Goal: Task Accomplishment & Management: Manage account settings

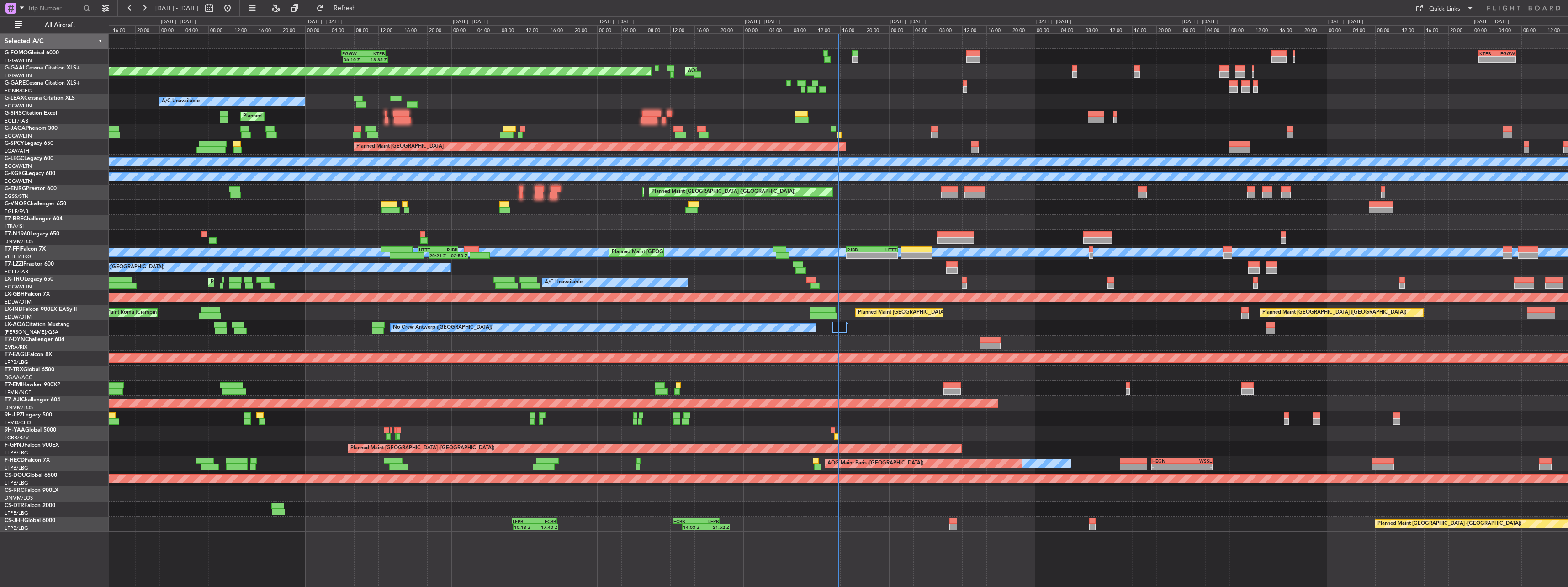
click at [67, 32] on div "All Aircraft" at bounding box center [58, 25] width 117 height 17
click at [68, 27] on span "All Aircraft" at bounding box center [60, 25] width 72 height 7
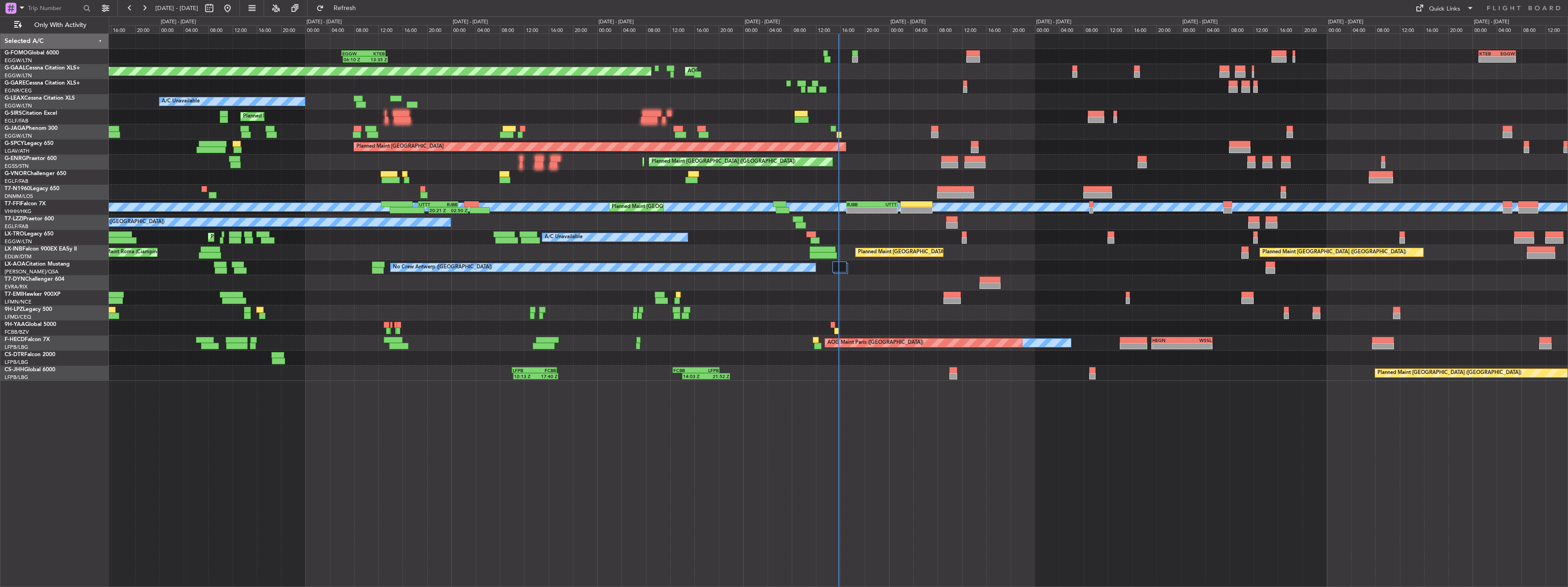
click at [725, 230] on div "A/C Unavailable [GEOGRAPHIC_DATA] ([GEOGRAPHIC_DATA])" at bounding box center [838, 222] width 1459 height 15
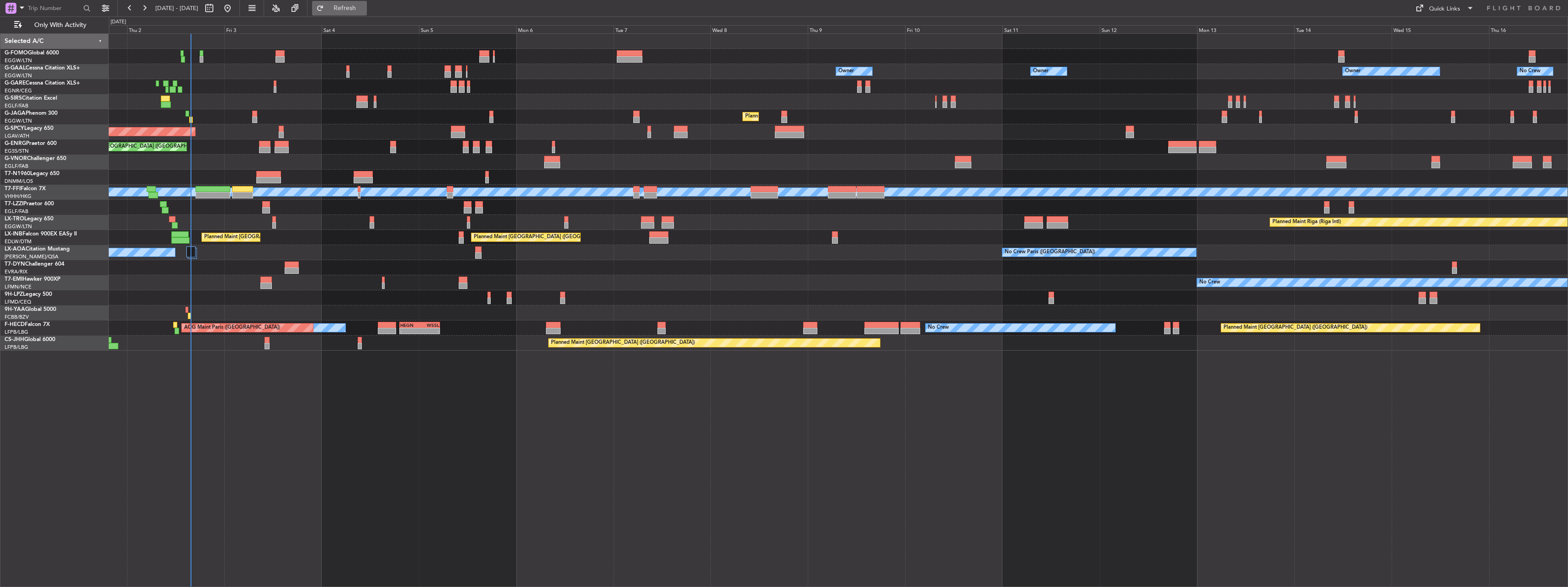
click at [363, 7] on span "Refresh" at bounding box center [345, 8] width 38 height 7
click at [363, 7] on span "Refreshing..." at bounding box center [345, 8] width 38 height 7
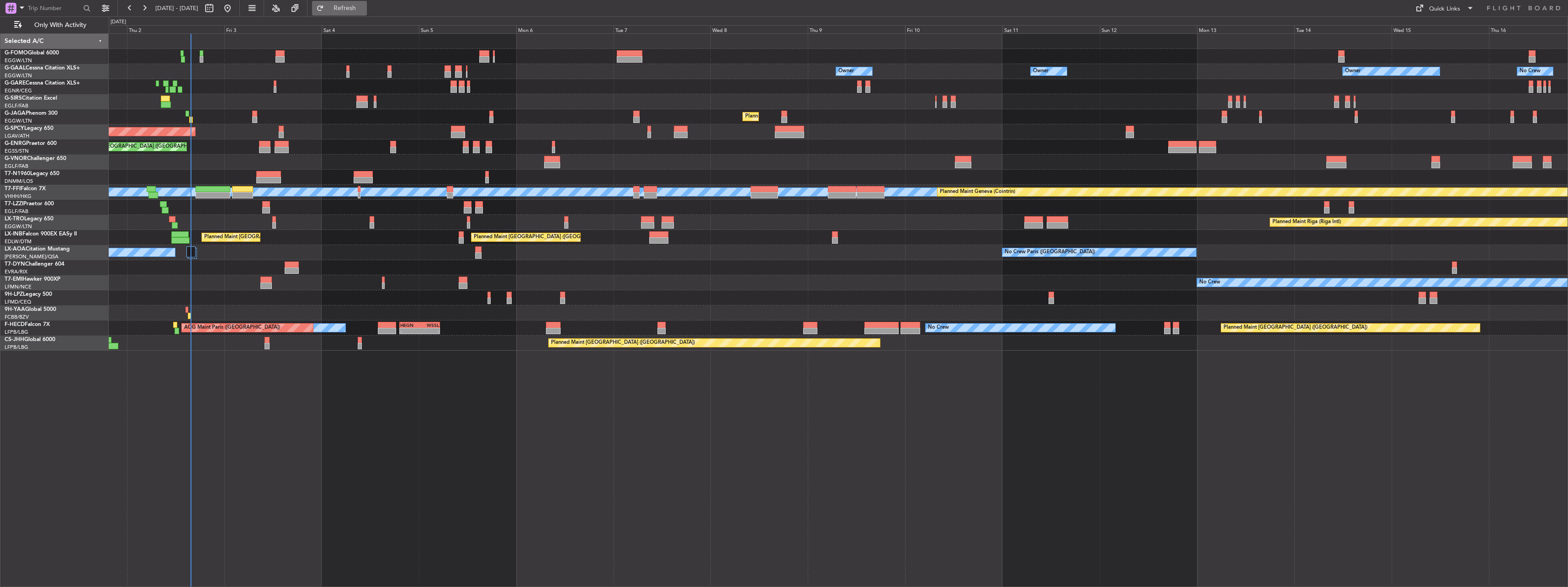
click at [363, 7] on span "Refresh" at bounding box center [345, 8] width 38 height 7
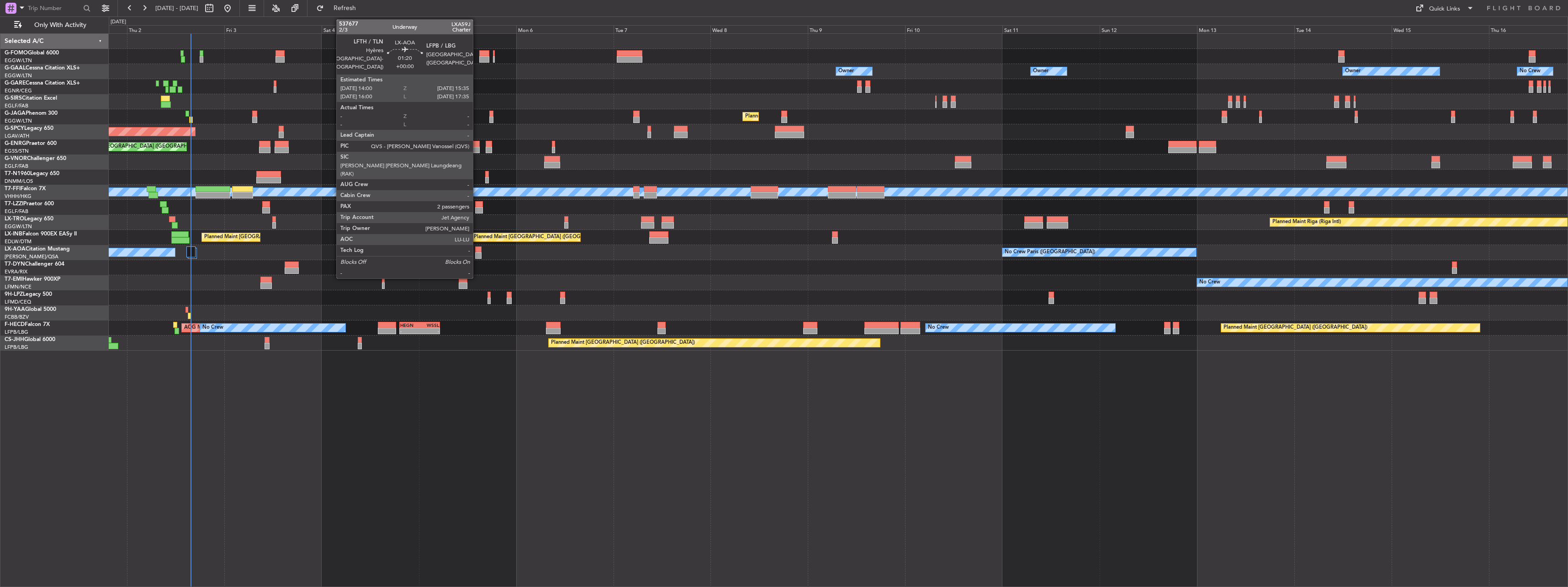
click at [477, 250] on div at bounding box center [478, 250] width 7 height 7
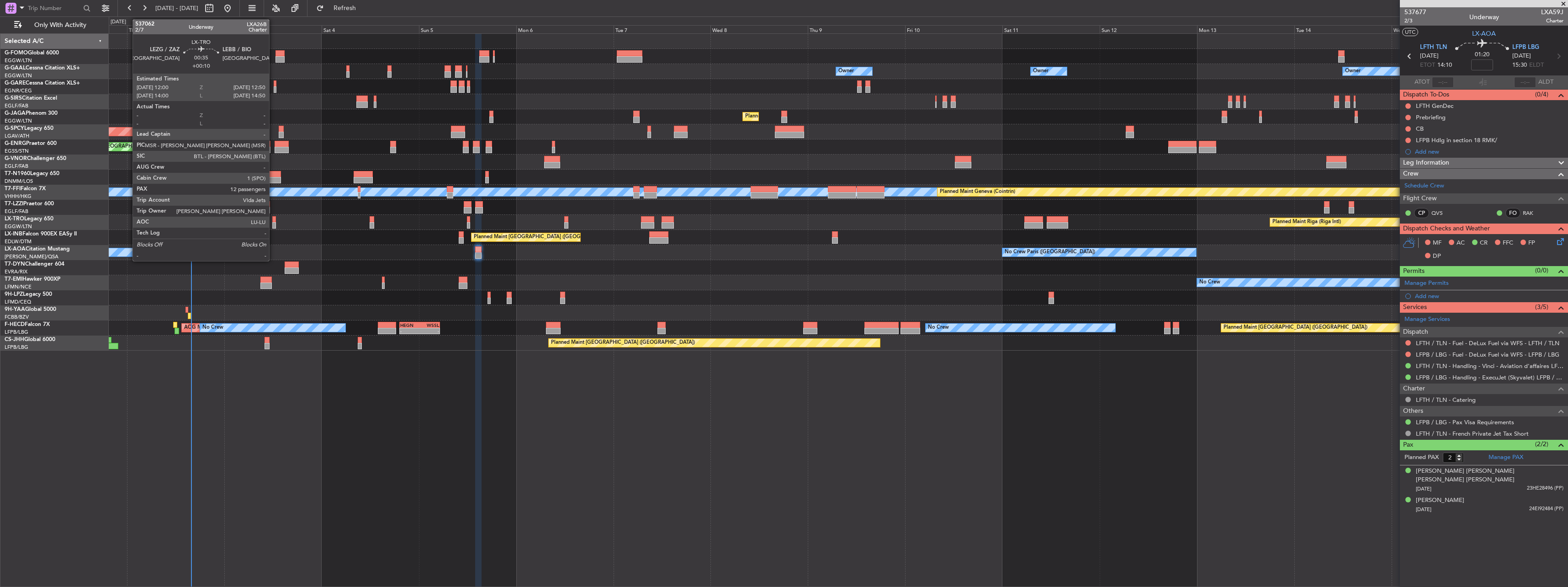
click at [273, 220] on div at bounding box center [274, 219] width 4 height 7
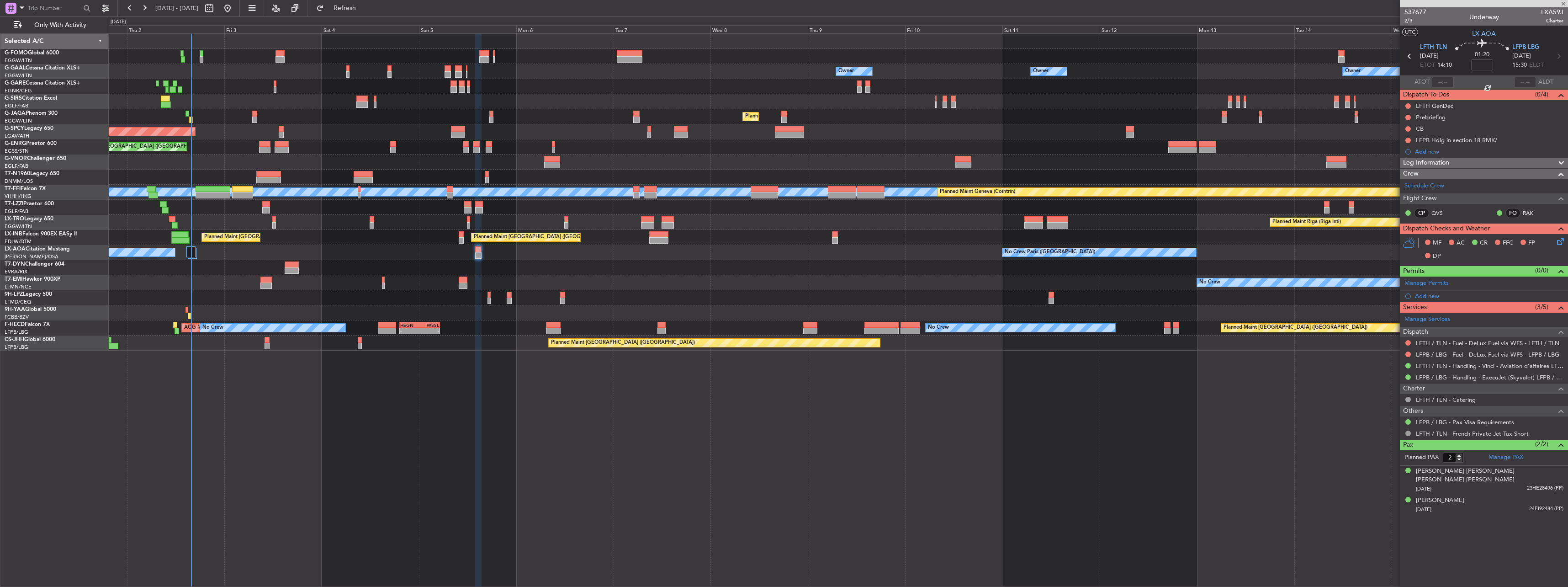
type input "+00:10"
type input "12"
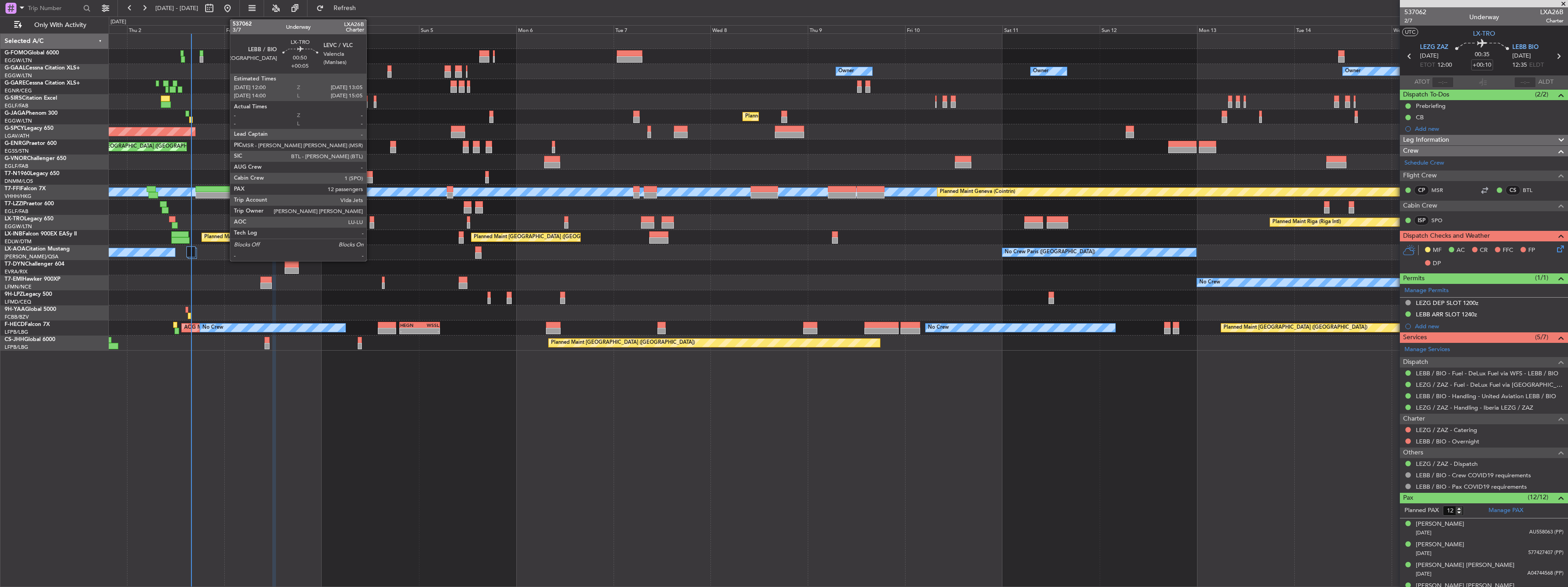
click at [371, 217] on div at bounding box center [372, 219] width 5 height 7
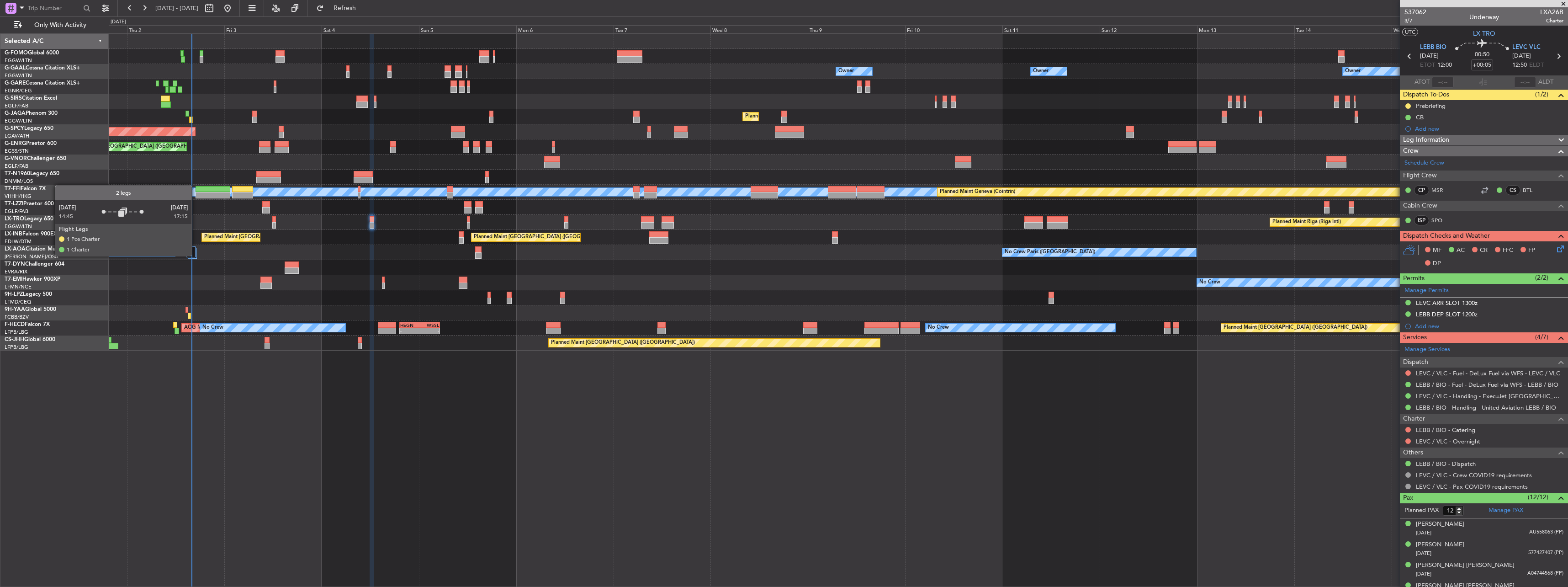
click at [195, 255] on div at bounding box center [191, 252] width 9 height 11
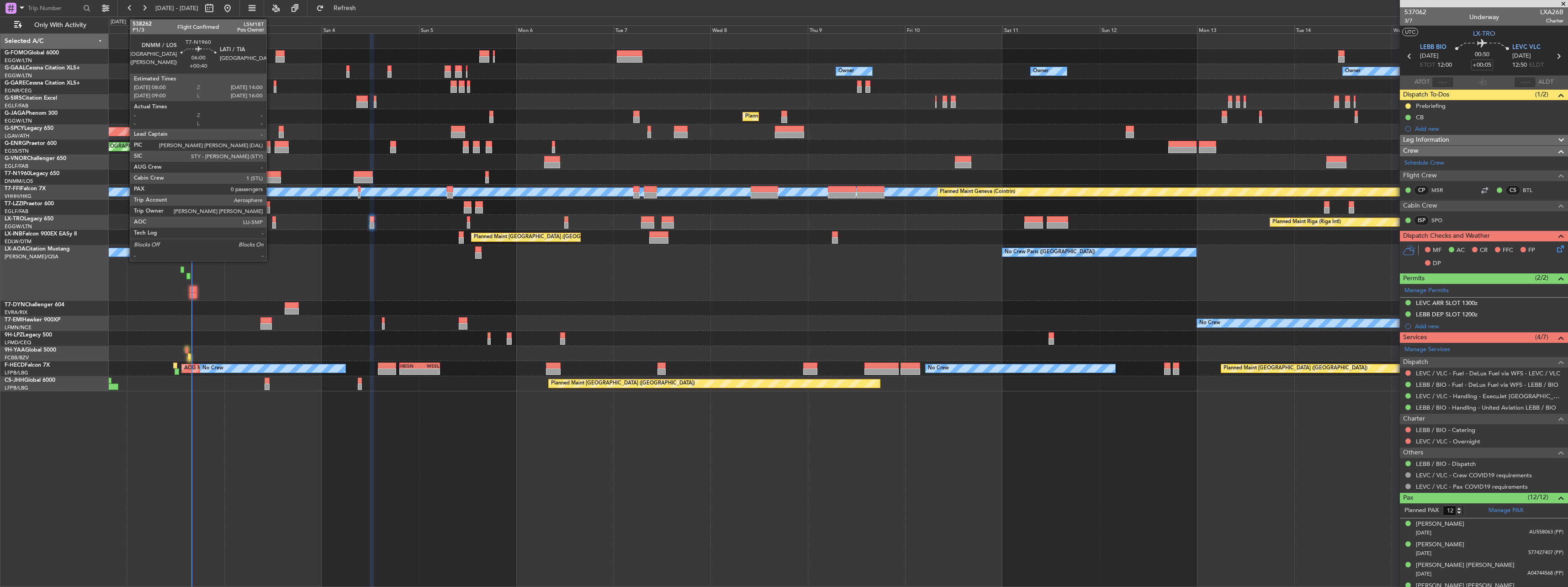
click at [270, 174] on div at bounding box center [268, 174] width 25 height 7
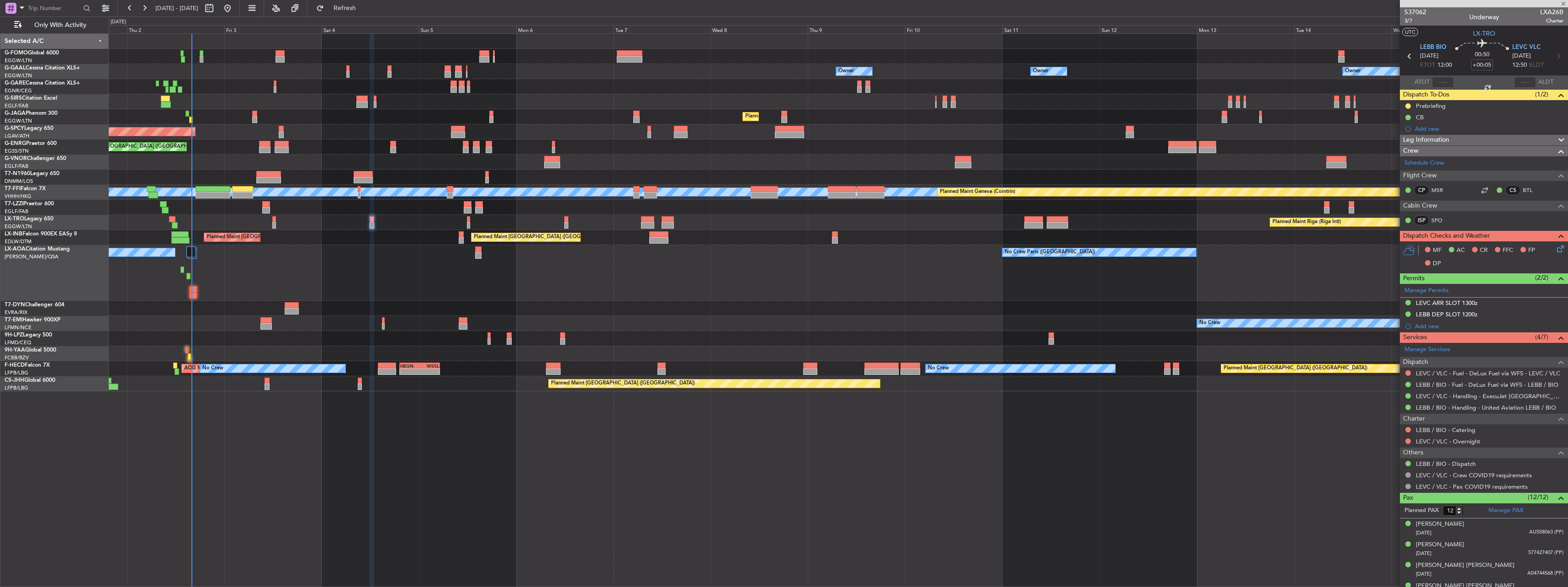
type input "+00:40"
type input "0"
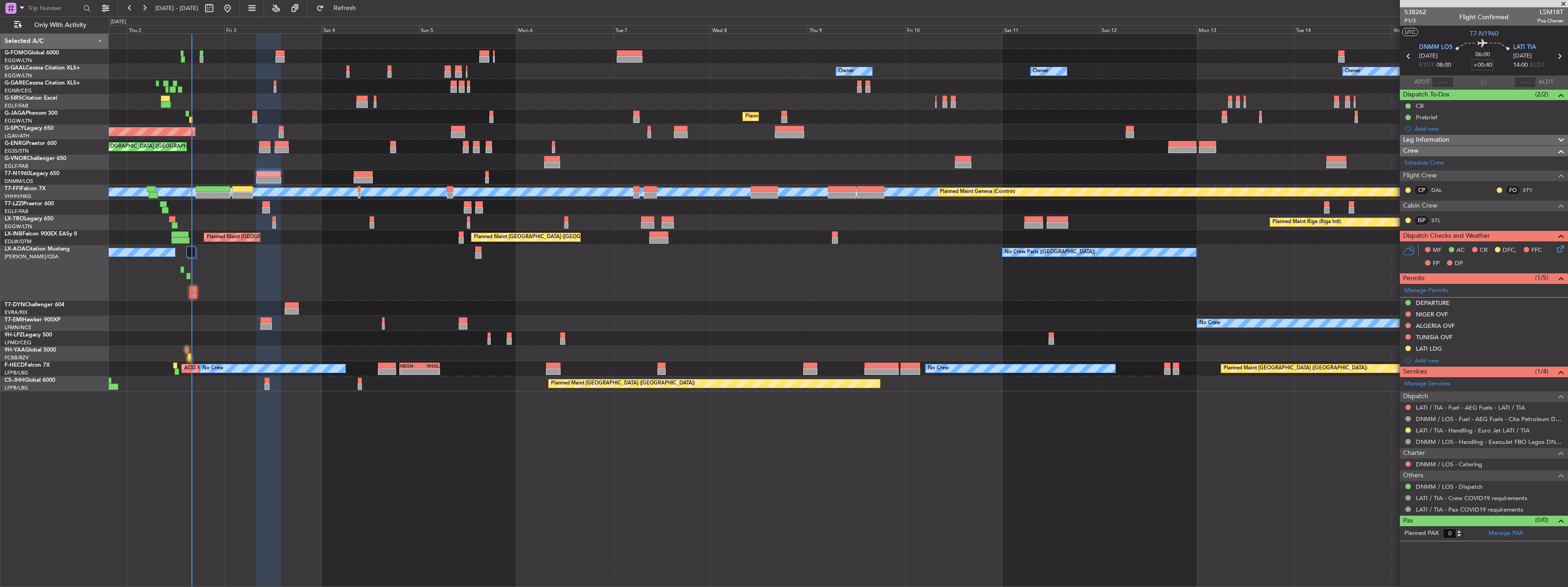
drag, startPoint x: 1430, startPoint y: 323, endPoint x: 1445, endPoint y: 336, distance: 19.8
click at [1430, 323] on div "ALGERIA OVF" at bounding box center [1435, 325] width 39 height 8
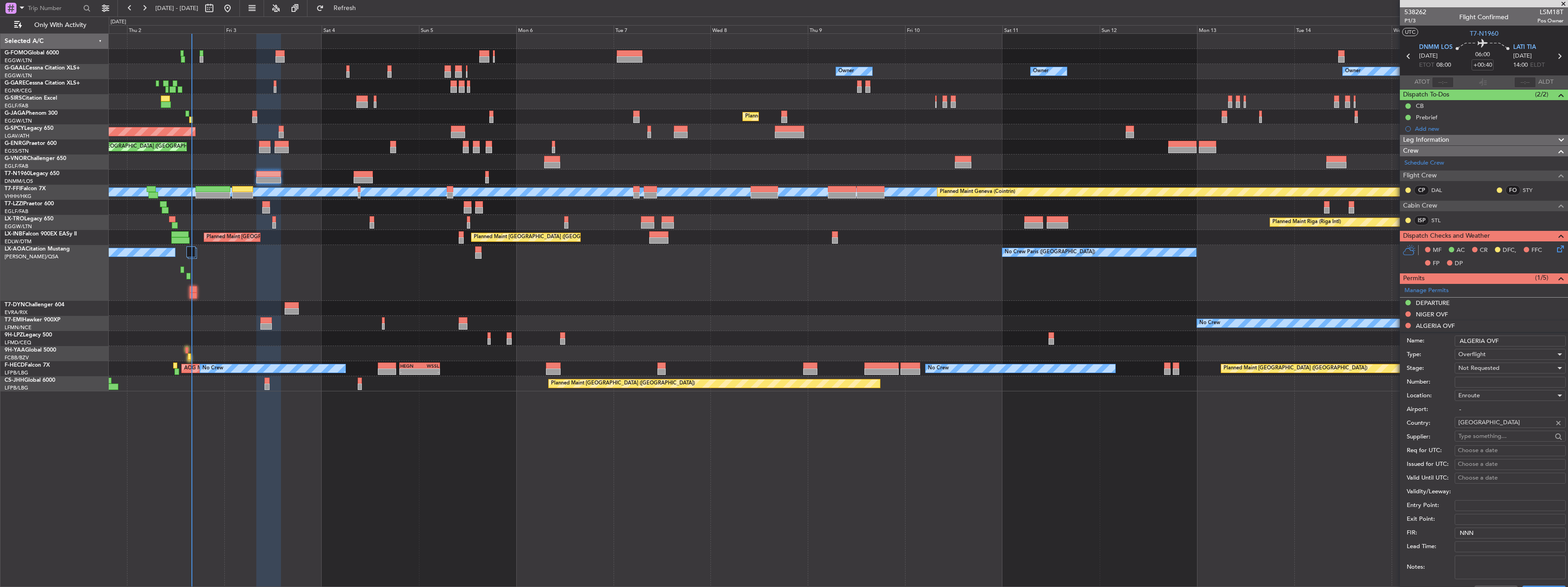
click at [1481, 380] on input "Number:" at bounding box center [1510, 382] width 111 height 11
paste input "8596/ANAC/BS/2025"
type input "8596/ANAC/BS/2025"
drag, startPoint x: 1483, startPoint y: 378, endPoint x: 1487, endPoint y: 369, distance: 9.8
click at [1487, 369] on span "Not Requested" at bounding box center [1479, 368] width 41 height 9
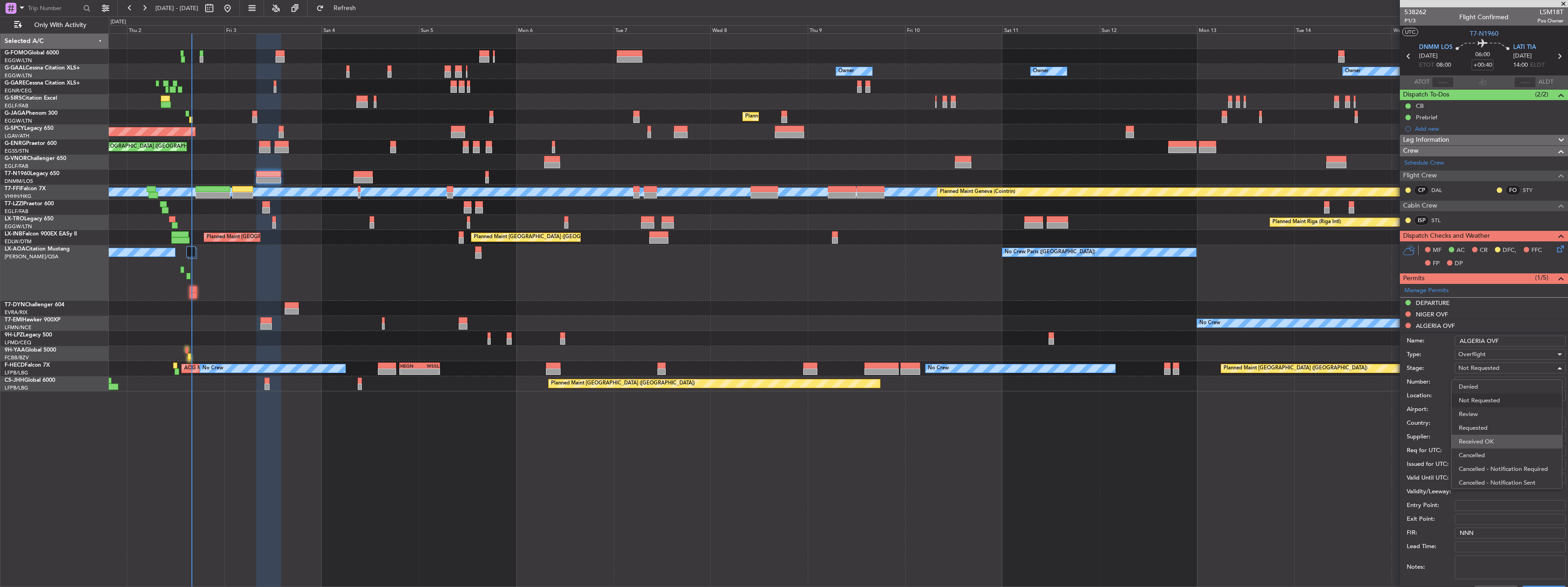
click at [1479, 435] on span "Received OK" at bounding box center [1507, 441] width 96 height 14
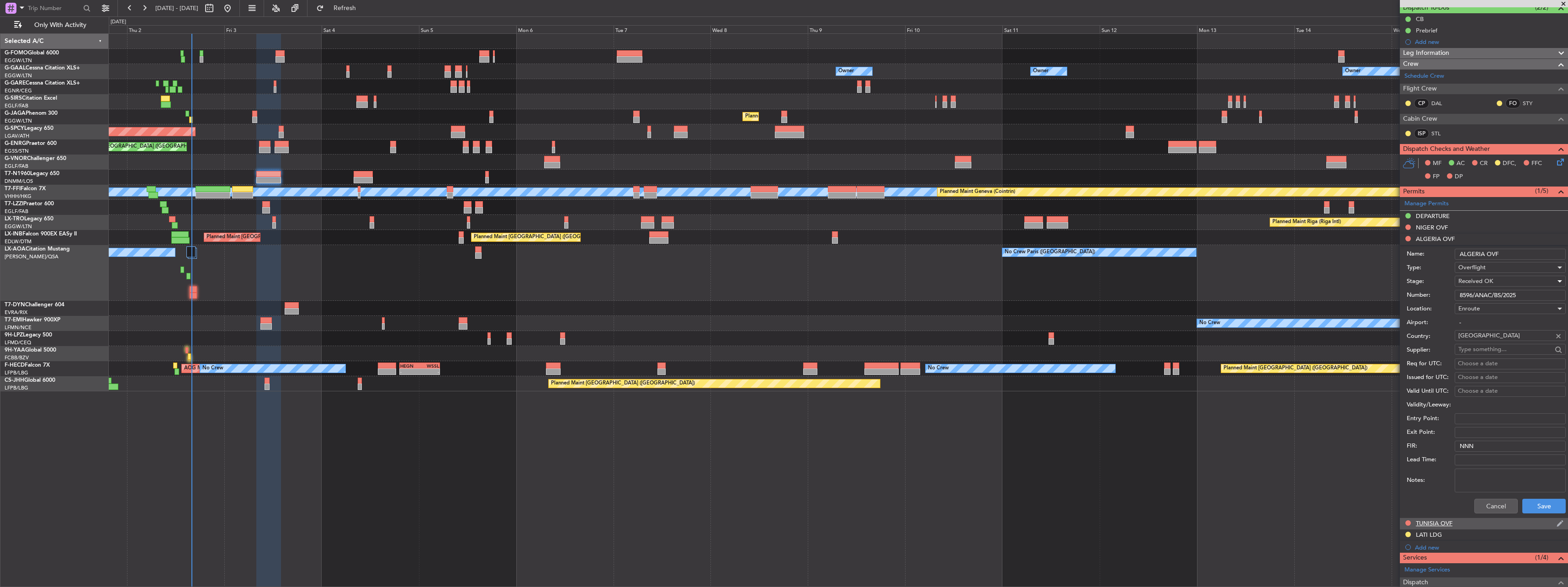
scroll to position [183, 0]
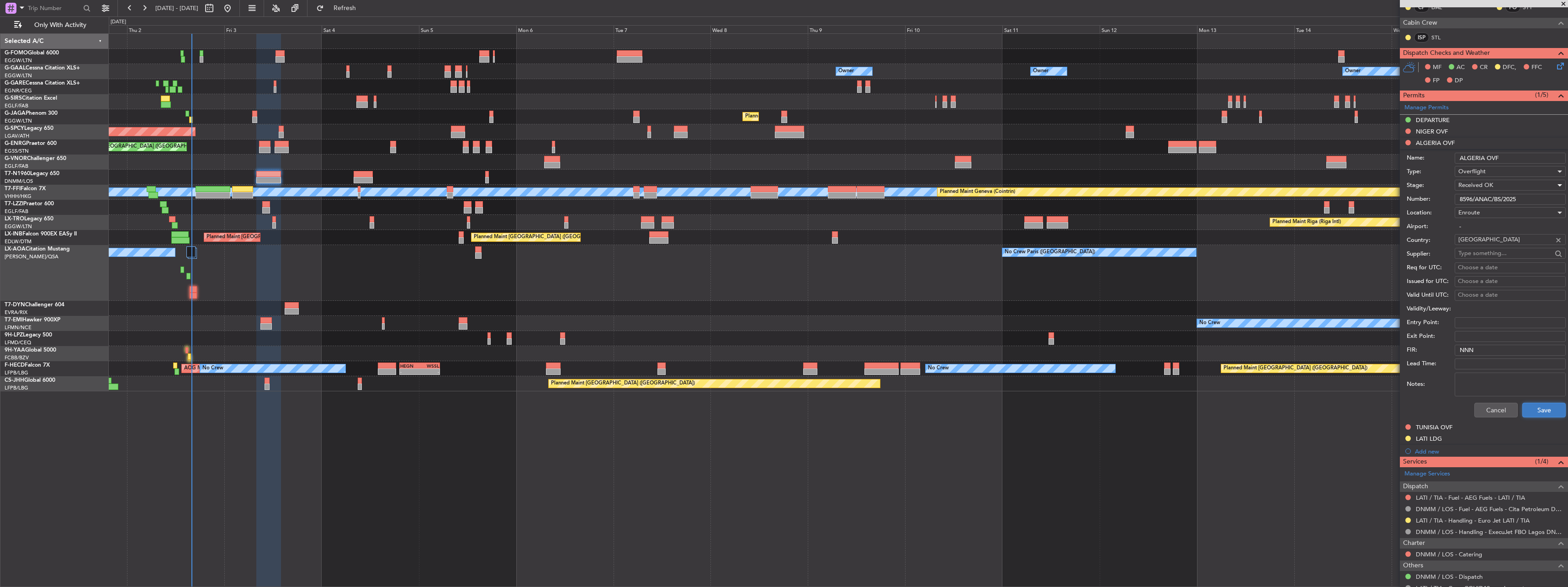
click at [1535, 405] on button "Save" at bounding box center [1544, 410] width 43 height 15
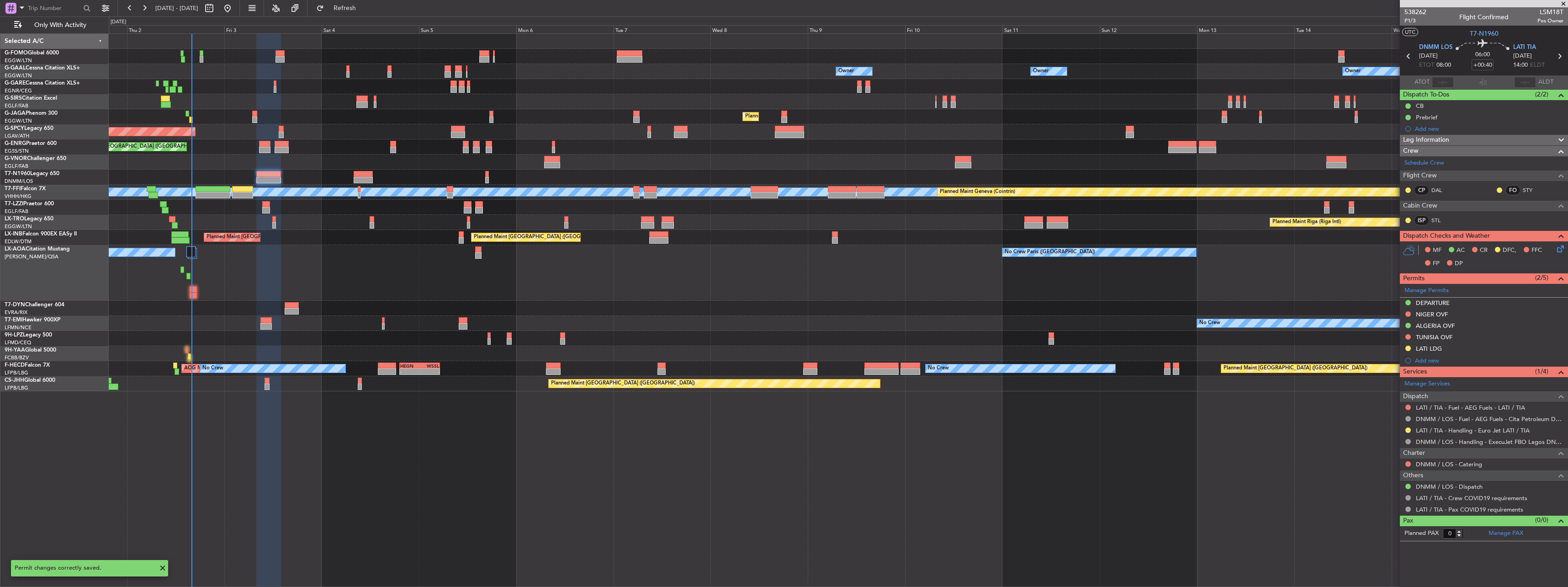
scroll to position [0, 0]
click at [1430, 337] on div "TUNISIA OVF" at bounding box center [1434, 337] width 37 height 8
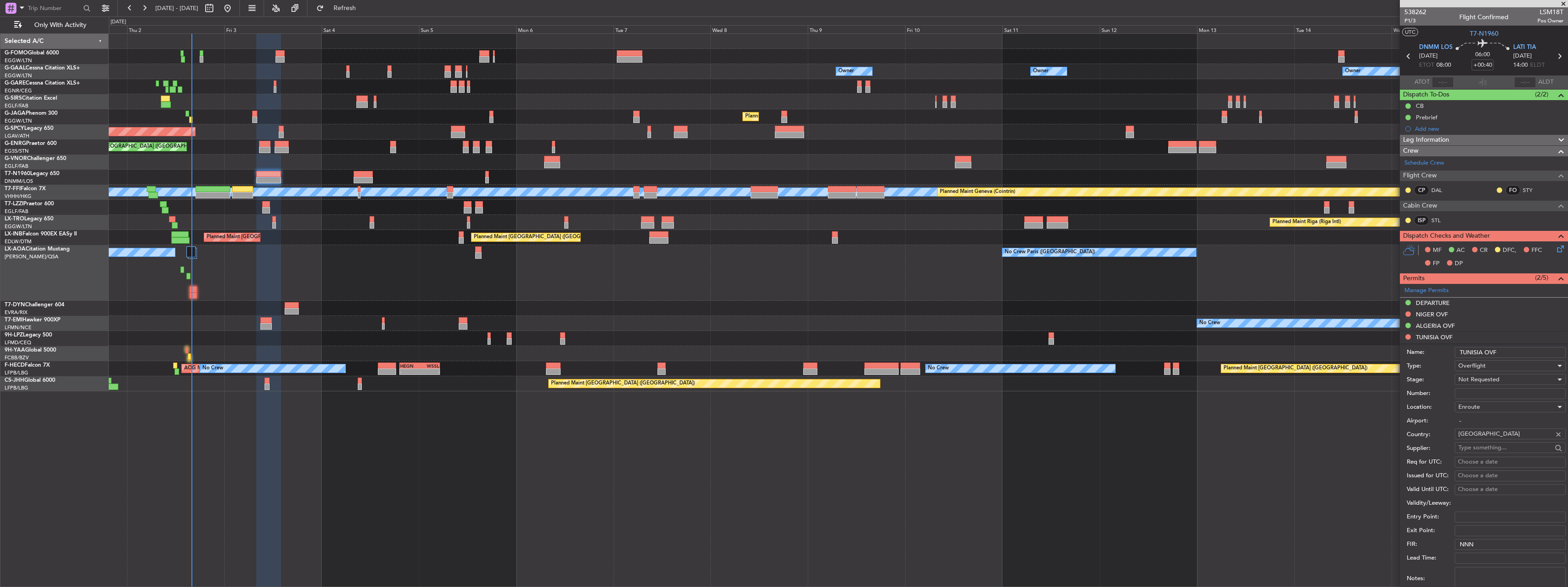
click at [1484, 397] on input "Number:" at bounding box center [1510, 393] width 111 height 11
paste input "DGAC :25/012A/10"
type input "DGAC :25/012A/10"
click at [1474, 378] on span "Not Requested" at bounding box center [1479, 379] width 41 height 9
click at [1474, 381] on div at bounding box center [784, 294] width 1568 height 587
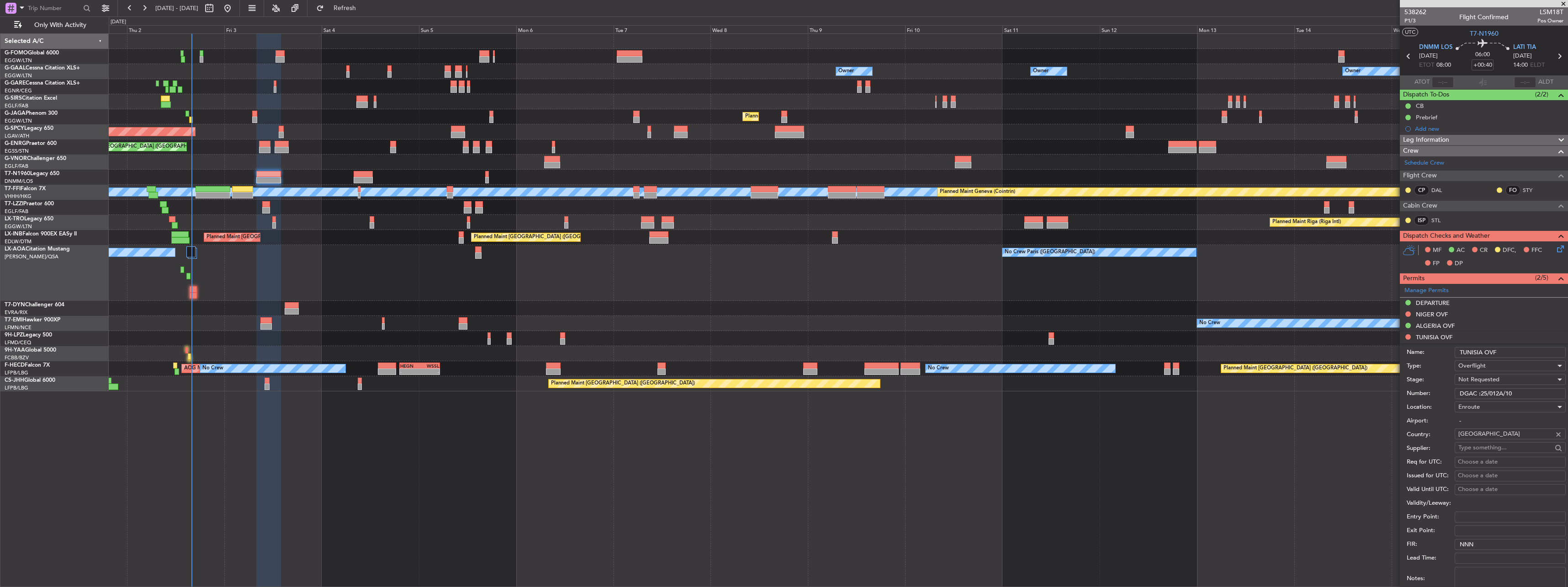
click at [1477, 380] on span "Not Requested" at bounding box center [1479, 379] width 41 height 9
click at [1483, 448] on span "Received OK" at bounding box center [1507, 453] width 96 height 14
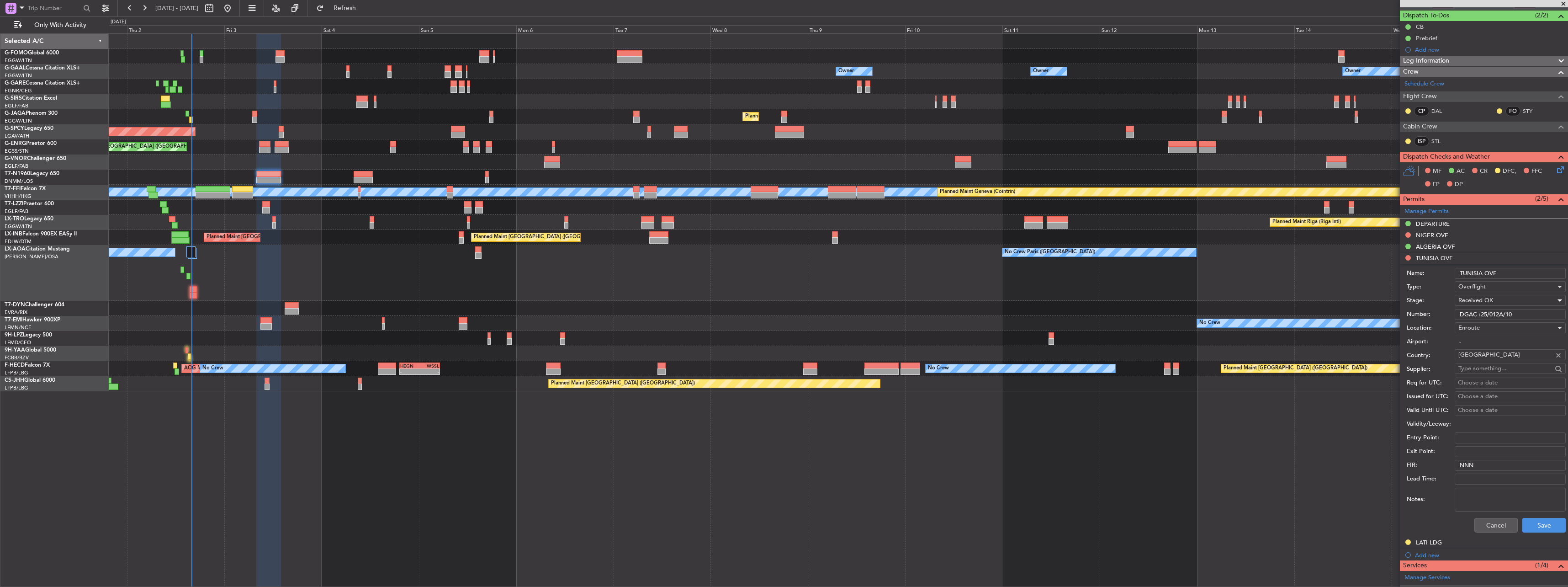
scroll to position [183, 0]
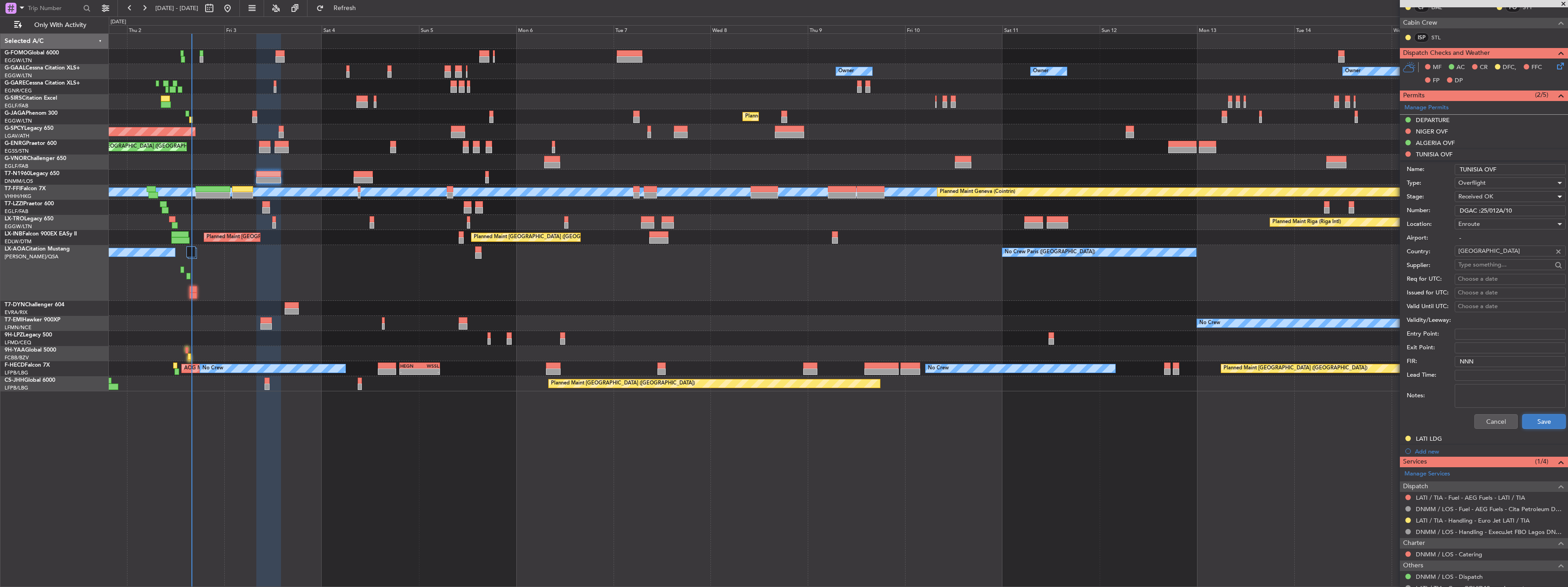
click at [1532, 427] on button "Save" at bounding box center [1544, 421] width 43 height 15
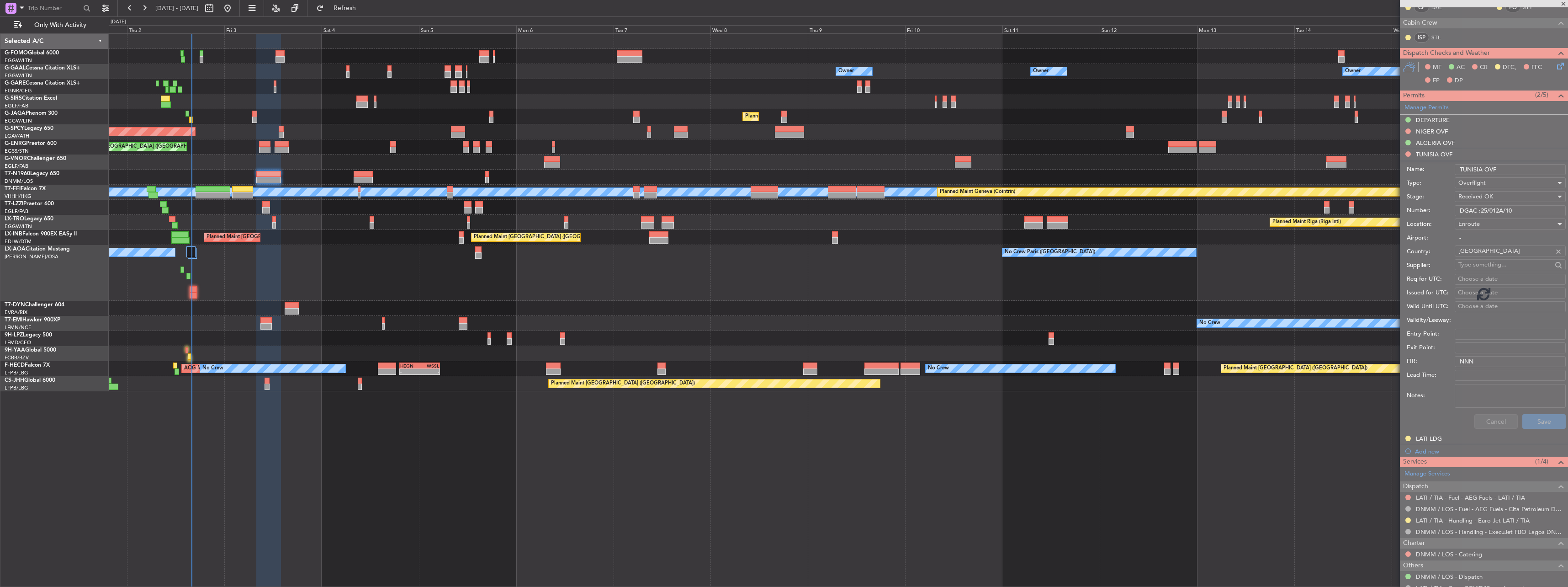
scroll to position [0, 0]
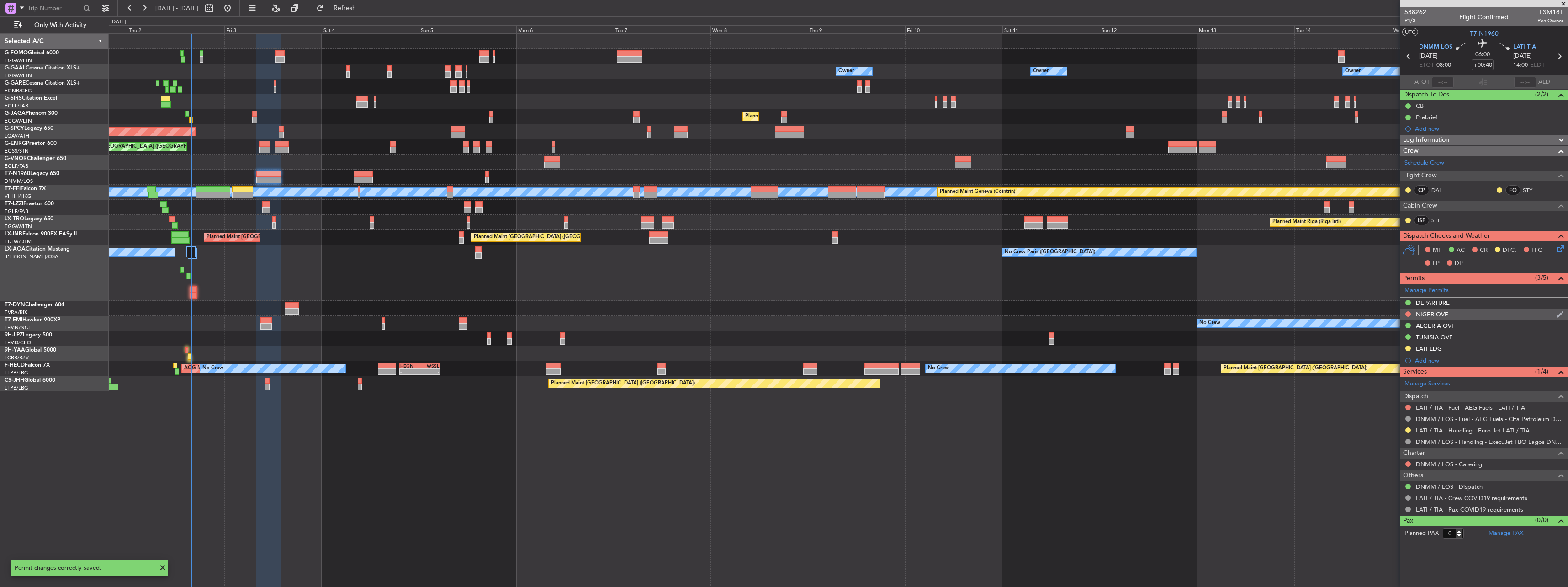
click at [1431, 311] on div "NIGER OVF" at bounding box center [1432, 314] width 32 height 8
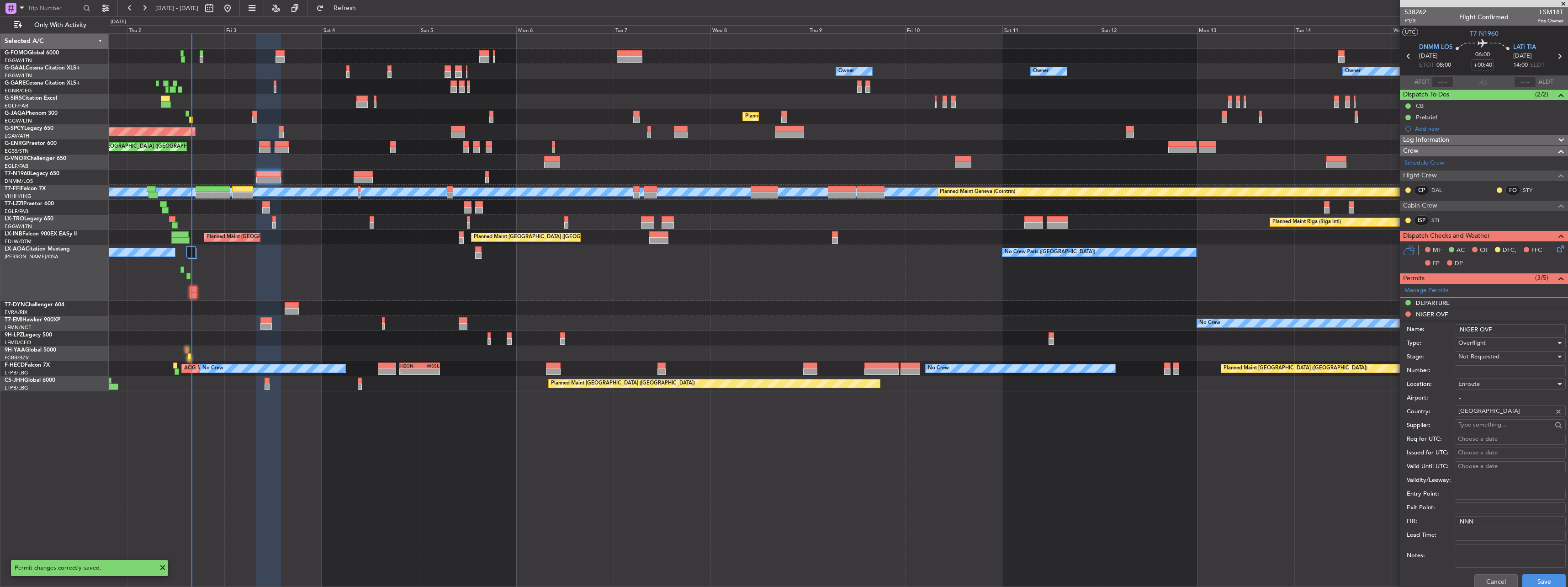
click at [1478, 369] on input "Number:" at bounding box center [1510, 371] width 111 height 11
click at [1477, 366] on input "Number:" at bounding box center [1510, 371] width 111 height 11
paste input "NE-V255275M"
type input "NE-V255275M"
click at [1476, 357] on span "Not Requested" at bounding box center [1479, 357] width 41 height 9
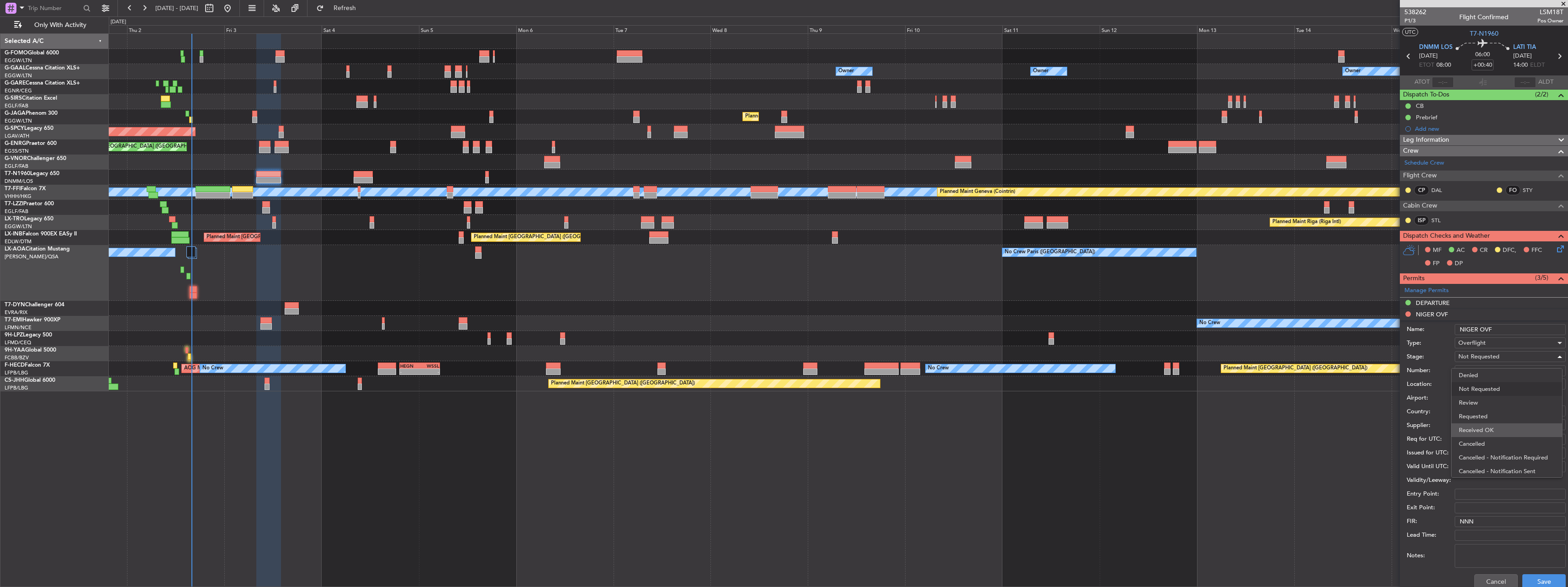
click at [1487, 429] on span "Received OK" at bounding box center [1507, 430] width 96 height 14
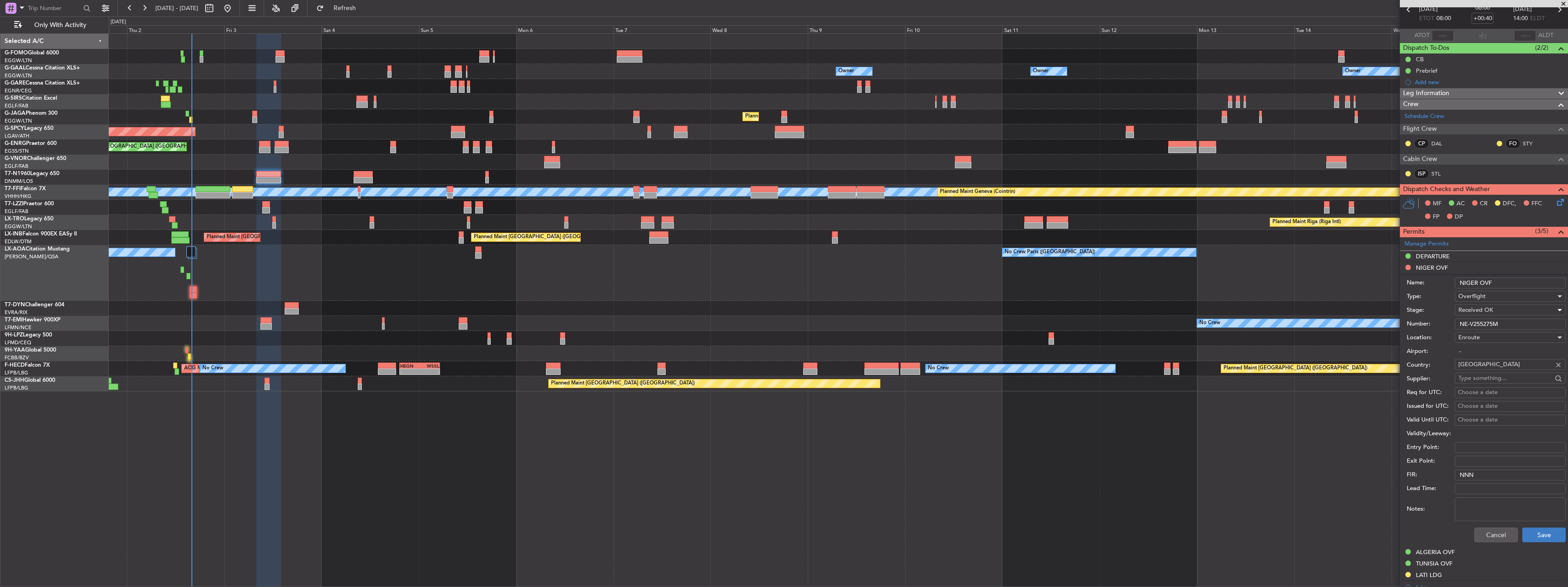
scroll to position [137, 0]
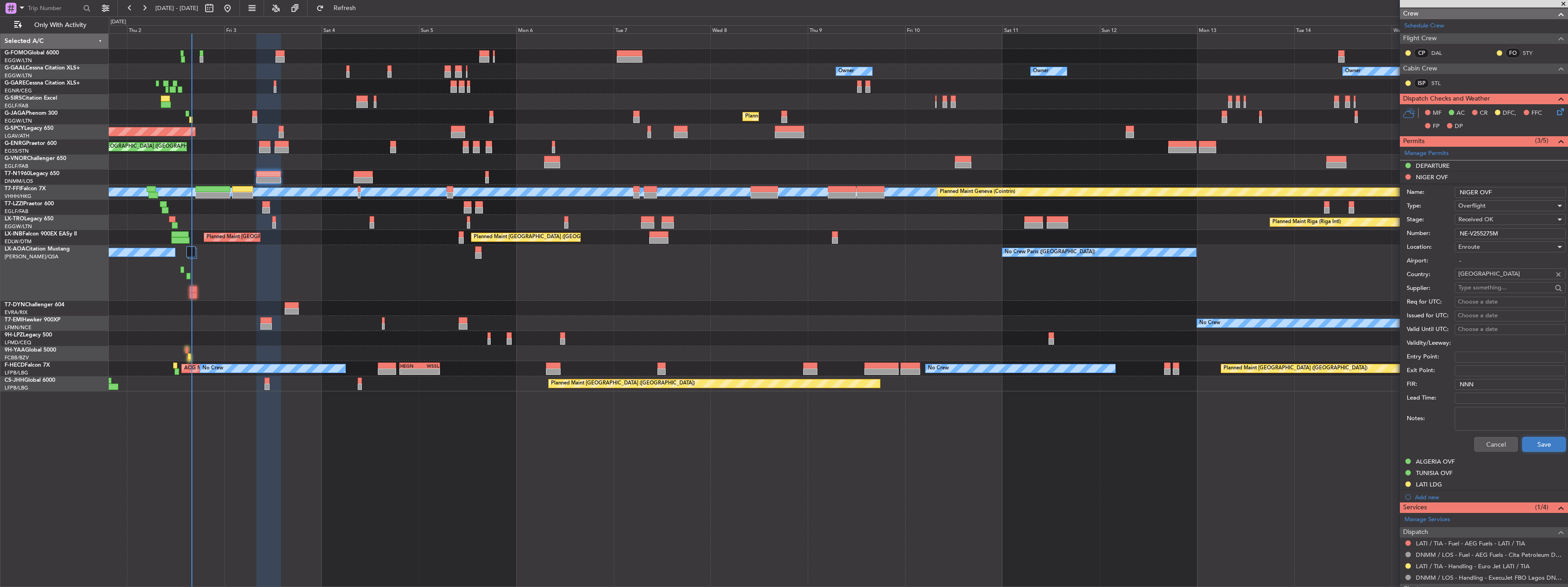
click at [1542, 440] on button "Save" at bounding box center [1544, 445] width 43 height 15
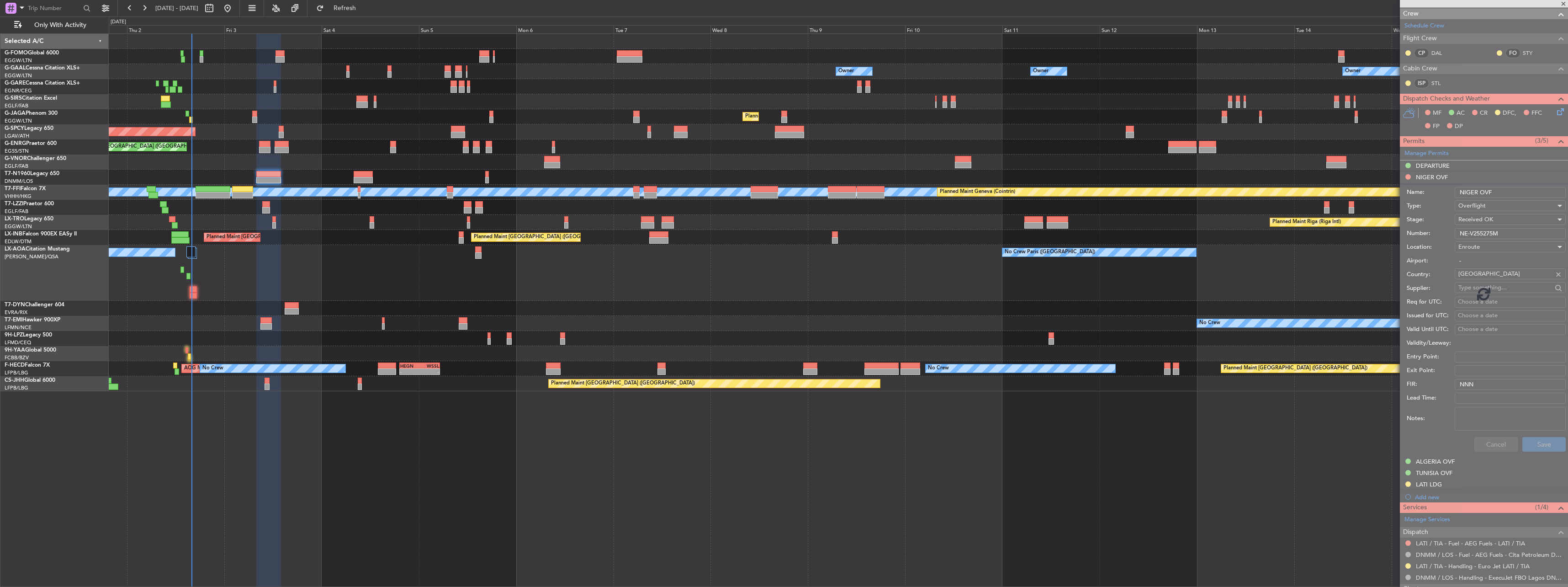
scroll to position [0, 0]
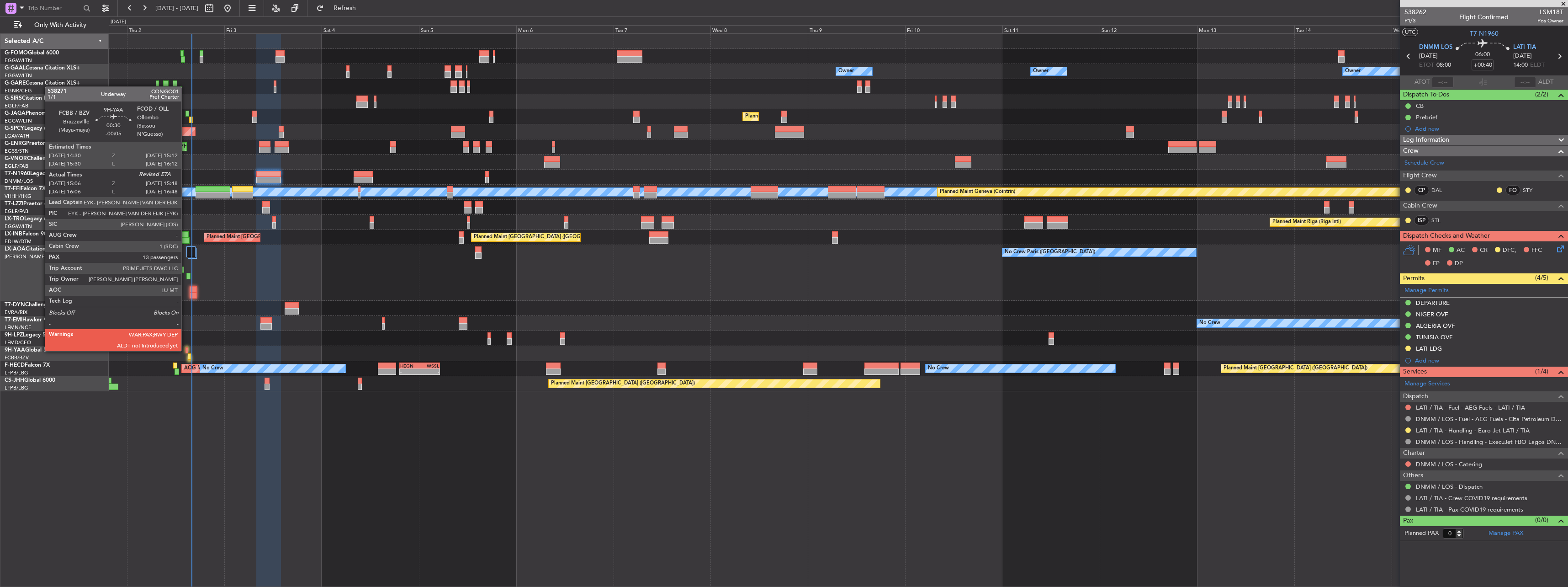
click at [186, 350] on div at bounding box center [187, 350] width 3 height 7
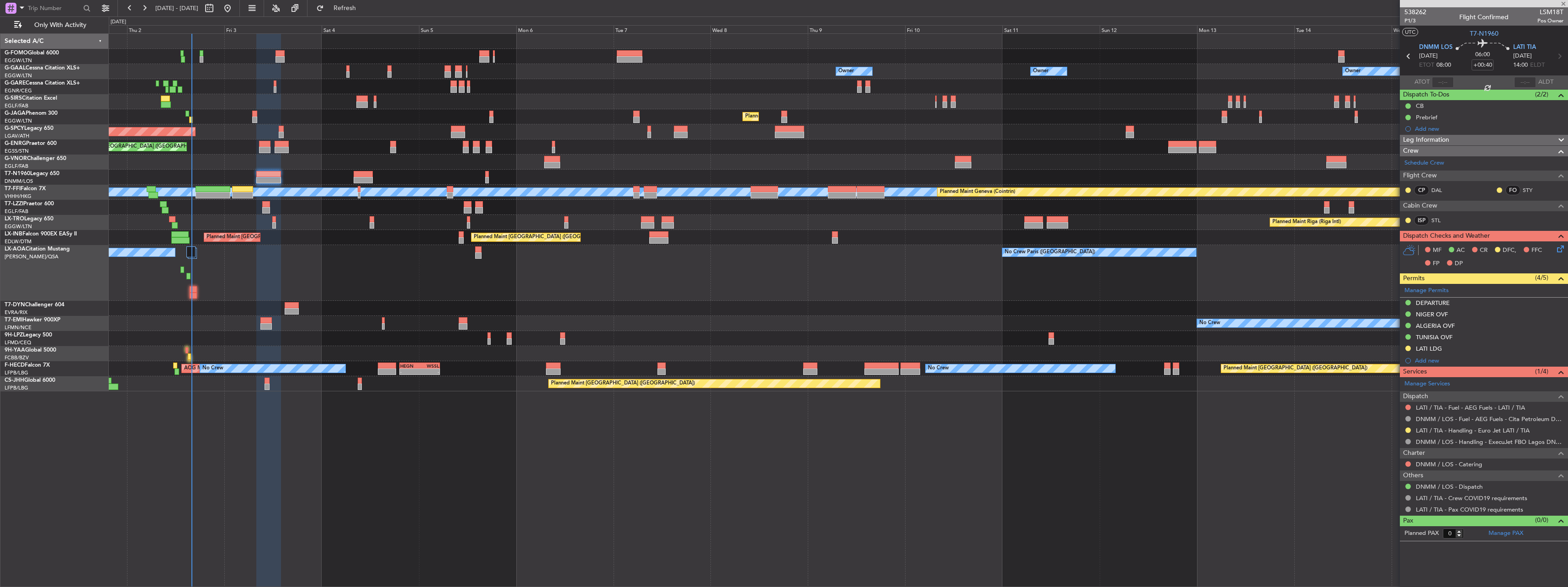
type input "-00:05"
type input "15:16"
type input "13"
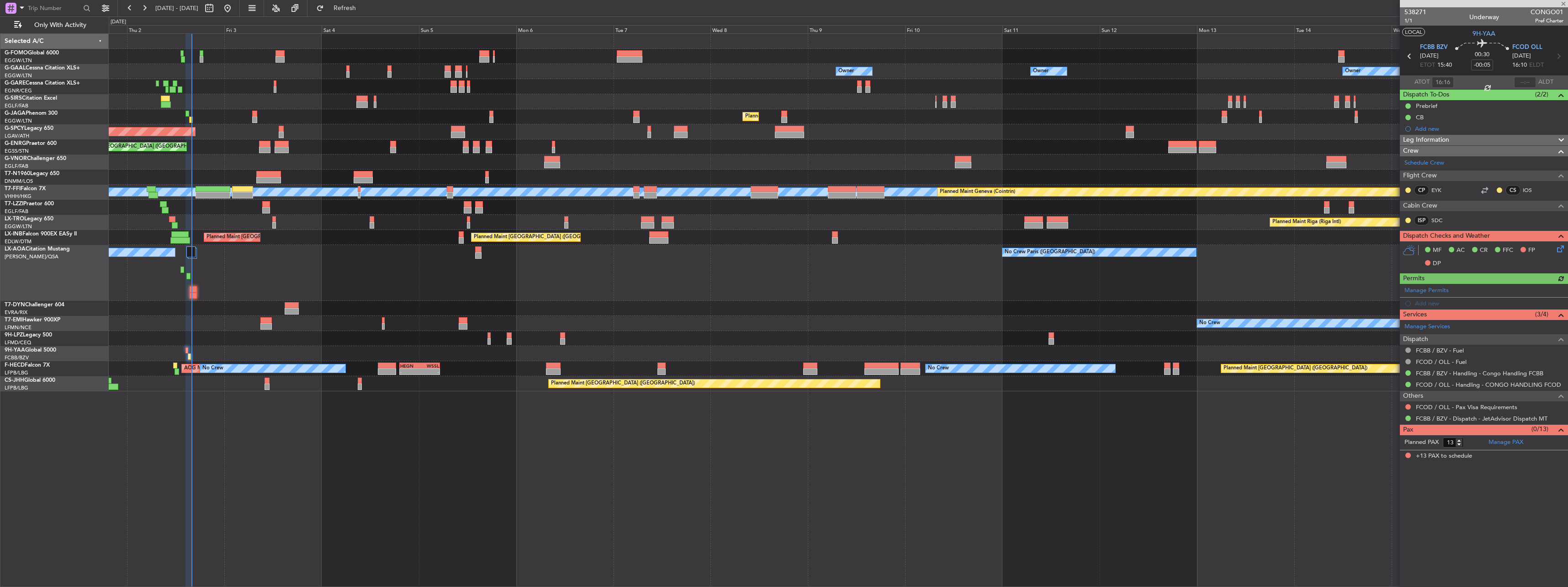
type input "15:16"
click at [1525, 80] on input "text" at bounding box center [1525, 82] width 22 height 11
type input "15:52"
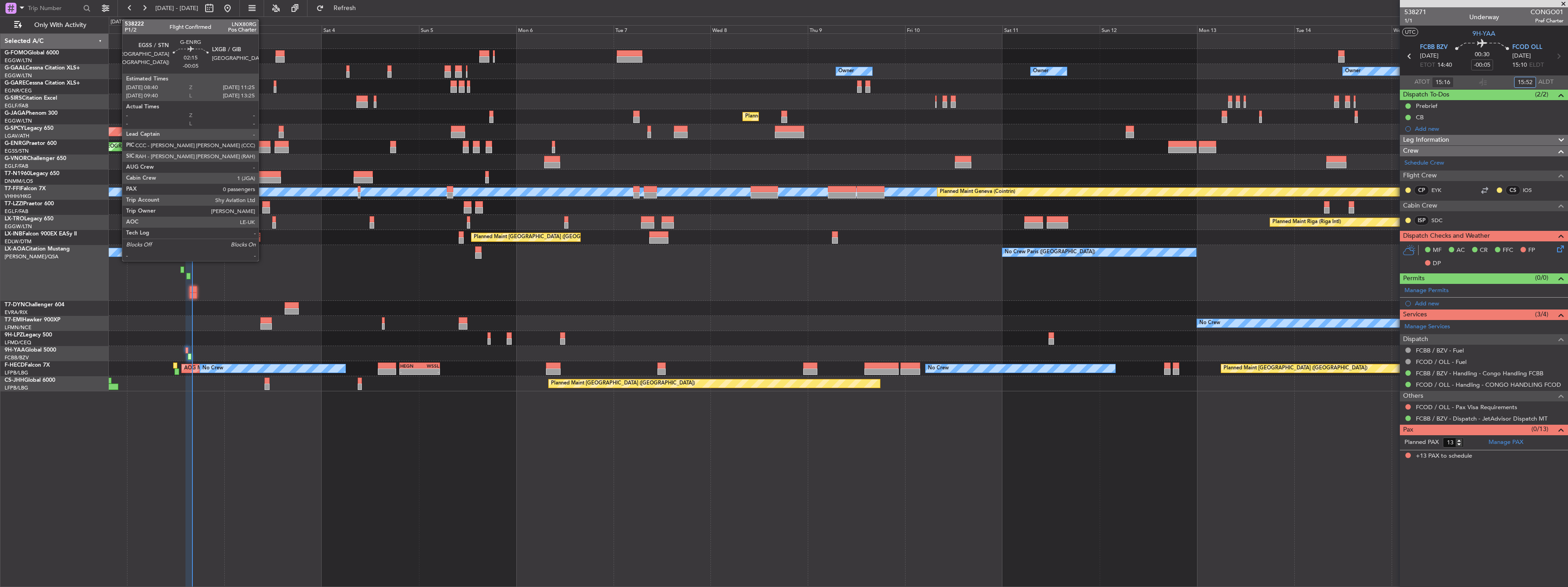
click at [263, 145] on div at bounding box center [265, 144] width 12 height 7
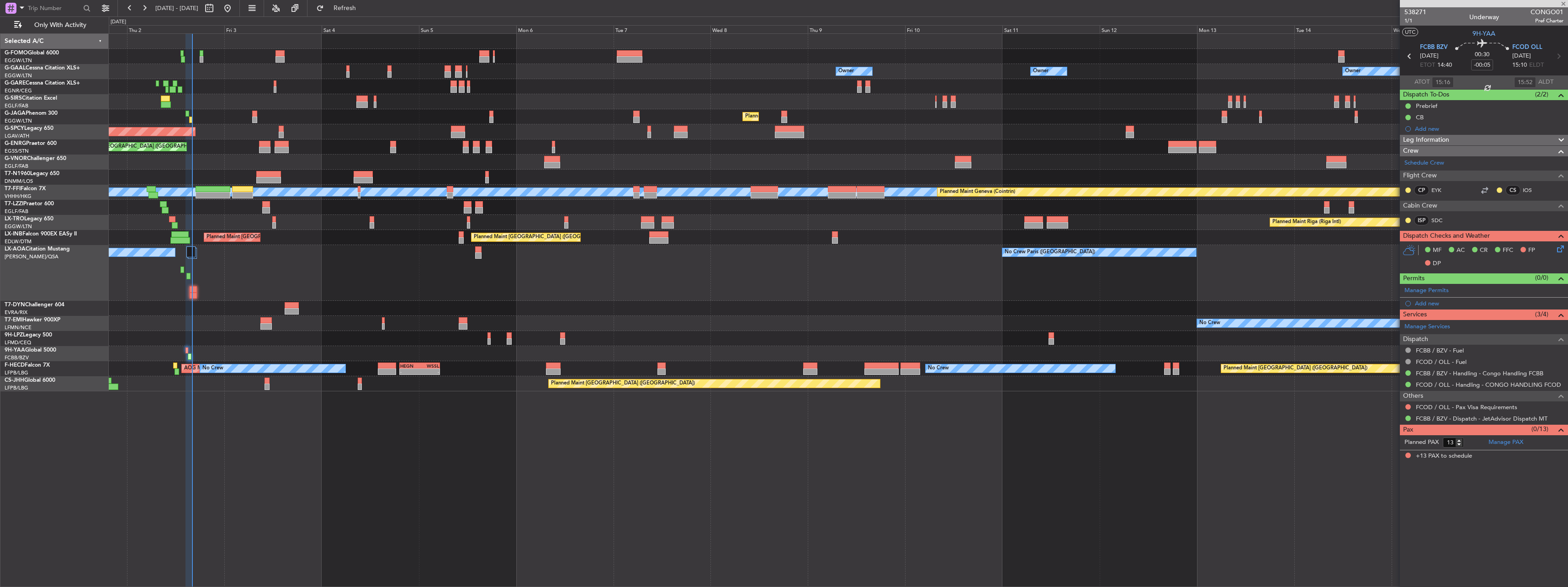
type input "0"
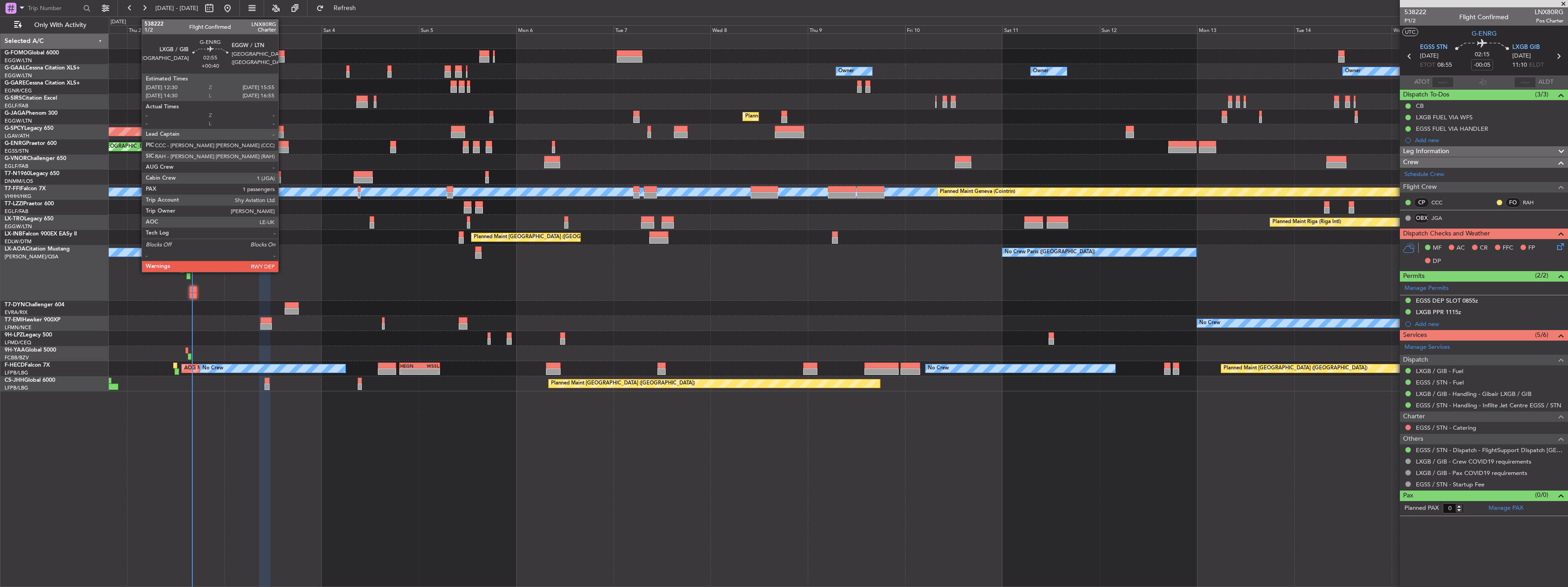
click at [281, 147] on div at bounding box center [281, 150] width 14 height 7
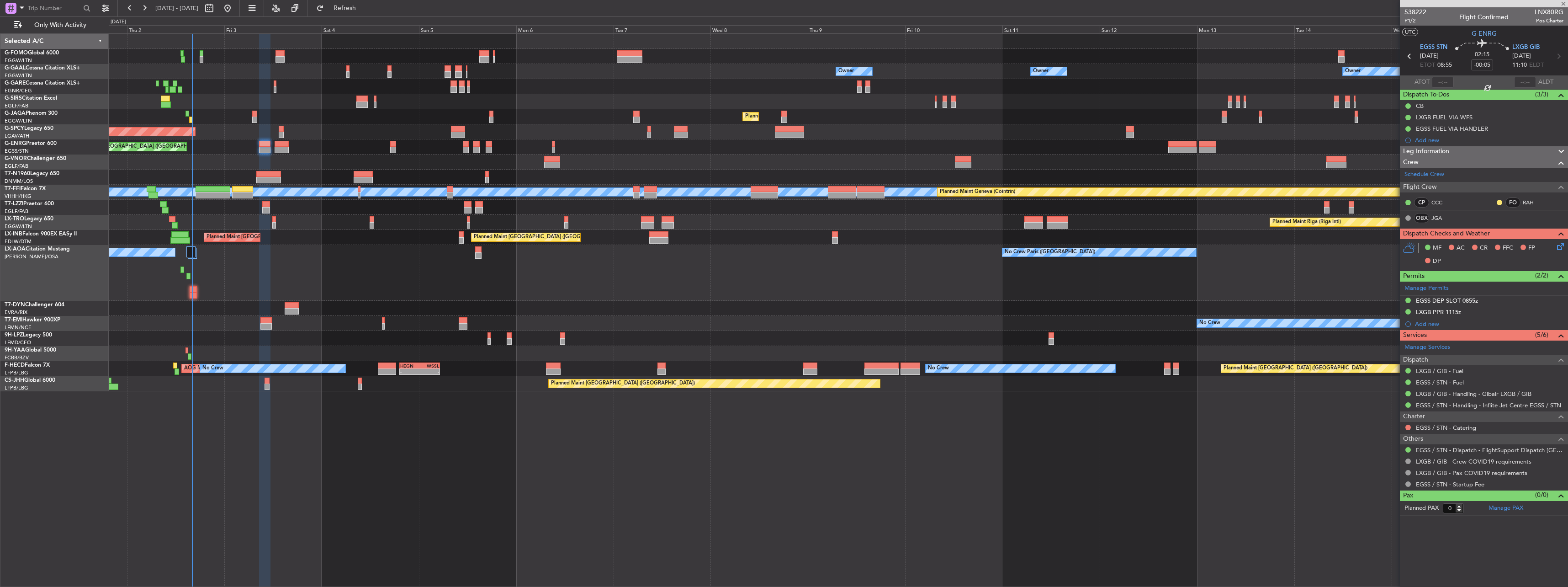
type input "+00:40"
type input "1"
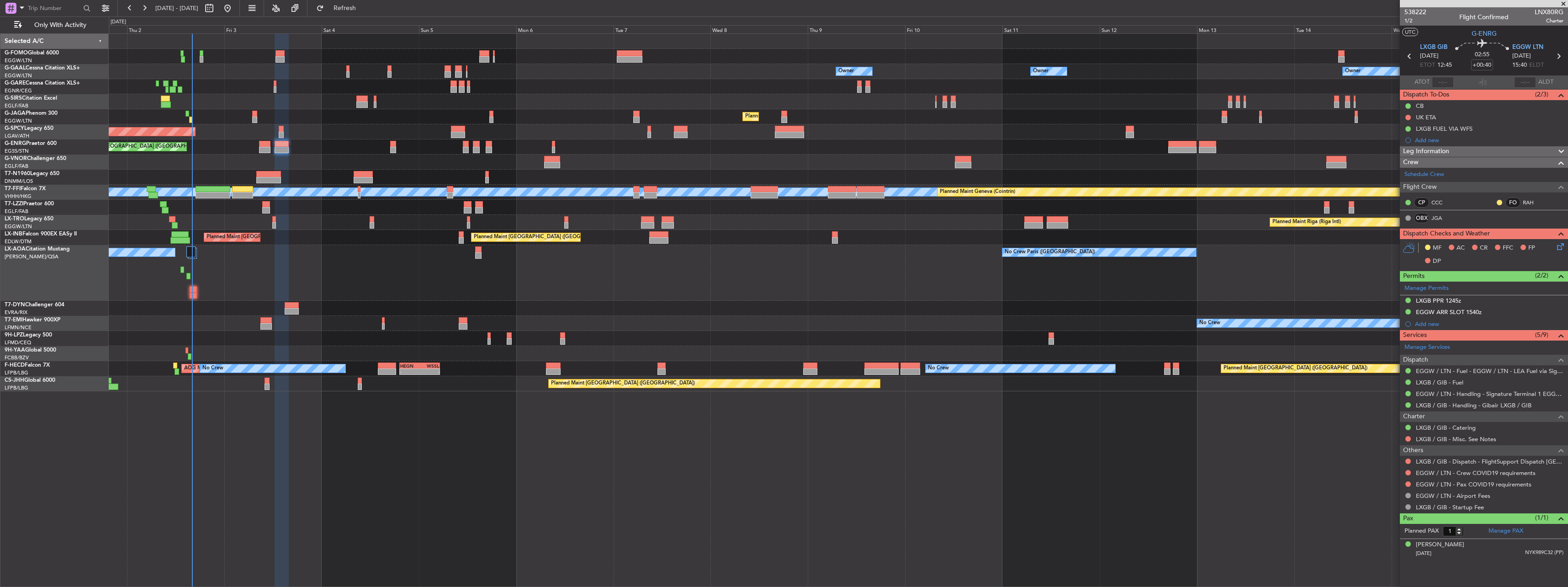
click at [394, 149] on div at bounding box center [393, 150] width 6 height 7
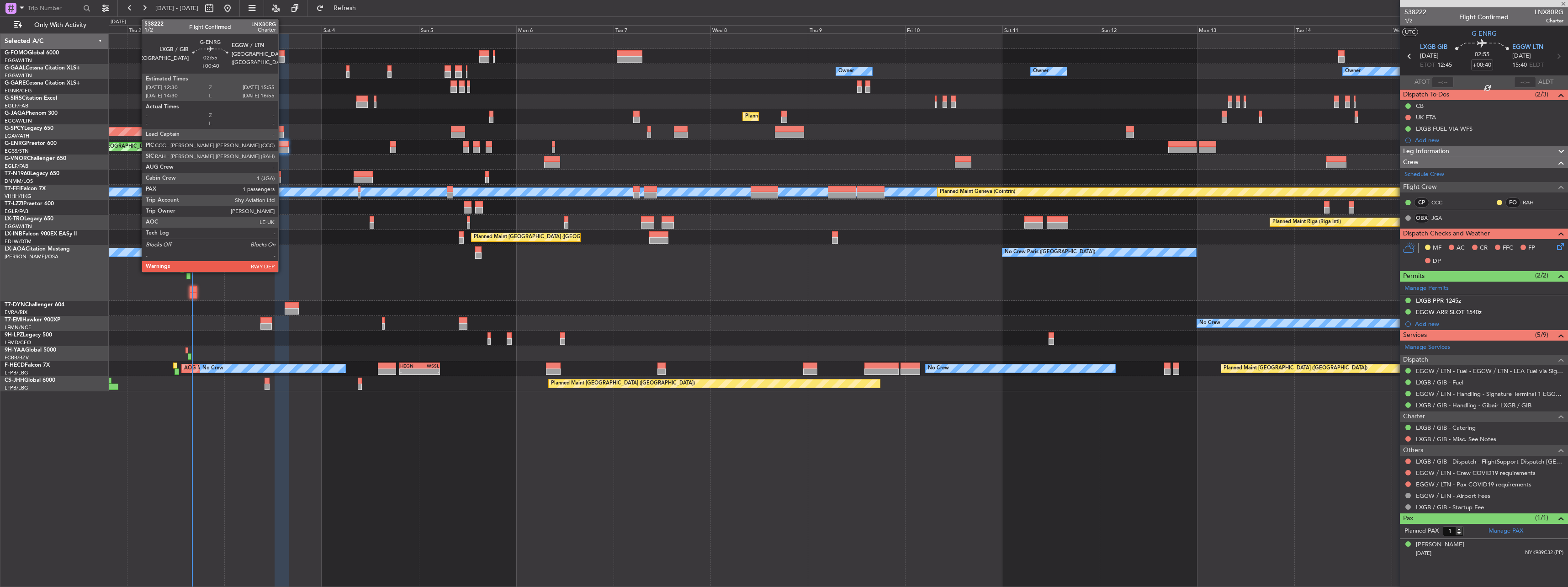
type input "-00:05"
type input "0"
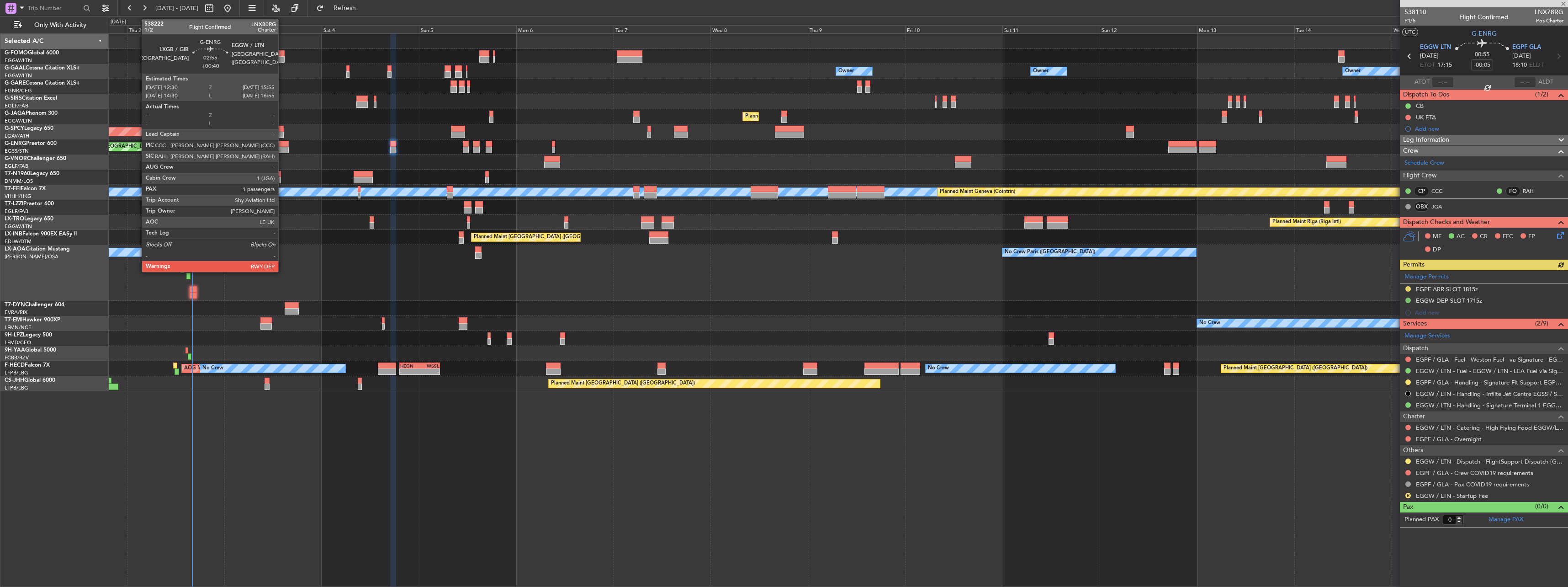
click at [282, 149] on div at bounding box center [281, 150] width 14 height 7
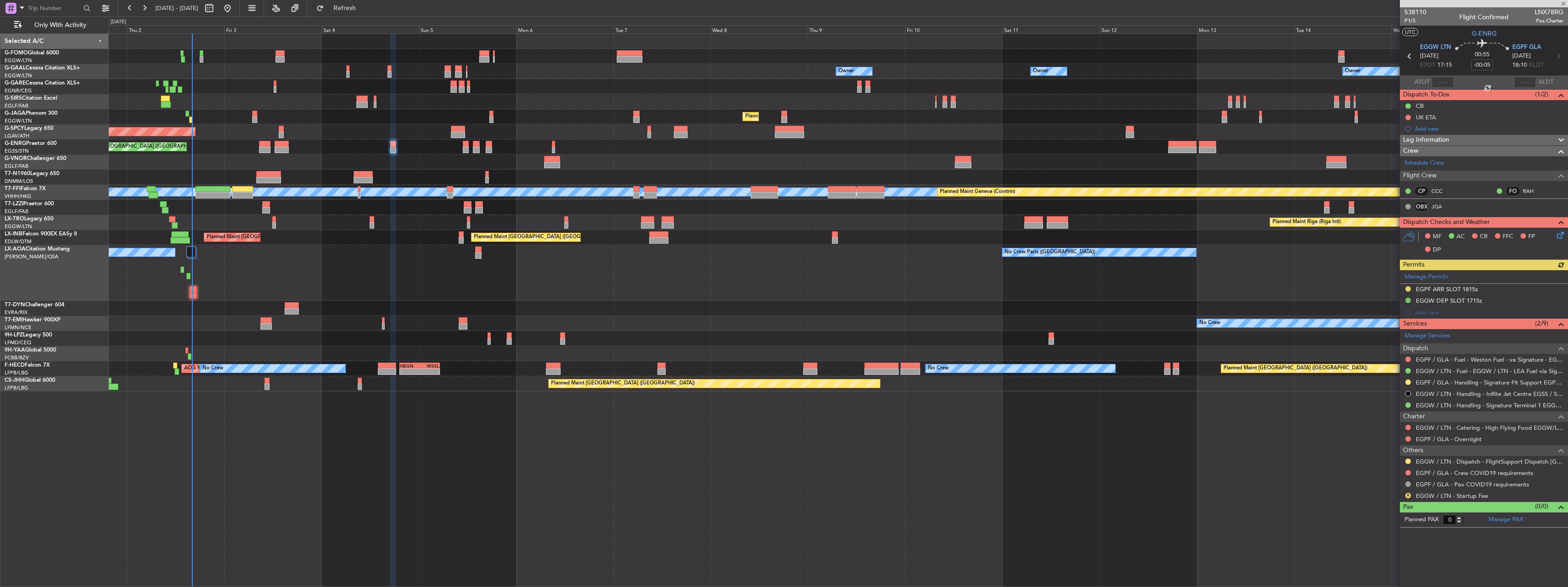
type input "+00:40"
type input "1"
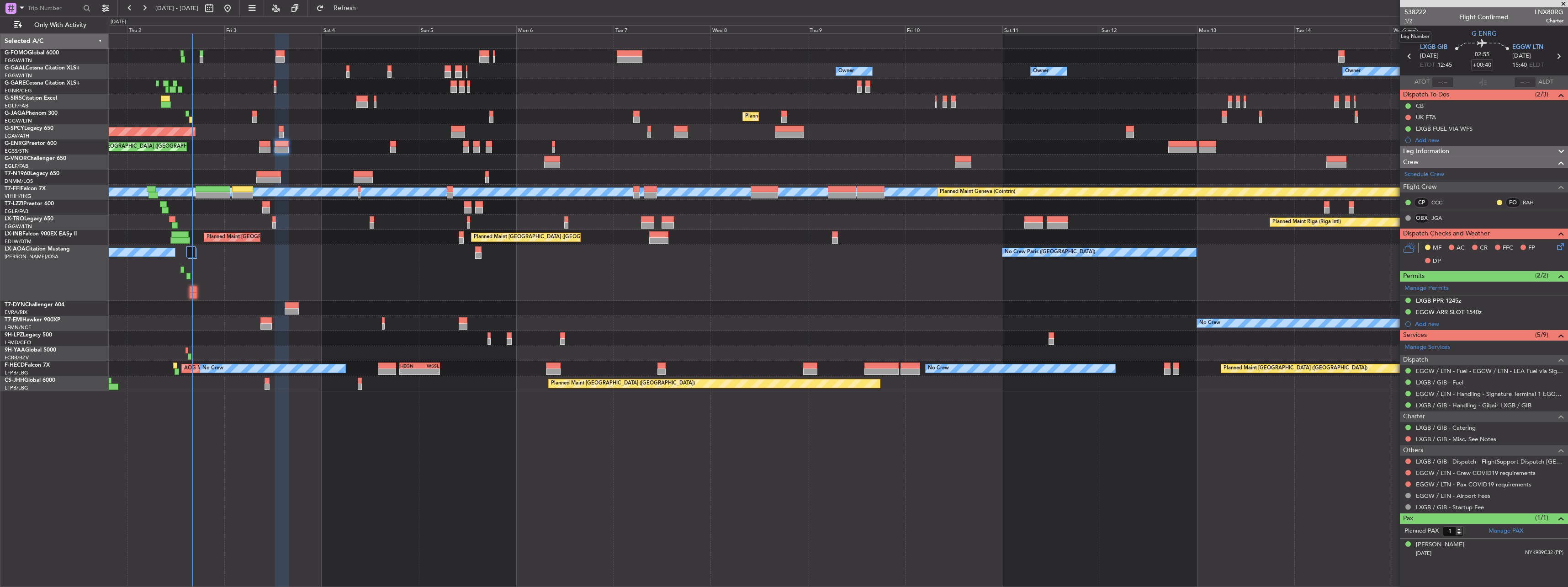
click at [1407, 19] on span "1/2" at bounding box center [1415, 21] width 22 height 8
click at [1406, 472] on button at bounding box center [1408, 473] width 5 height 5
drag, startPoint x: 1393, startPoint y: 359, endPoint x: 1397, endPoint y: 381, distance: 22.4
click at [1393, 365] on span "Not Required" at bounding box center [1386, 362] width 37 height 9
click at [1408, 485] on button at bounding box center [1408, 483] width 5 height 5
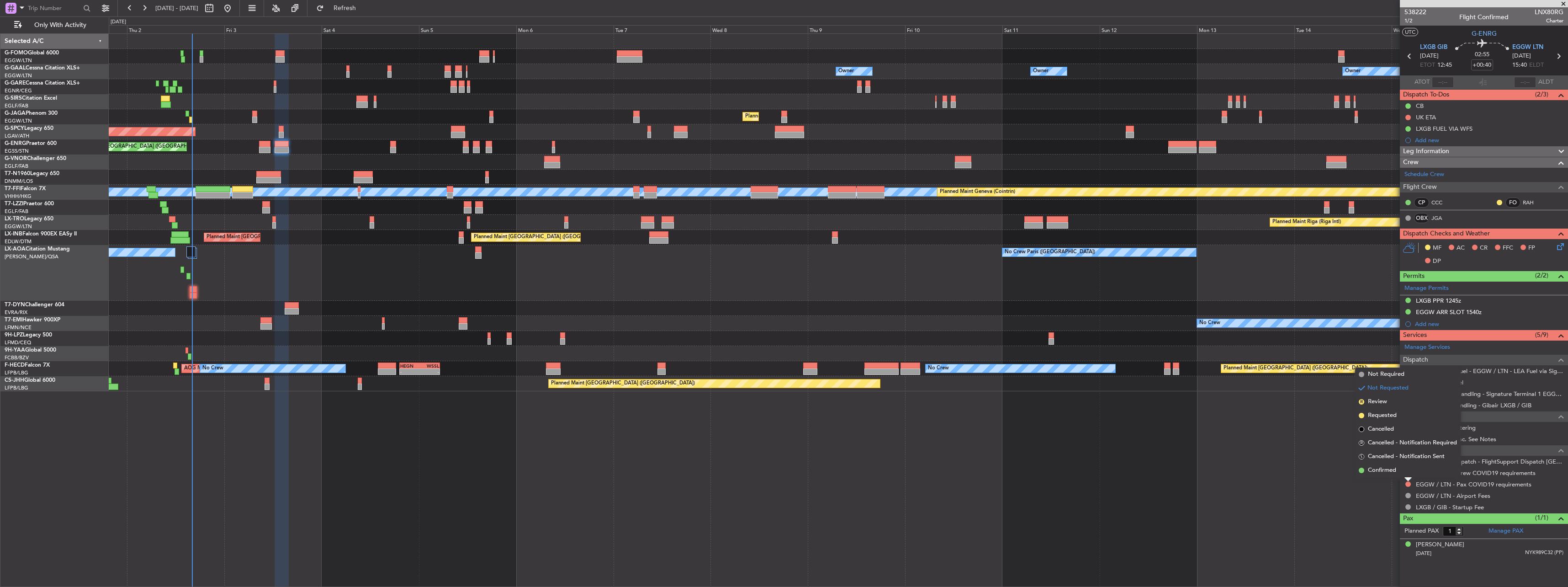
drag, startPoint x: 1387, startPoint y: 371, endPoint x: 1391, endPoint y: 376, distance: 6.4
click at [1388, 373] on span "Not Required" at bounding box center [1386, 374] width 37 height 9
click at [1407, 460] on button at bounding box center [1408, 461] width 5 height 5
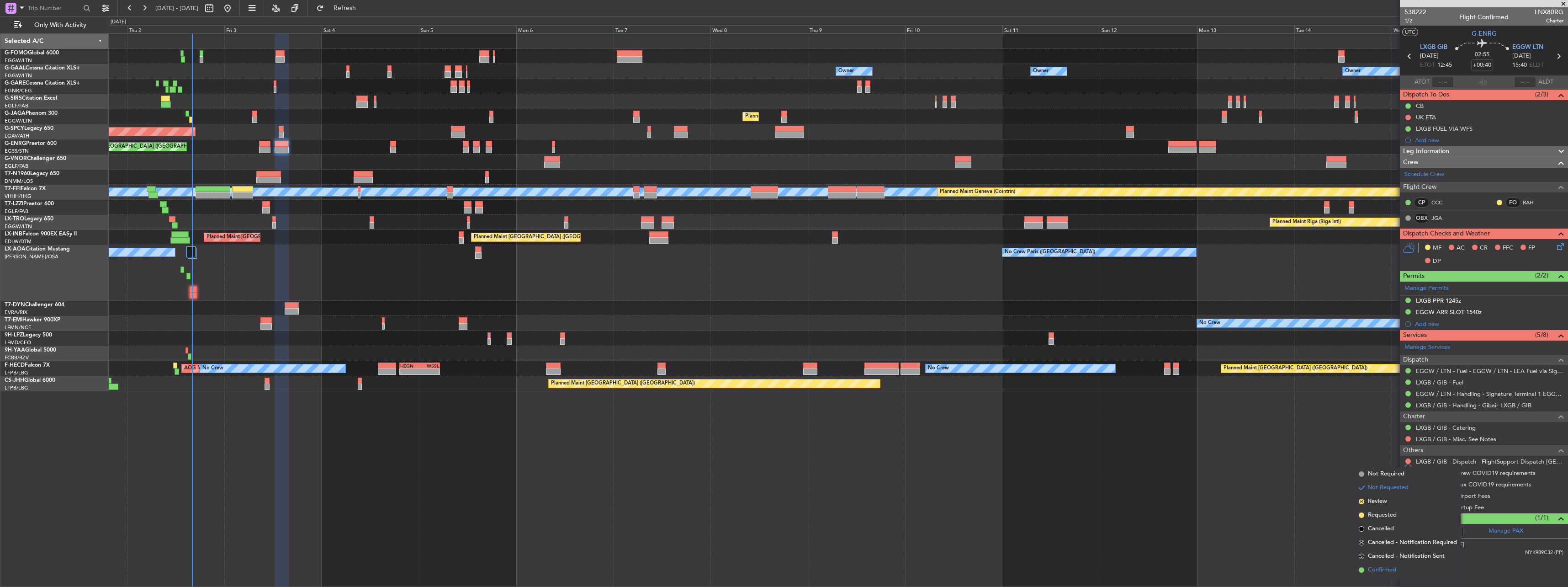
click at [1395, 572] on span "Confirmed" at bounding box center [1382, 569] width 29 height 9
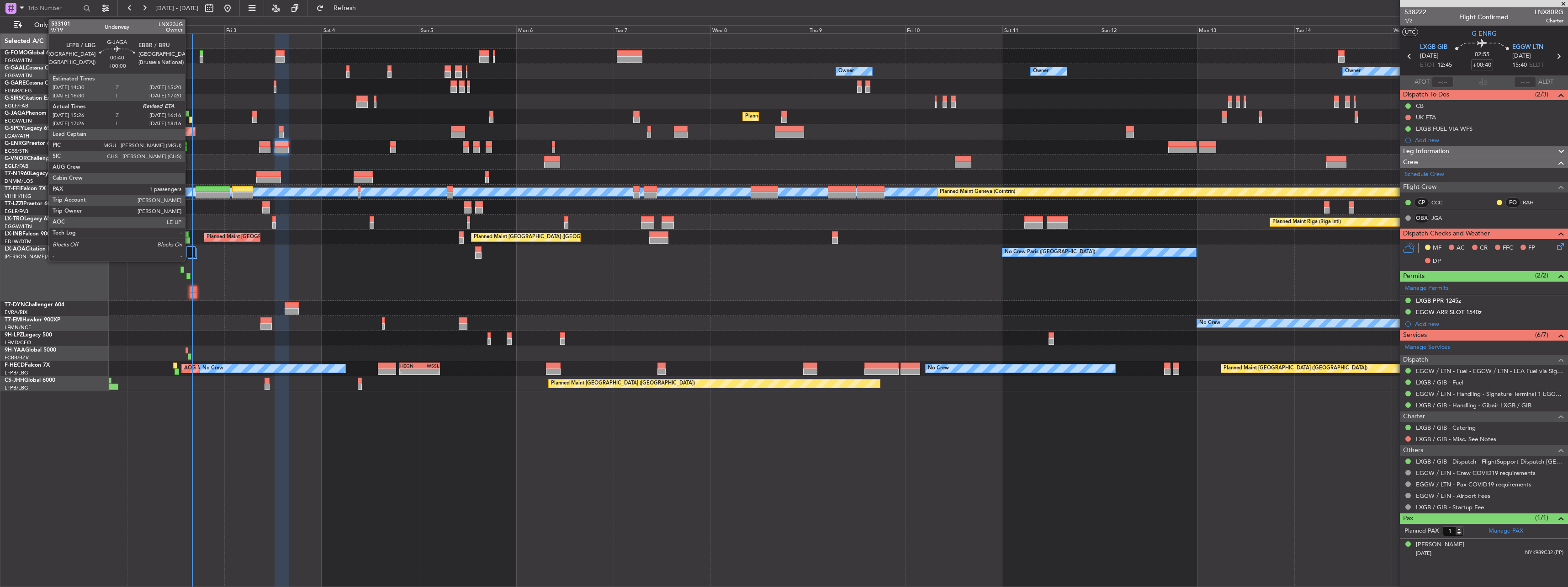
click at [189, 119] on div at bounding box center [191, 119] width 4 height 7
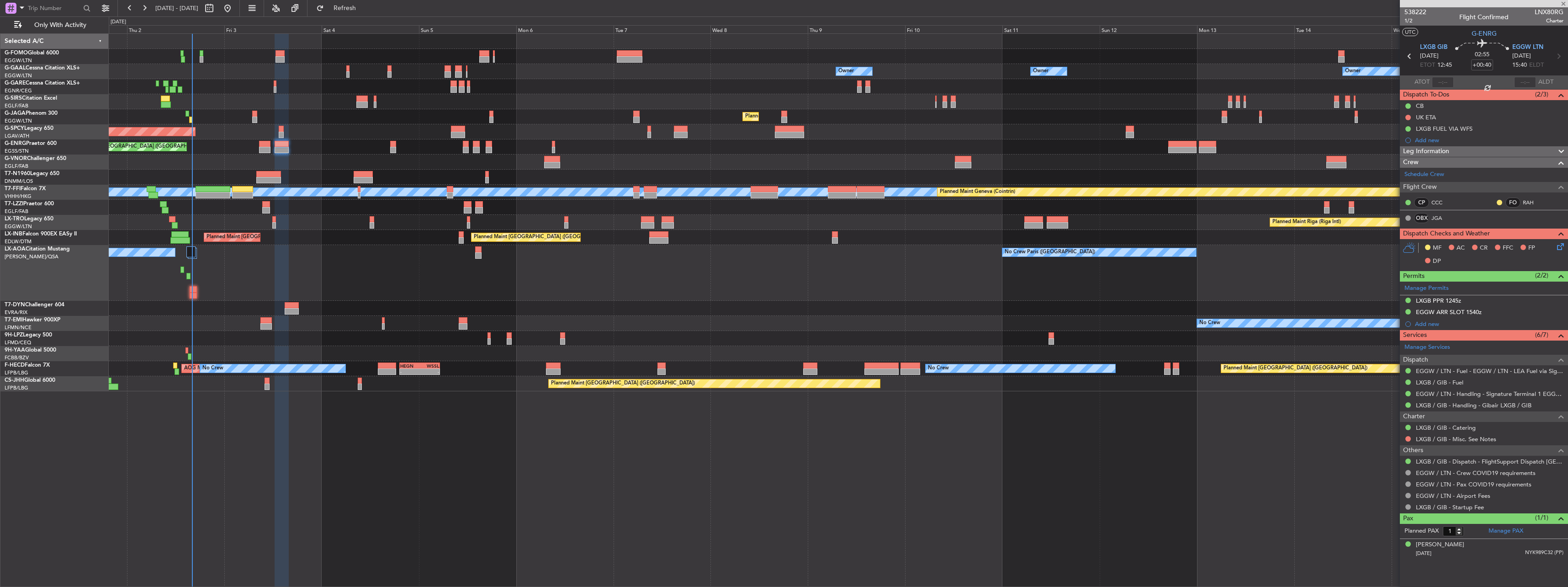
type input "15:26"
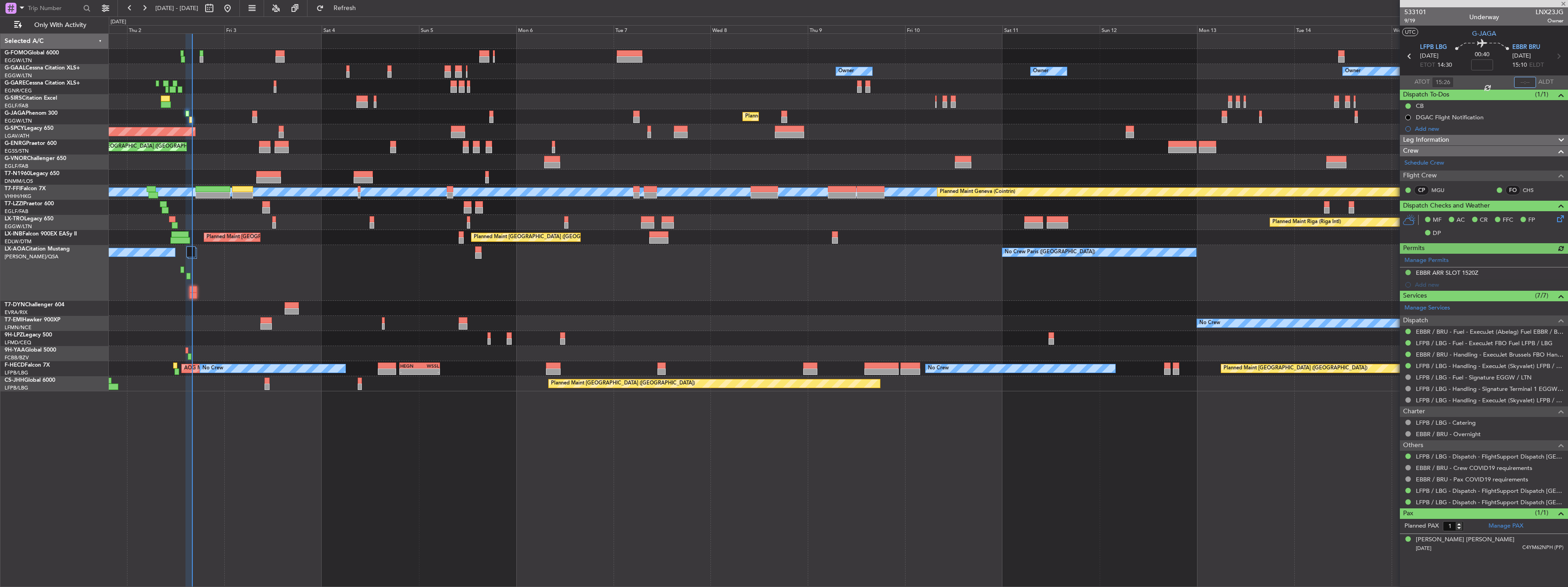
click at [1528, 81] on input "text" at bounding box center [1525, 82] width 22 height 11
type input "16:05"
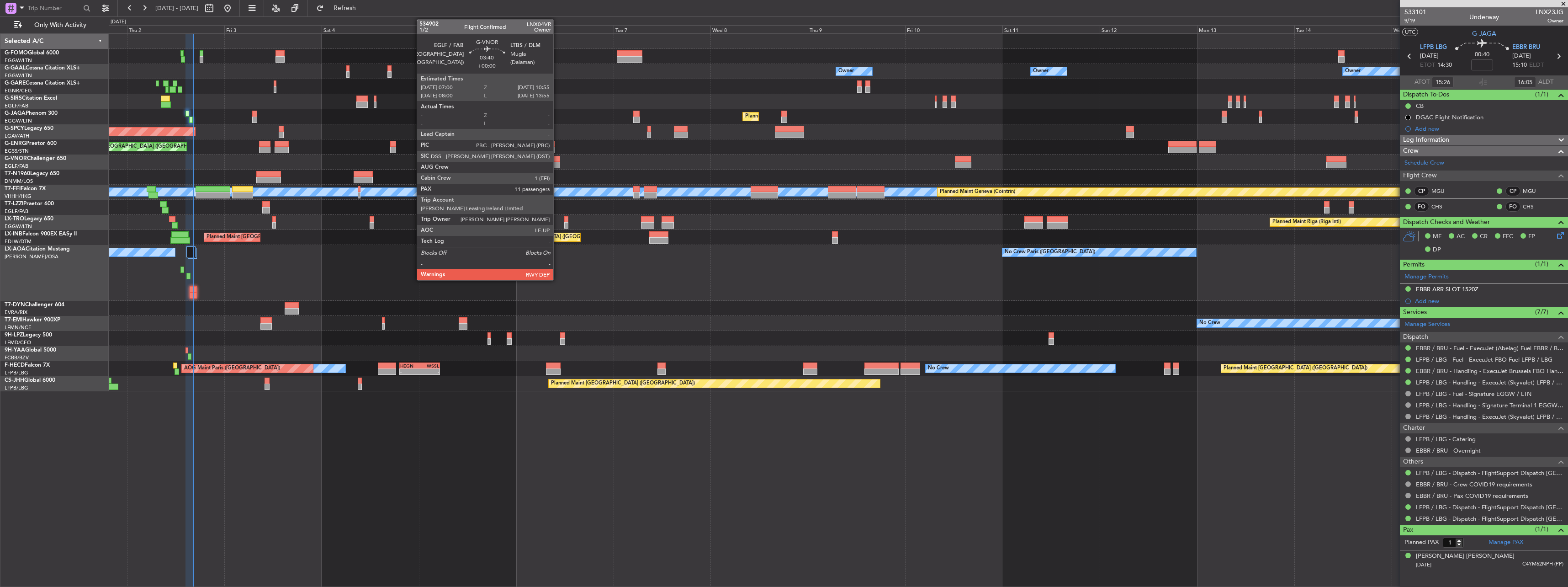
click at [558, 161] on div at bounding box center [552, 159] width 16 height 7
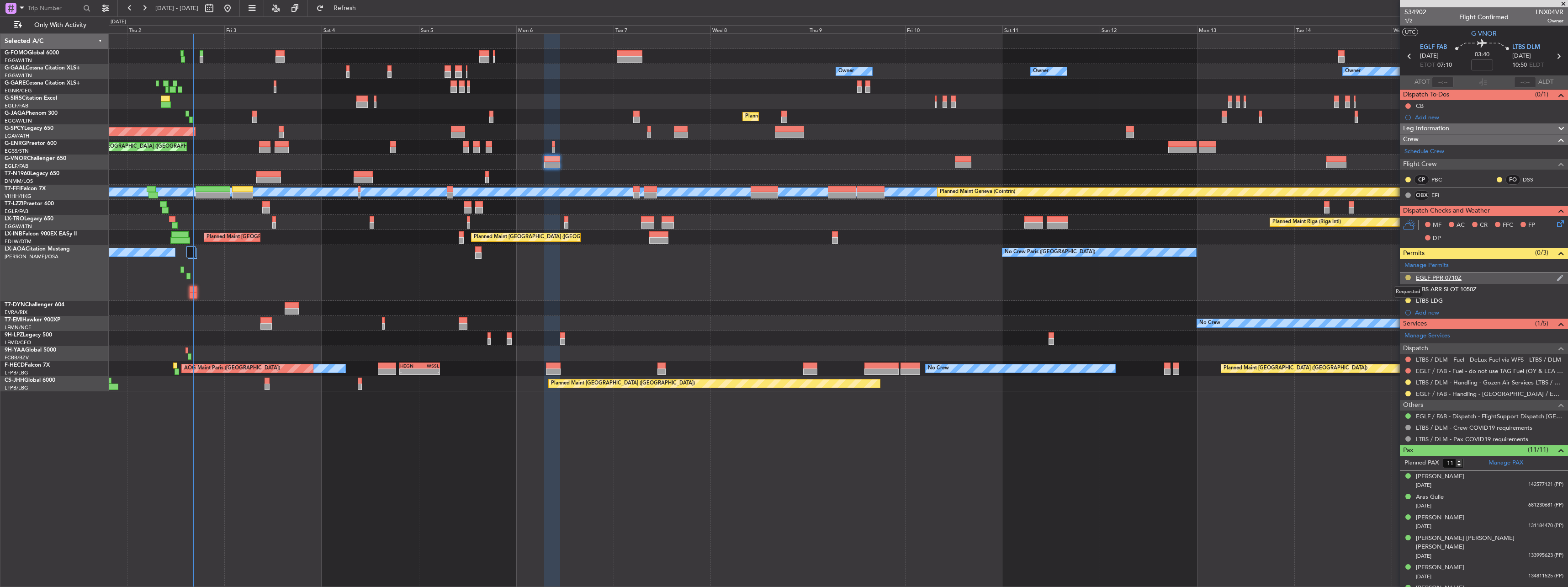
click at [1408, 277] on button at bounding box center [1408, 277] width 5 height 5
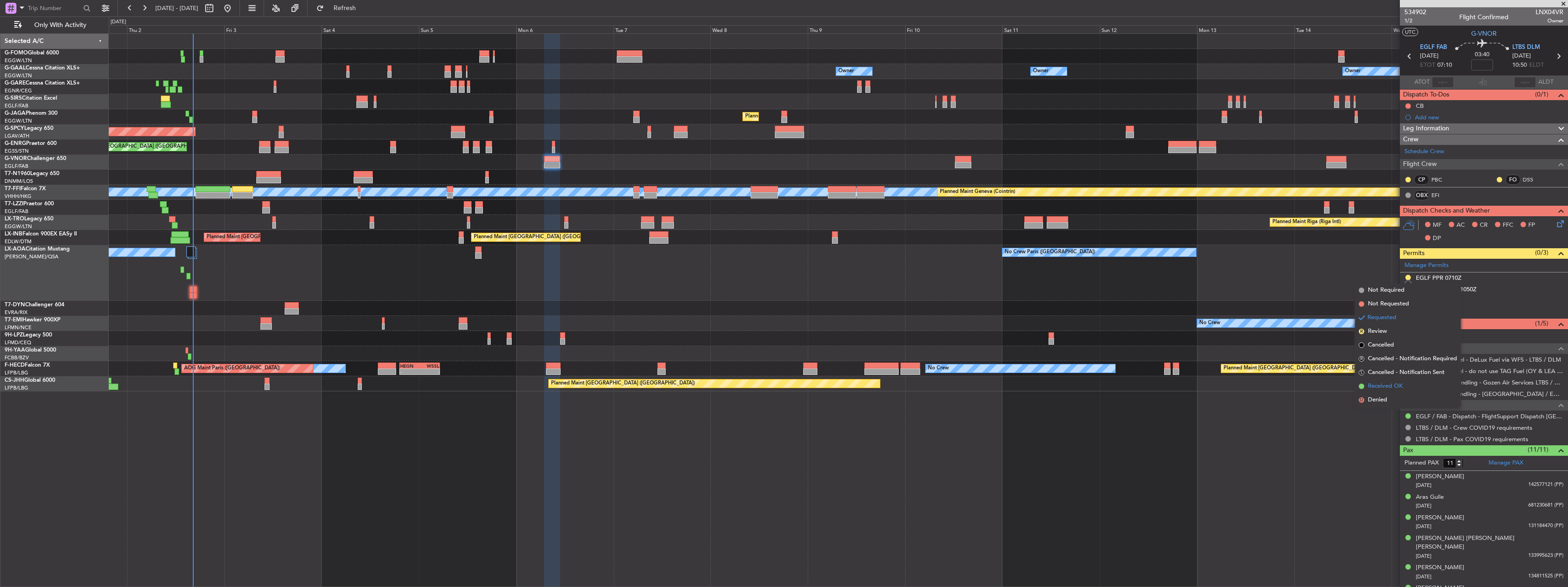
click at [1393, 390] on span "Received OK" at bounding box center [1385, 386] width 35 height 9
click at [1409, 392] on button at bounding box center [1408, 393] width 5 height 5
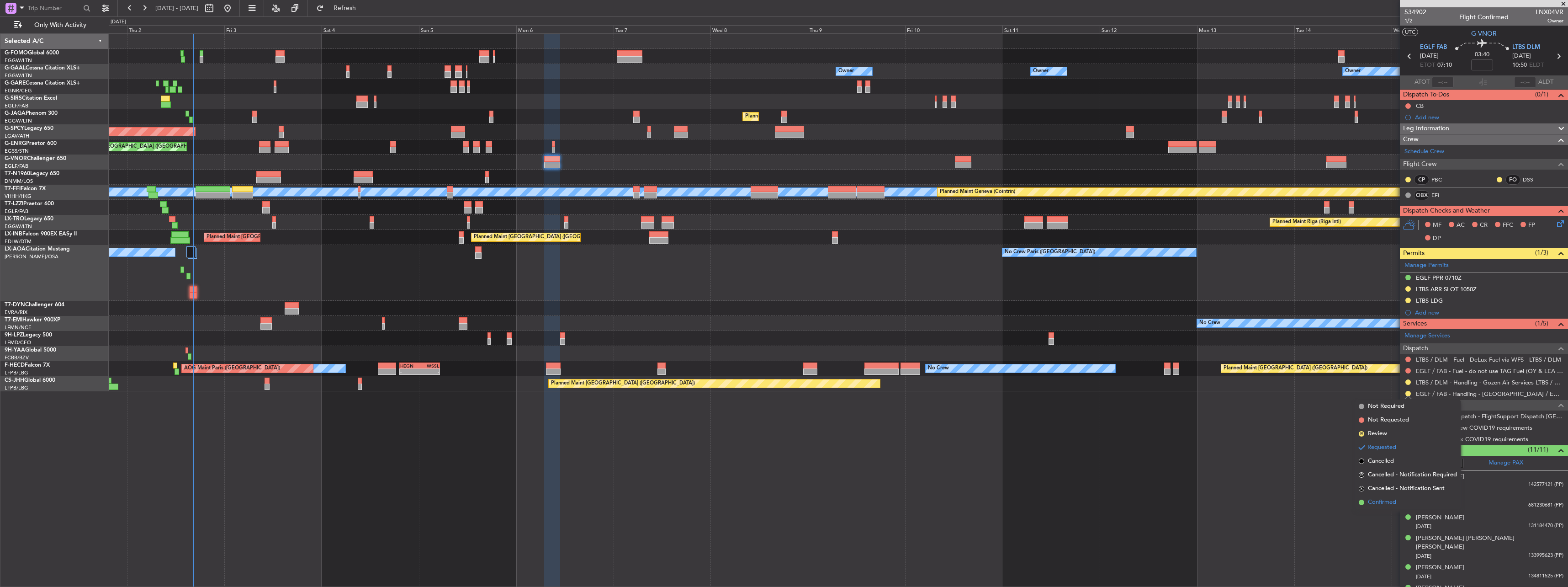
click at [1395, 505] on span "Confirmed" at bounding box center [1382, 502] width 29 height 9
click at [367, 2] on button "Refresh" at bounding box center [340, 9] width 55 height 15
click at [367, 2] on button "Refreshing..." at bounding box center [340, 9] width 55 height 15
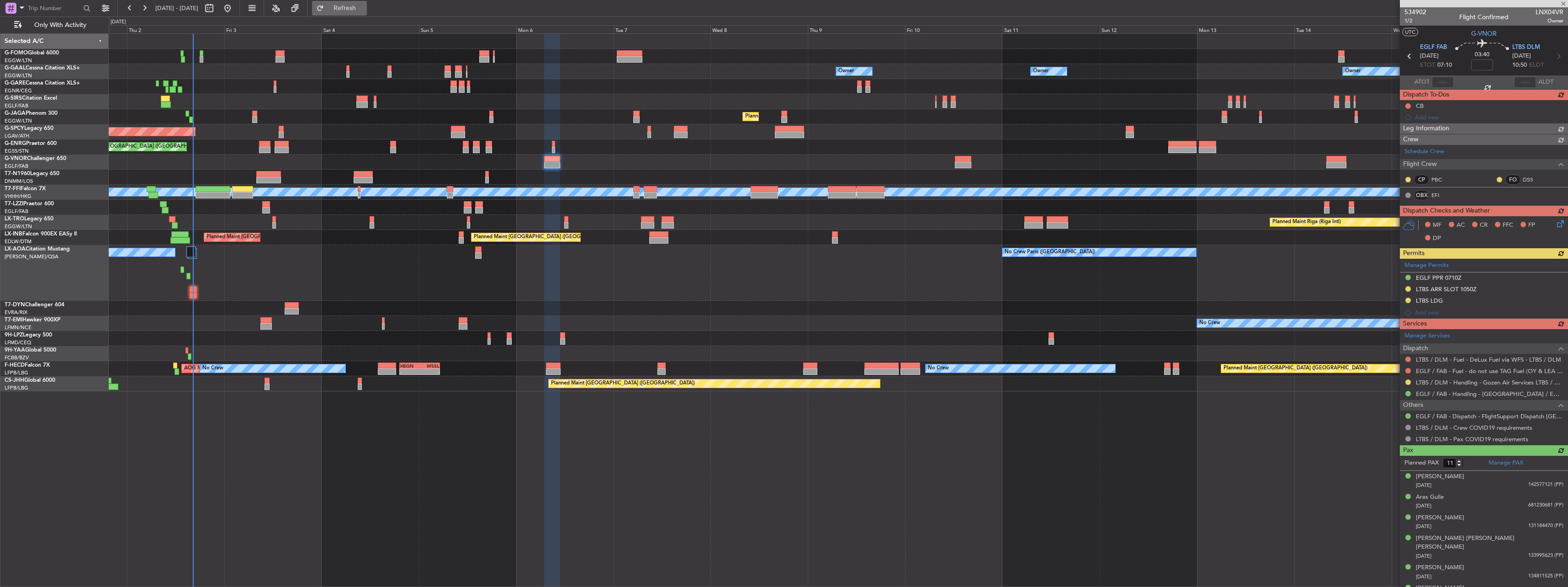
click at [367, 2] on button "Refresh" at bounding box center [340, 9] width 55 height 15
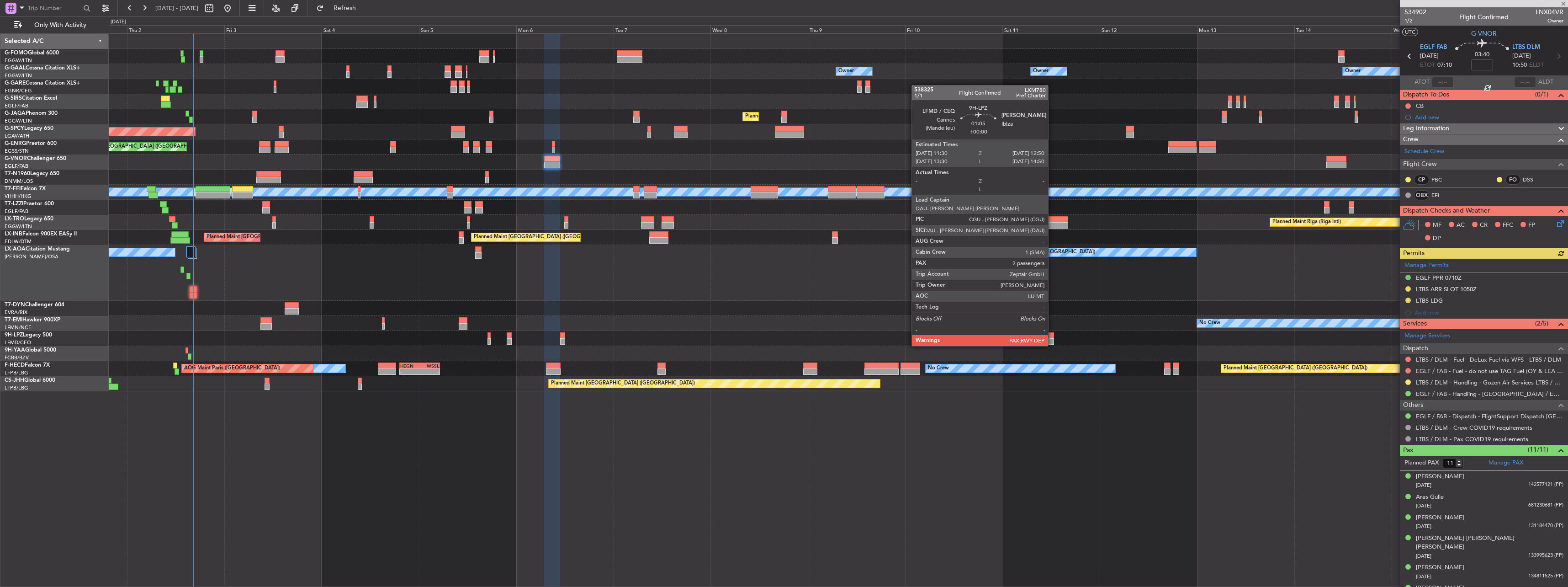
click at [1052, 337] on div at bounding box center [1051, 336] width 5 height 7
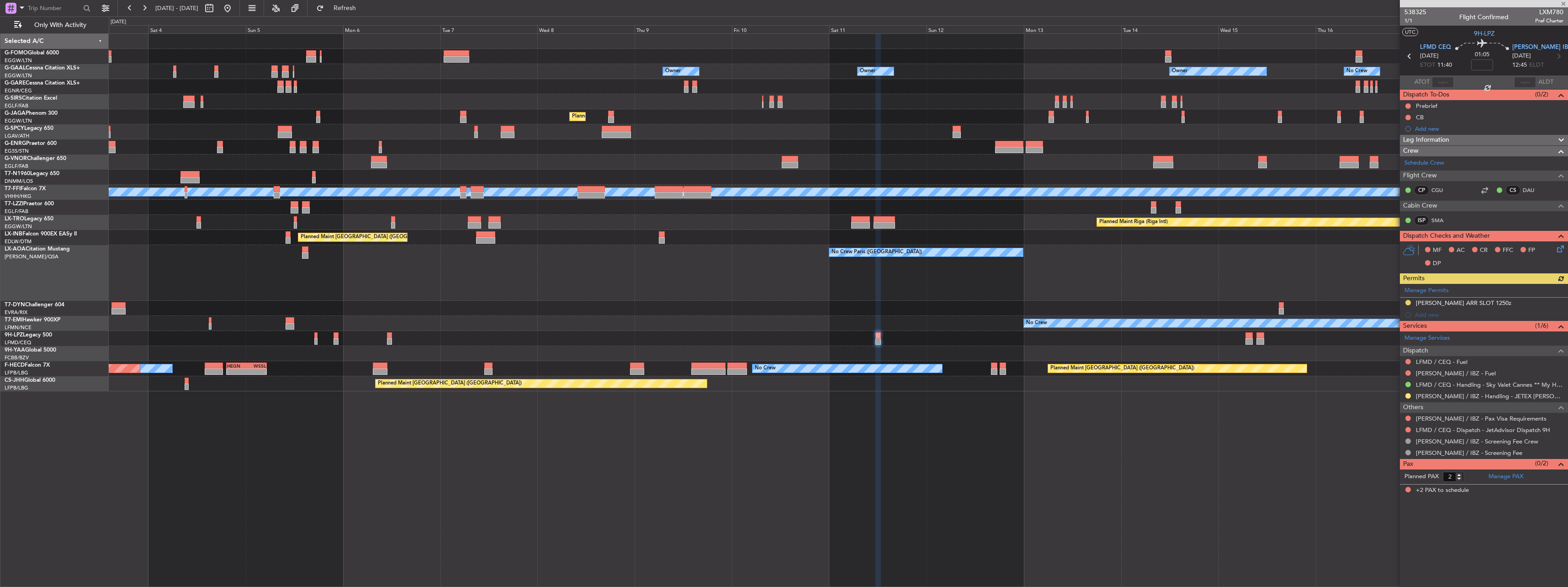
click at [905, 343] on div "Owner Owner No Crew Owner Owner Owner AOG Maint Dusseldorf Planned Maint Dussel…" at bounding box center [838, 213] width 1459 height 357
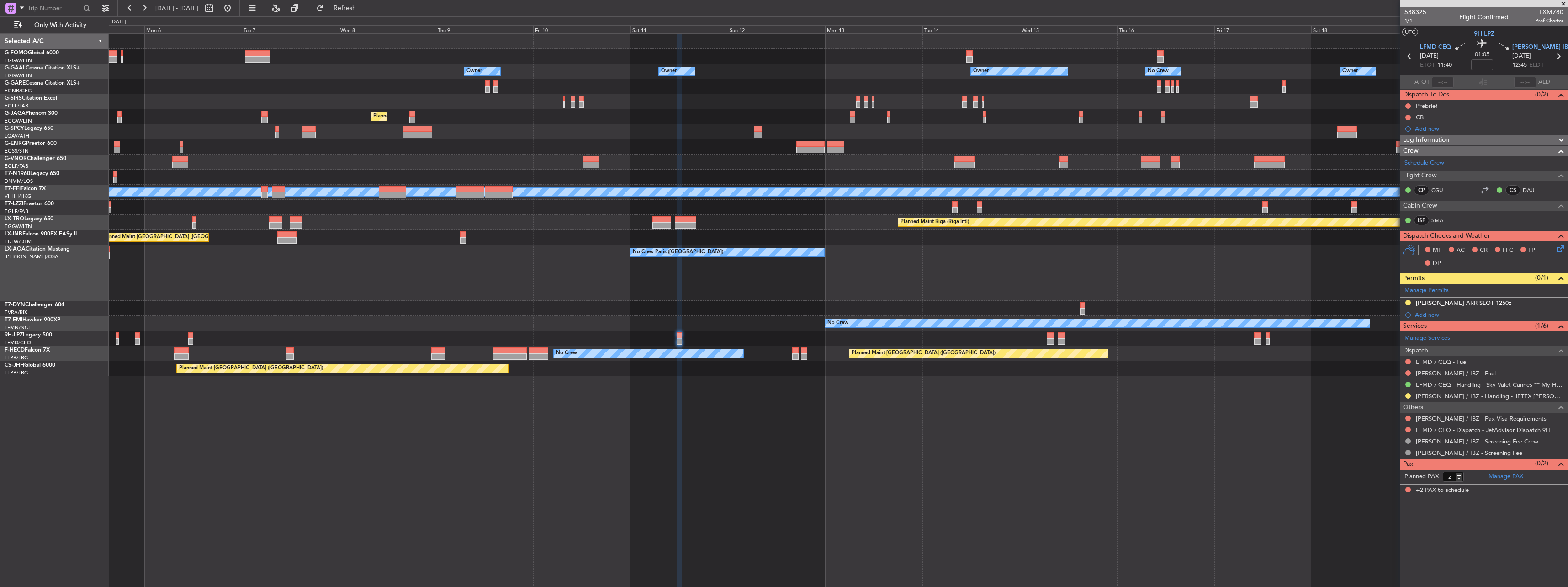
click at [902, 345] on div "Owner Owner No Crew Owner Owner Owner Planned Maint Oxford (Kidlington) Planned…" at bounding box center [838, 205] width 1459 height 342
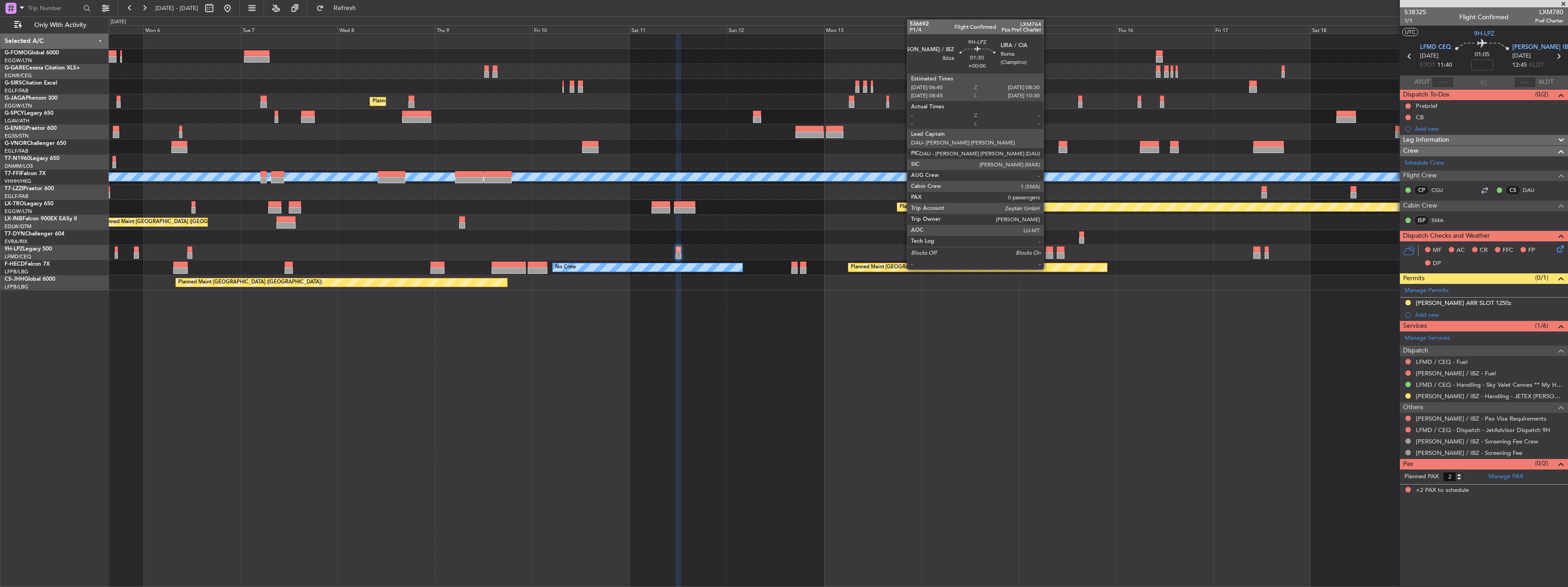
click at [1048, 248] on div at bounding box center [1049, 250] width 7 height 7
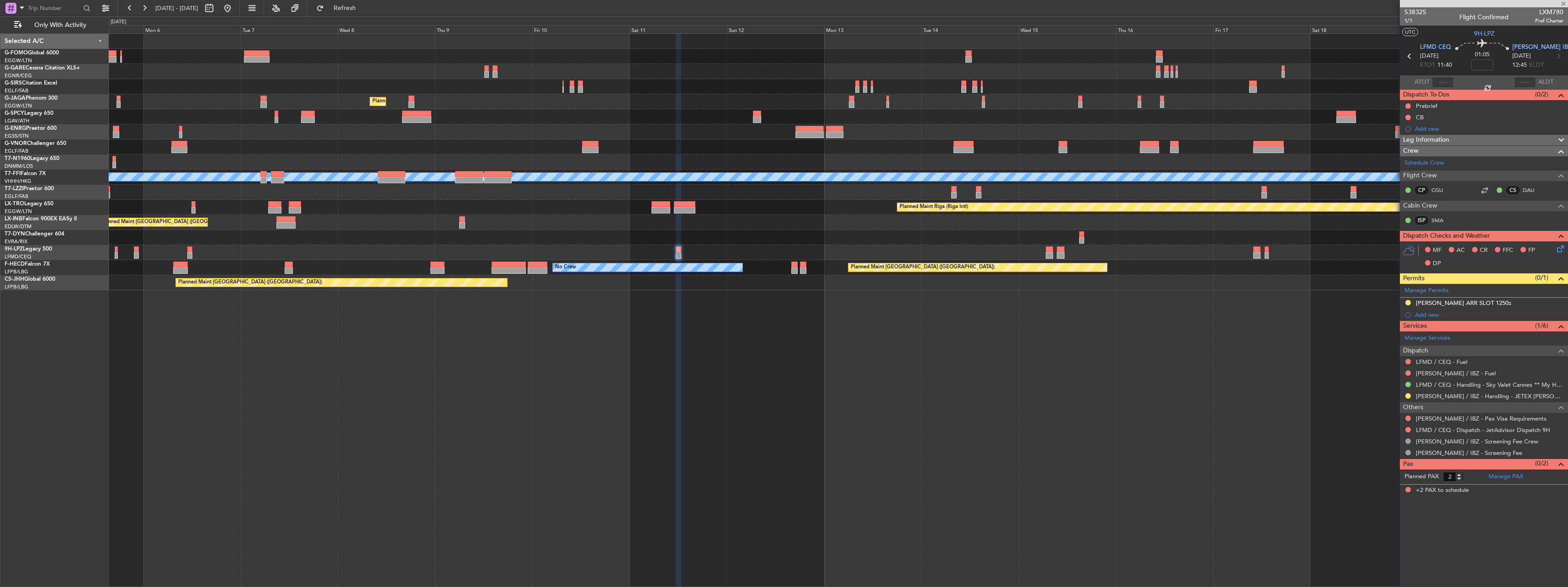
type input "0"
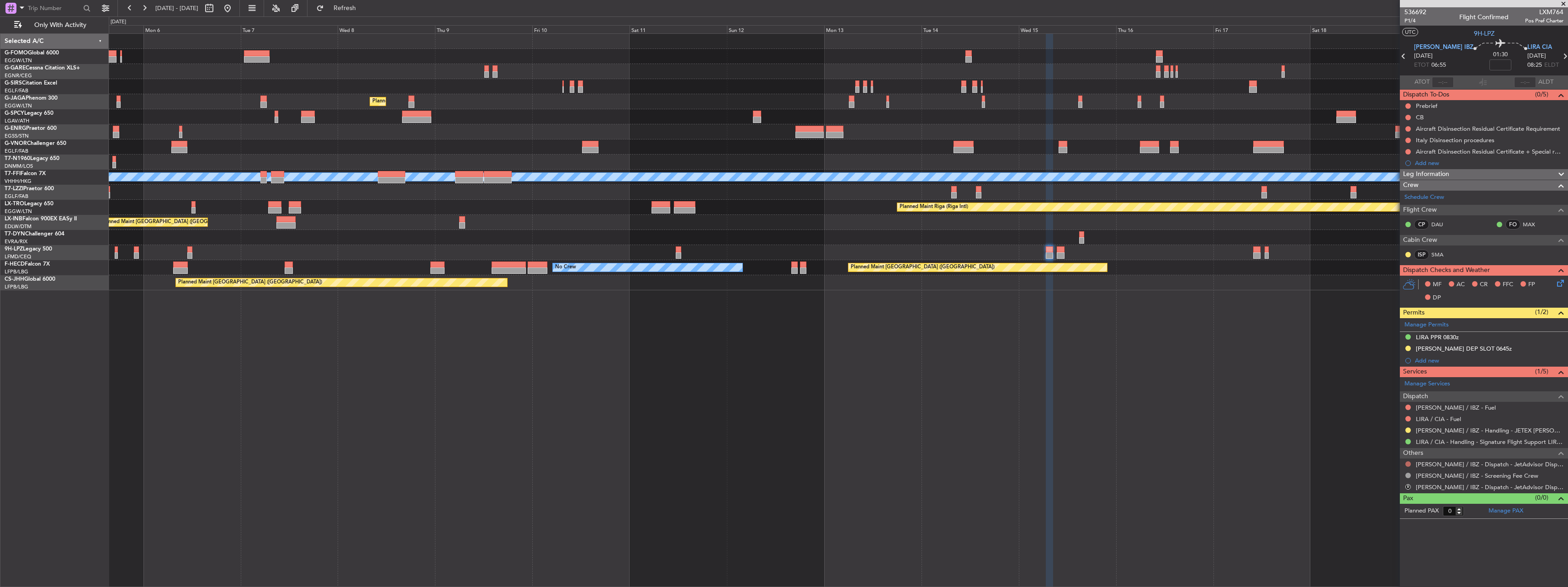
click at [1406, 462] on button at bounding box center [1408, 463] width 5 height 5
click at [1402, 574] on li "Confirmed" at bounding box center [1407, 572] width 105 height 14
click at [1406, 487] on button "R" at bounding box center [1408, 487] width 5 height 5
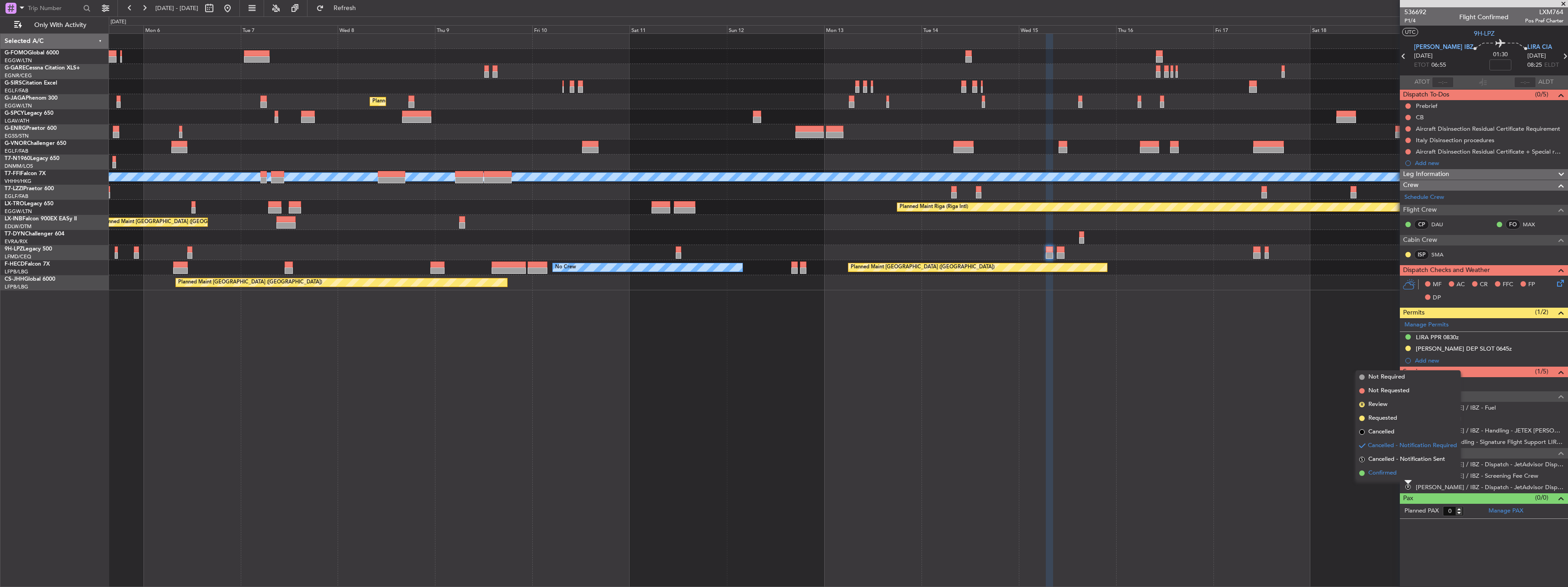
click at [1372, 471] on span "Confirmed" at bounding box center [1382, 473] width 29 height 9
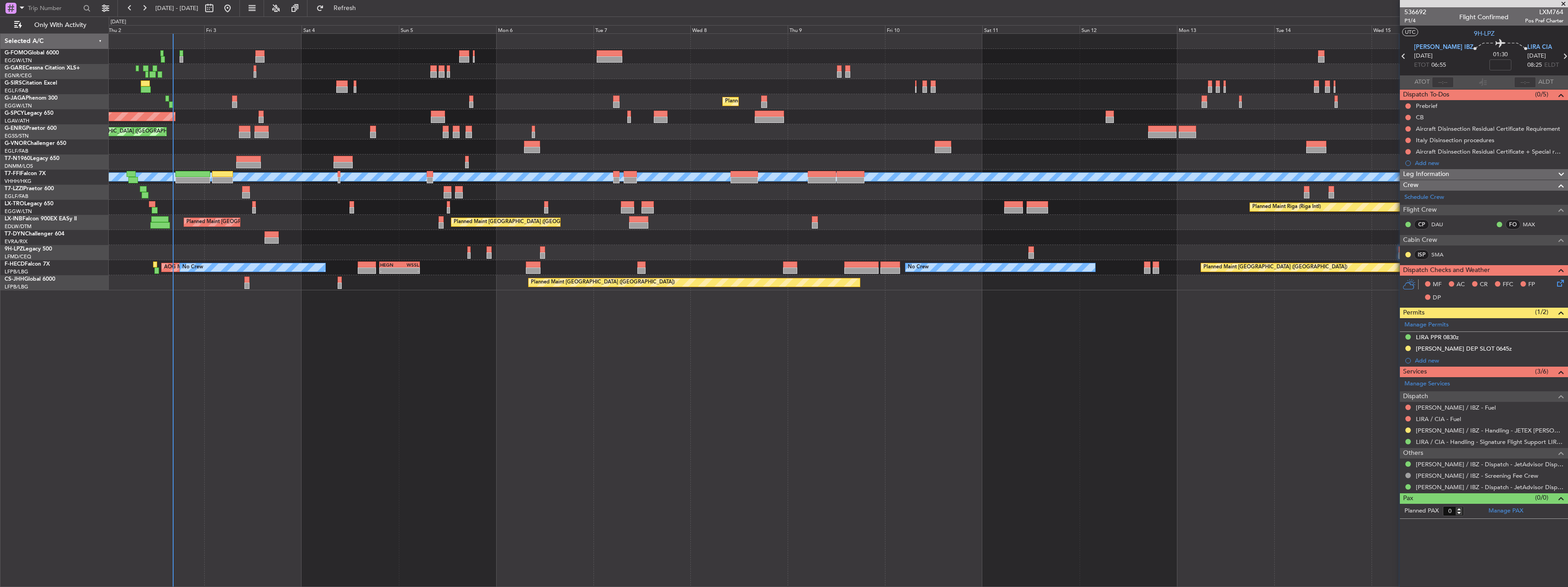
click at [1018, 430] on div "Planned Maint London (Luton) Planned Maint Oxford (Kidlington) Planned Maint Lo…" at bounding box center [838, 310] width 1459 height 554
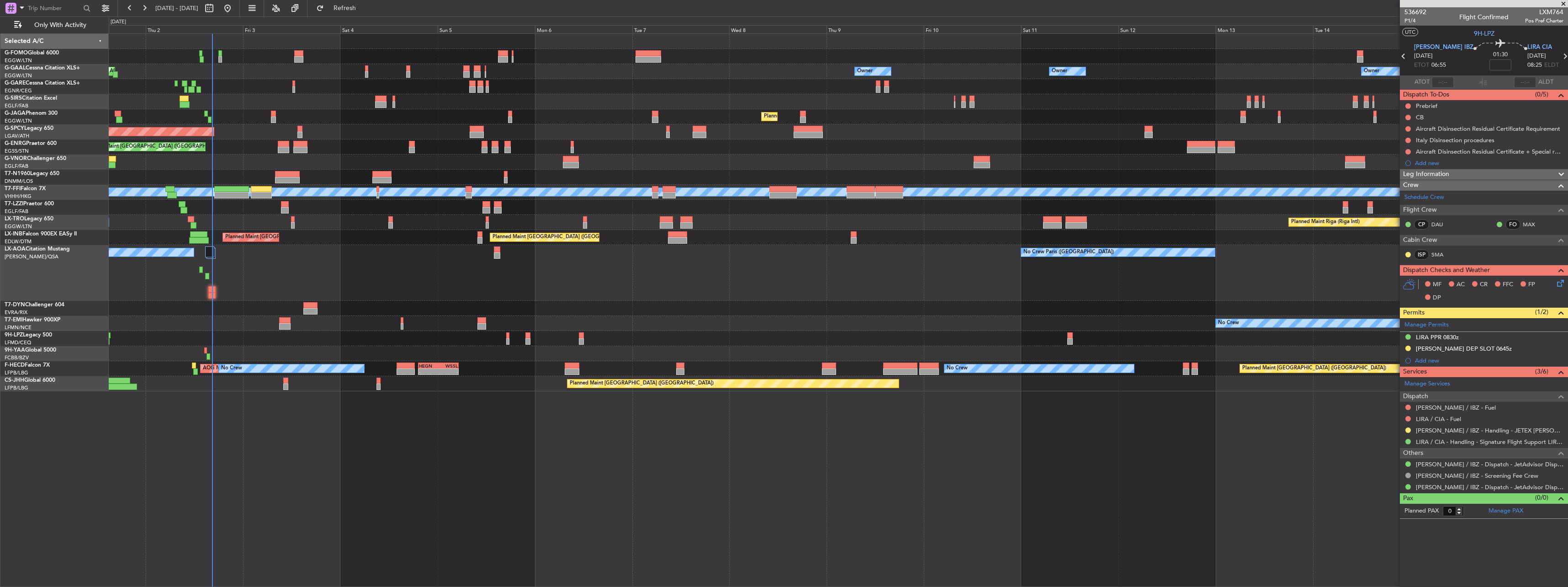
click at [940, 345] on div at bounding box center [838, 338] width 1459 height 15
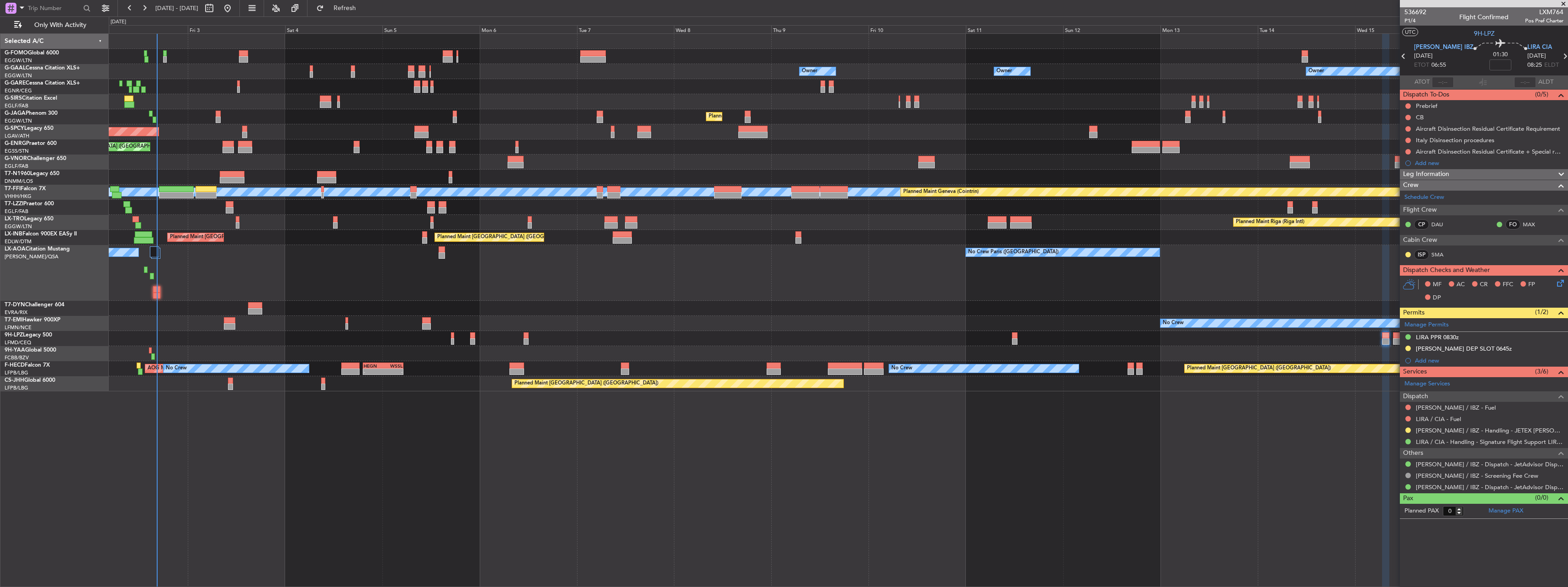
click at [401, 303] on div "Owner Owner Owner No Crew Owner AOG Maint Dusseldorf Owner Planned Maint Dussel…" at bounding box center [838, 213] width 1459 height 357
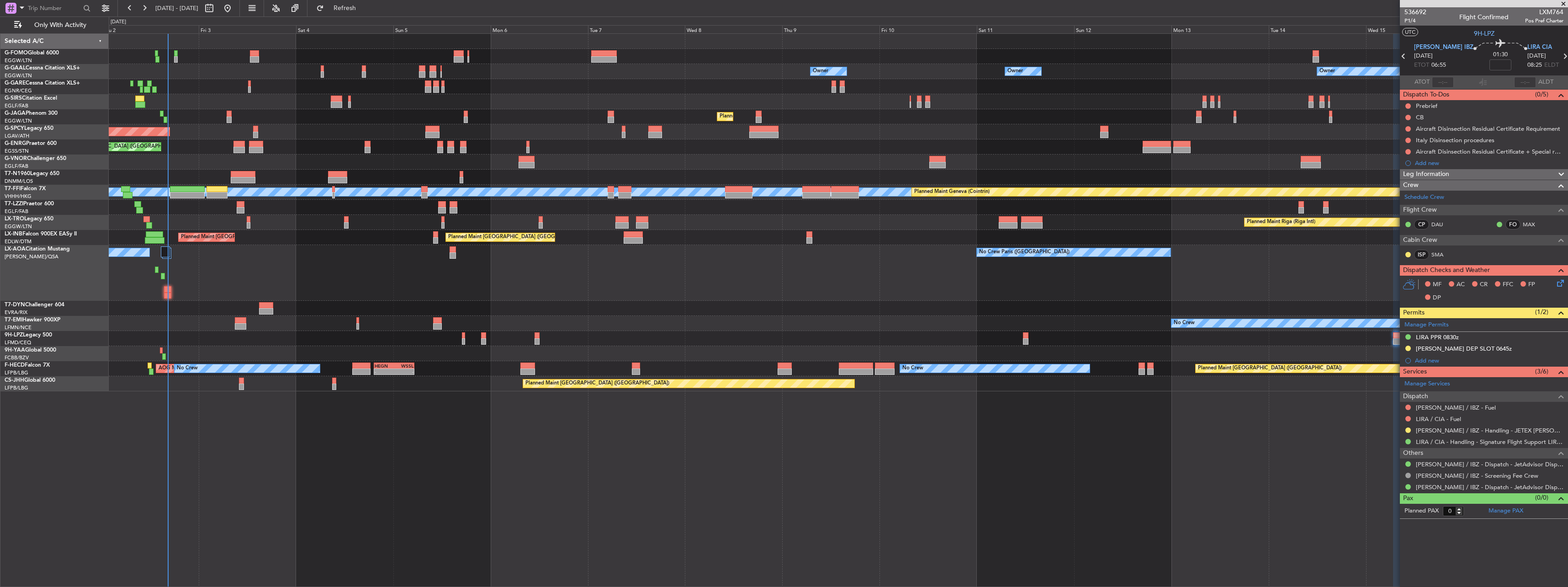
click at [697, 316] on div "Owner Owner Owner No Crew Owner AOG Maint Dusseldorf Owner Planned Maint Dussel…" at bounding box center [838, 213] width 1459 height 357
click at [1197, 465] on div "Owner Owner Owner No Crew Owner AOG Maint Dusseldorf Owner Planned Maint Dussel…" at bounding box center [838, 310] width 1459 height 554
click at [1117, 482] on div "Owner Owner Owner No Crew Owner AOG Maint Dusseldorf Owner Planned Maint Dussel…" at bounding box center [838, 310] width 1459 height 554
click at [1563, 3] on span at bounding box center [1563, 4] width 9 height 9
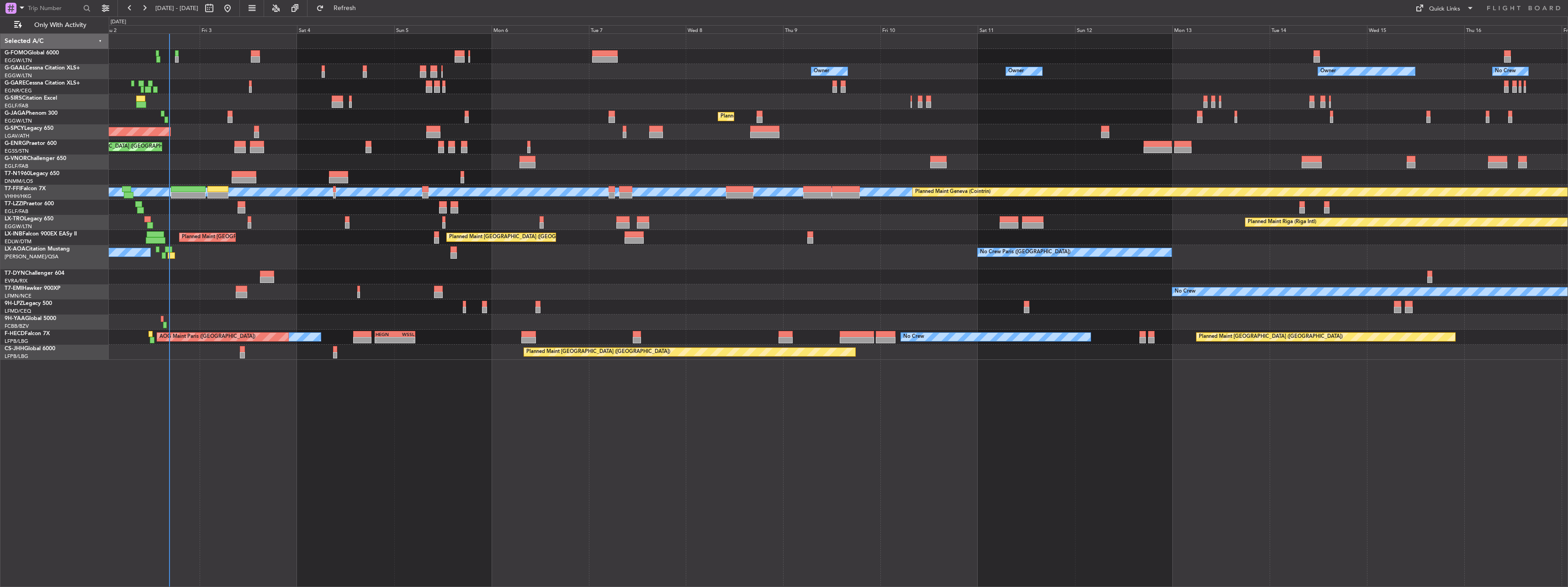
click at [213, 118] on div "Planned Maint [GEOGRAPHIC_DATA] ([GEOGRAPHIC_DATA])" at bounding box center [838, 116] width 1459 height 15
click at [166, 252] on div "No Crew Antwerp (Deurne) No Crew Paris (Le Bourget) Planned Maint Monchengladba…" at bounding box center [838, 257] width 1459 height 24
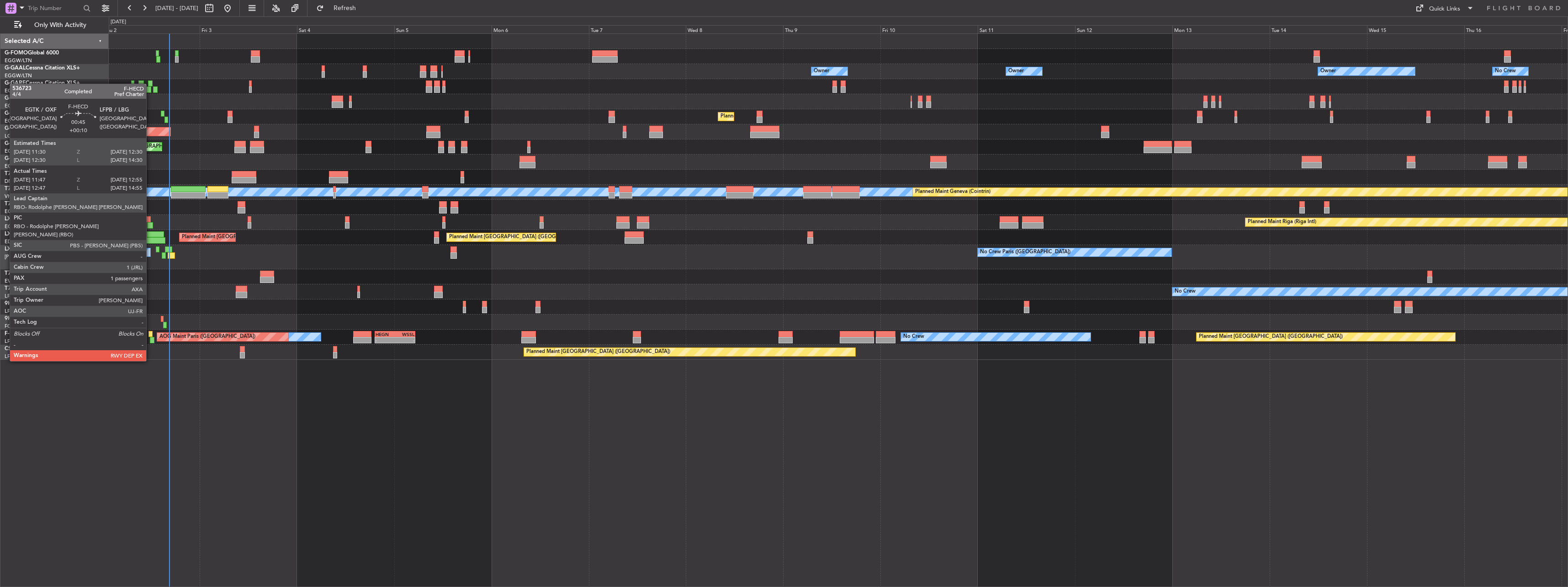
click at [150, 336] on div at bounding box center [150, 334] width 4 height 7
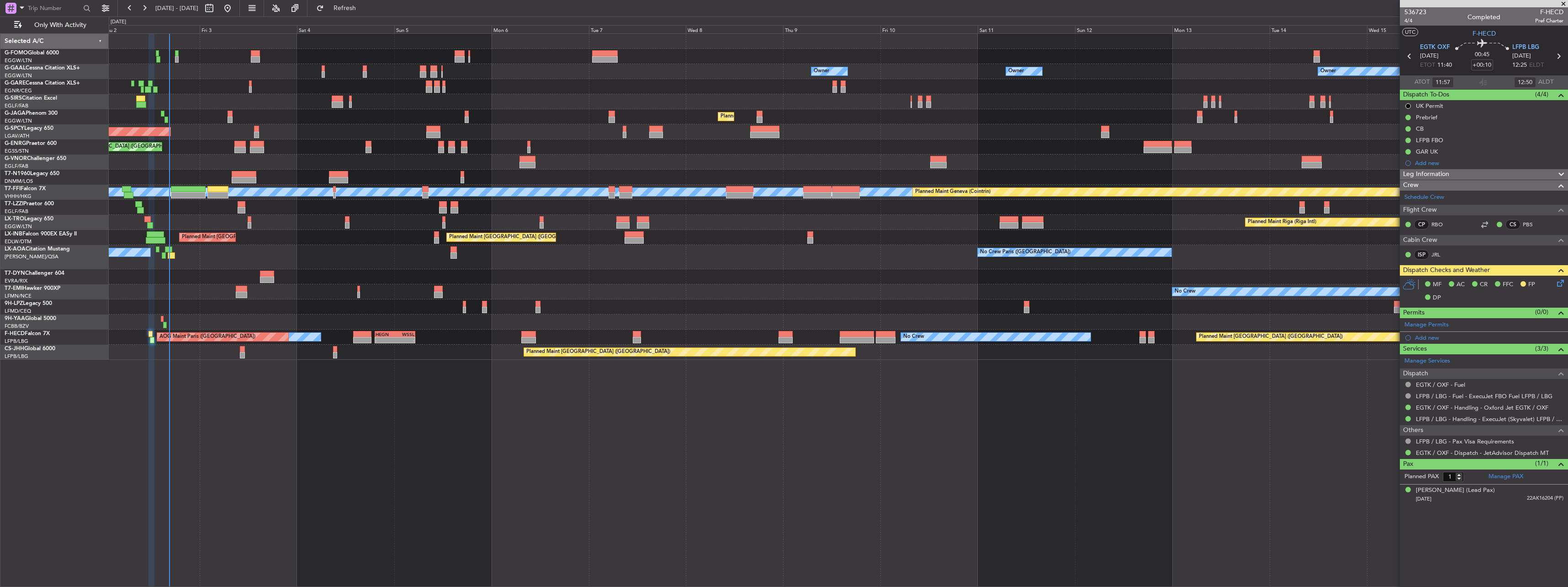
click at [1558, 285] on icon at bounding box center [1559, 281] width 7 height 7
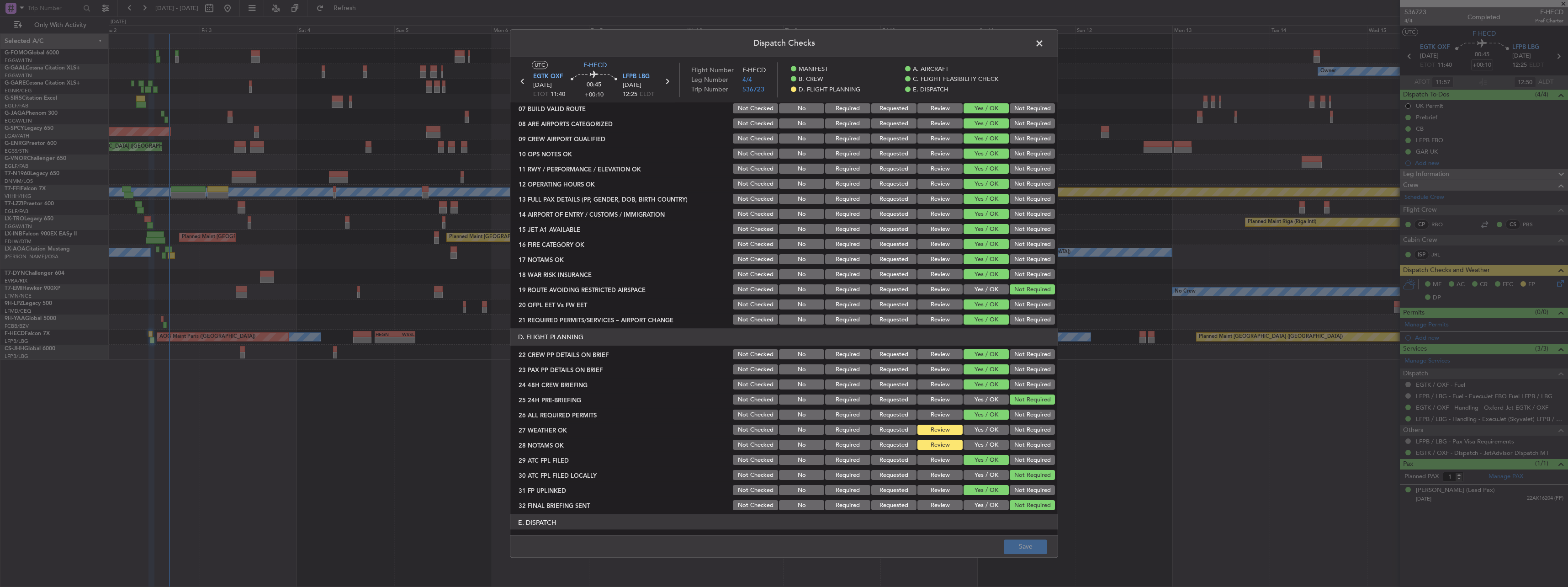
scroll to position [274, 0]
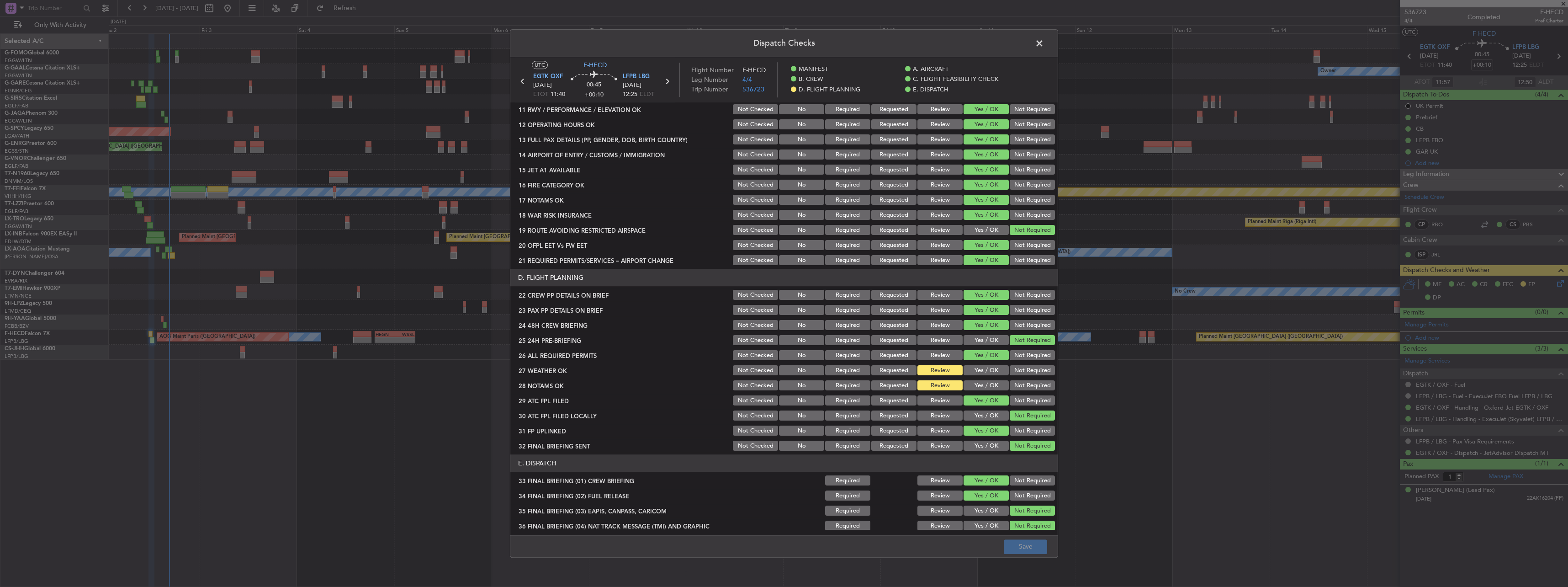
click at [1044, 44] on span at bounding box center [1044, 46] width 0 height 18
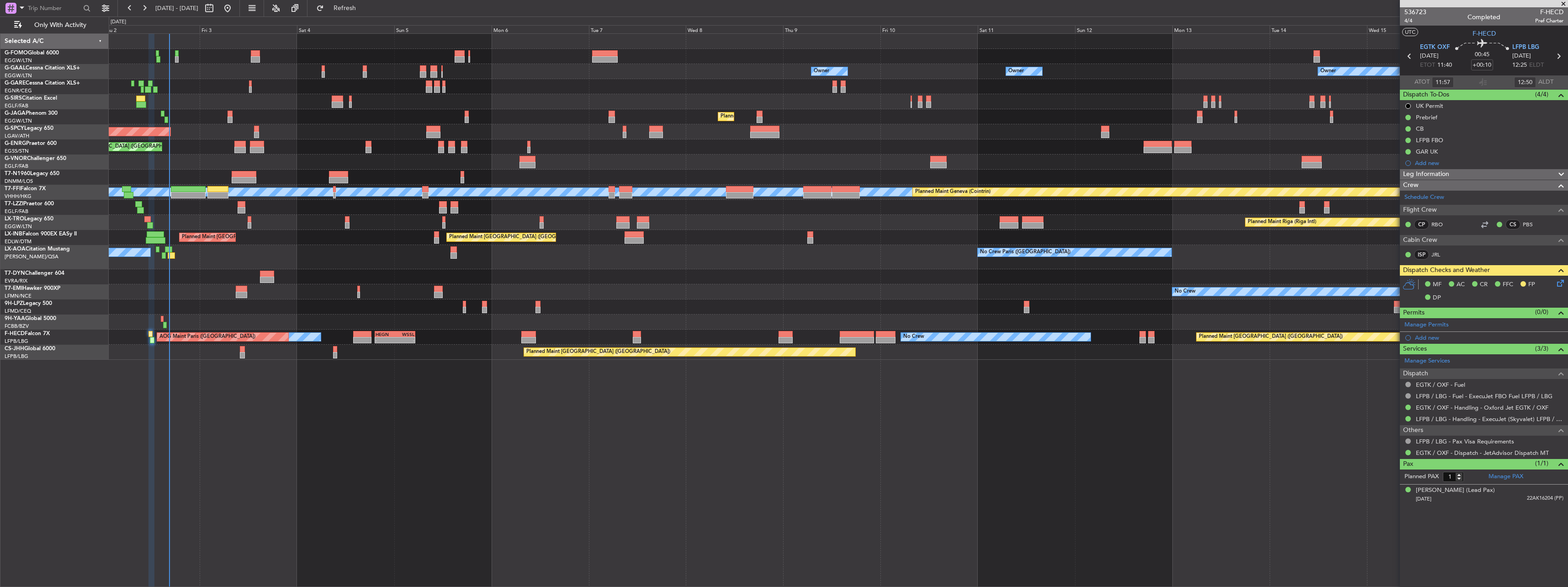
click at [1041, 44] on div at bounding box center [838, 41] width 1459 height 15
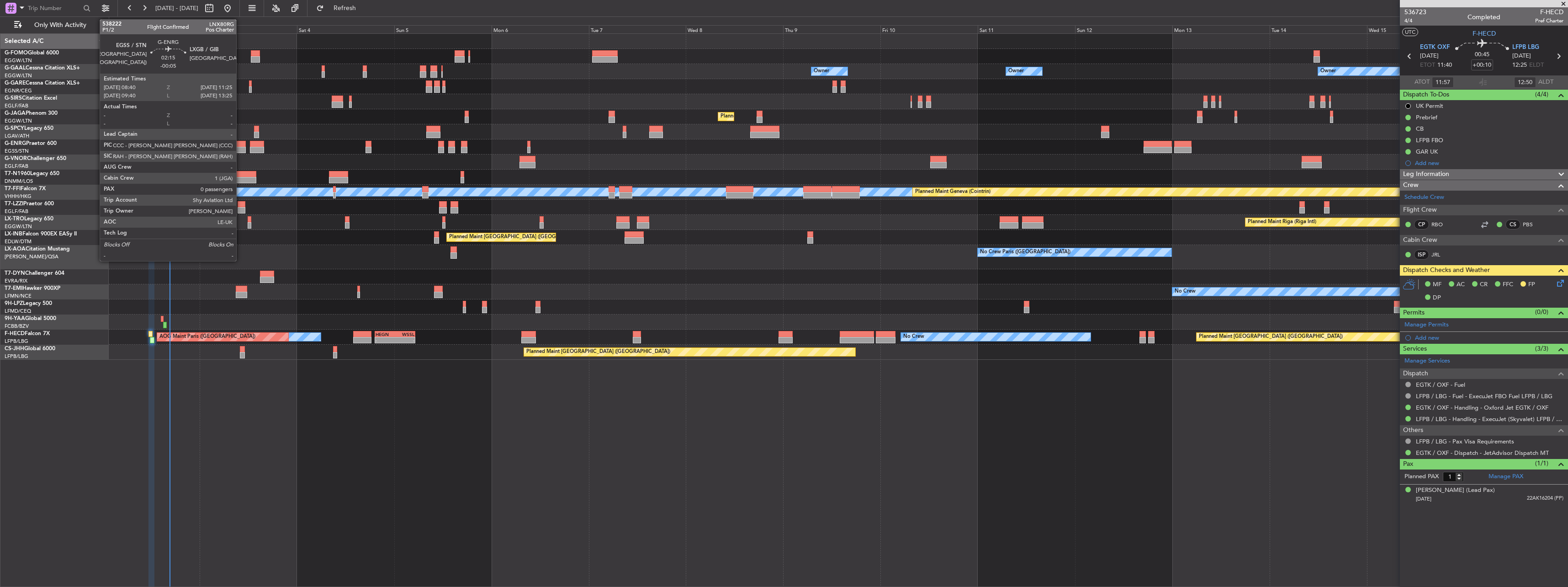
click at [240, 151] on div at bounding box center [240, 150] width 12 height 7
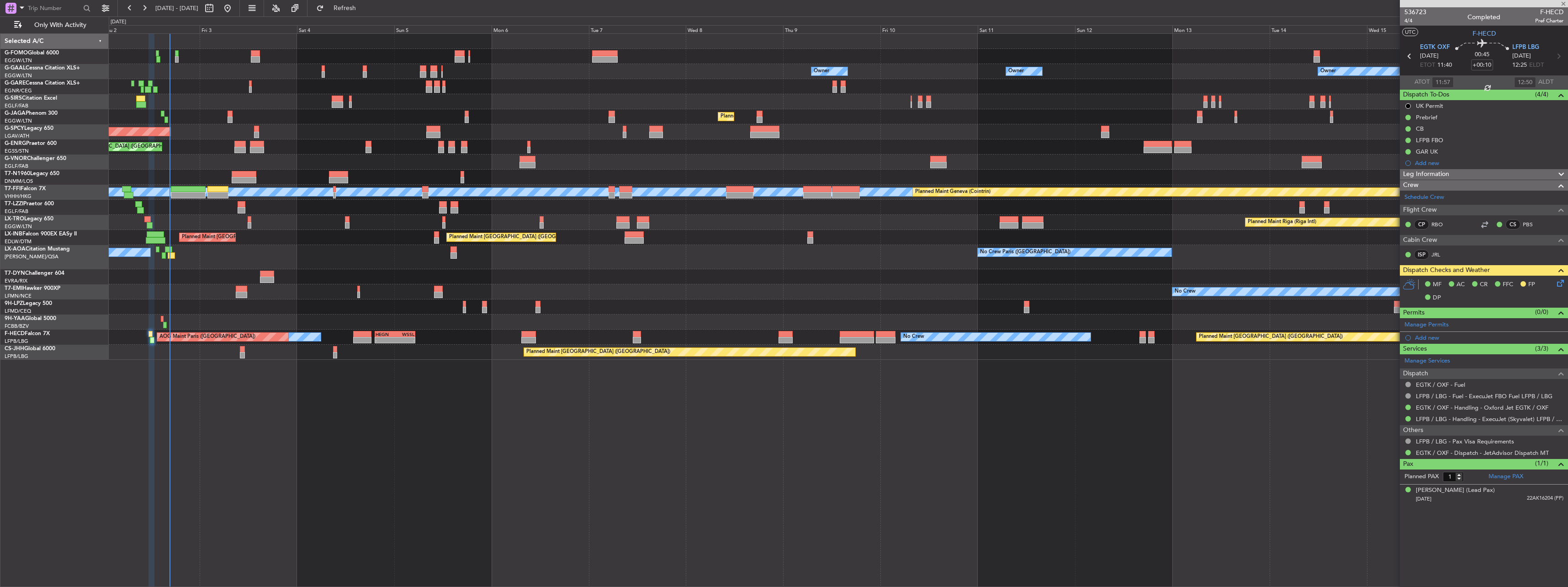
type input "-00:05"
type input "0"
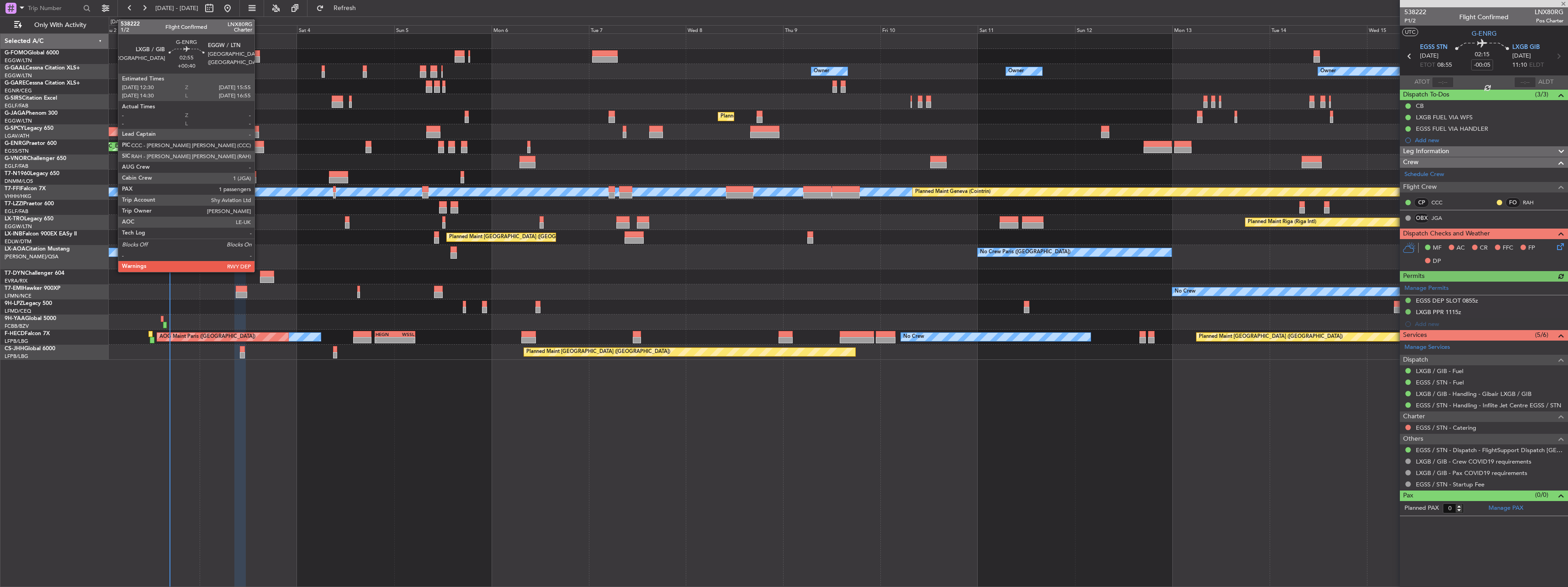
click at [259, 147] on div at bounding box center [257, 150] width 14 height 7
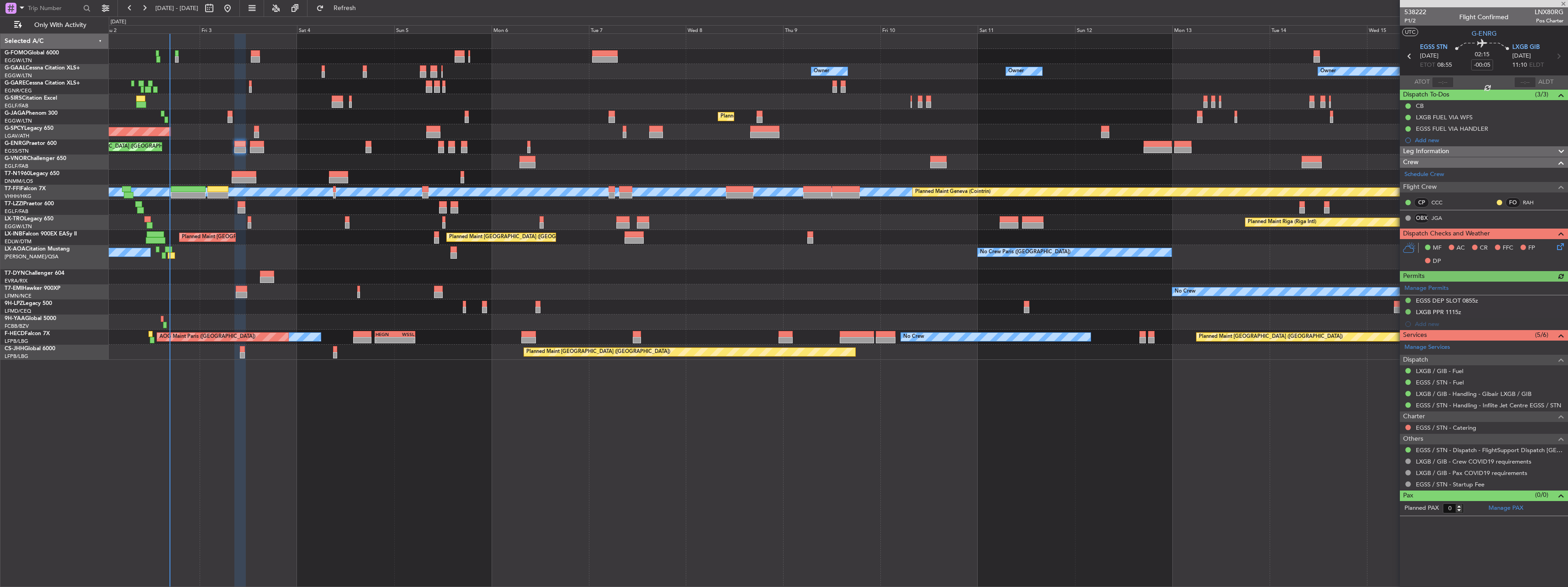
type input "+00:40"
type input "1"
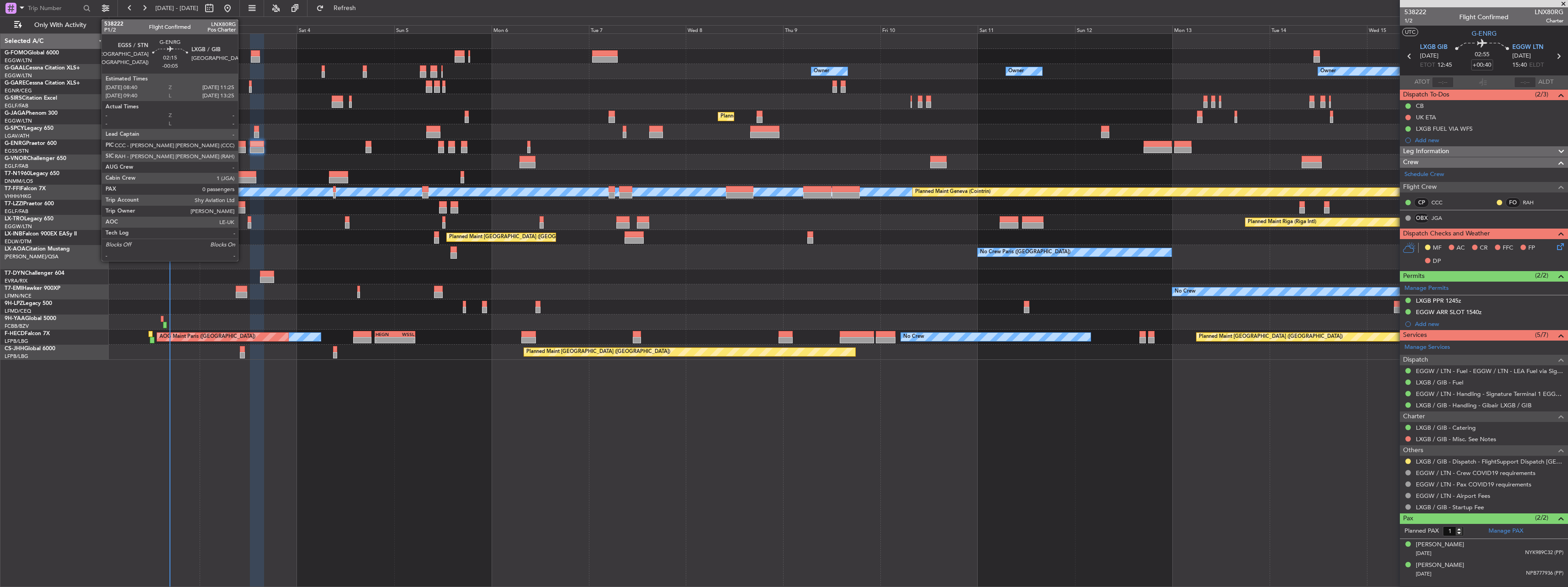
click at [242, 143] on div at bounding box center [240, 144] width 12 height 7
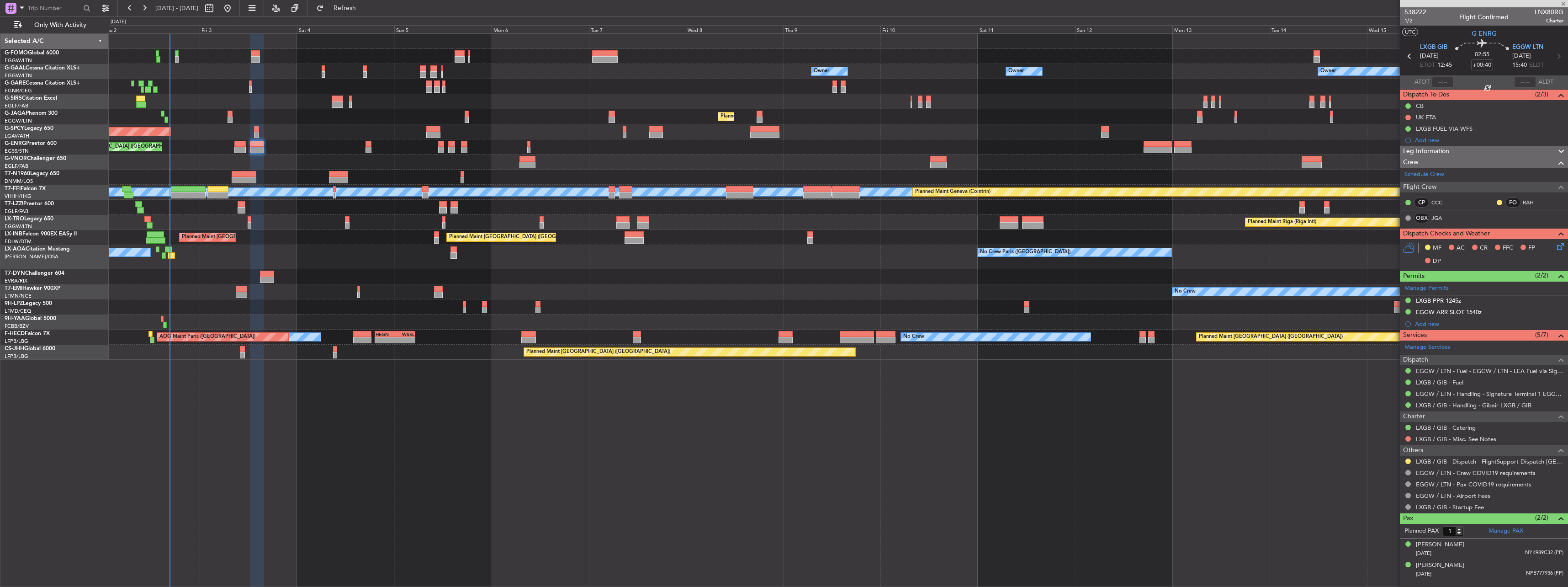
type input "-00:05"
type input "0"
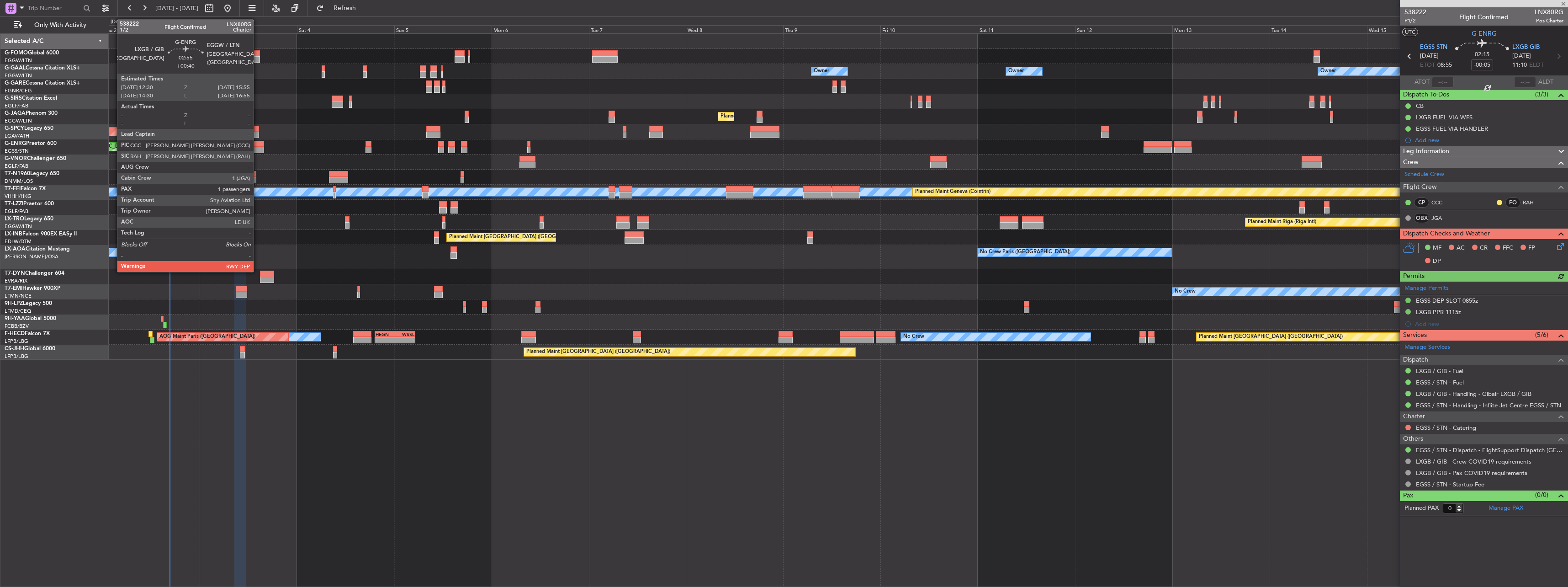
click at [257, 146] on div at bounding box center [257, 144] width 14 height 7
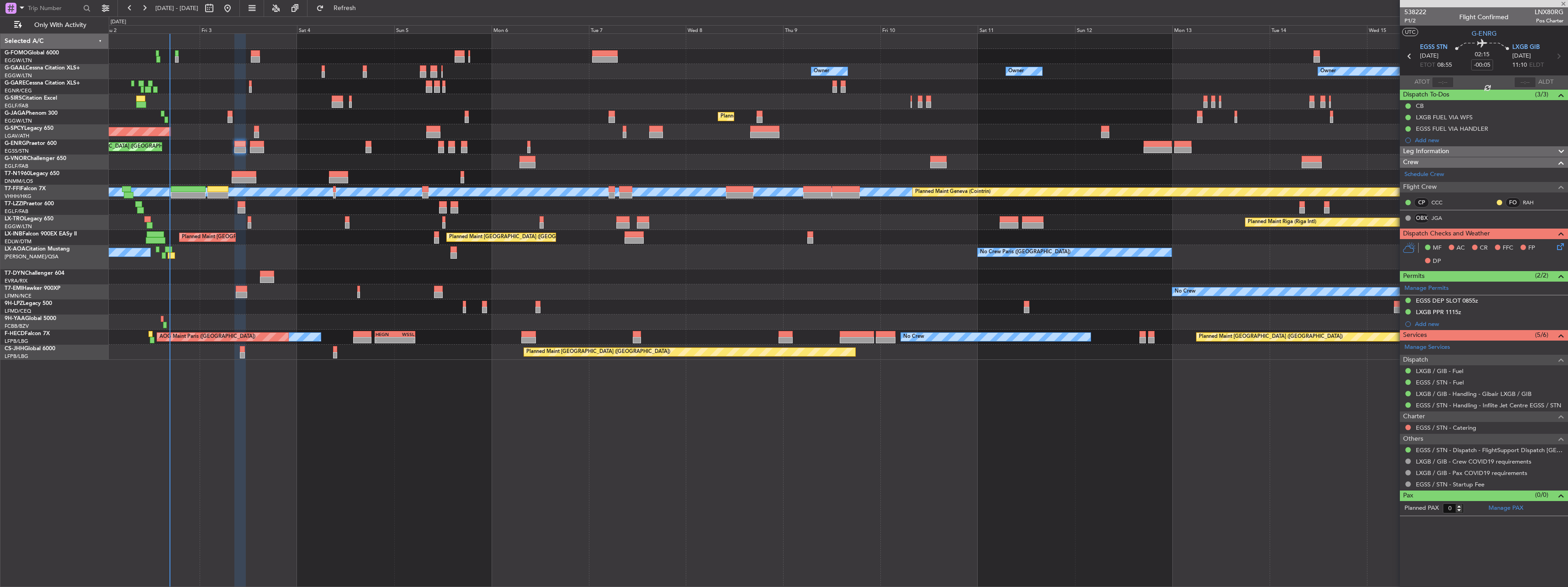
type input "+00:40"
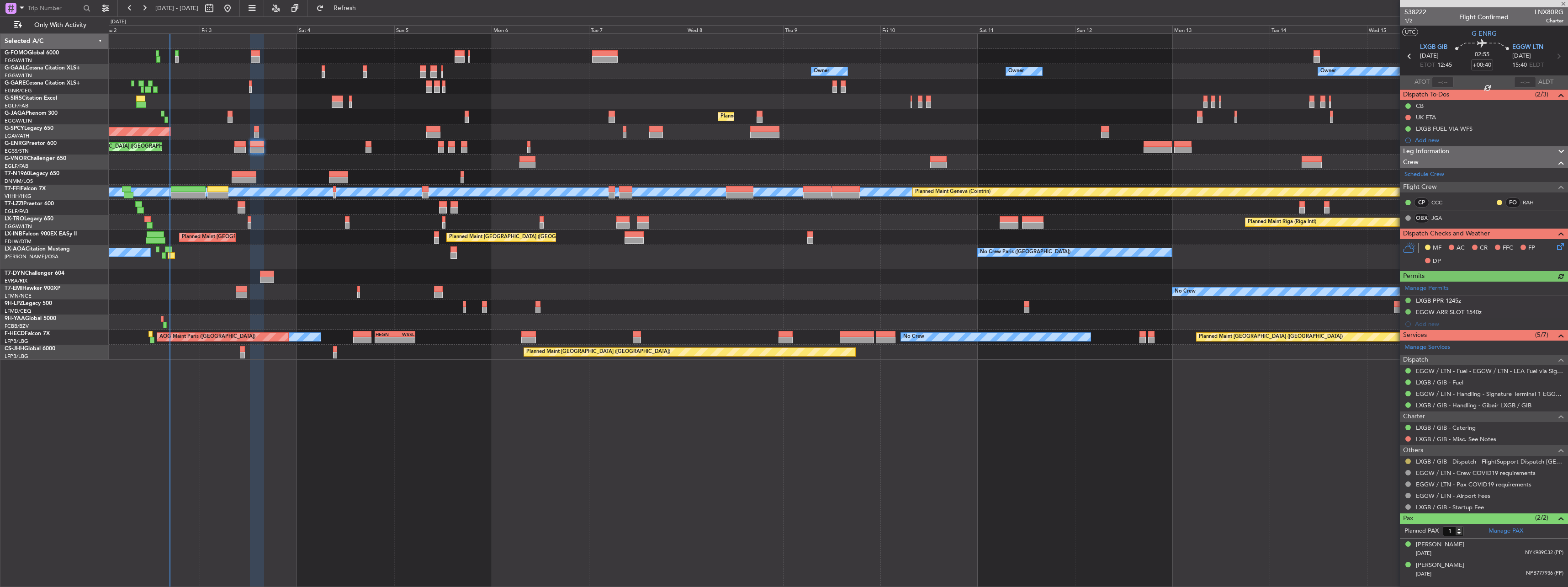
click at [1407, 459] on button at bounding box center [1408, 461] width 5 height 5
click at [1369, 570] on span "Confirmed" at bounding box center [1382, 569] width 29 height 9
type input "2"
click at [1404, 22] on span "1/2" at bounding box center [1415, 21] width 22 height 8
click at [1410, 21] on span "1/2" at bounding box center [1415, 21] width 22 height 8
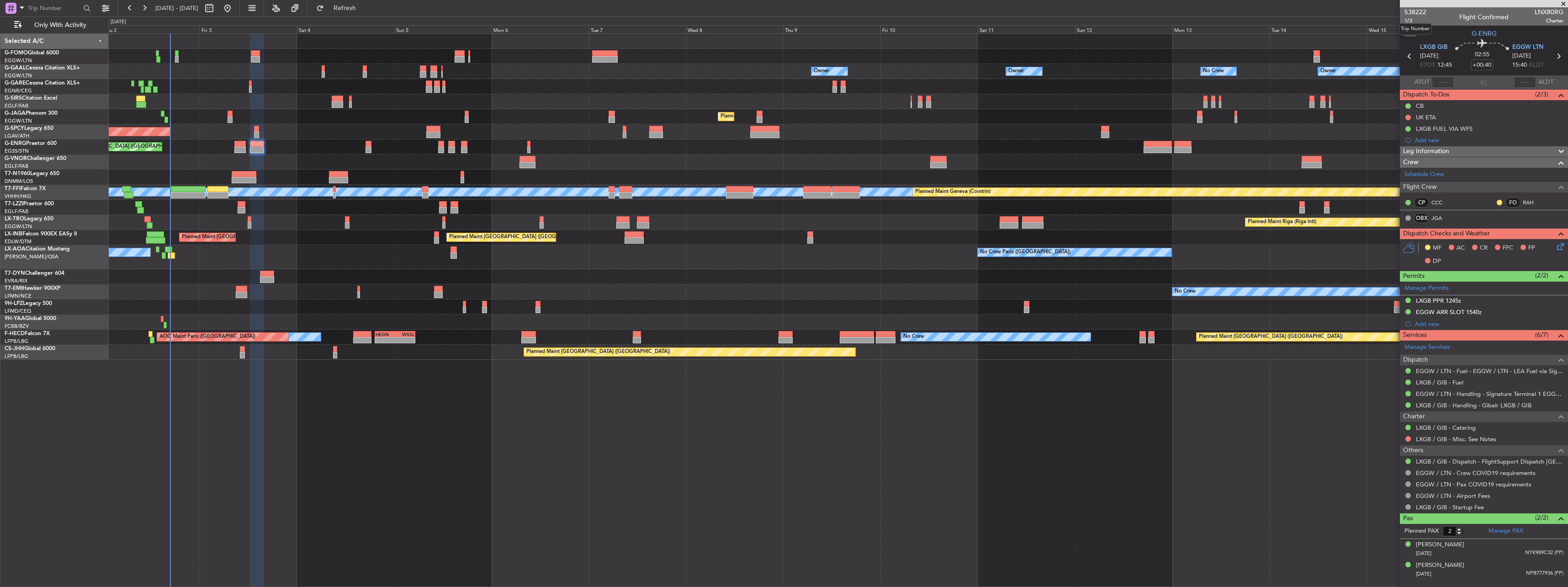
click at [1413, 19] on mat-tooltip-component "Trip Number" at bounding box center [1415, 29] width 45 height 24
click at [1415, 21] on span "1/2" at bounding box center [1415, 21] width 22 height 8
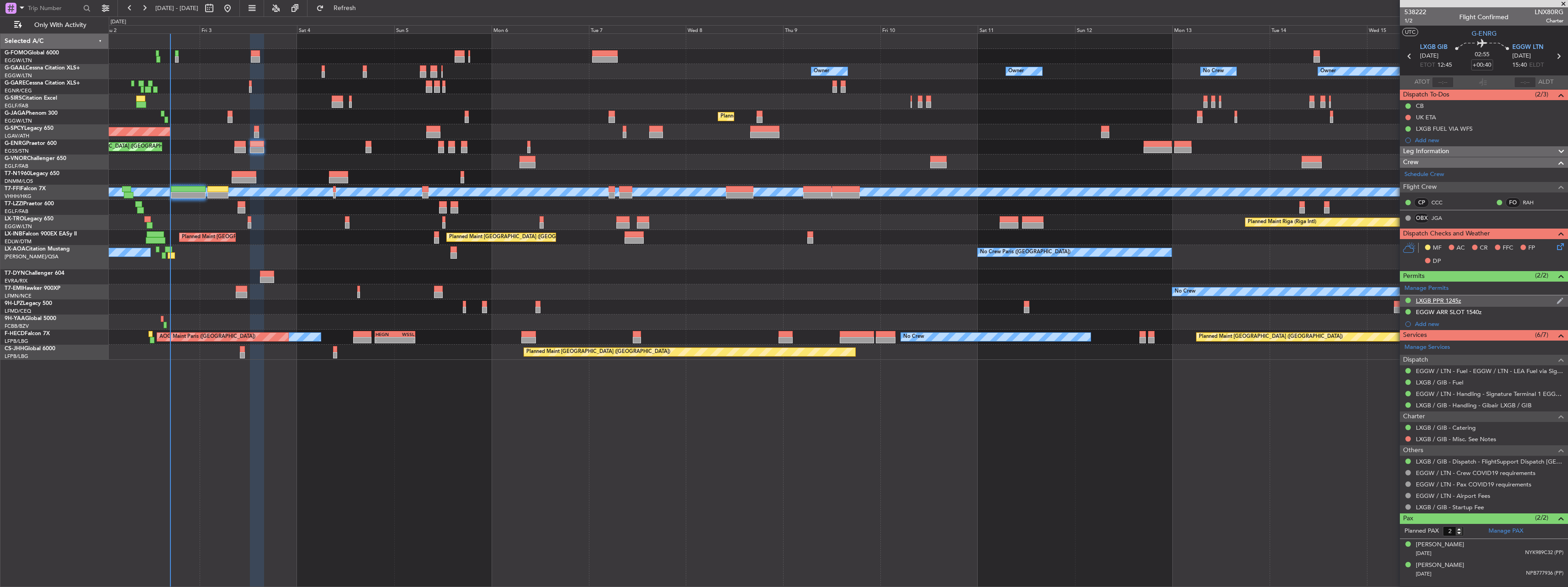
click at [1433, 299] on div "LXGB PPR 1245z" at bounding box center [1438, 300] width 45 height 8
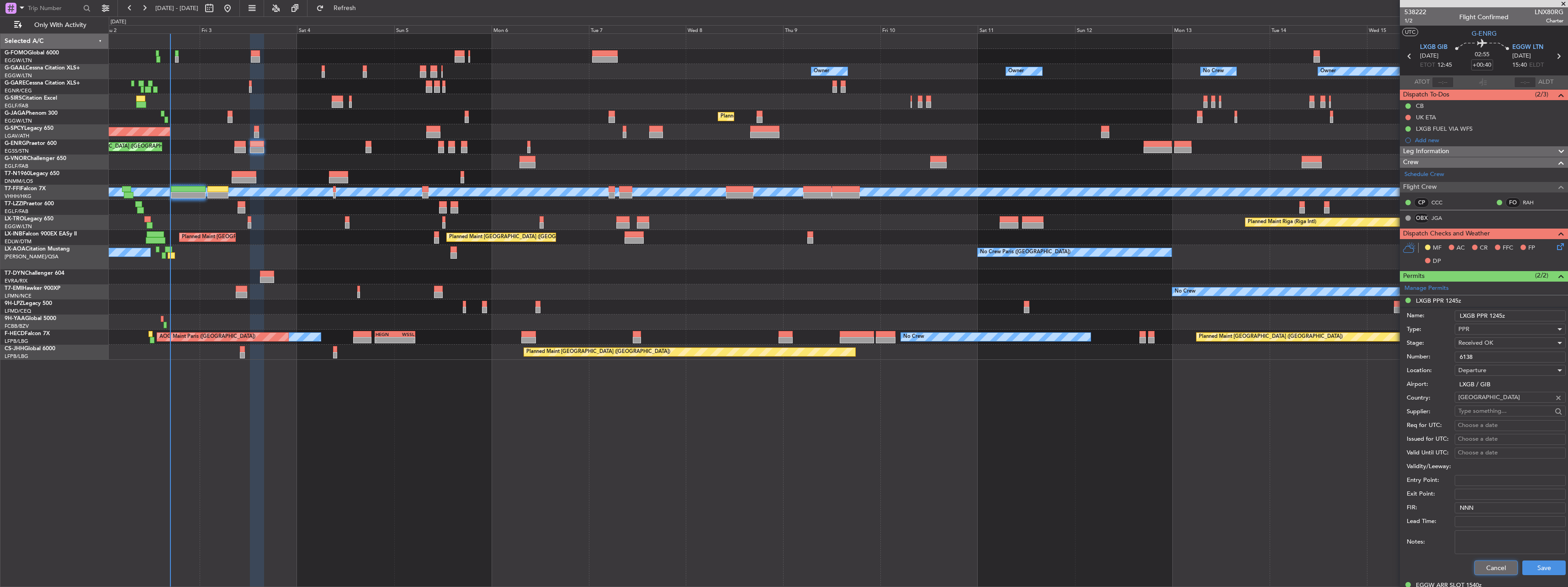
click at [1482, 572] on button "Cancel" at bounding box center [1496, 568] width 43 height 15
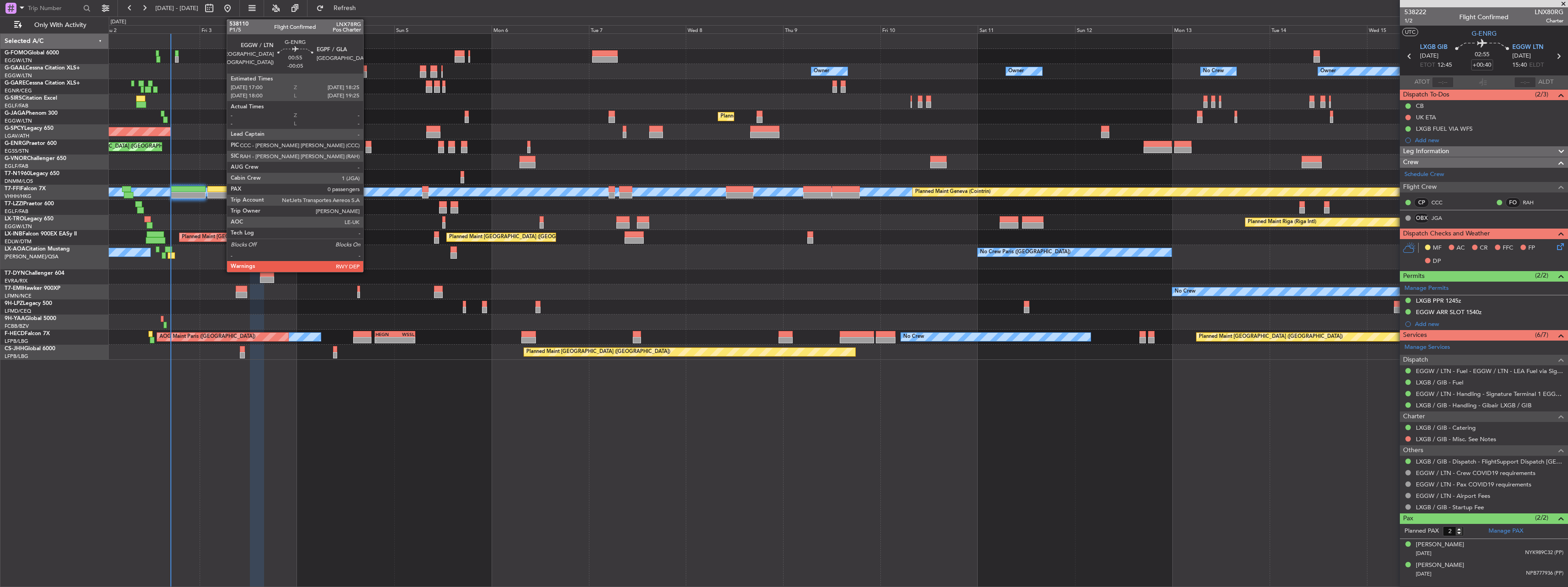
click at [367, 146] on div at bounding box center [368, 144] width 6 height 7
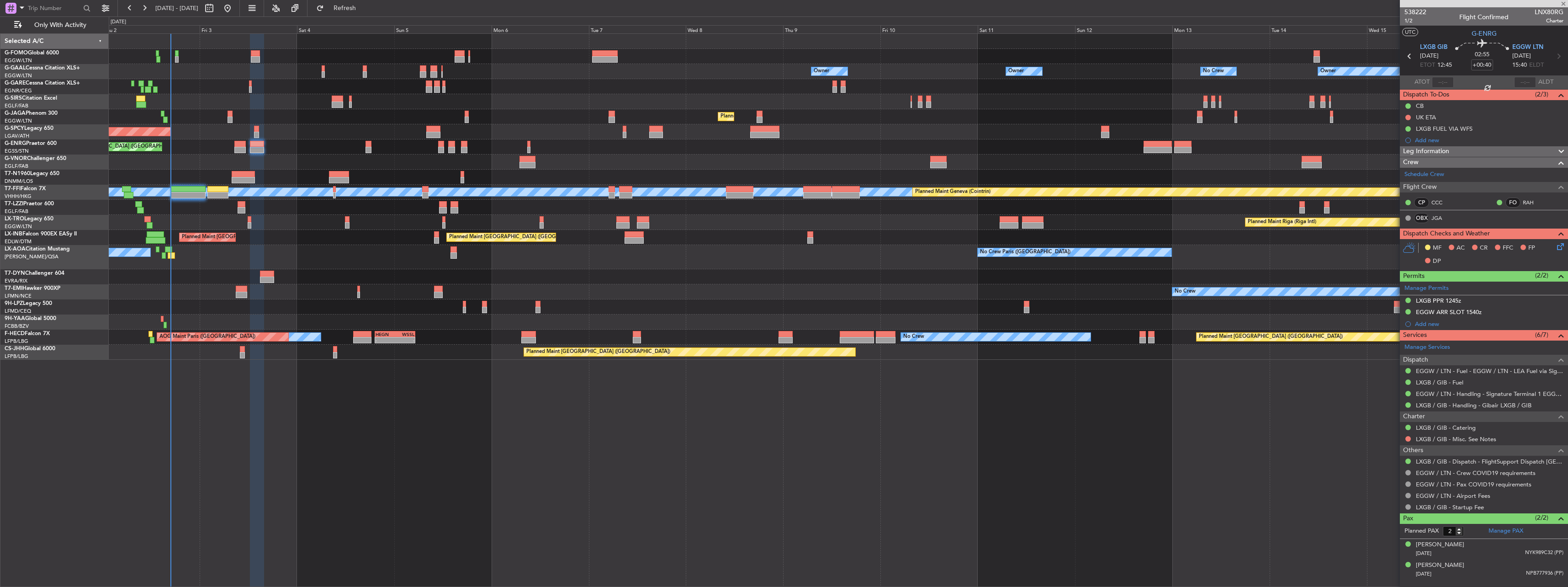
type input "-00:05"
type input "0"
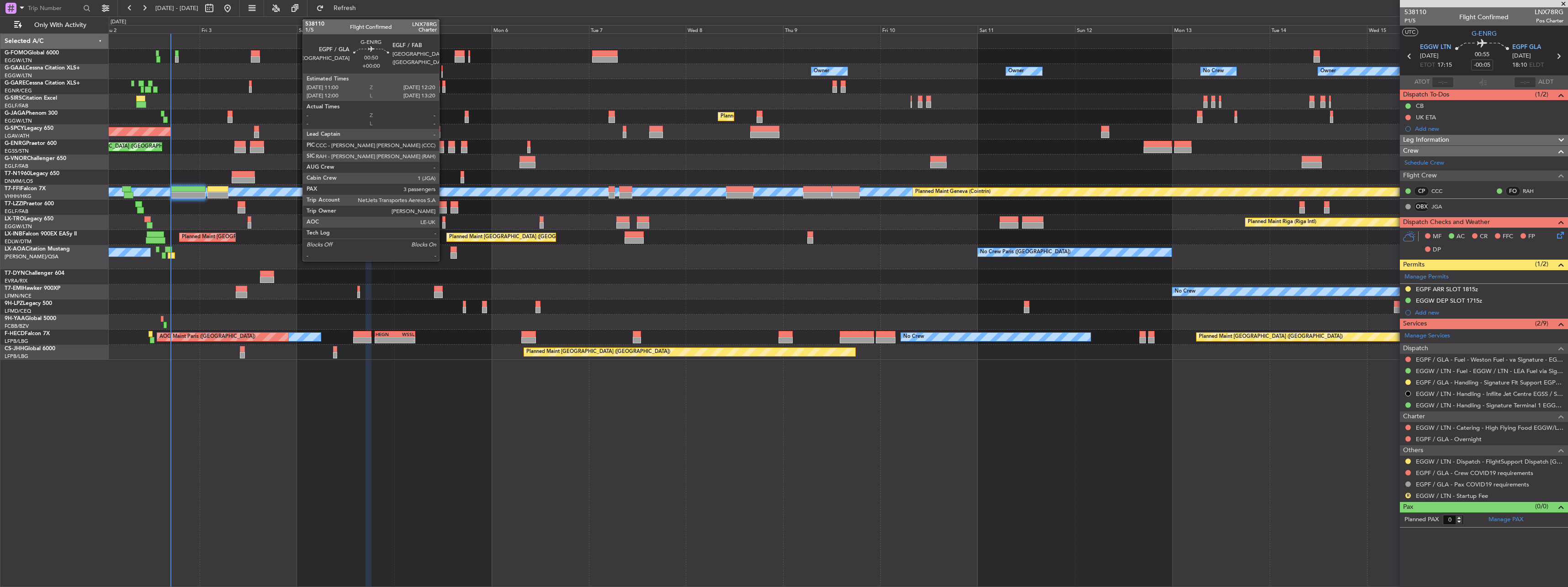
click at [443, 149] on div at bounding box center [441, 150] width 5 height 7
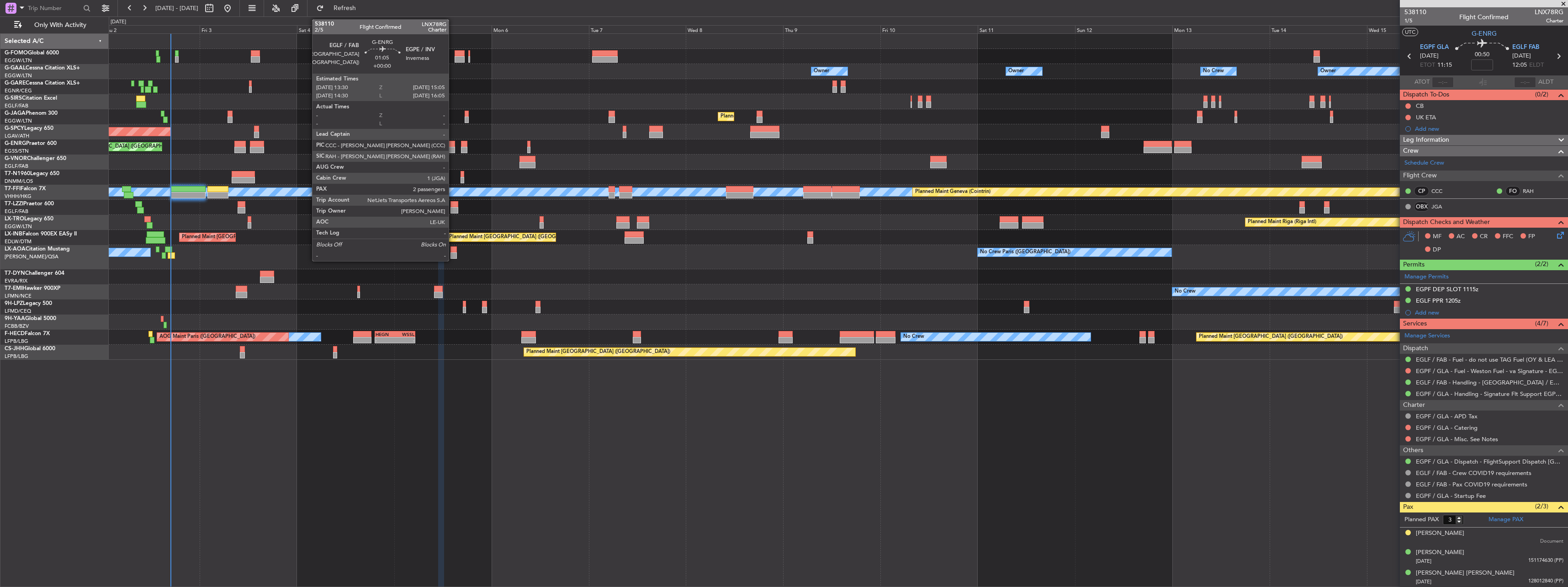
click at [453, 145] on div at bounding box center [451, 144] width 7 height 7
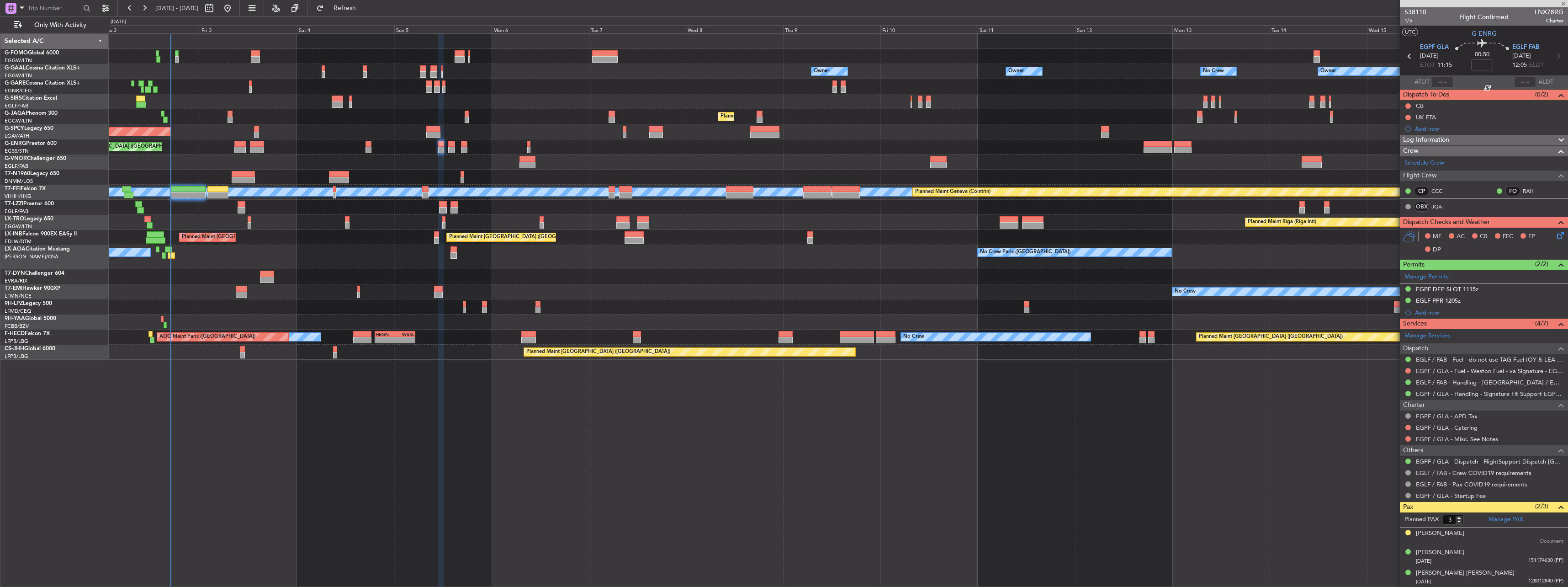
type input "2"
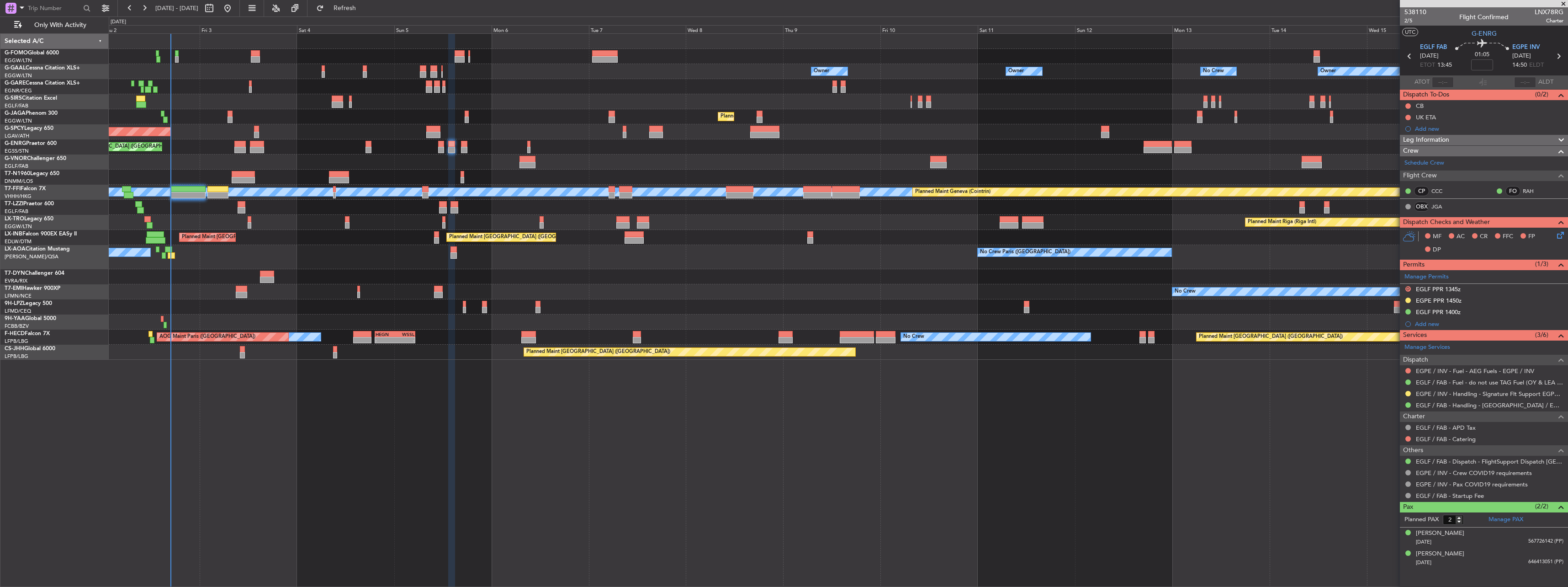
click at [1556, 237] on icon at bounding box center [1559, 234] width 7 height 7
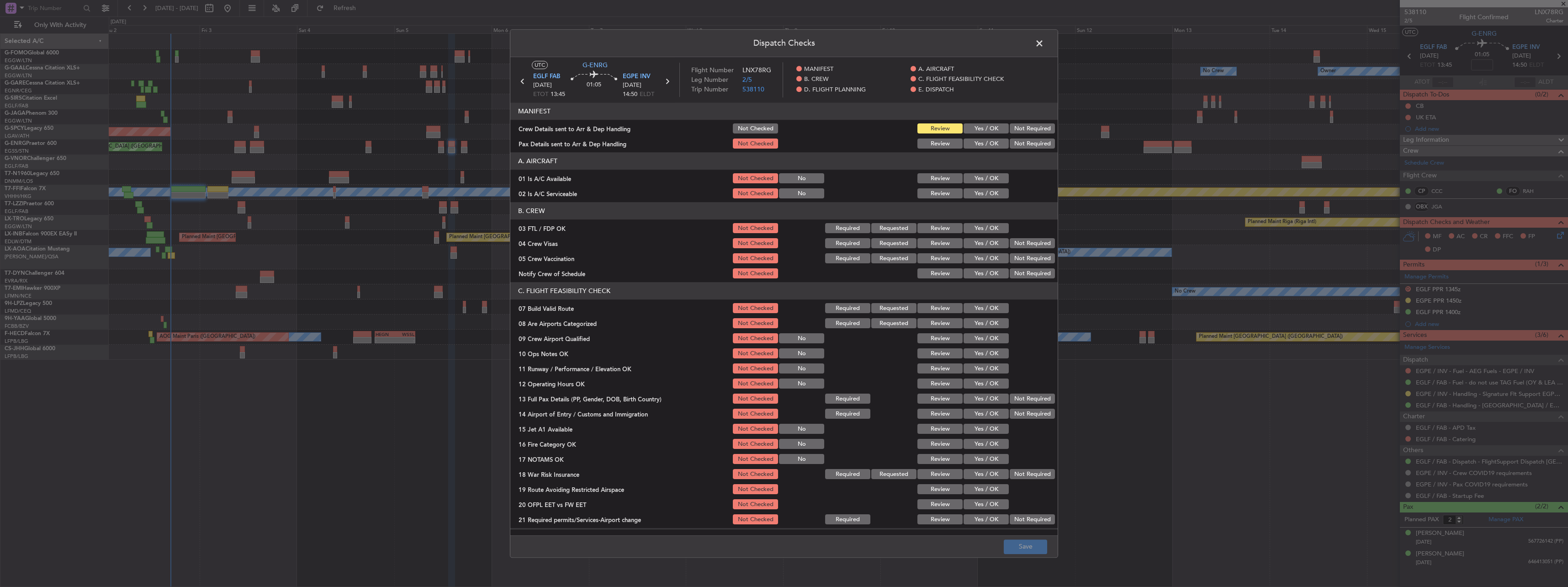
click at [1044, 42] on span at bounding box center [1044, 46] width 0 height 18
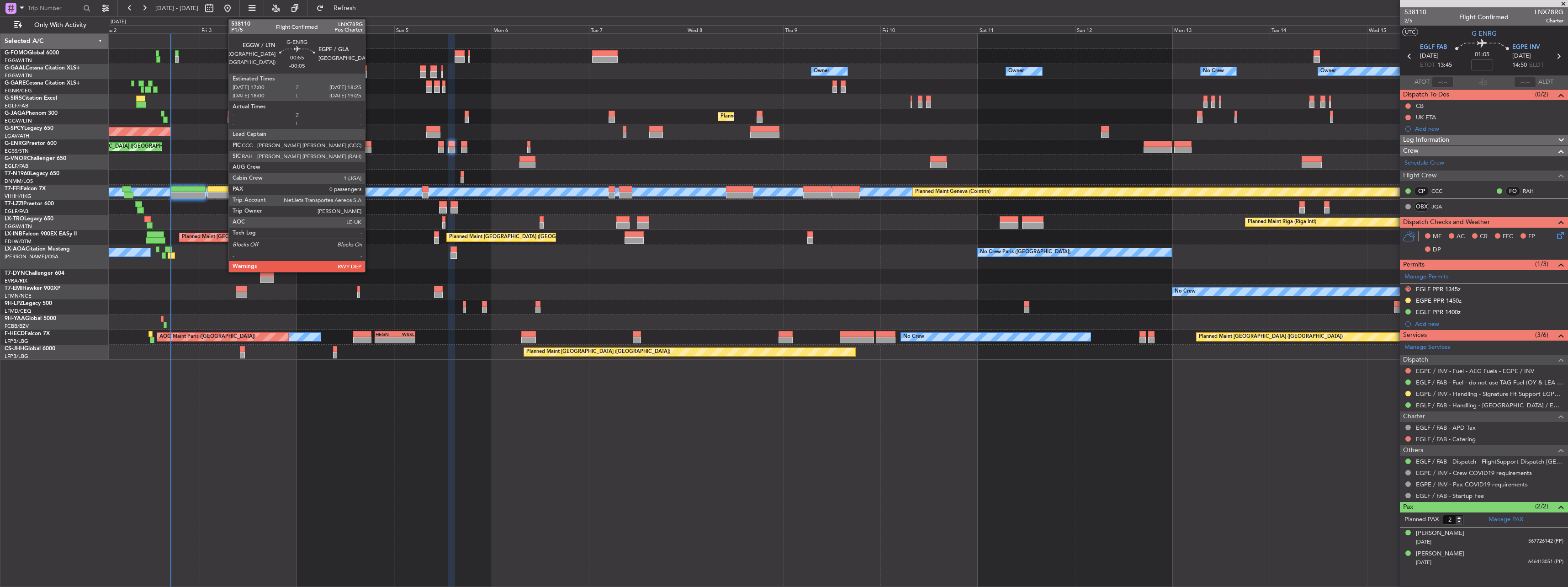
click at [369, 144] on div at bounding box center [368, 144] width 6 height 7
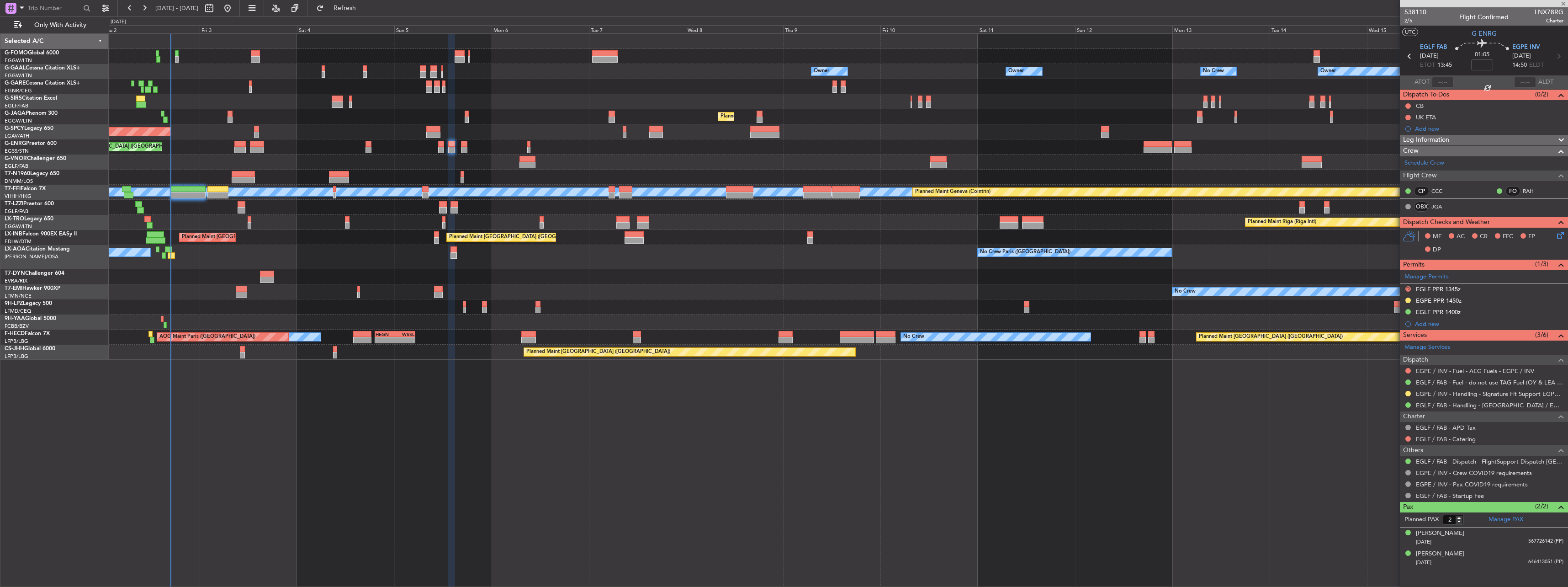
type input "-00:05"
type input "0"
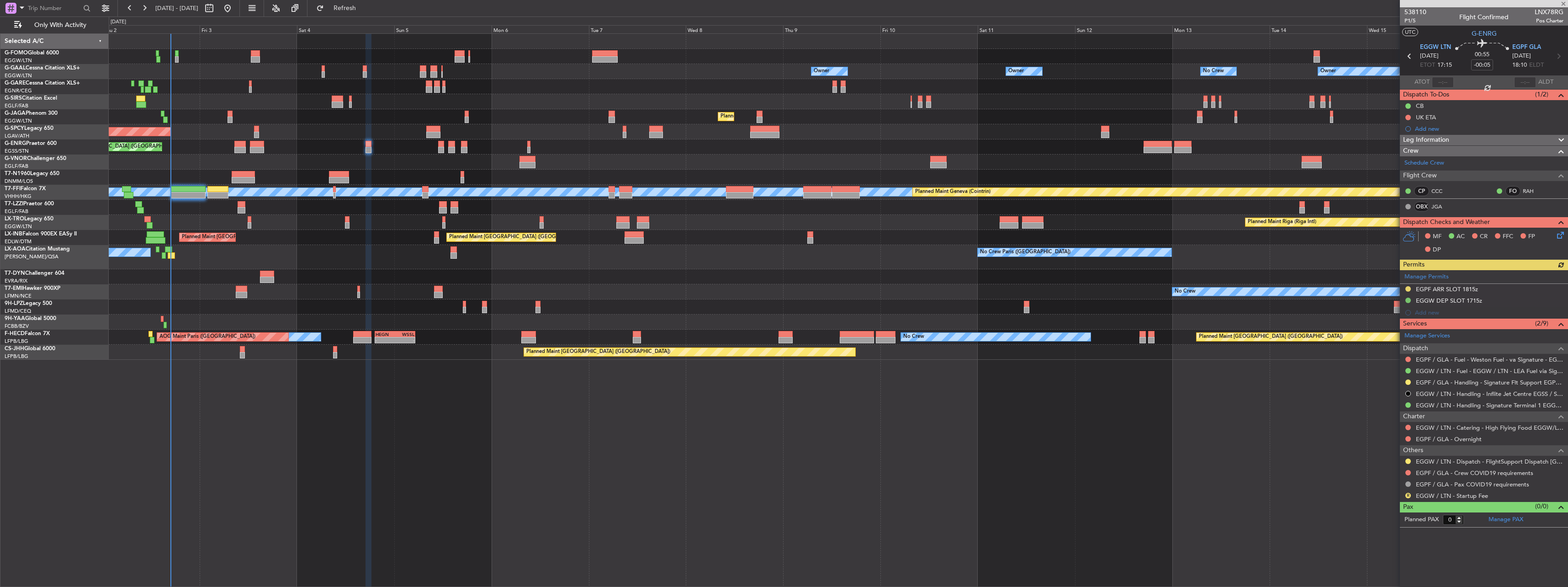
click at [1562, 234] on icon at bounding box center [1559, 234] width 7 height 7
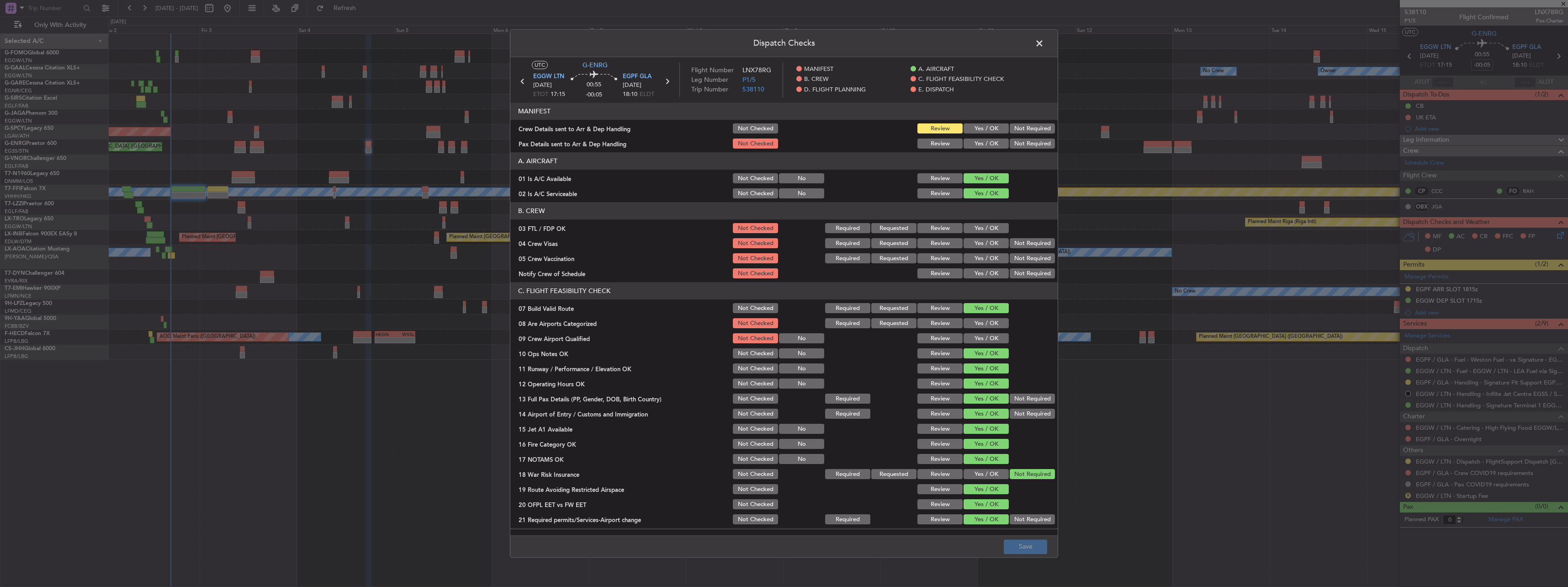
click at [998, 119] on header "MANIFEST" at bounding box center [783, 111] width 547 height 18
click at [989, 136] on section "MANIFEST Crew Details sent to Arr & Dep Handling Not Checked Review Yes / OK No…" at bounding box center [783, 127] width 547 height 47
click at [985, 130] on button "Yes / OK" at bounding box center [986, 128] width 45 height 10
click at [985, 146] on button "Yes / OK" at bounding box center [986, 144] width 45 height 10
drag, startPoint x: 1021, startPoint y: 546, endPoint x: 1018, endPoint y: 540, distance: 6.7
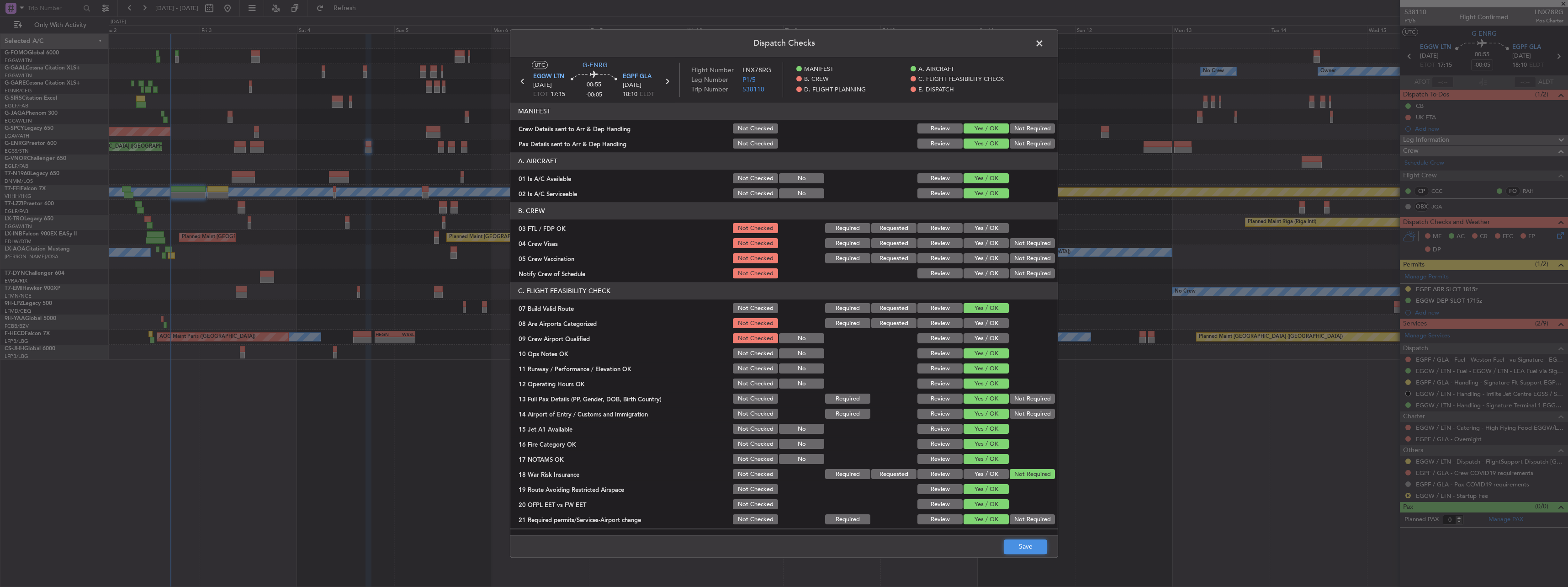
click at [1022, 546] on button "Save" at bounding box center [1025, 547] width 43 height 15
click at [1044, 41] on span at bounding box center [1044, 46] width 0 height 18
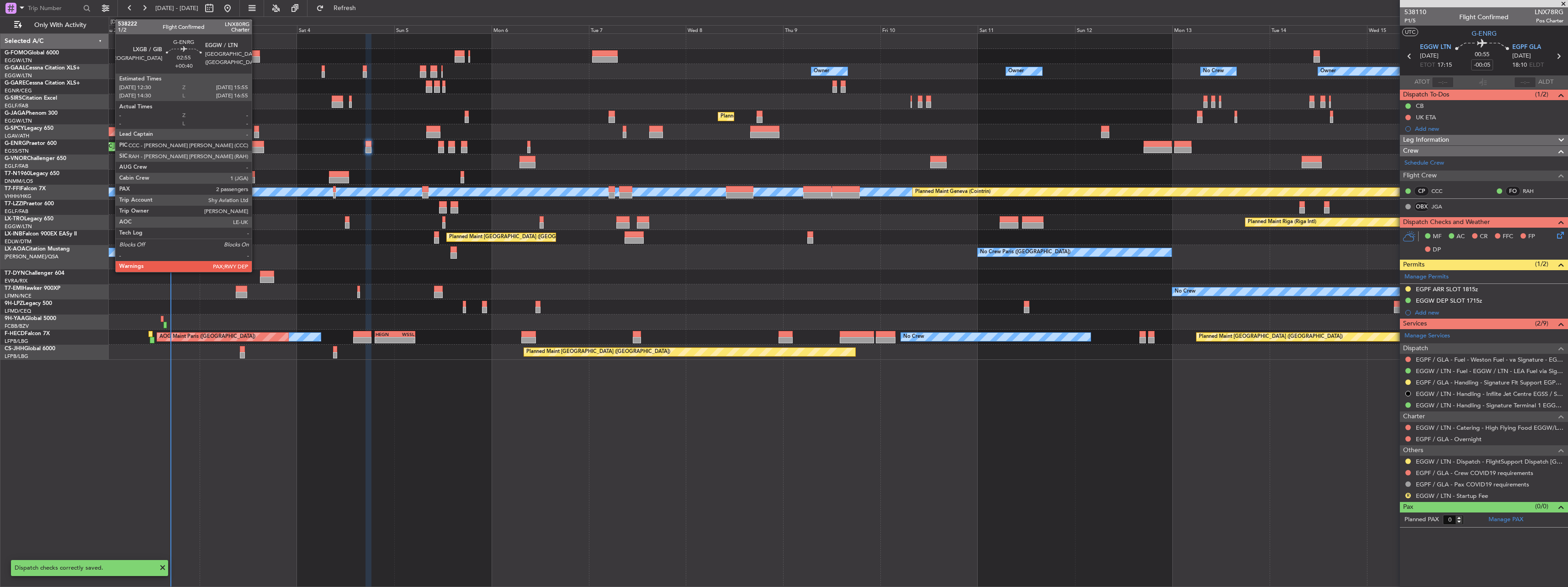
click at [256, 149] on div at bounding box center [257, 150] width 14 height 7
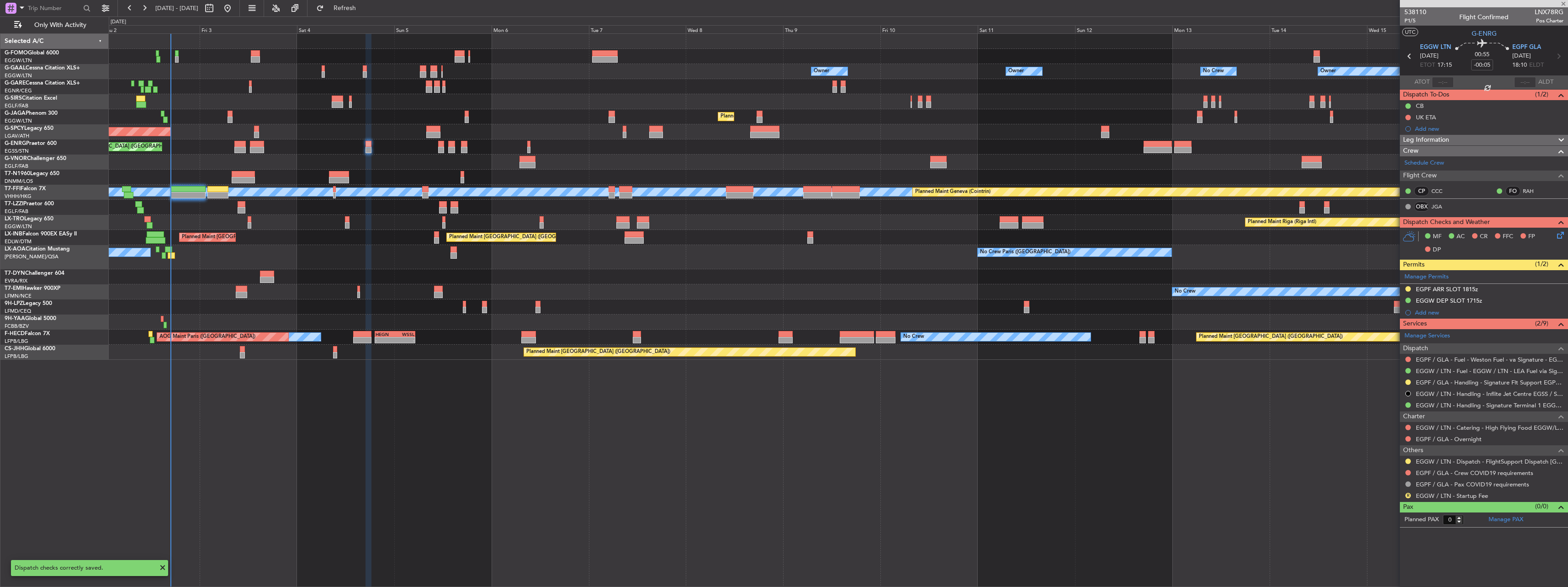
type input "+00:40"
type input "2"
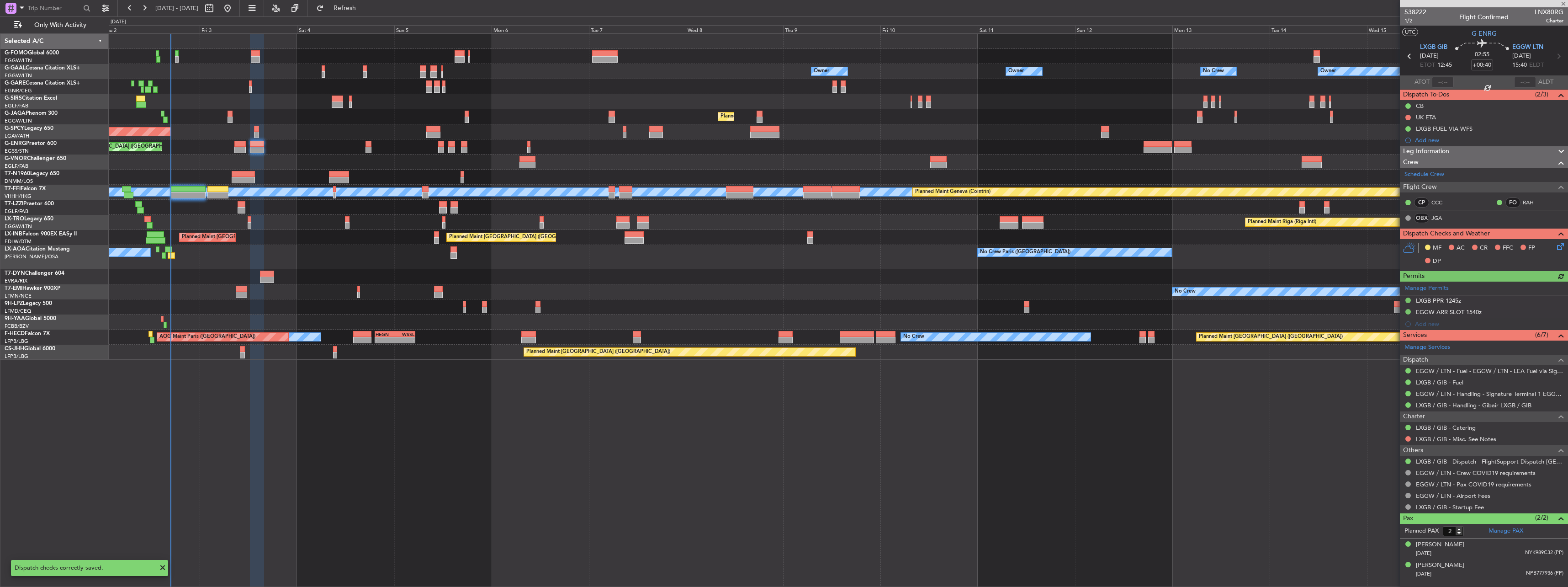
click at [1558, 247] on icon at bounding box center [1559, 245] width 7 height 7
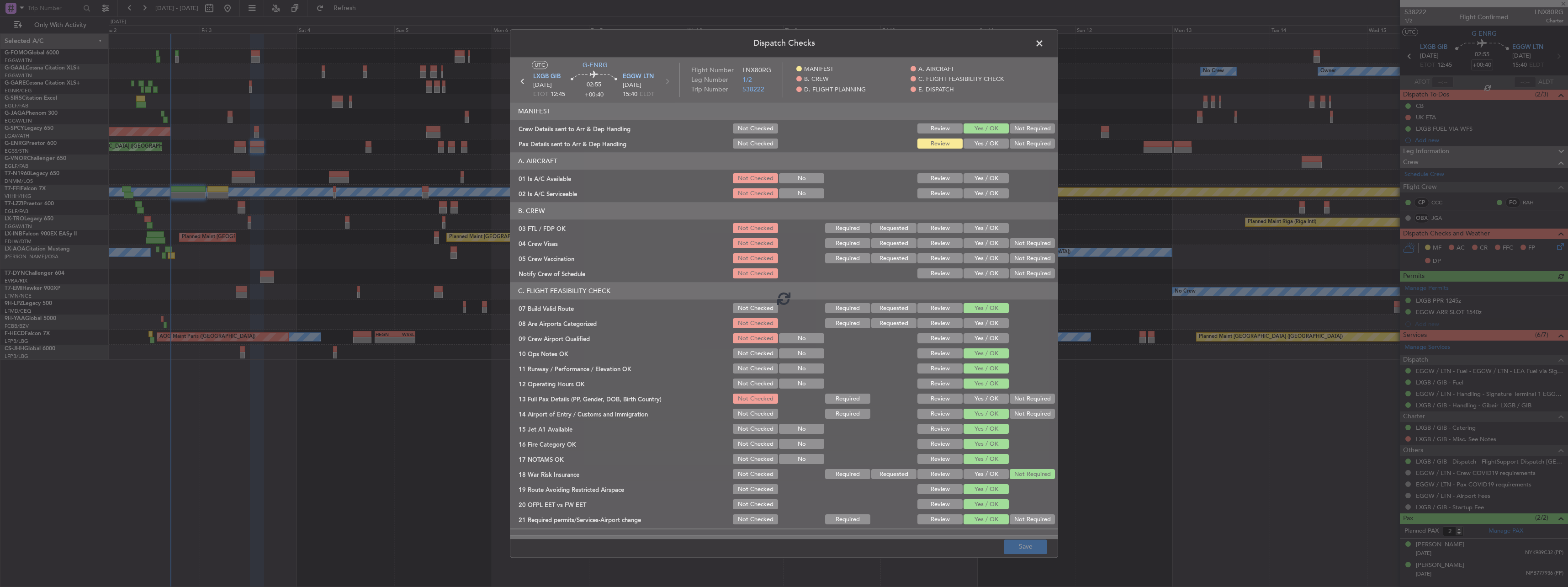
click at [978, 142] on div at bounding box center [783, 298] width 547 height 482
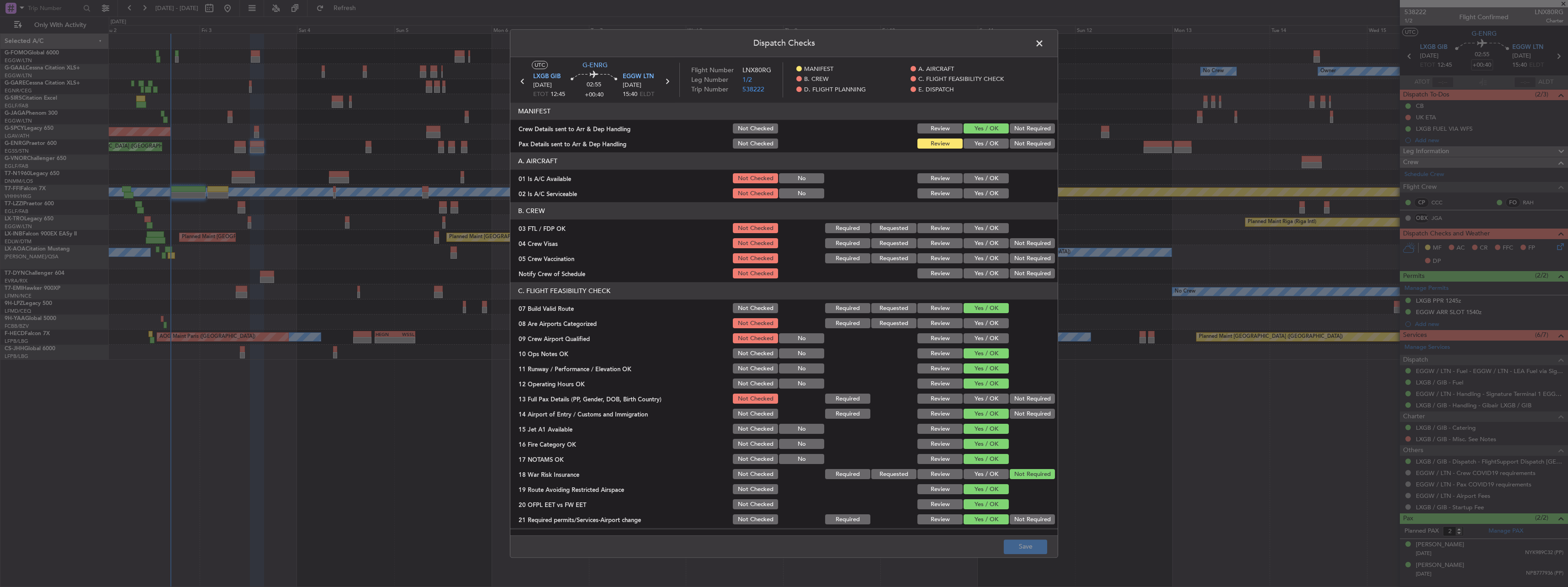
click at [978, 142] on button "Yes / OK" at bounding box center [986, 144] width 45 height 10
click at [982, 179] on button "Yes / OK" at bounding box center [986, 178] width 45 height 10
click at [986, 198] on button "Yes / OK" at bounding box center [986, 194] width 45 height 10
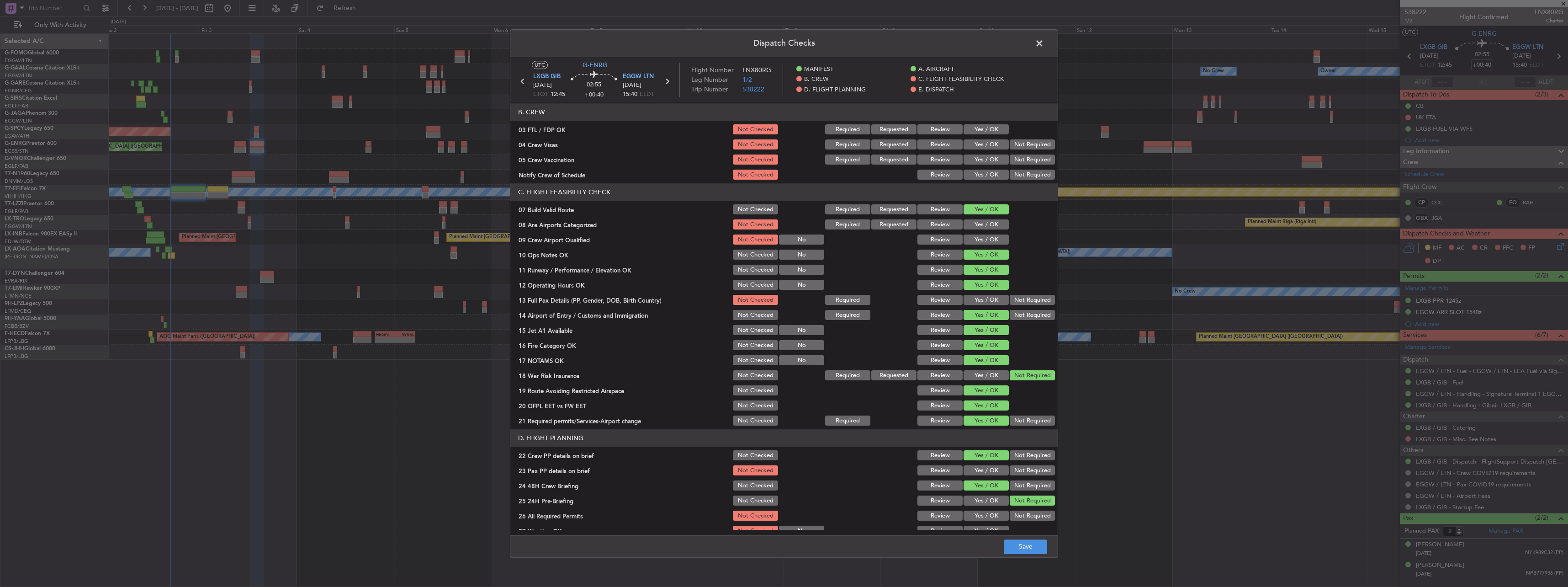
scroll to position [228, 0]
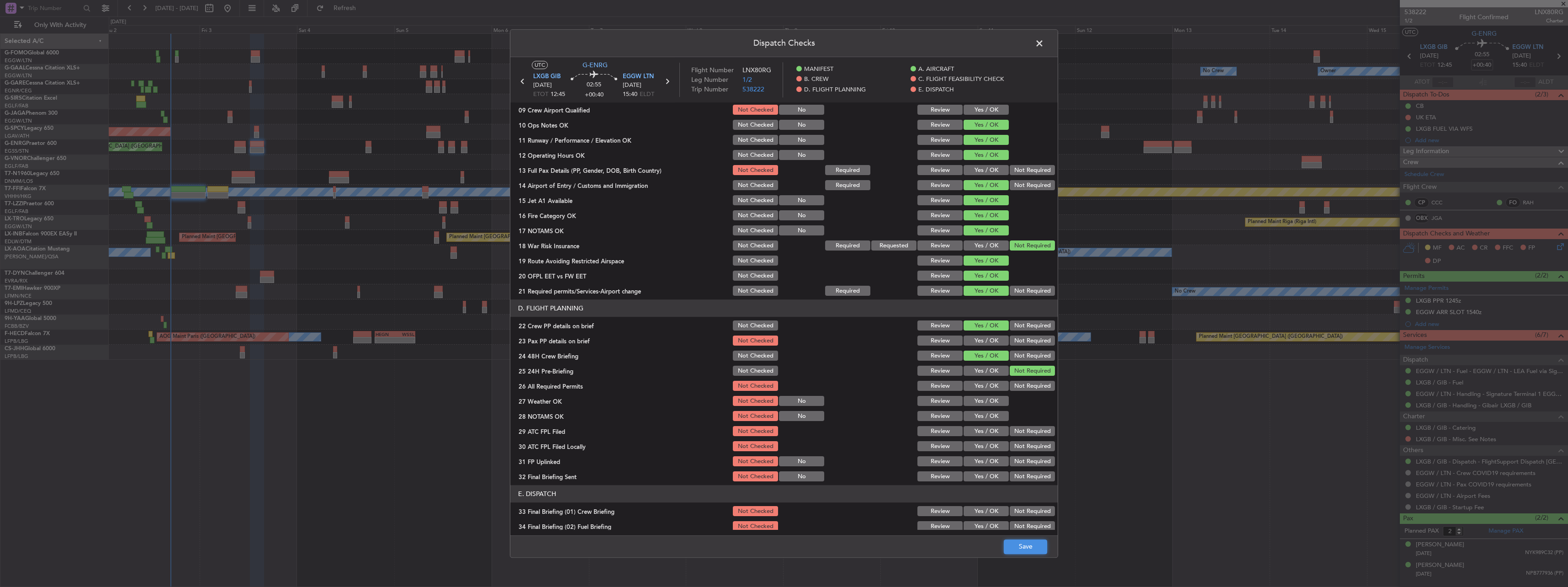
drag, startPoint x: 1038, startPoint y: 542, endPoint x: 1125, endPoint y: 334, distance: 225.5
click at [1126, 332] on div "Dispatch Checks UTC G-ENRG LXGB GIB 03/10/2025 ETOT 12:45 02:55 +00:40 EGGW LTN…" at bounding box center [784, 294] width 1568 height 587
click at [976, 339] on button "Yes / OK" at bounding box center [986, 341] width 45 height 10
click at [1043, 545] on button "Save" at bounding box center [1025, 547] width 43 height 15
click at [1044, 47] on span at bounding box center [1044, 46] width 0 height 18
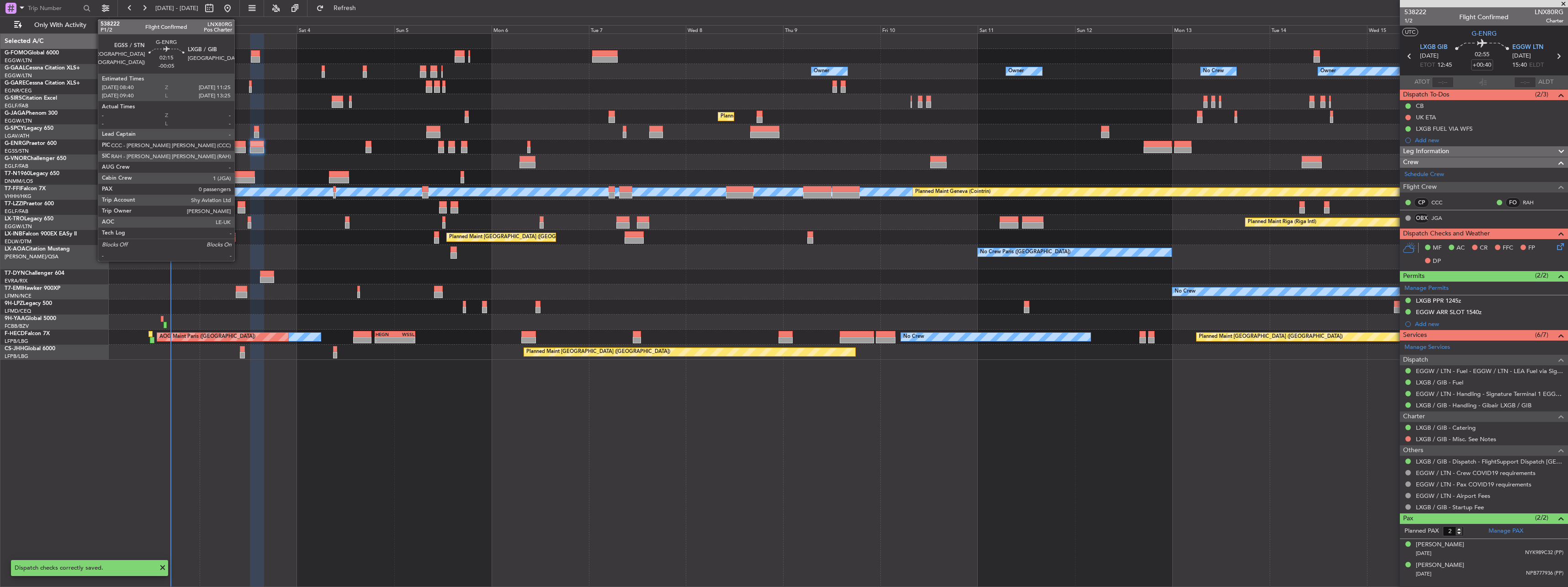
click at [239, 150] on div at bounding box center [240, 150] width 12 height 7
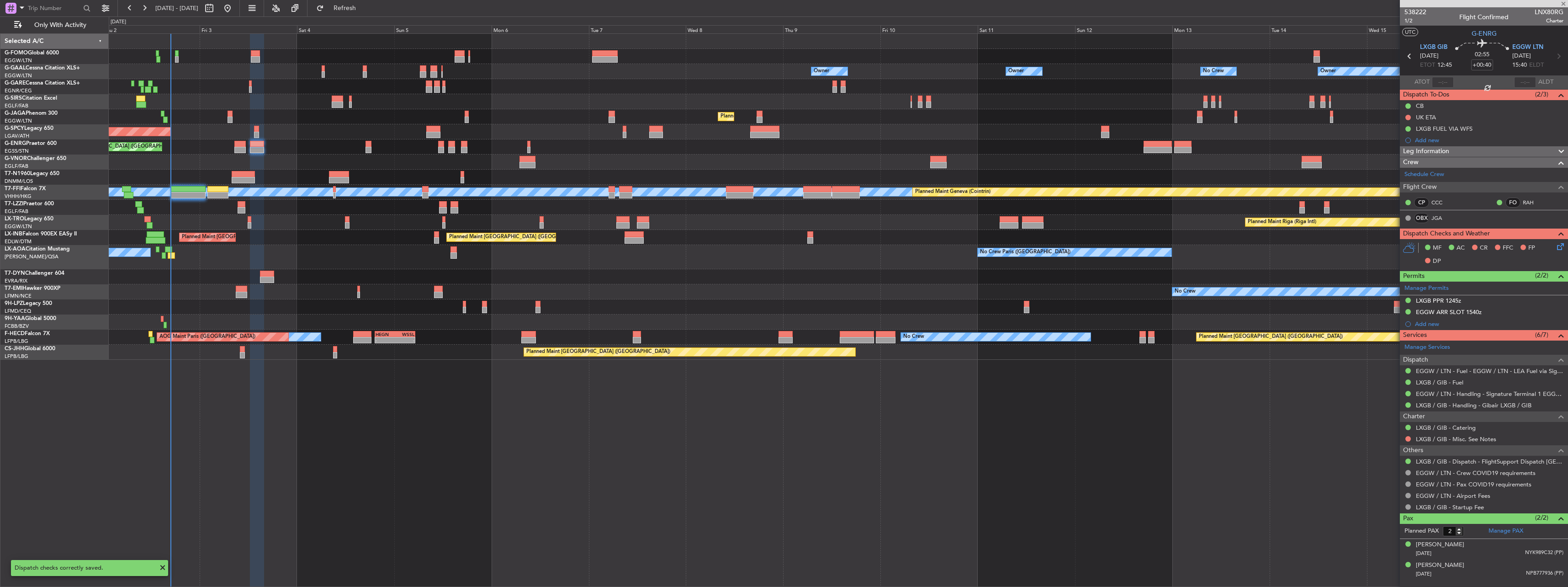
type input "-00:05"
type input "0"
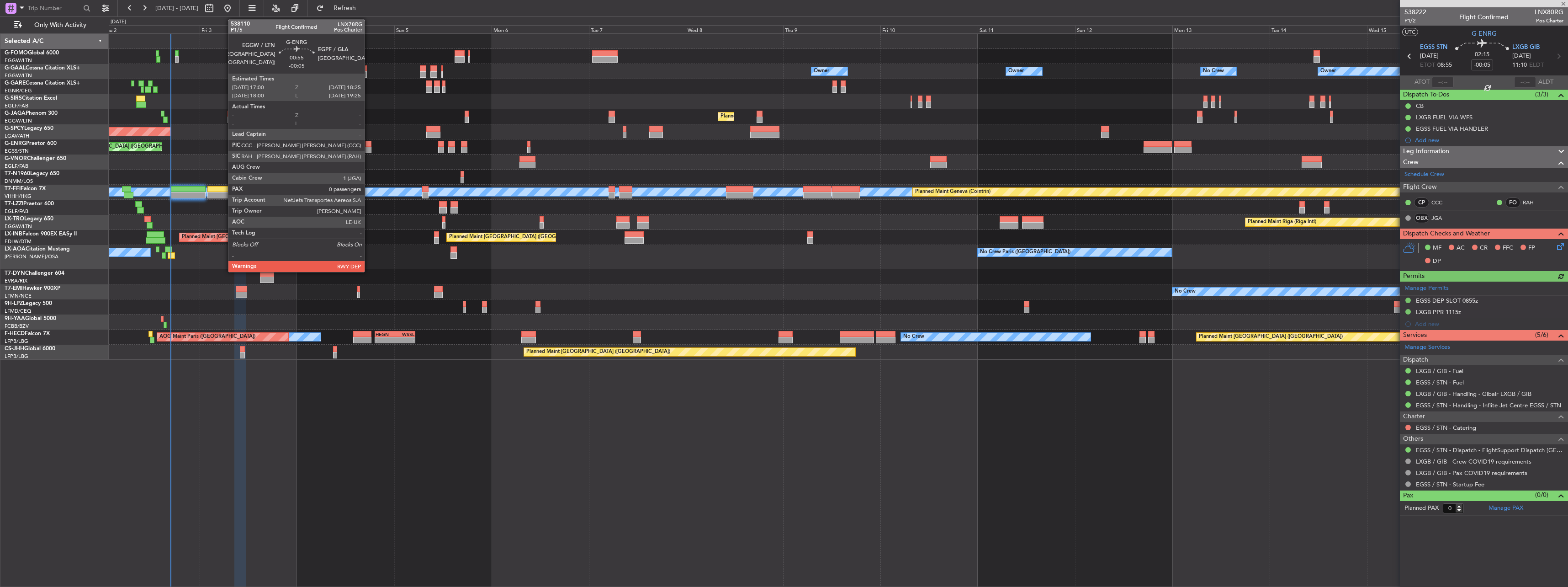
click at [369, 147] on div at bounding box center [368, 150] width 6 height 7
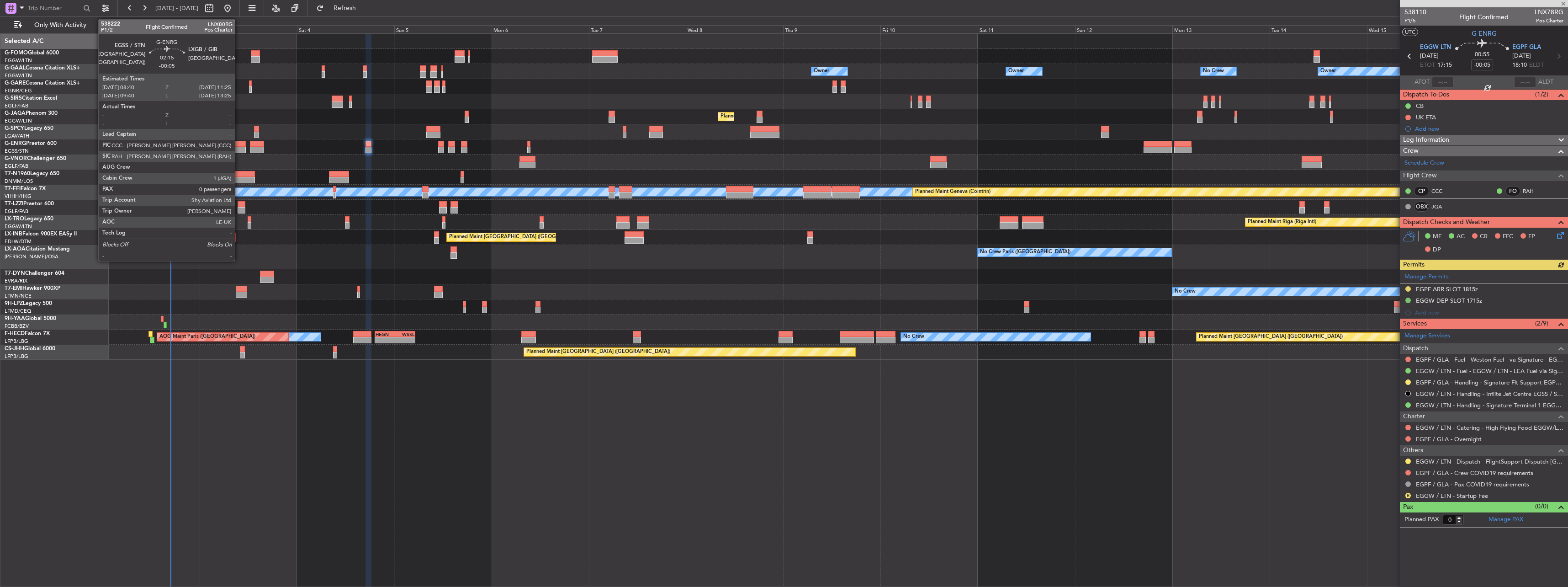
click at [239, 147] on div at bounding box center [240, 150] width 12 height 7
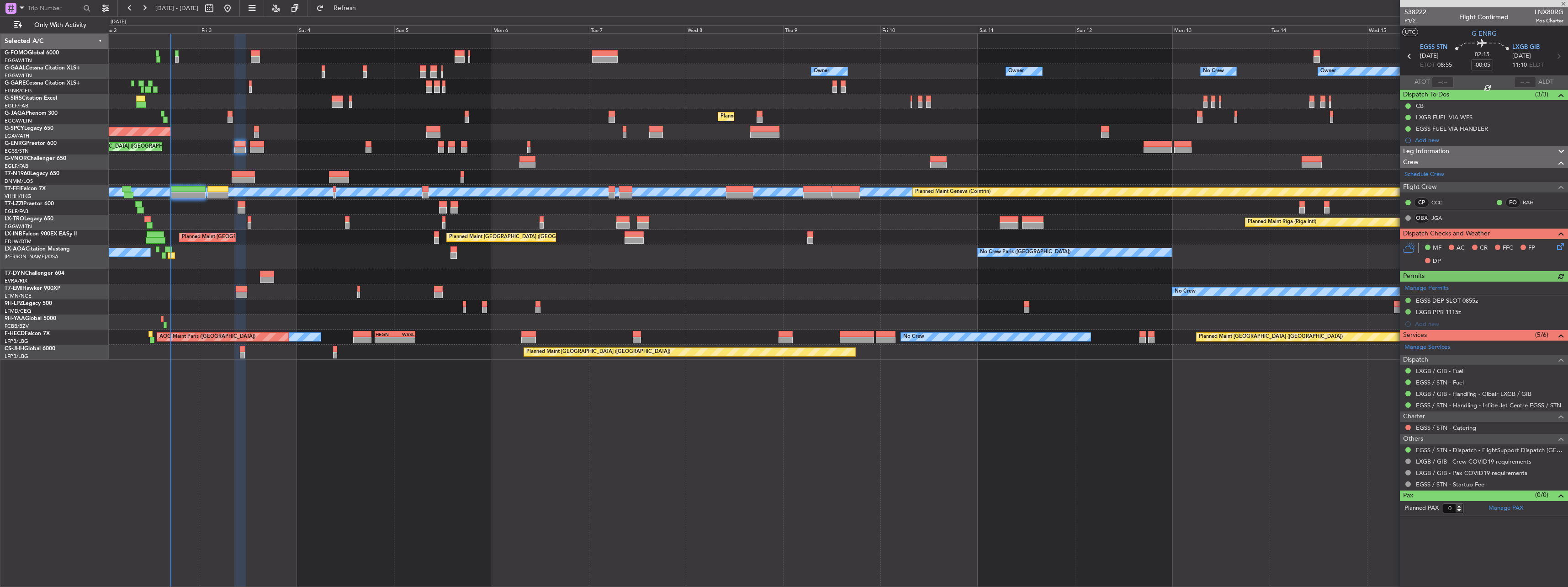
click at [1558, 247] on icon at bounding box center [1559, 245] width 7 height 7
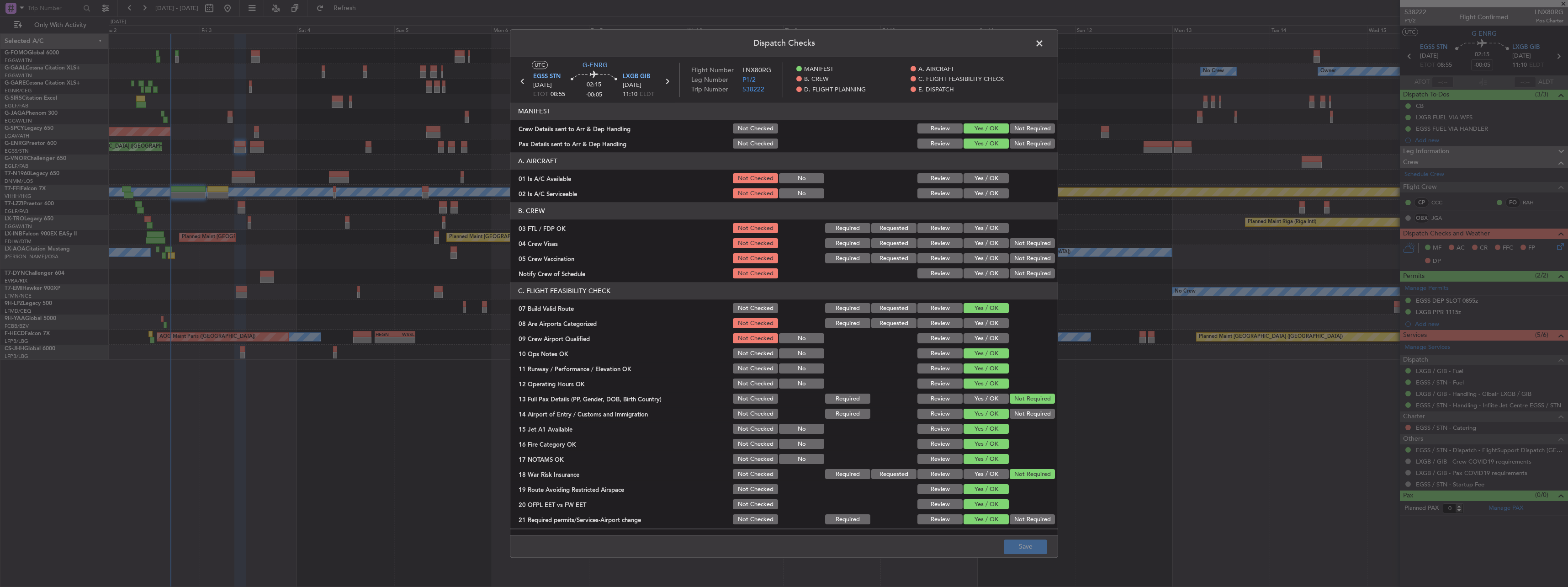
click at [984, 177] on button "Yes / OK" at bounding box center [986, 178] width 45 height 10
click at [987, 189] on button "Yes / OK" at bounding box center [986, 194] width 45 height 10
click at [1040, 560] on div "Dispatch Checks UTC G-ENRG EGSS STN 03/10/2025 ETOT 08:55 02:15 -00:05 LXGB GIB…" at bounding box center [784, 294] width 1568 height 587
click at [1034, 552] on button "Save" at bounding box center [1025, 547] width 43 height 15
click at [1044, 48] on span at bounding box center [1044, 46] width 0 height 18
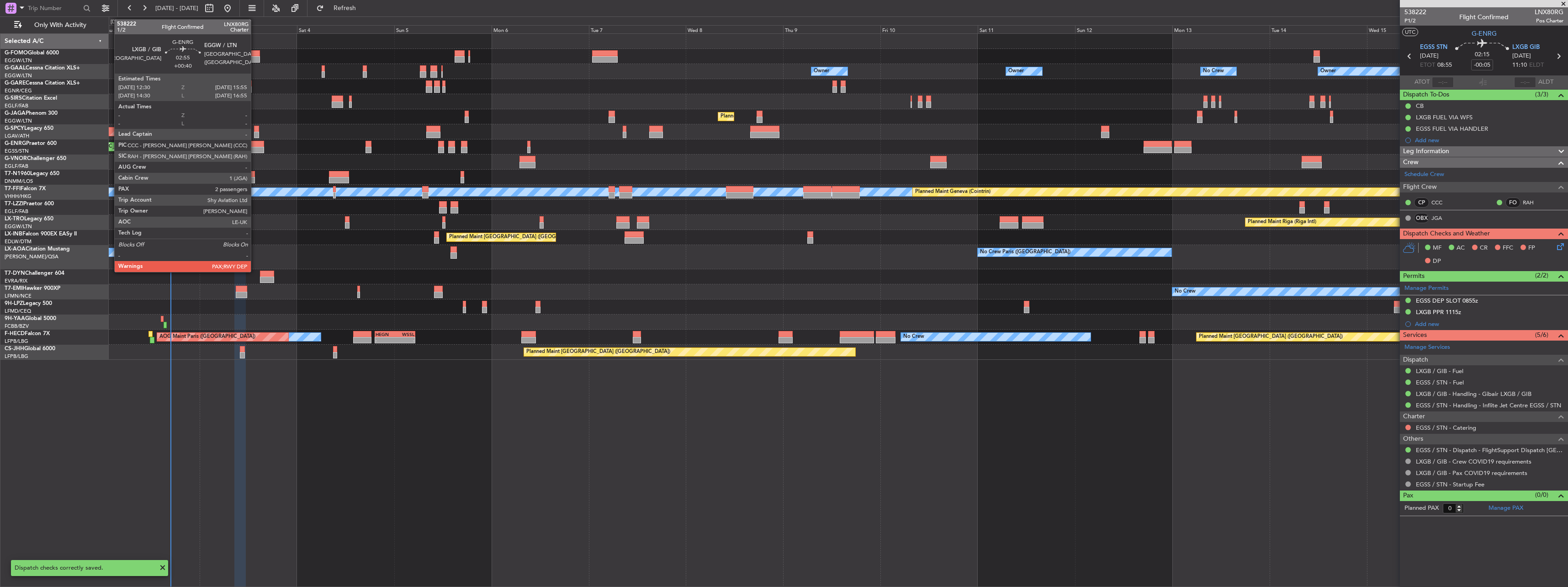
click at [261, 149] on div at bounding box center [257, 150] width 14 height 7
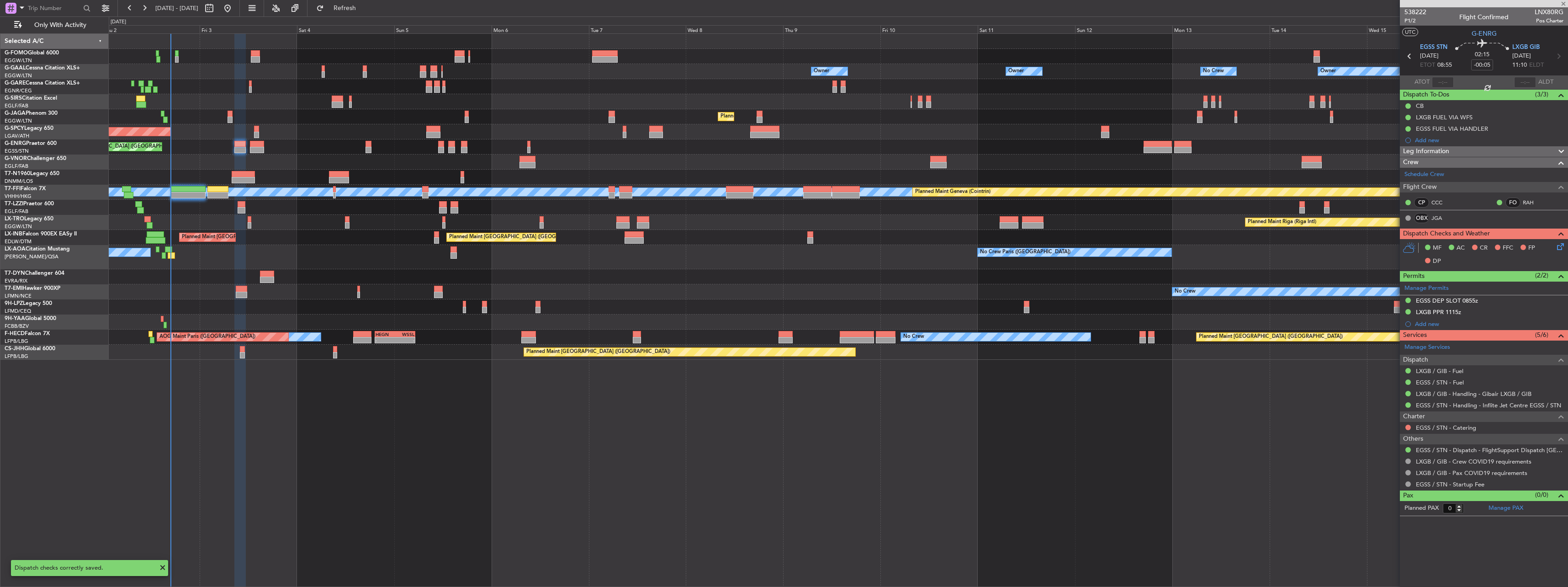
type input "+00:40"
type input "2"
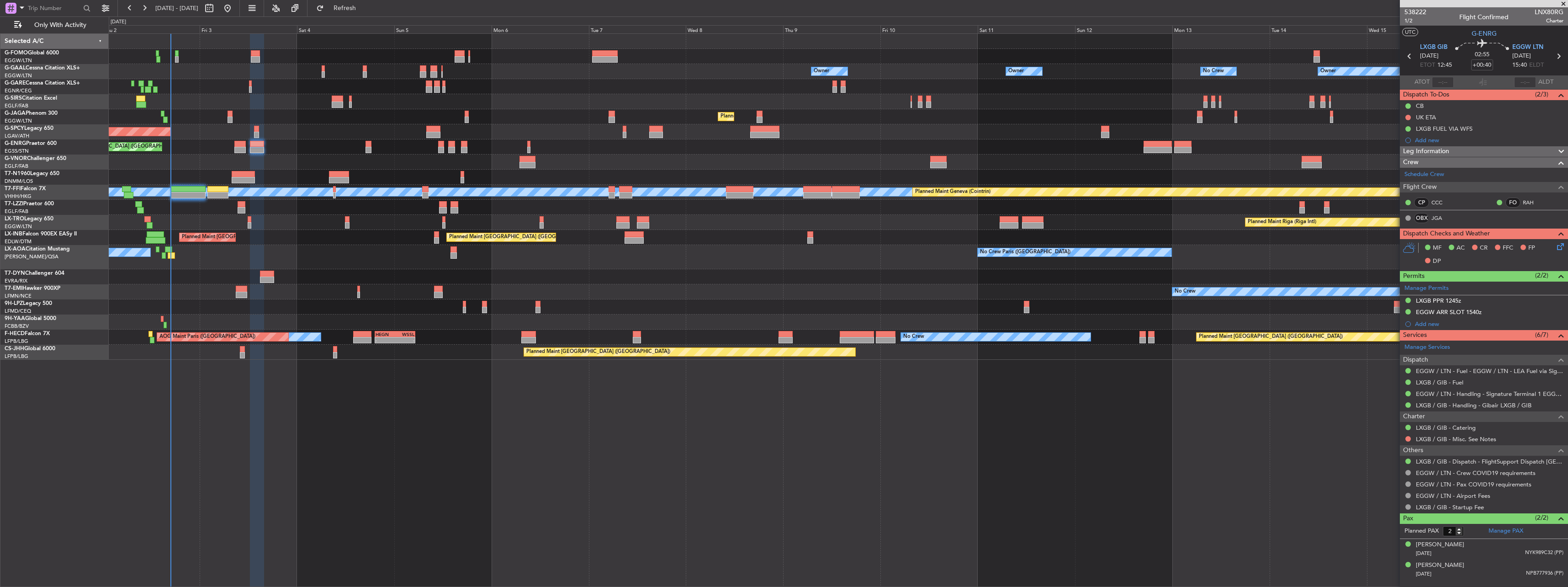
click at [371, 146] on div at bounding box center [368, 144] width 6 height 7
type input "-00:05"
type input "0"
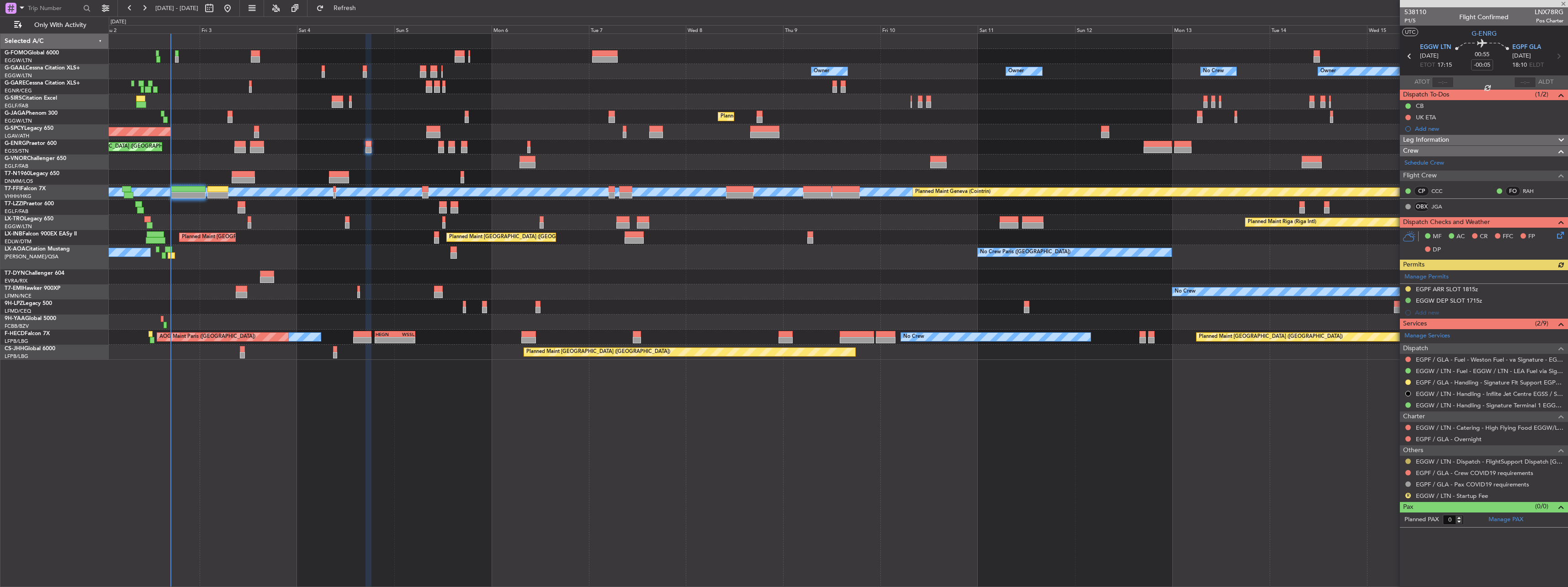
click at [1408, 459] on button at bounding box center [1408, 461] width 5 height 5
click at [1390, 566] on span "Confirmed" at bounding box center [1382, 569] width 29 height 9
click at [1408, 471] on button at bounding box center [1408, 473] width 5 height 5
click at [1386, 361] on span "Not Required" at bounding box center [1386, 362] width 37 height 9
click at [1410, 493] on button "R" at bounding box center [1408, 495] width 5 height 5
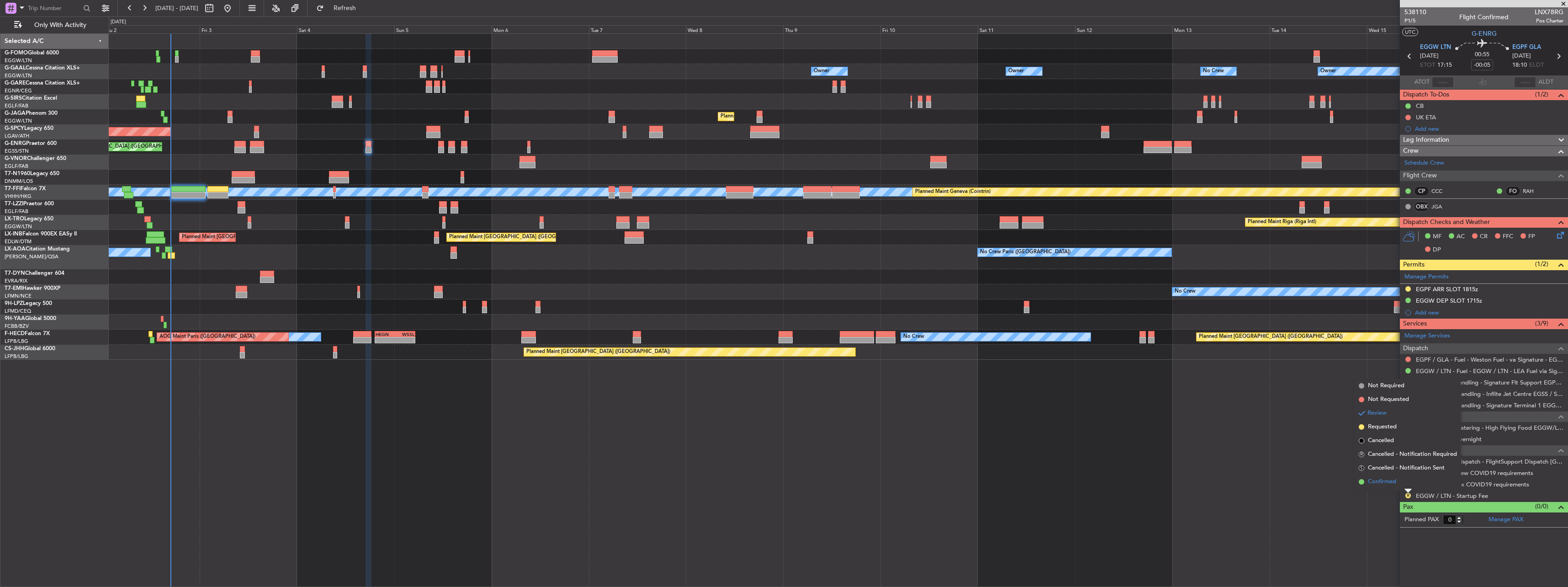
click at [1395, 479] on span "Confirmed" at bounding box center [1382, 482] width 29 height 9
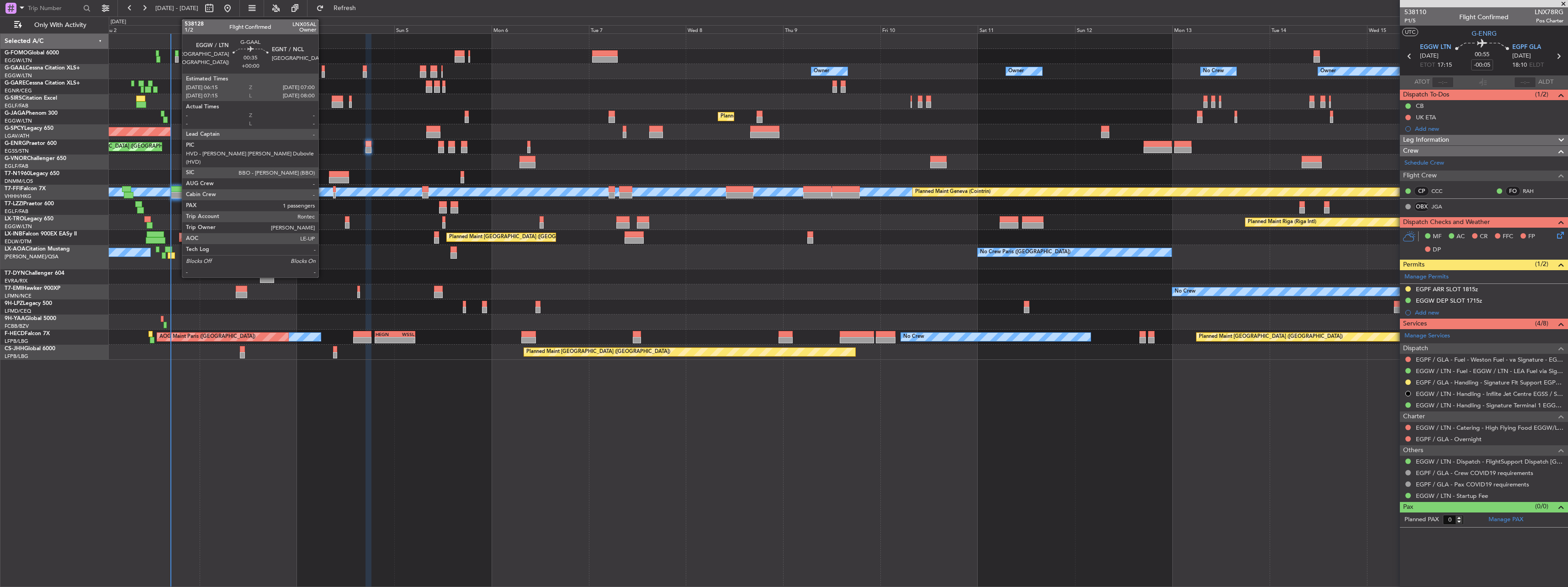
click at [323, 67] on div at bounding box center [323, 68] width 3 height 7
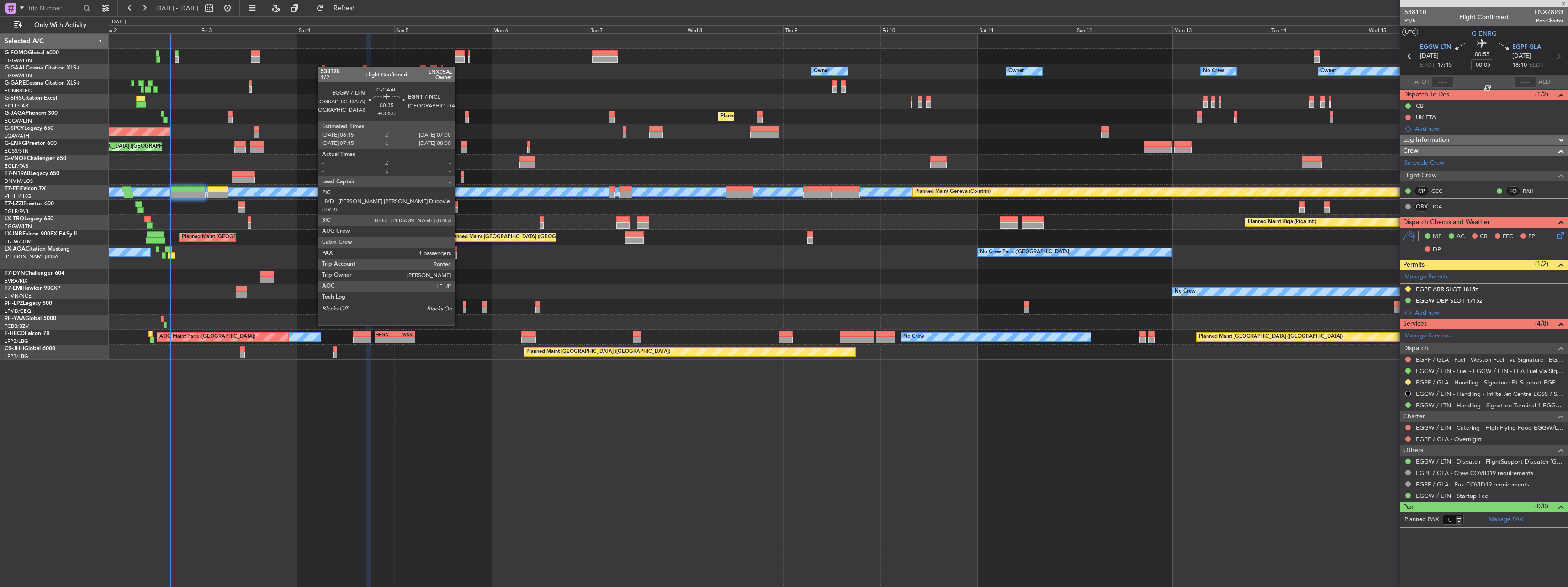
type input "1"
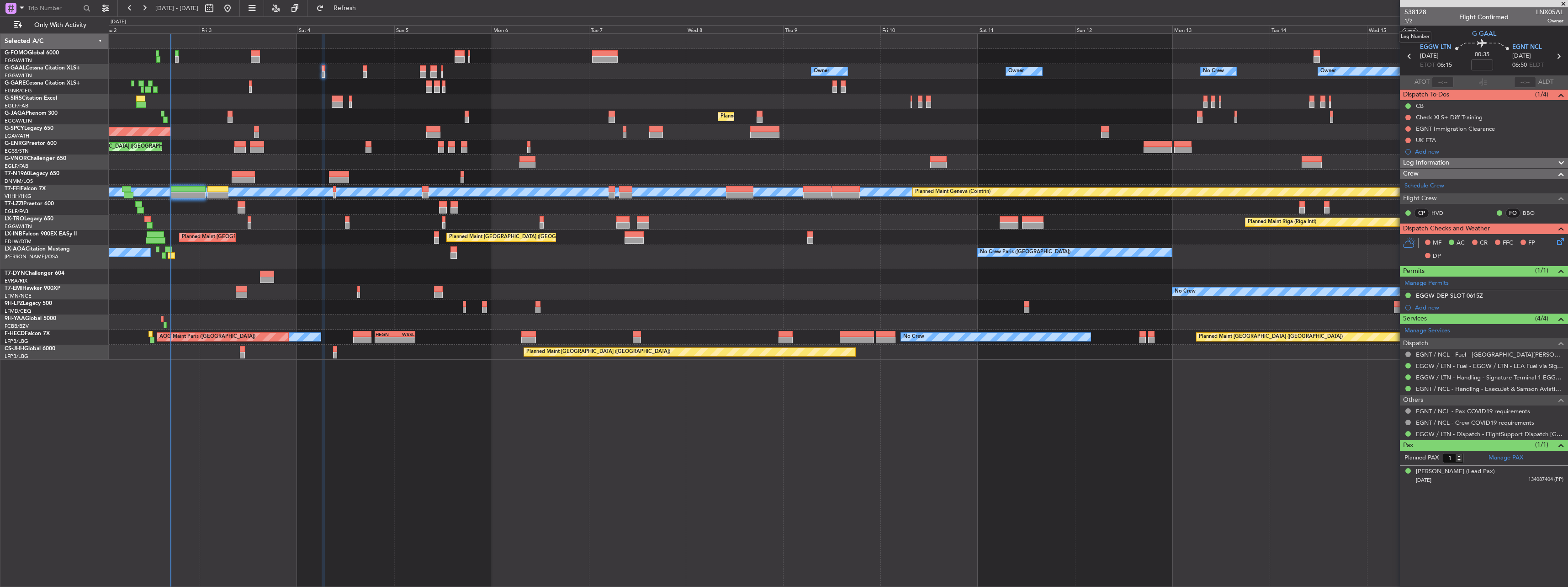
click at [1407, 22] on span "1/2" at bounding box center [1415, 21] width 22 height 8
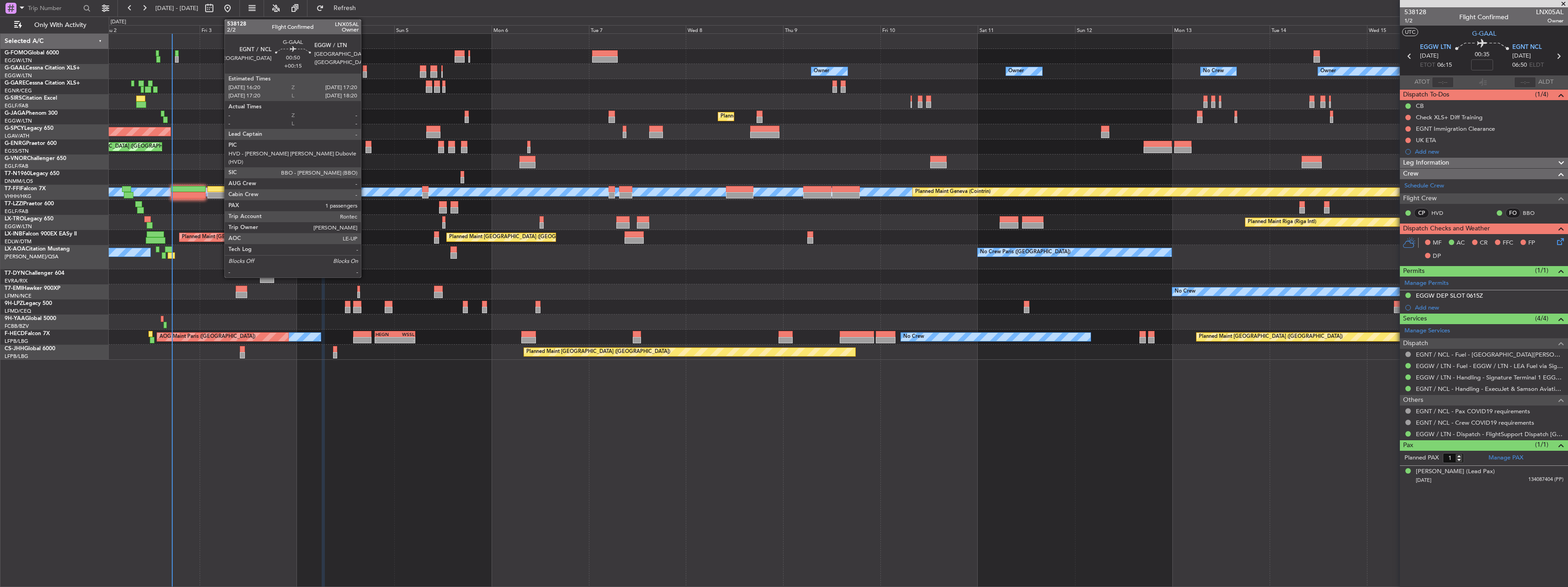
click at [365, 67] on div at bounding box center [365, 68] width 4 height 7
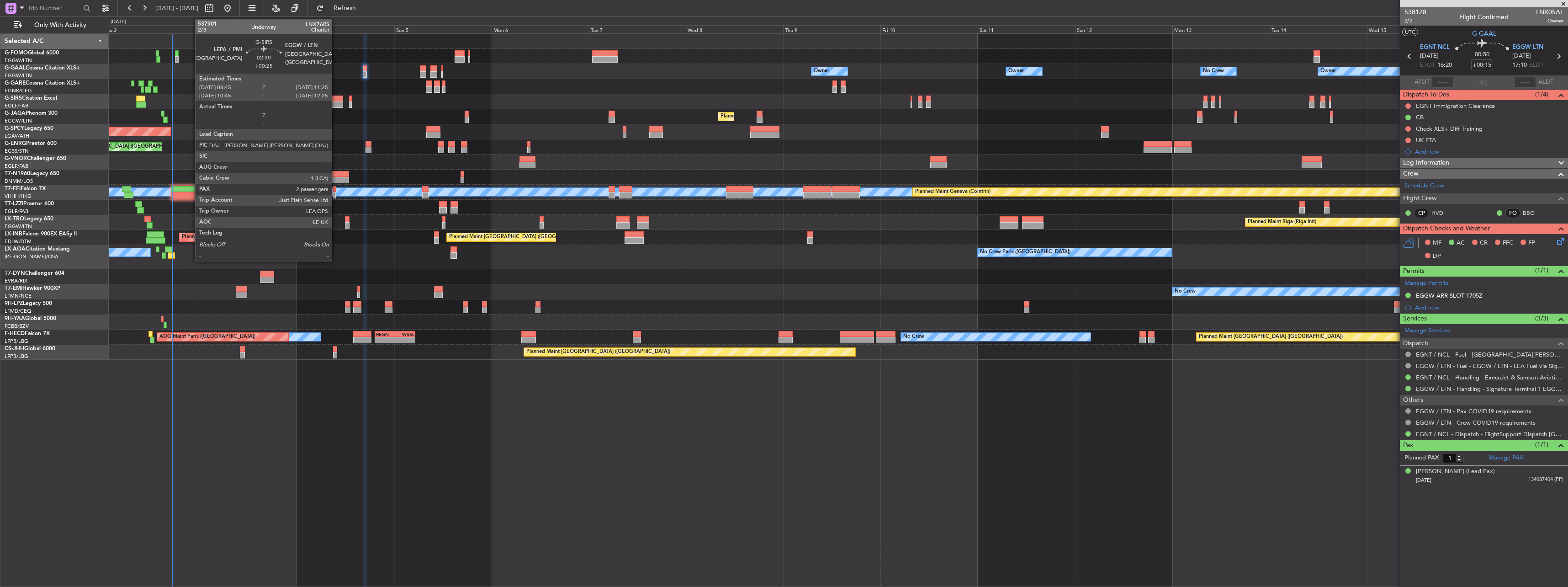
click at [336, 102] on div at bounding box center [337, 105] width 11 height 7
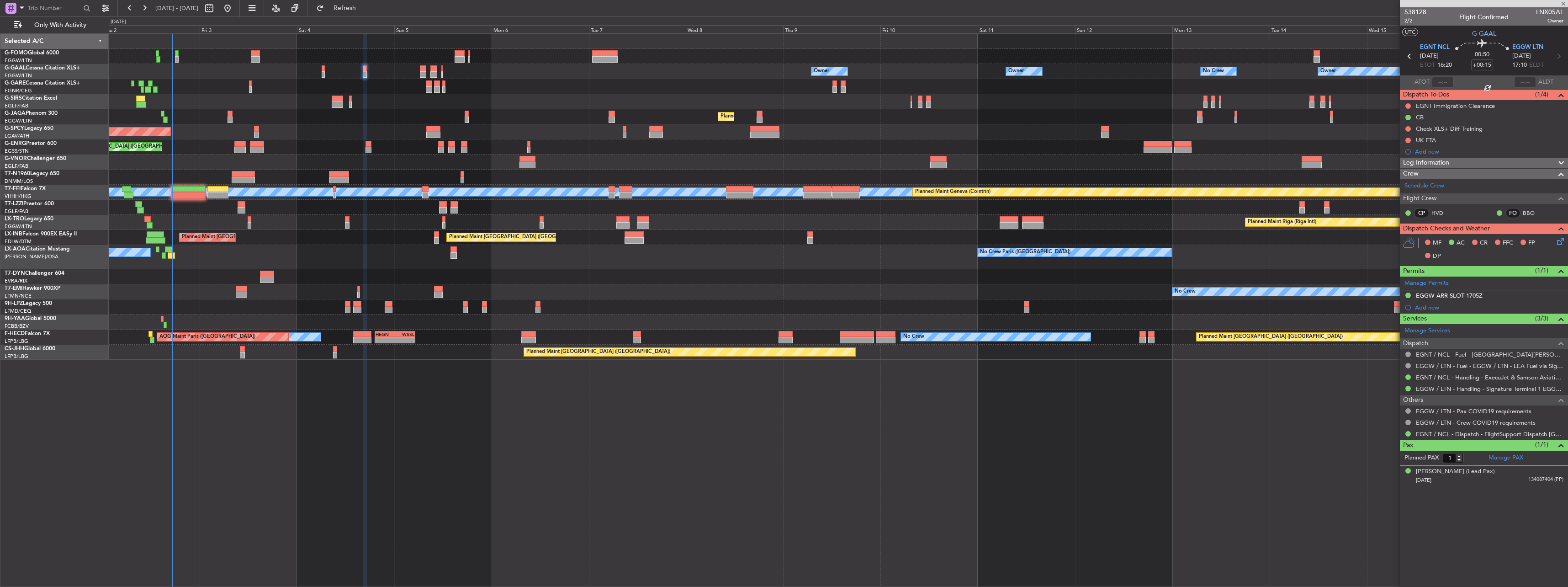
type input "+00:25"
type input "2"
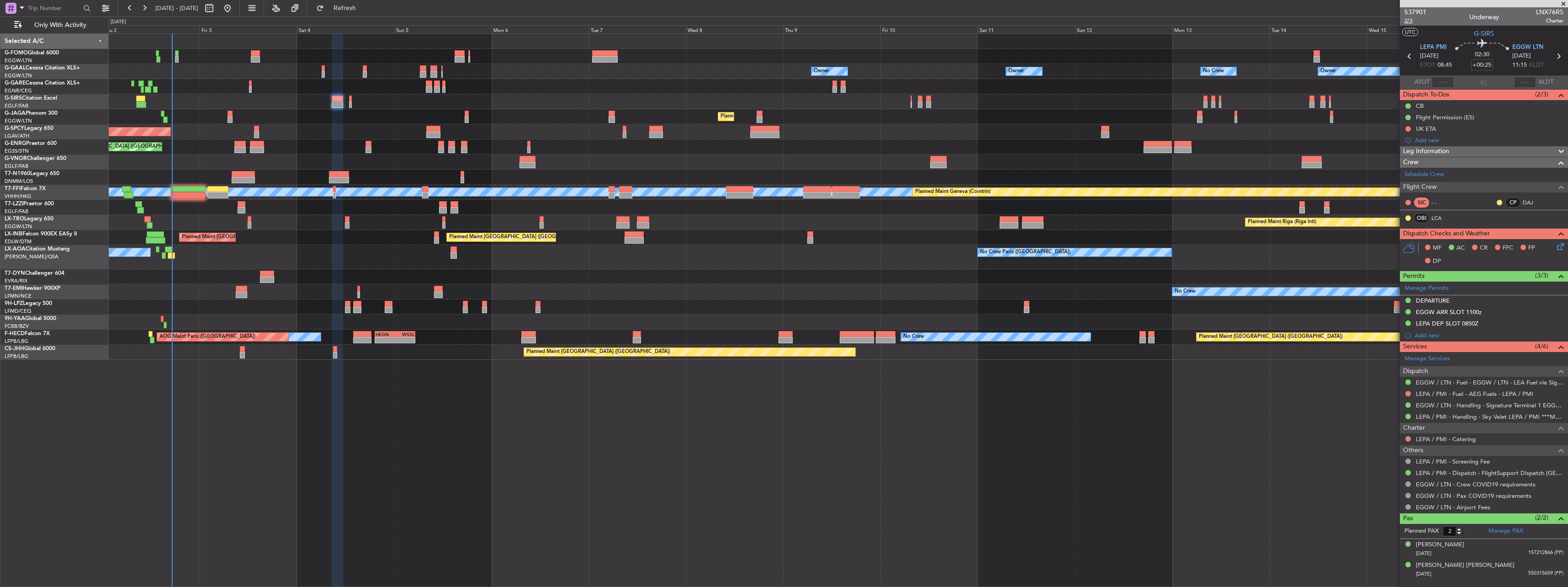
click at [1415, 22] on span "2/3" at bounding box center [1415, 21] width 22 height 8
click at [206, 49] on div at bounding box center [838, 56] width 1459 height 15
click at [347, 9] on button "Refresh" at bounding box center [340, 9] width 55 height 15
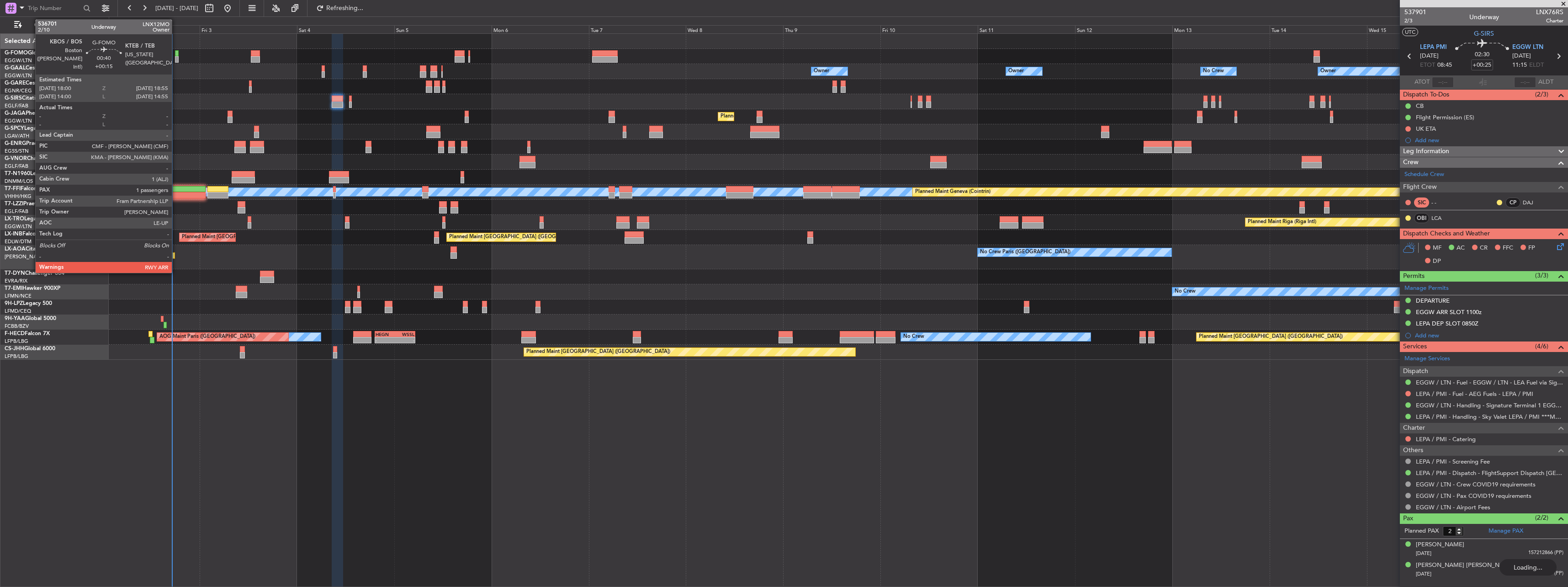
click at [176, 54] on div at bounding box center [177, 54] width 4 height 7
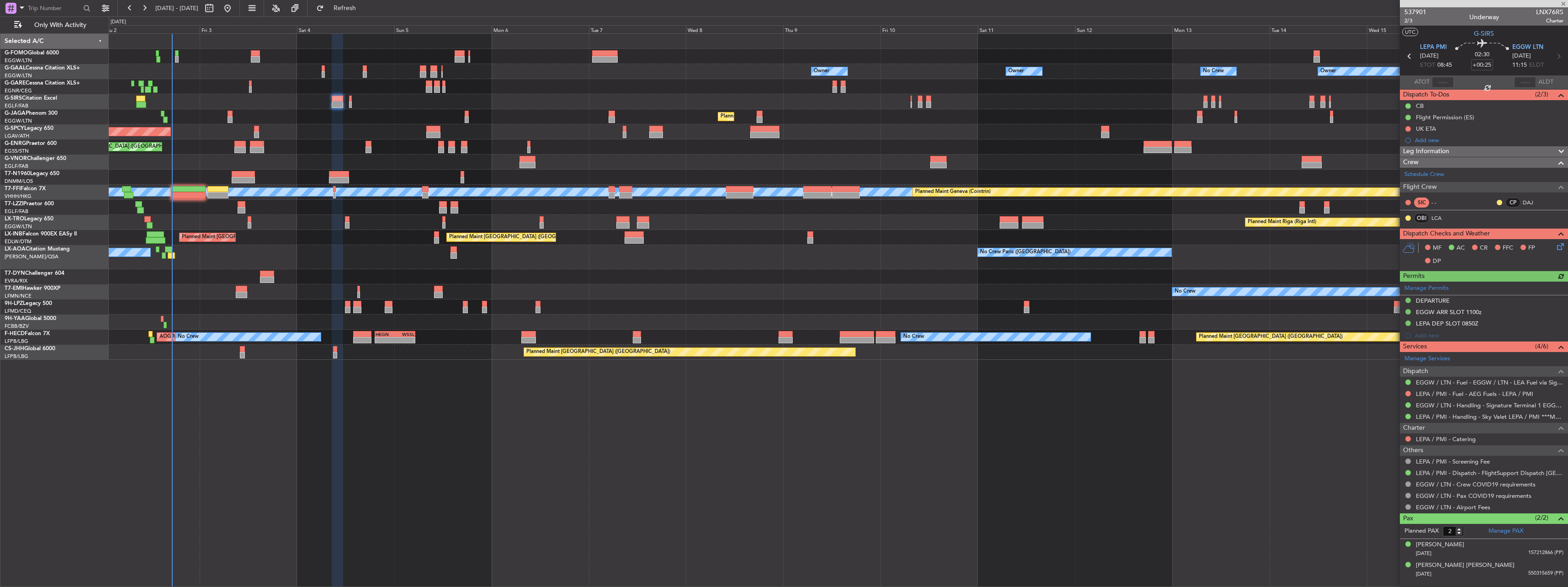
type input "+00:15"
type input "1"
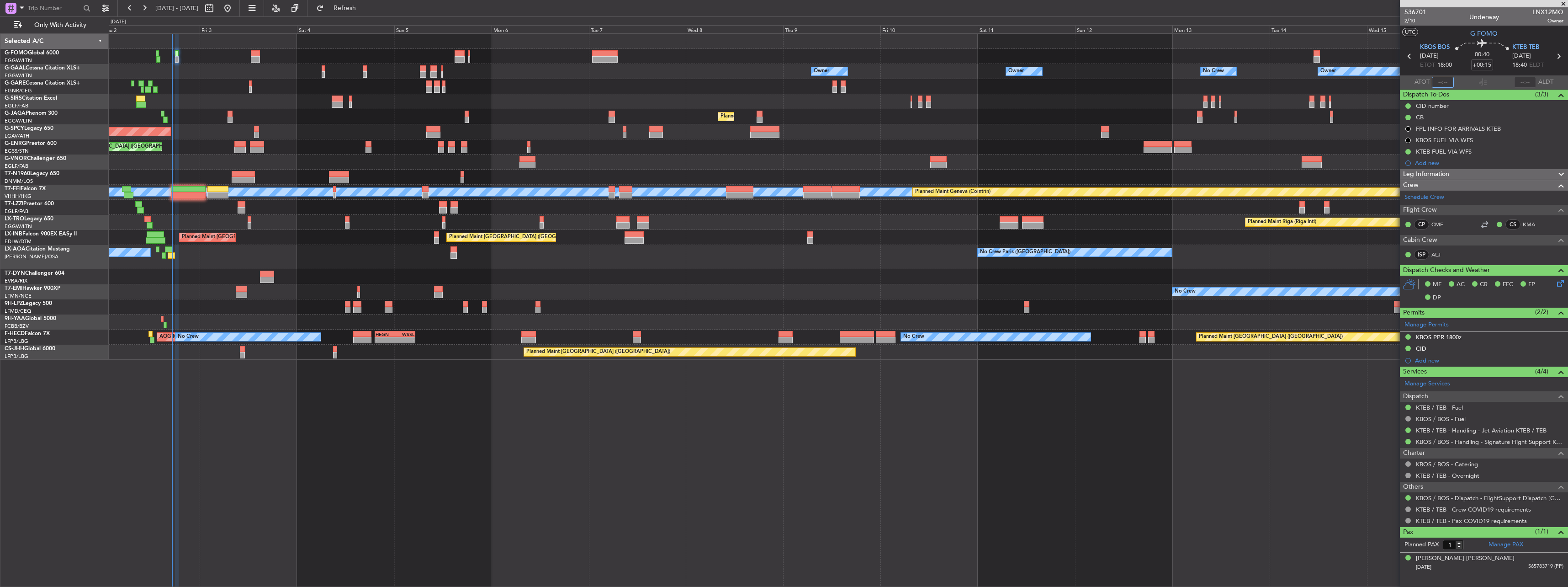
click at [1444, 77] on input "text" at bounding box center [1443, 82] width 22 height 11
type input "17:09"
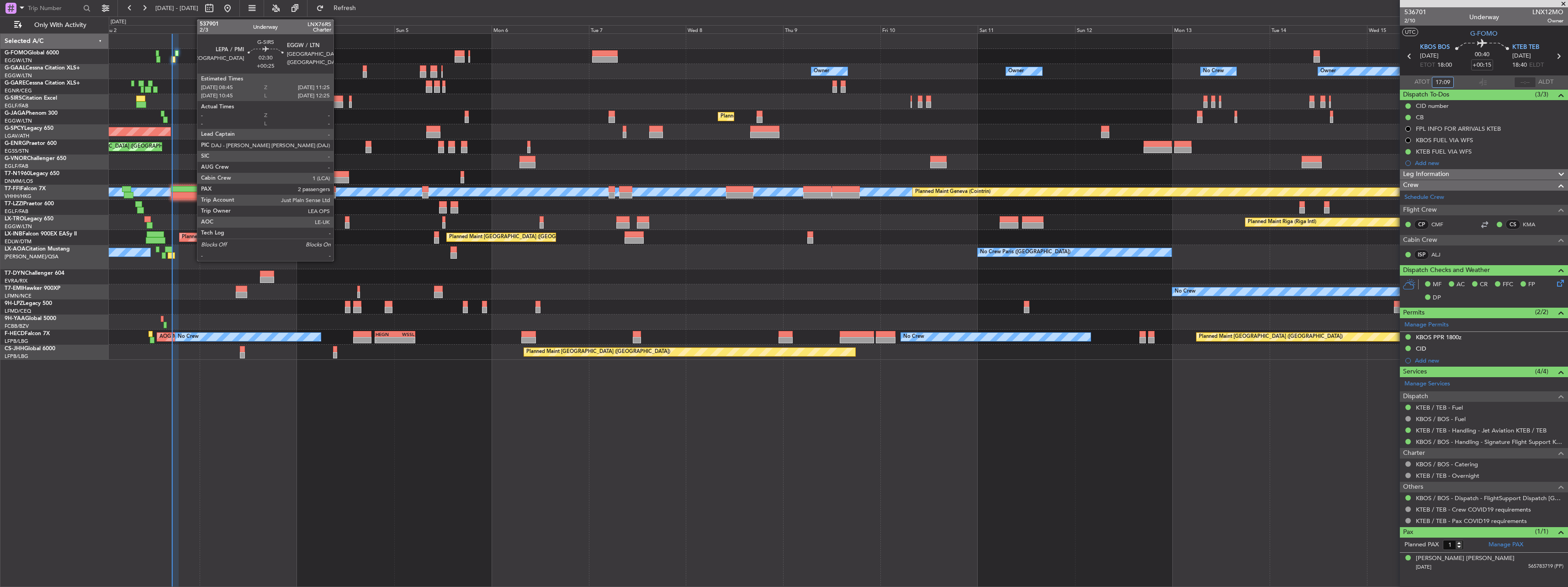
click at [338, 106] on div at bounding box center [337, 105] width 11 height 7
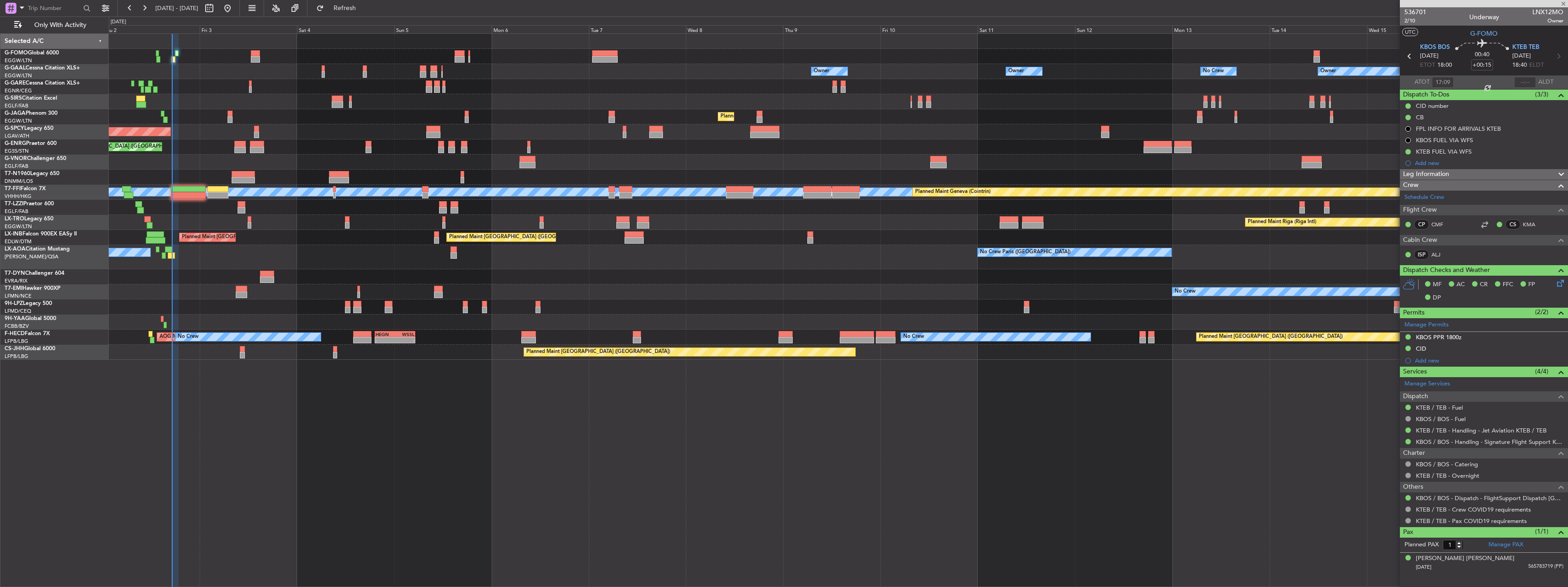
type input "+00:25"
type input "2"
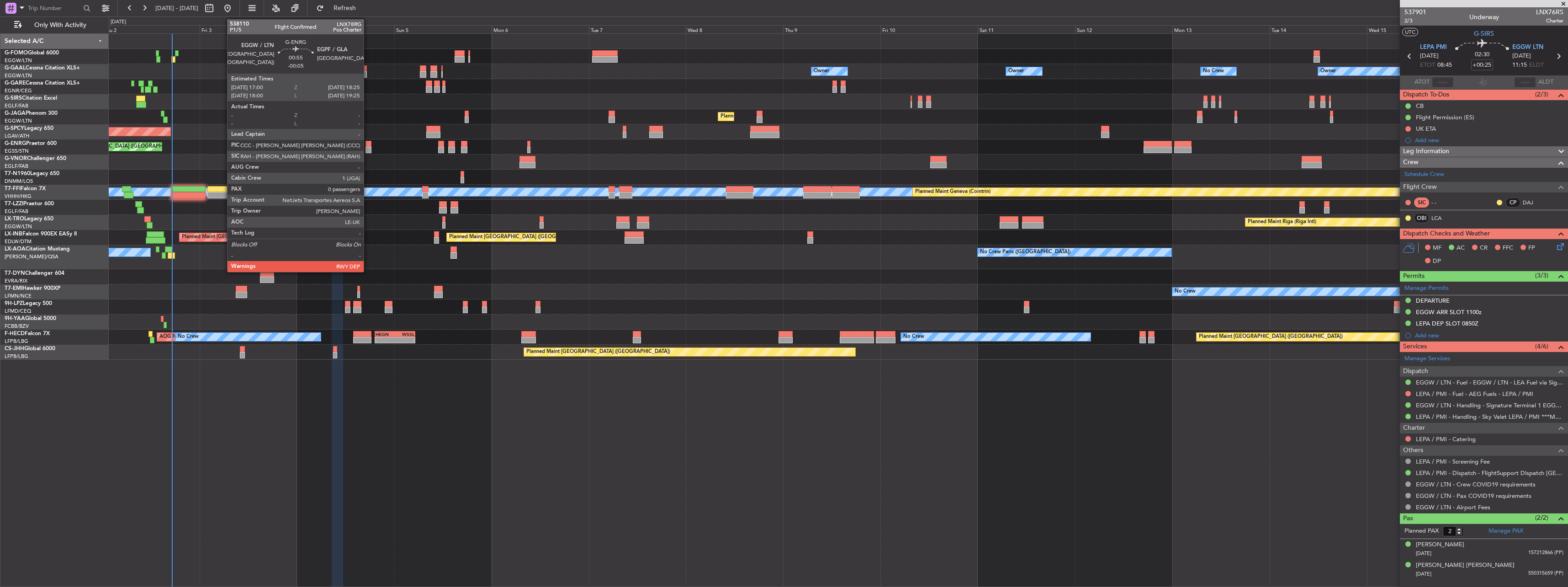
click at [368, 147] on div at bounding box center [368, 150] width 6 height 7
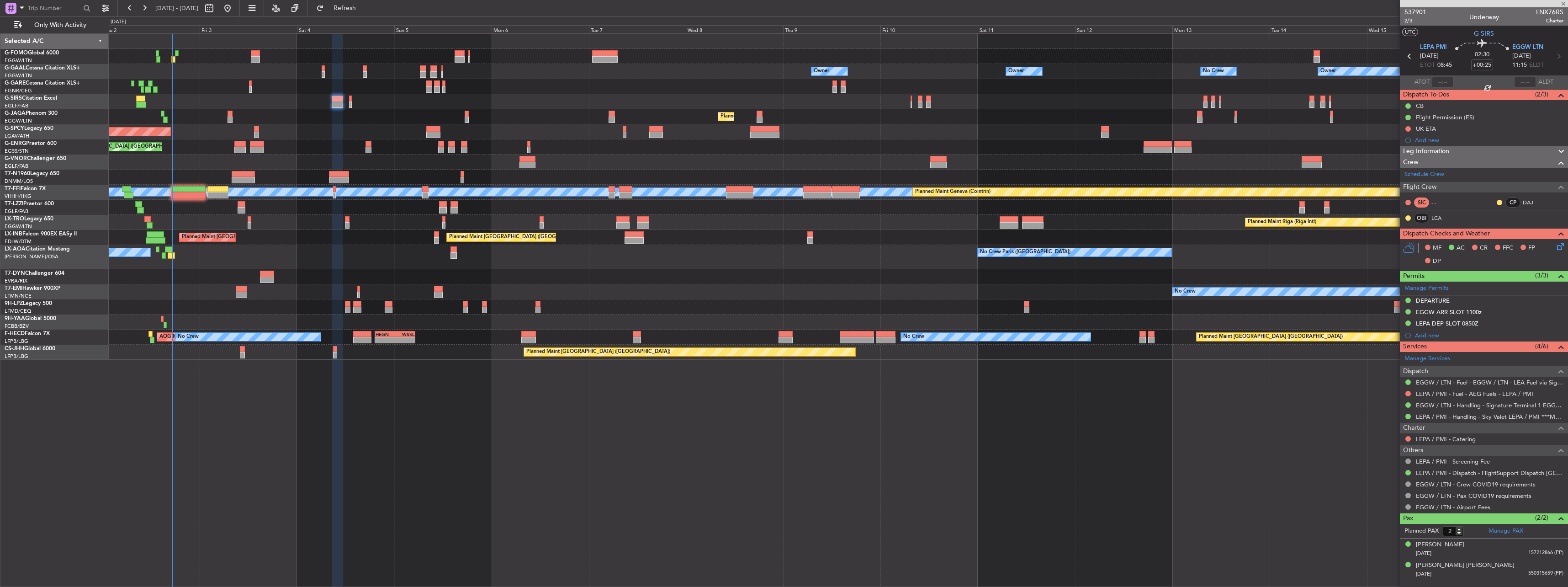
type input "-00:05"
type input "0"
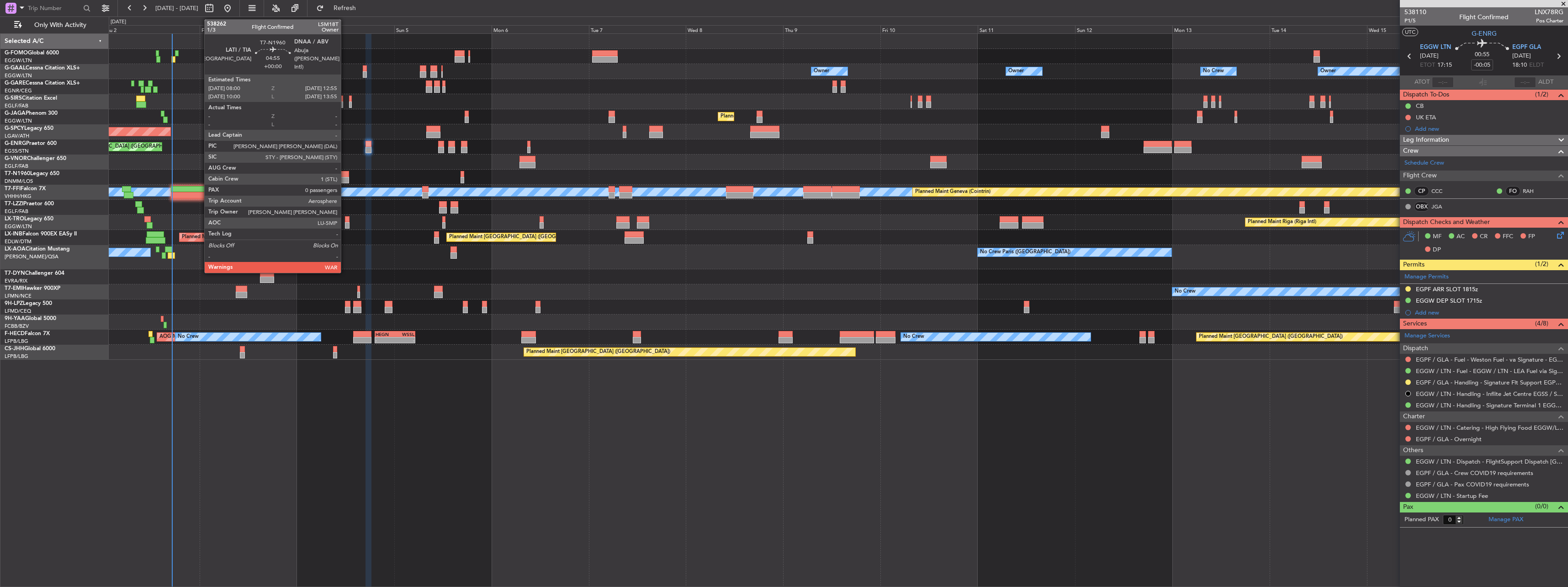
click at [345, 175] on div at bounding box center [338, 174] width 20 height 7
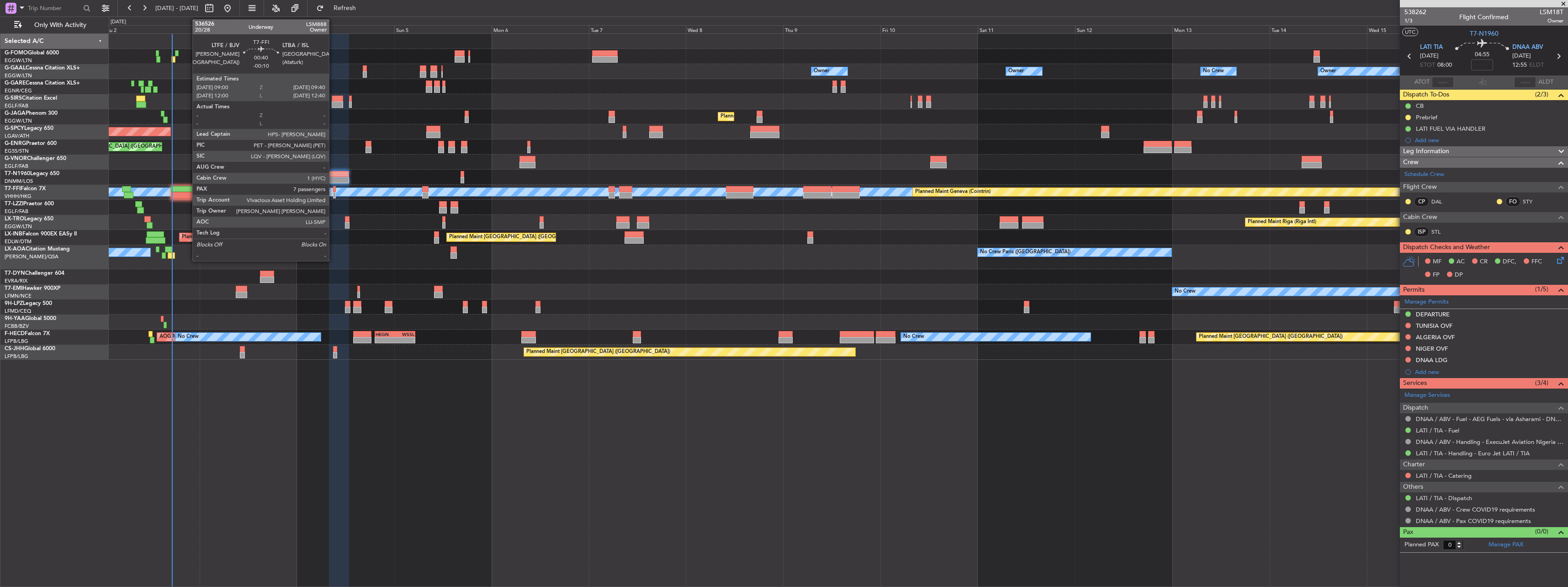
click at [333, 190] on div at bounding box center [334, 189] width 3 height 7
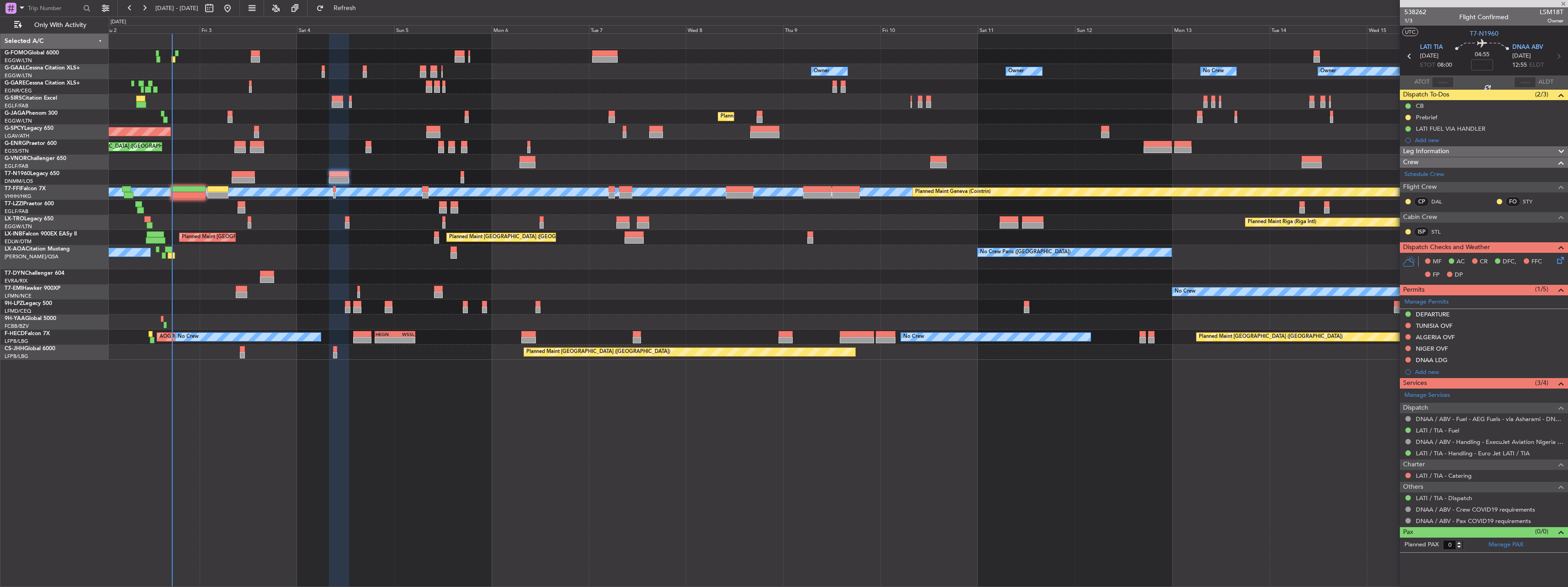
type input "-00:10"
type input "7"
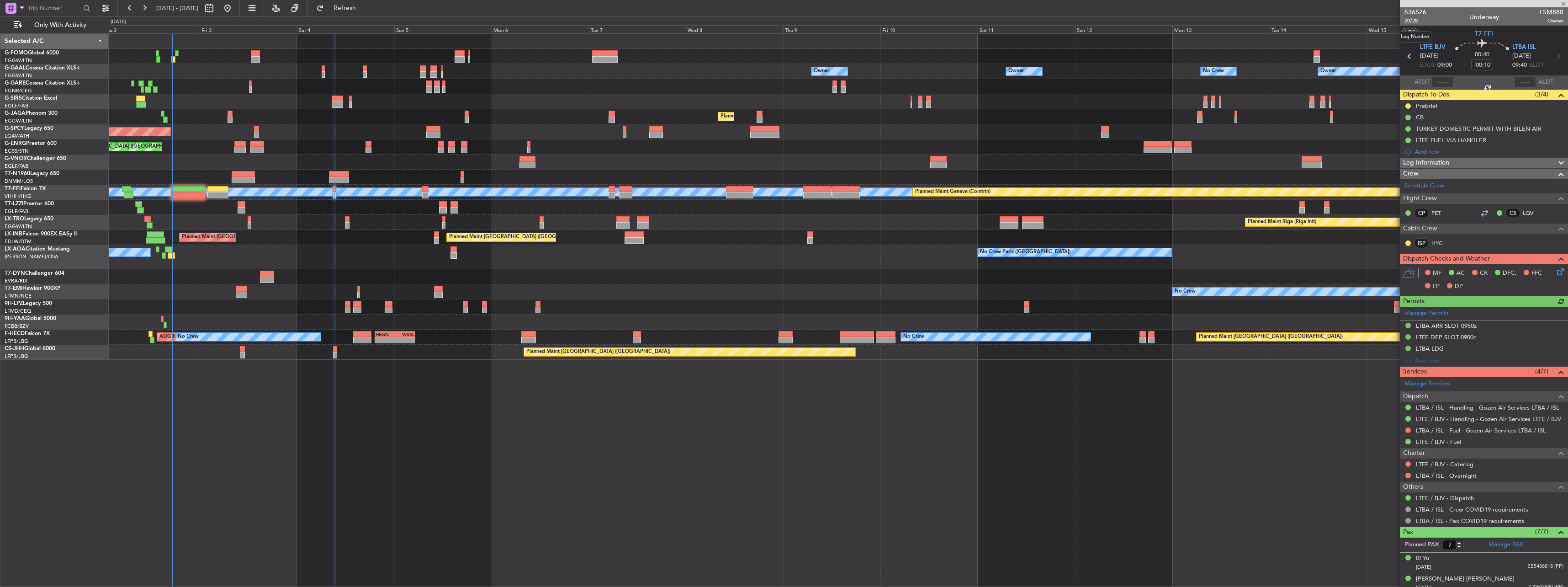
click at [1409, 19] on span "20/28" at bounding box center [1415, 21] width 22 height 8
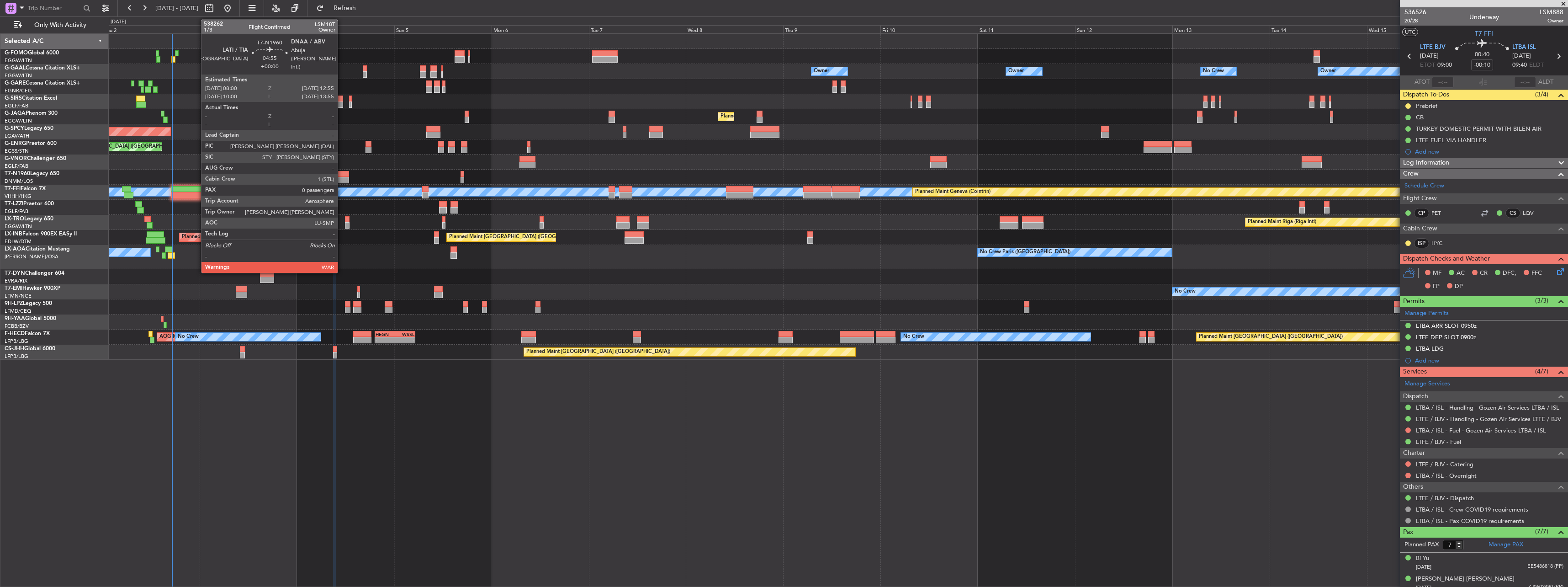
click at [341, 177] on div at bounding box center [338, 174] width 20 height 7
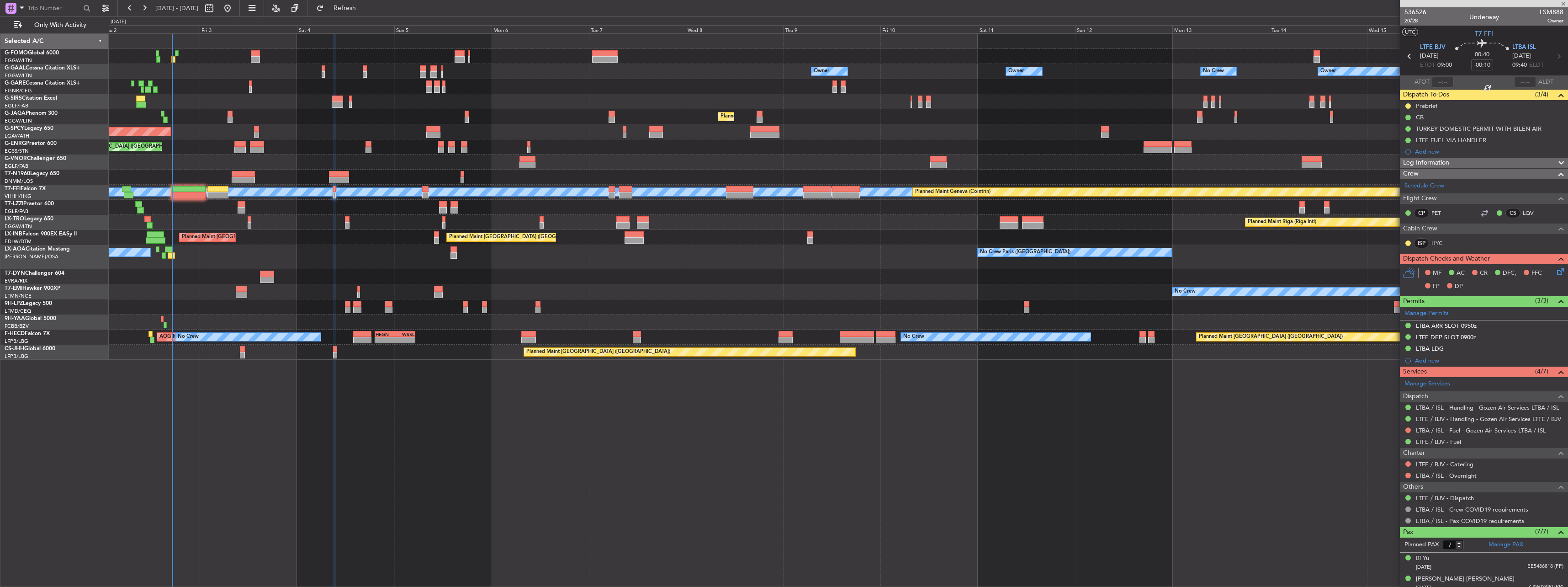
type input "0"
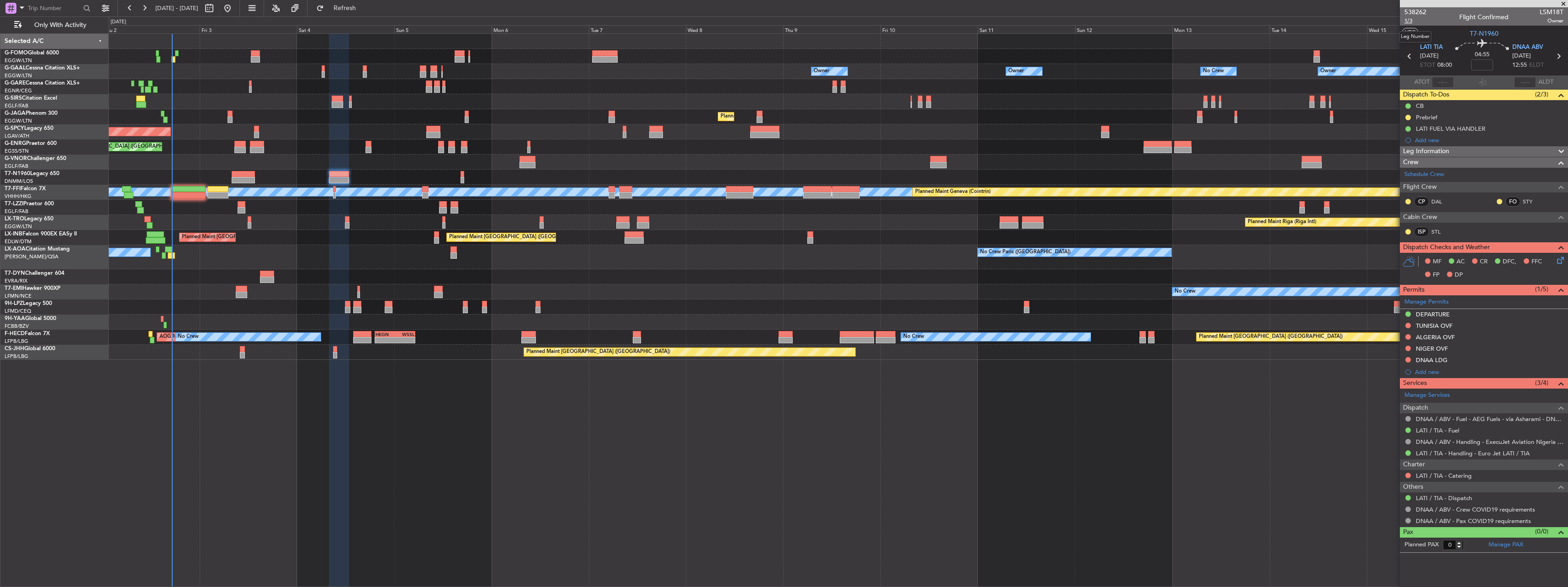
click at [1411, 22] on span "1/3" at bounding box center [1415, 21] width 22 height 8
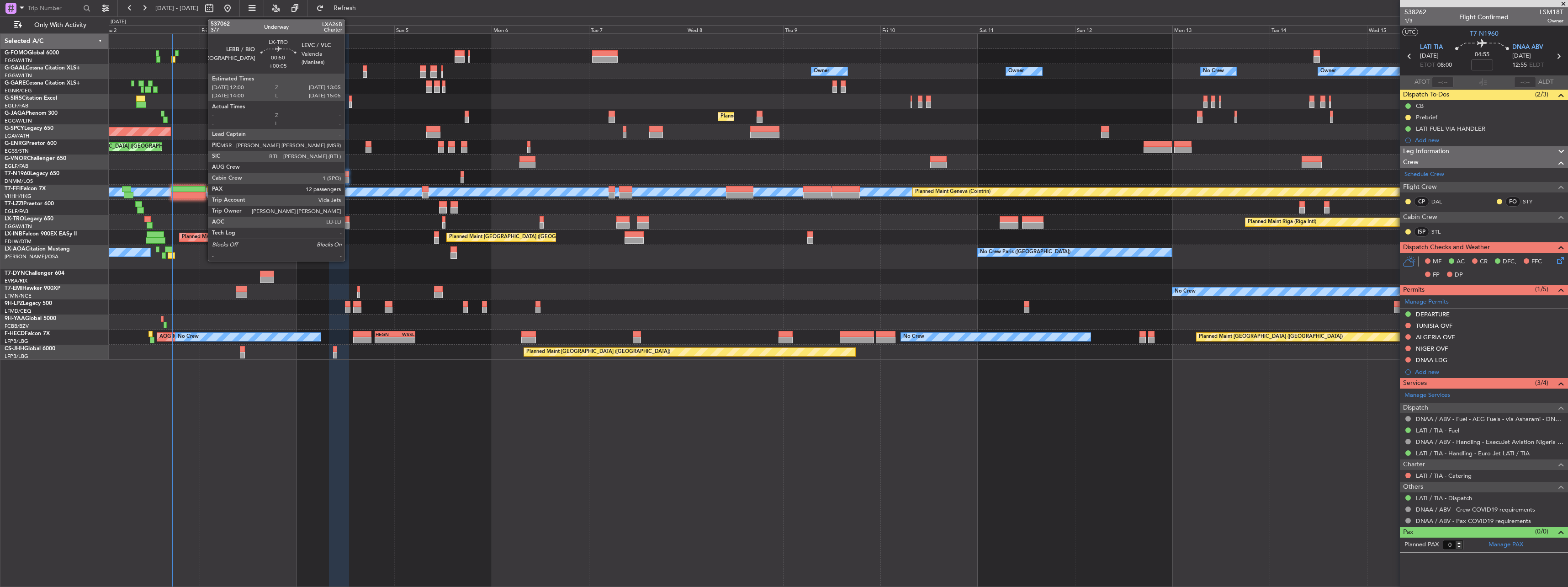
click at [349, 220] on div at bounding box center [348, 219] width 5 height 7
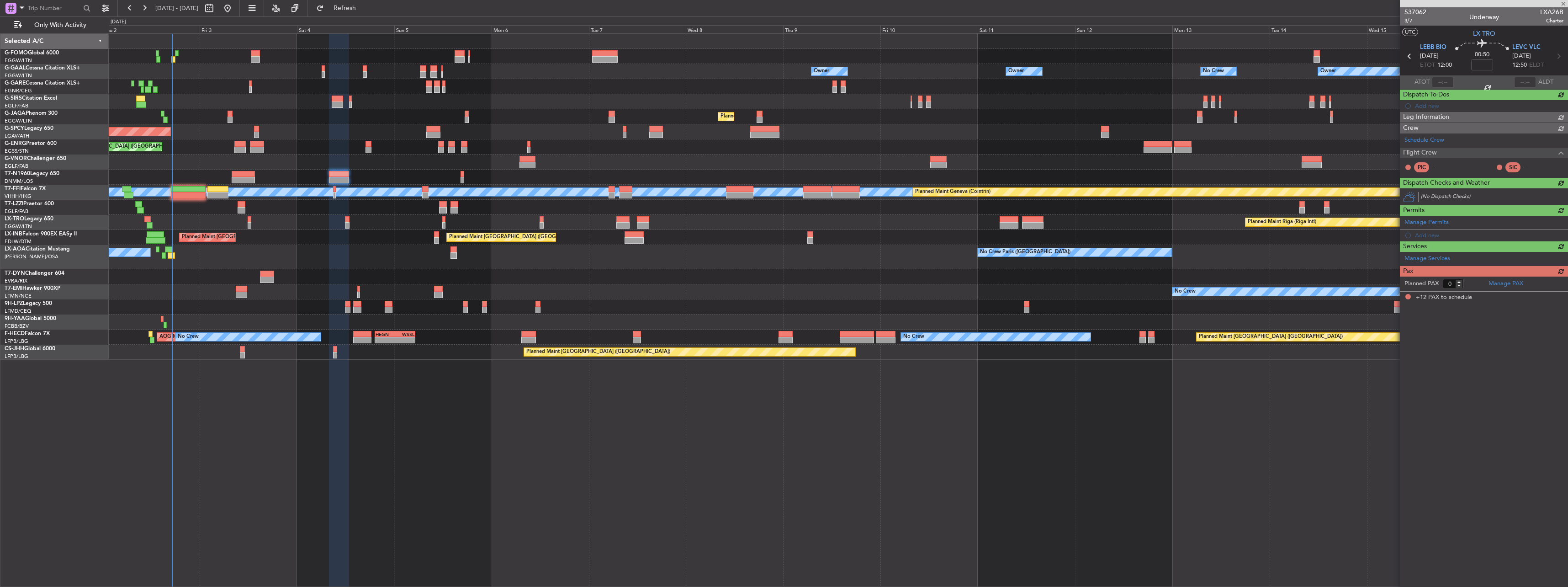
type input "+00:05"
type input "12"
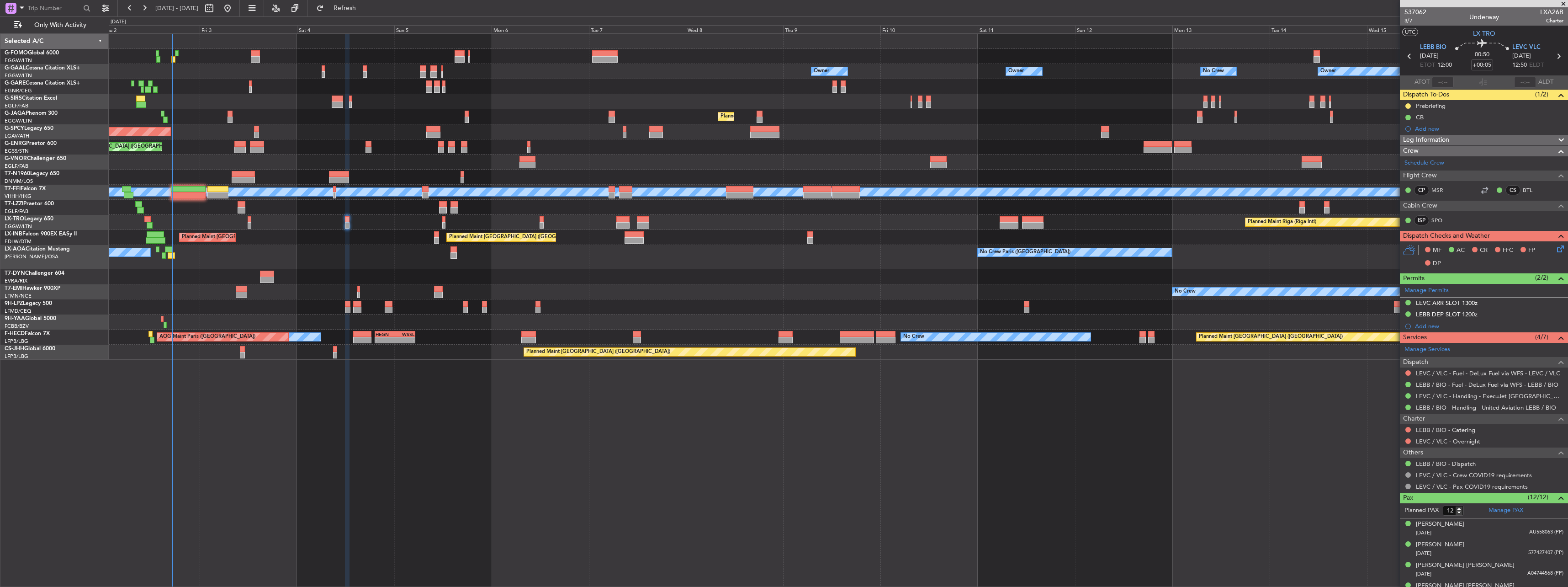
click at [1404, 21] on div "537062 3/7 Underway LXA26B Charter" at bounding box center [1484, 16] width 168 height 18
click at [1408, 21] on span "3/7" at bounding box center [1415, 21] width 22 height 8
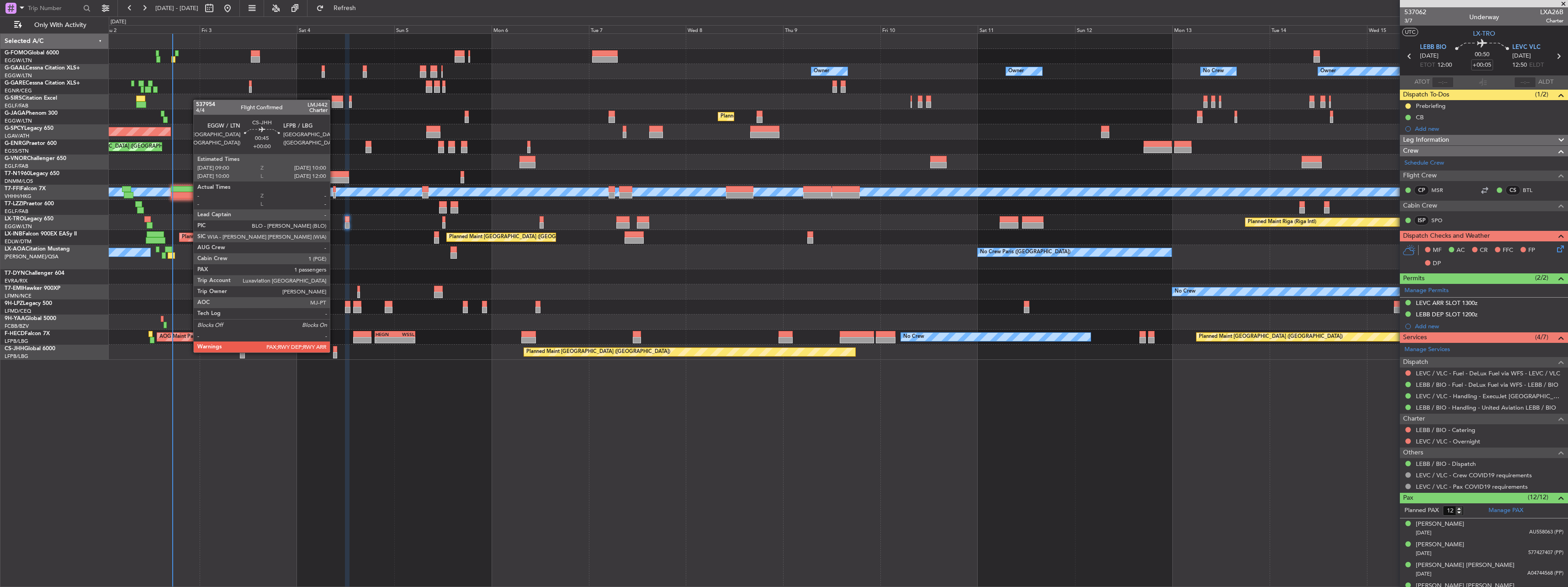
click at [334, 351] on div at bounding box center [335, 349] width 4 height 7
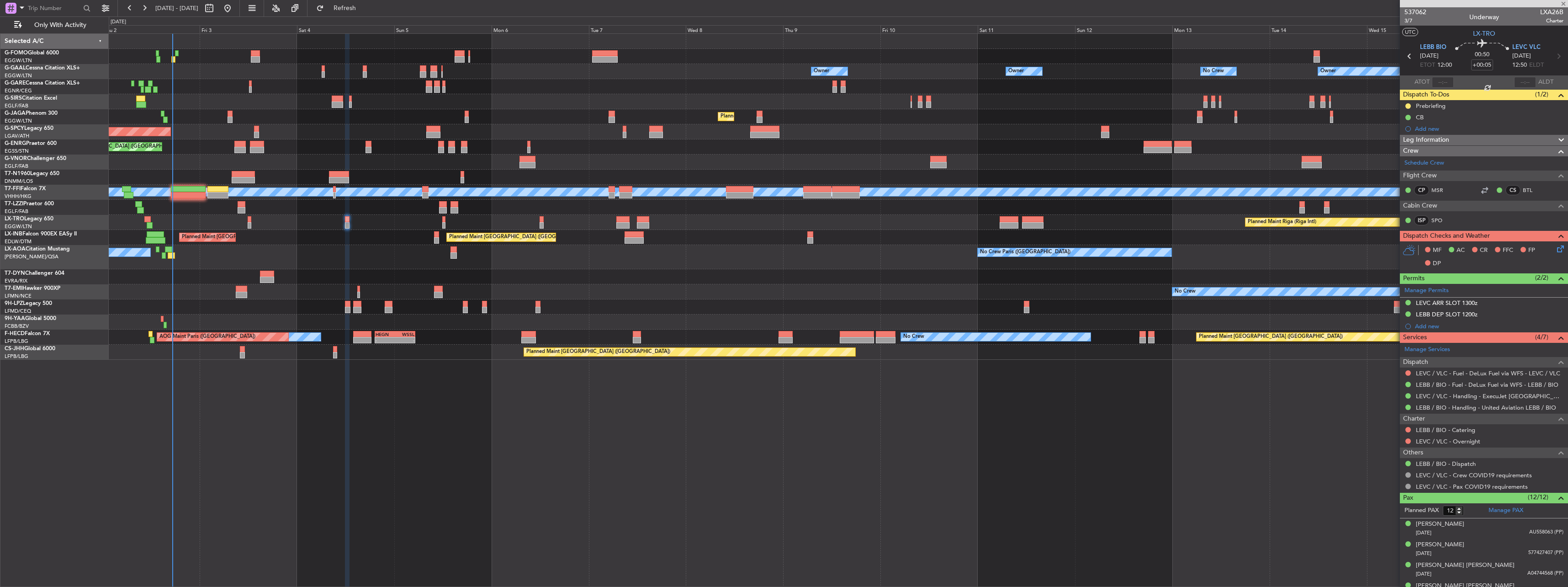
type input "4"
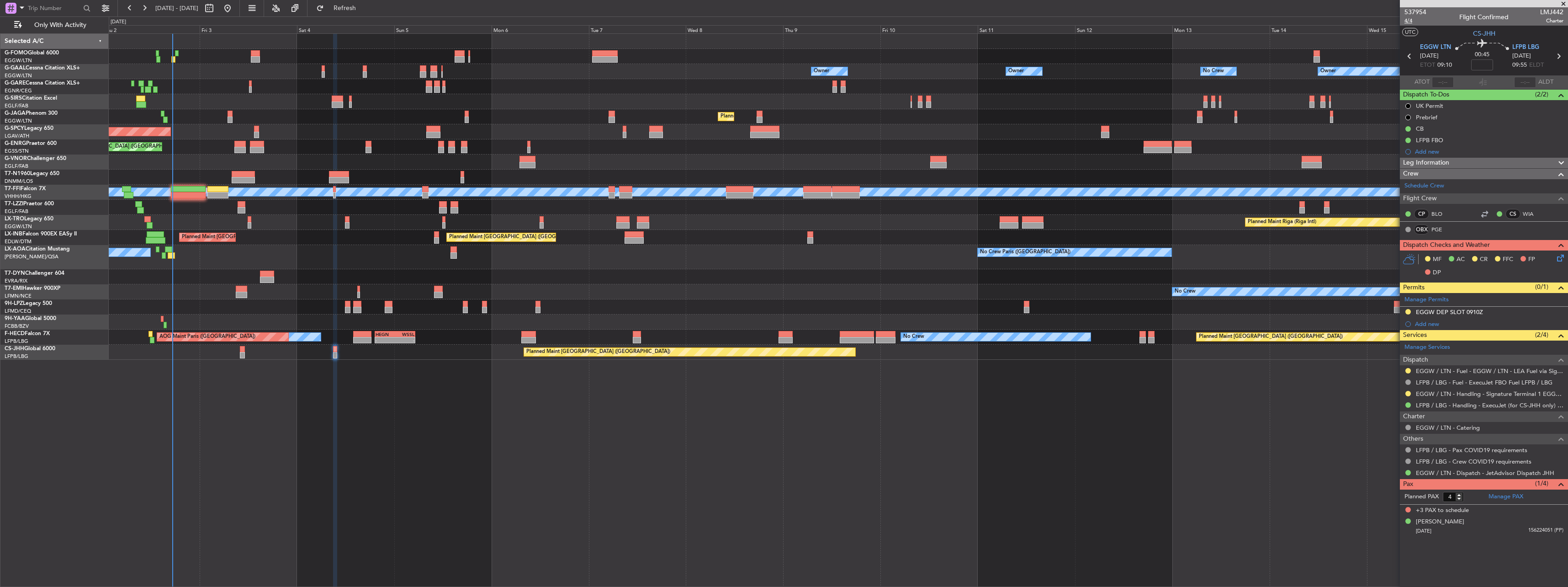
click at [1406, 19] on span "4/4" at bounding box center [1415, 21] width 22 height 8
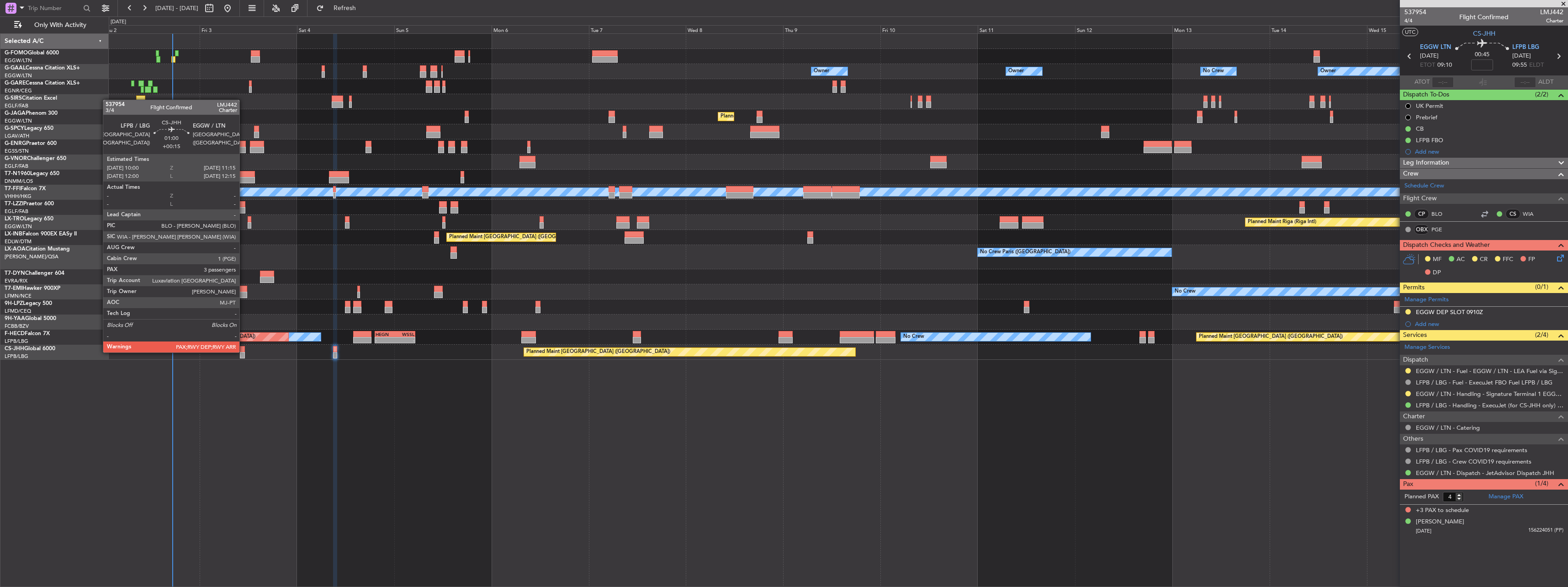
click at [243, 351] on div at bounding box center [242, 349] width 5 height 7
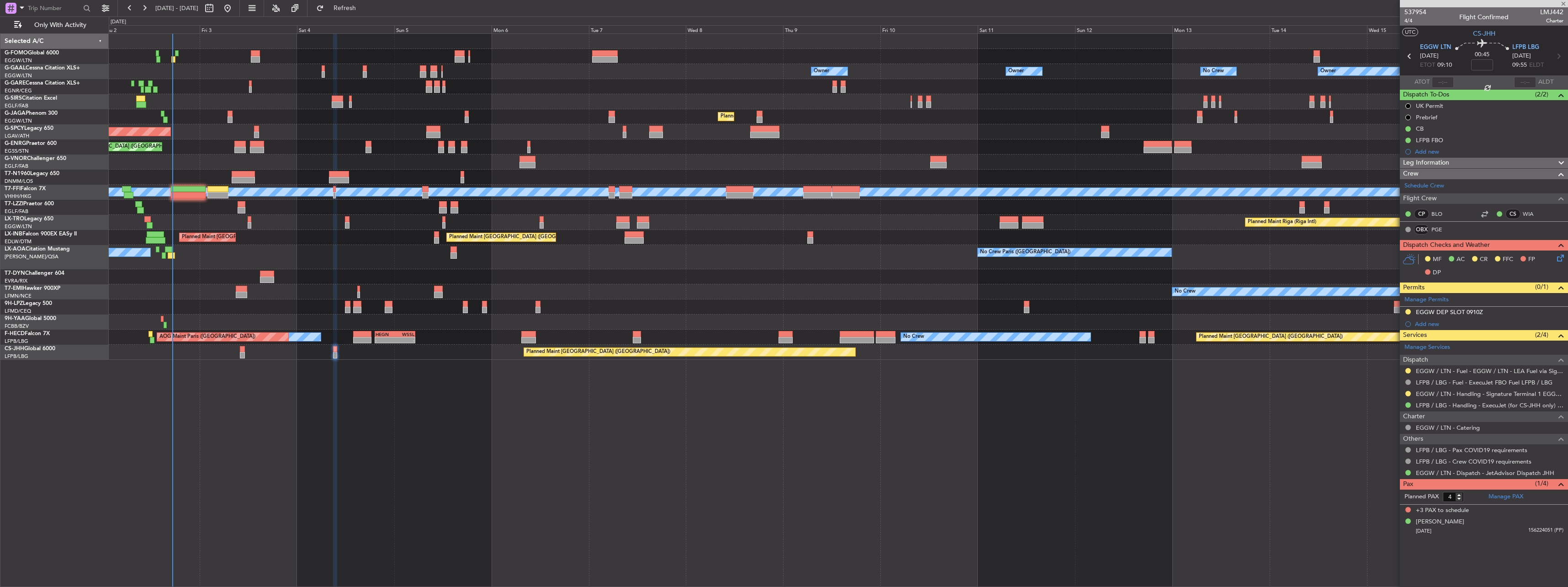
type input "+00:15"
type input "3"
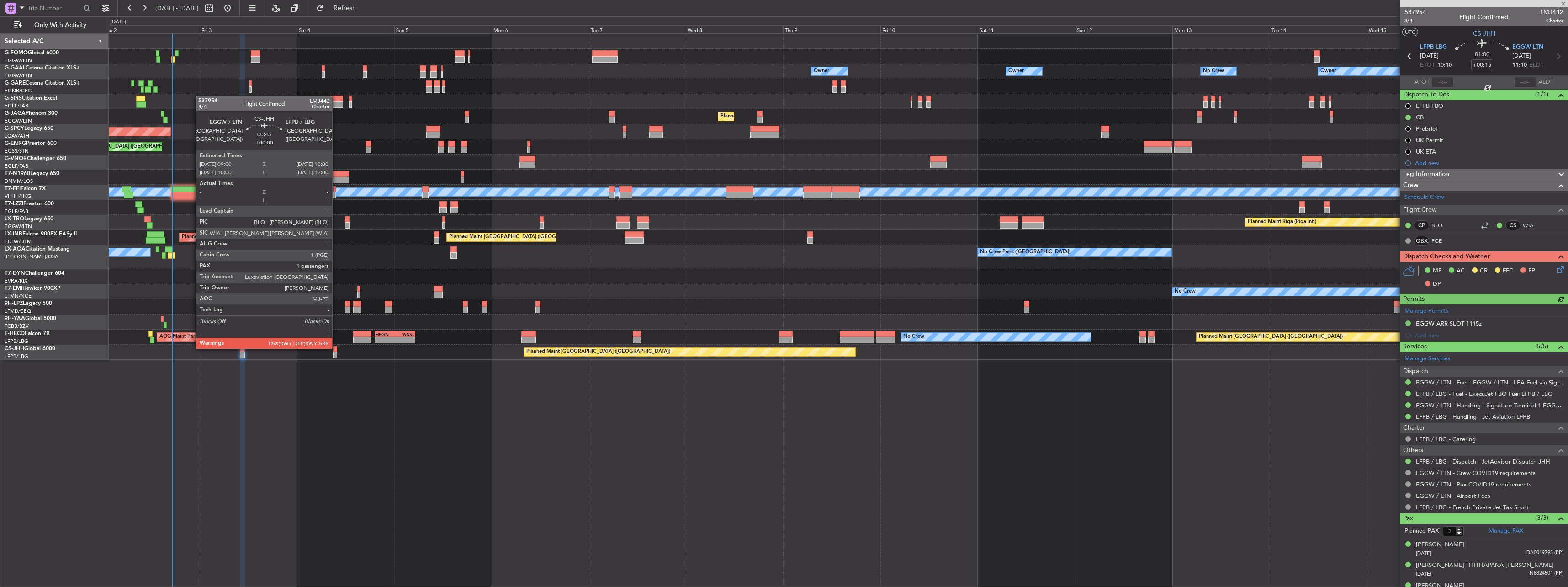
click at [336, 348] on div at bounding box center [335, 349] width 4 height 7
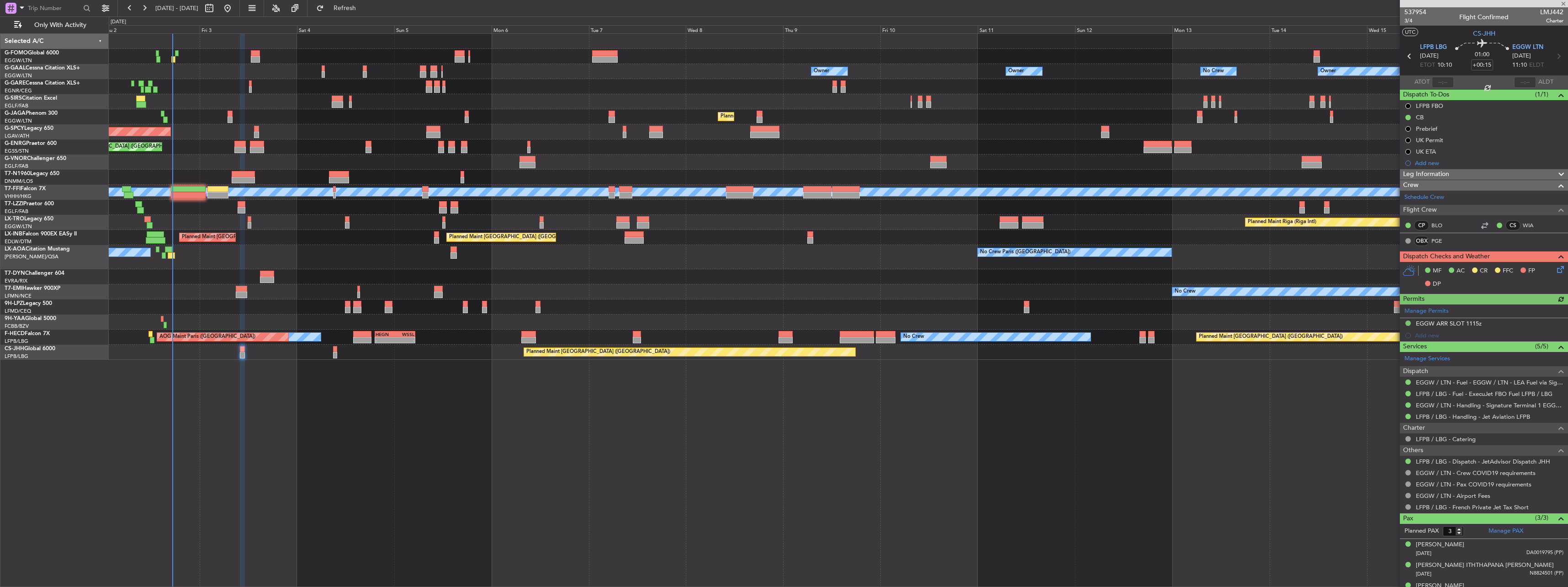
type input "4"
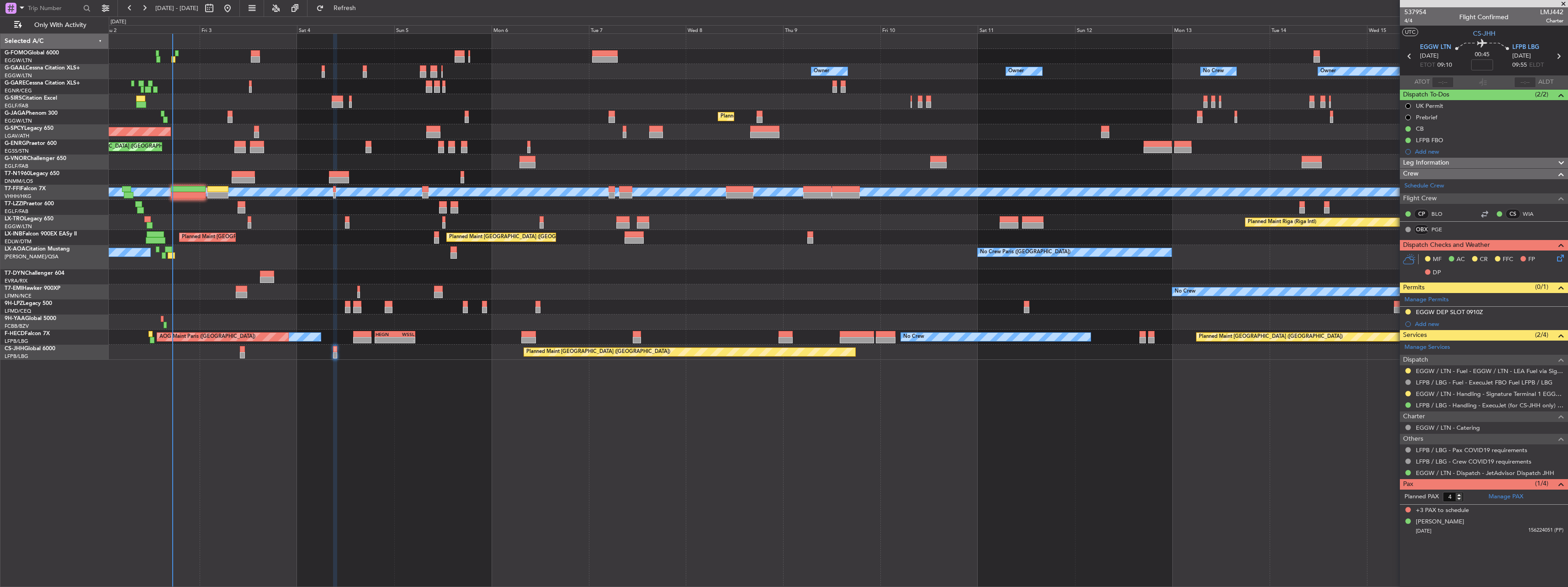
click at [1561, 256] on icon at bounding box center [1559, 256] width 7 height 7
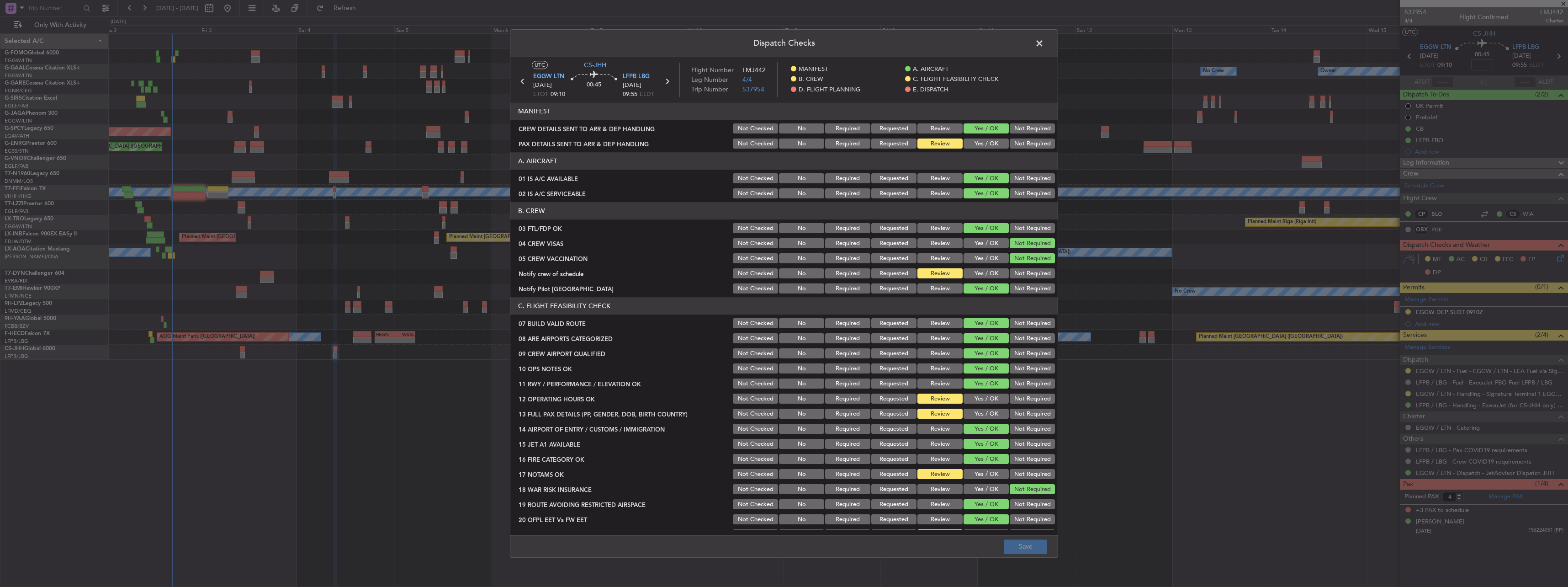
click at [987, 142] on button "Yes / OK" at bounding box center [986, 144] width 45 height 10
click at [1017, 273] on button "Not Required" at bounding box center [1032, 273] width 45 height 10
click at [982, 395] on button "Yes / OK" at bounding box center [986, 399] width 45 height 10
click at [982, 412] on button "Yes / OK" at bounding box center [986, 414] width 45 height 10
click at [979, 468] on div "Yes / OK" at bounding box center [985, 474] width 46 height 13
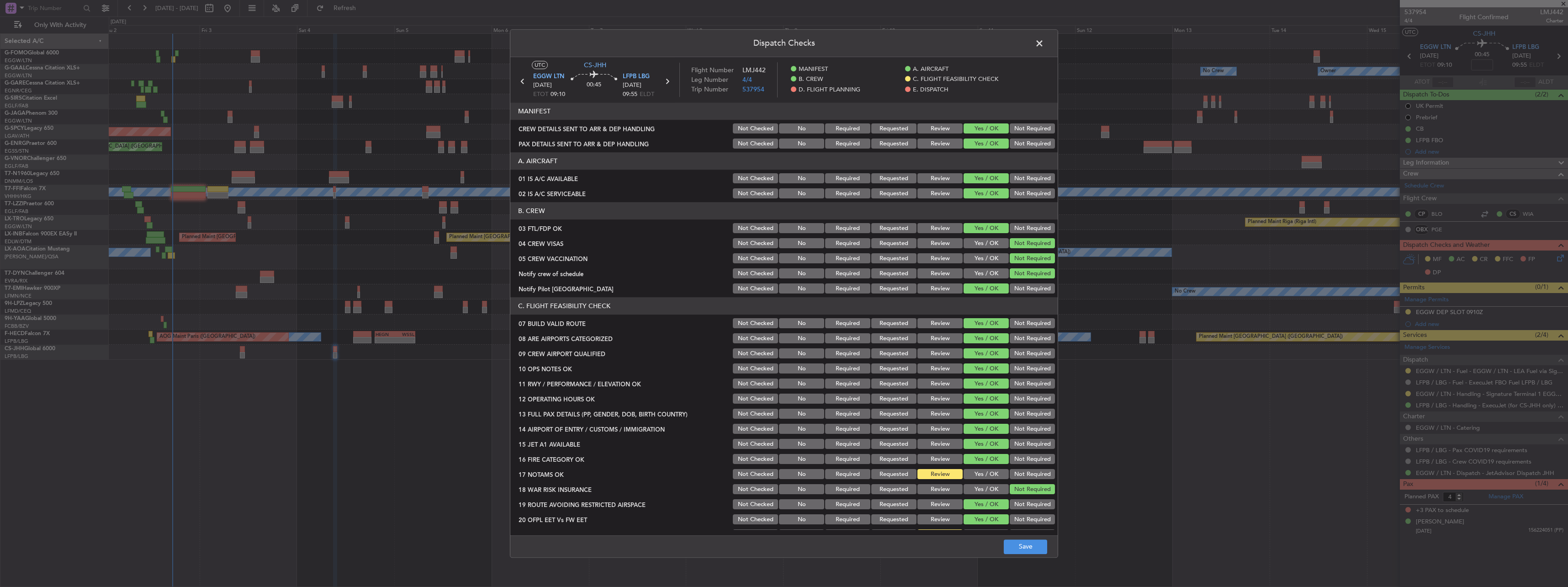
click at [979, 475] on button "Yes / OK" at bounding box center [986, 474] width 45 height 10
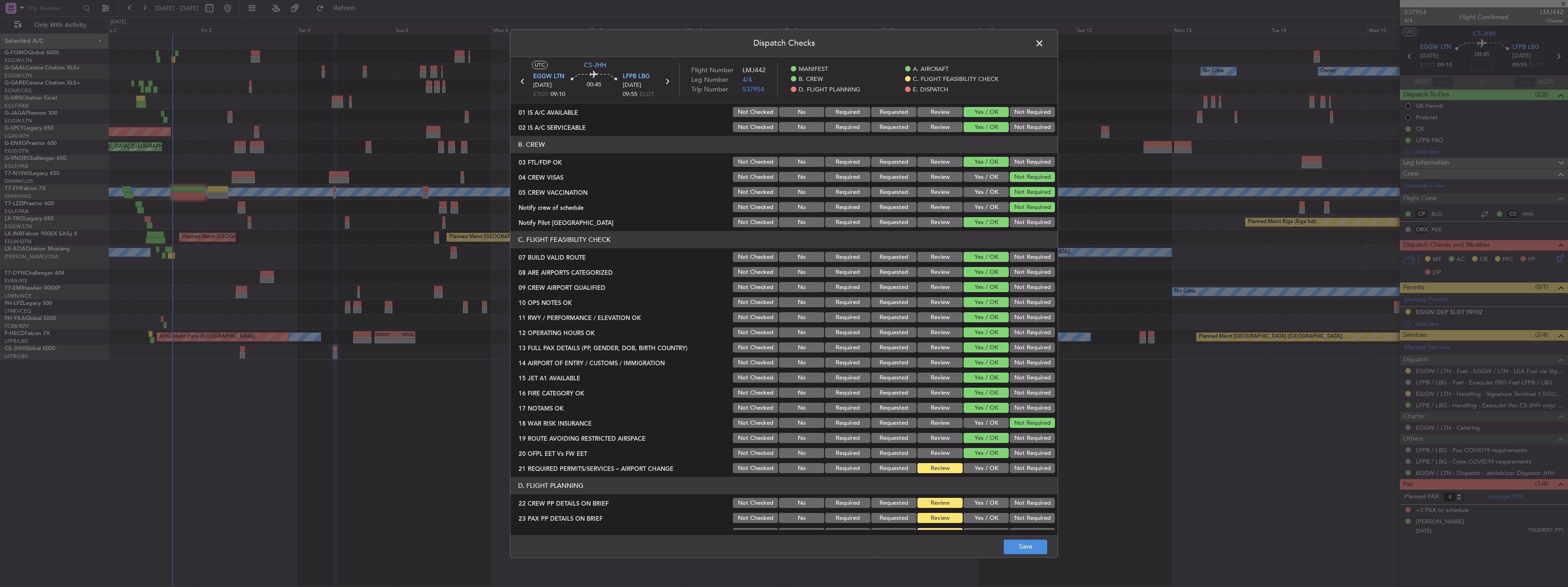
scroll to position [183, 0]
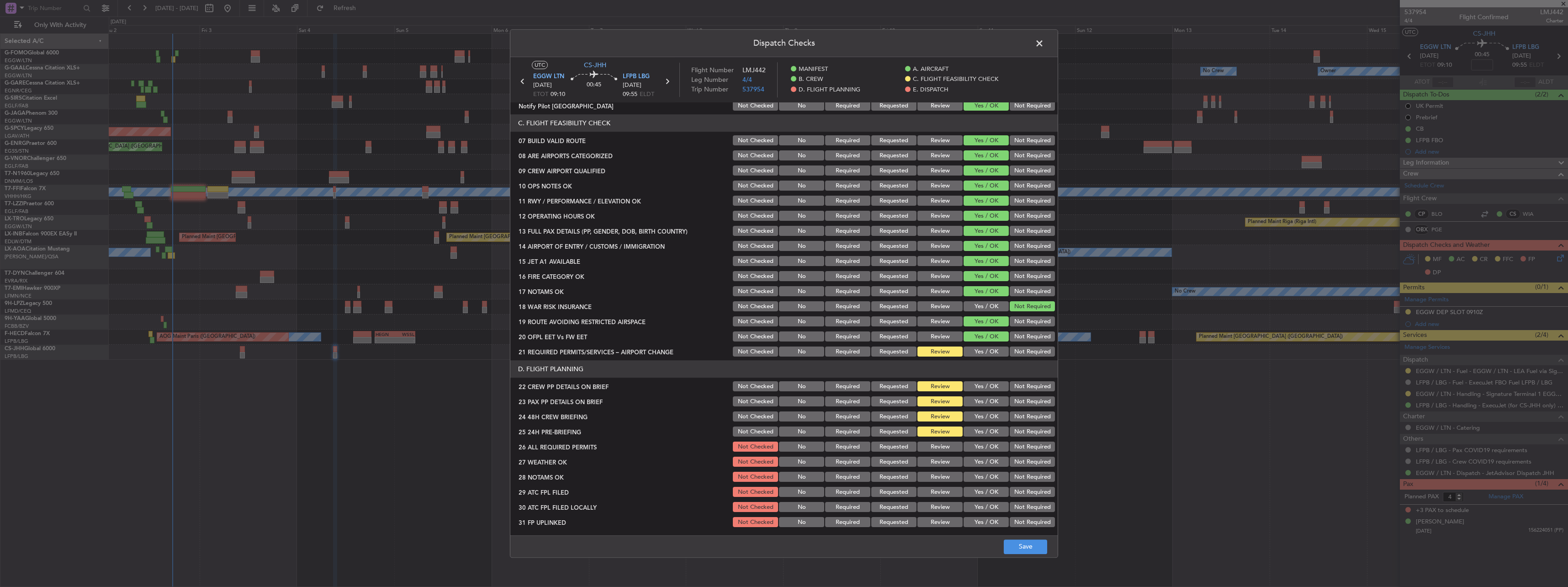
click at [968, 352] on button "Yes / OK" at bounding box center [986, 352] width 45 height 10
click at [981, 392] on div "Yes / OK" at bounding box center [985, 386] width 46 height 13
click at [982, 386] on button "Yes / OK" at bounding box center [986, 387] width 45 height 10
click at [985, 397] on button "Yes / OK" at bounding box center [986, 402] width 45 height 10
click at [989, 413] on button "Yes / OK" at bounding box center [986, 417] width 45 height 10
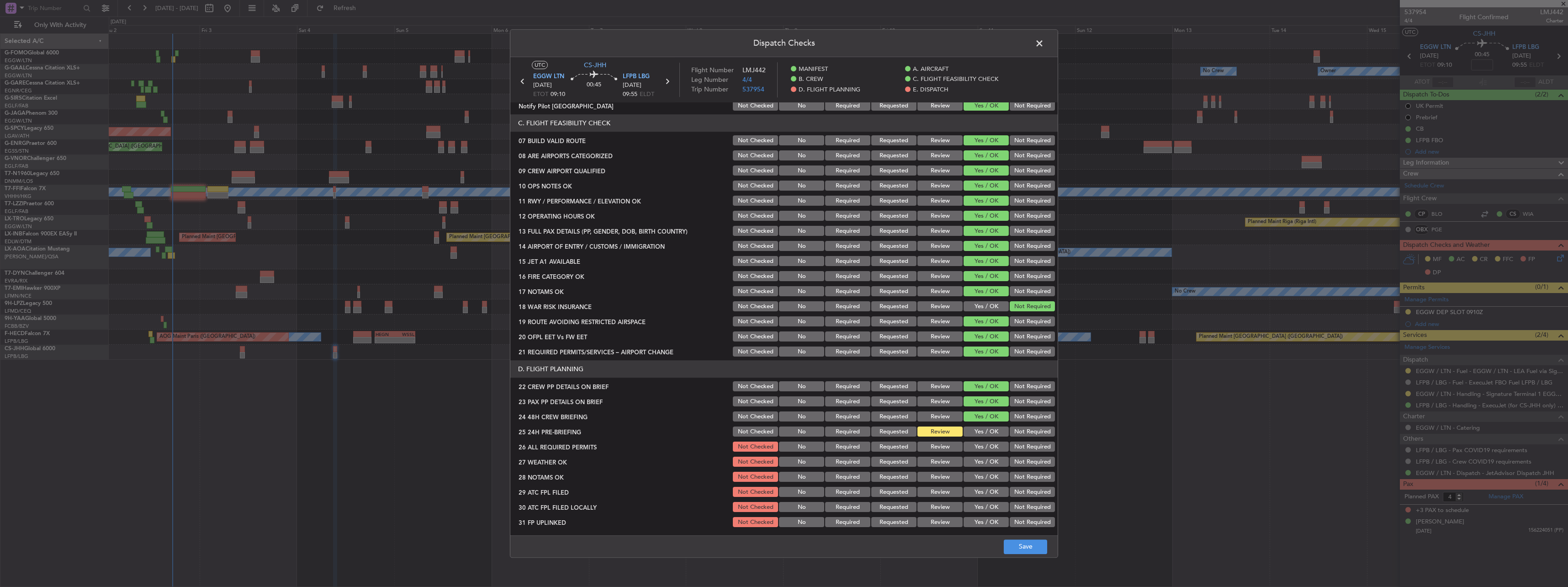
click at [1020, 428] on button "Not Required" at bounding box center [1032, 432] width 45 height 10
click at [1038, 541] on button "Save" at bounding box center [1025, 547] width 43 height 15
click at [1044, 43] on span at bounding box center [1044, 46] width 0 height 18
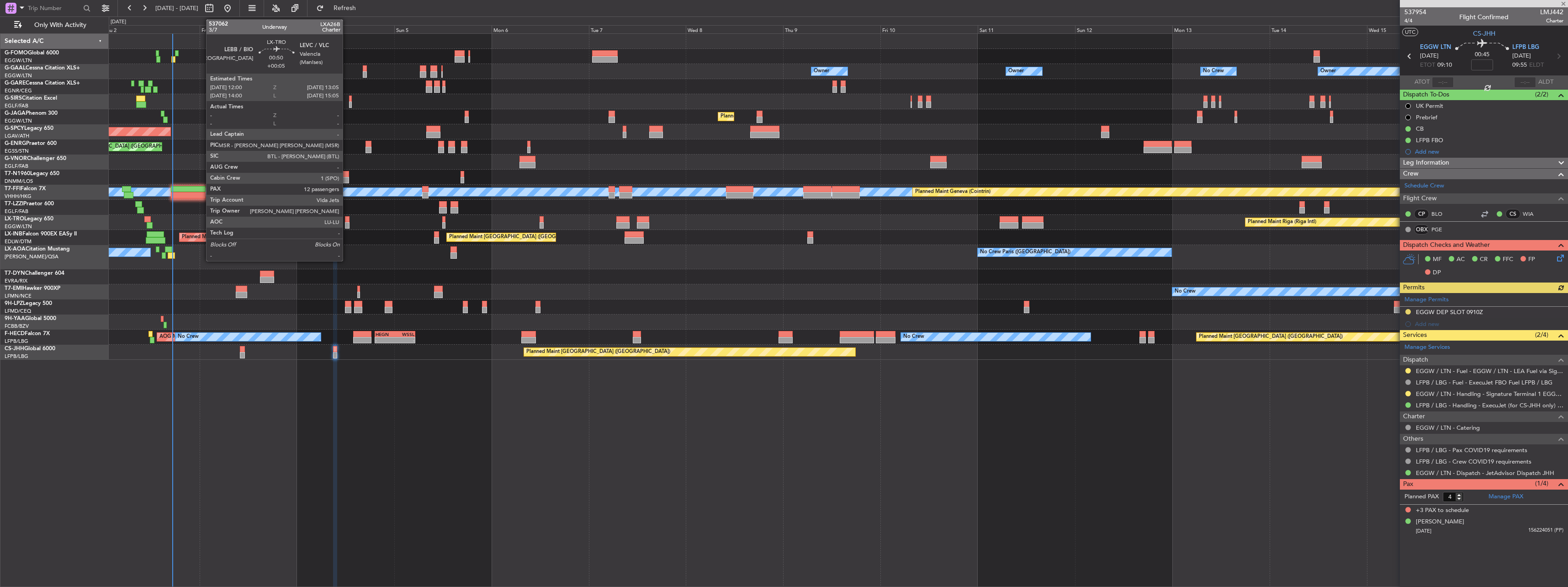
click at [347, 221] on div at bounding box center [348, 219] width 5 height 7
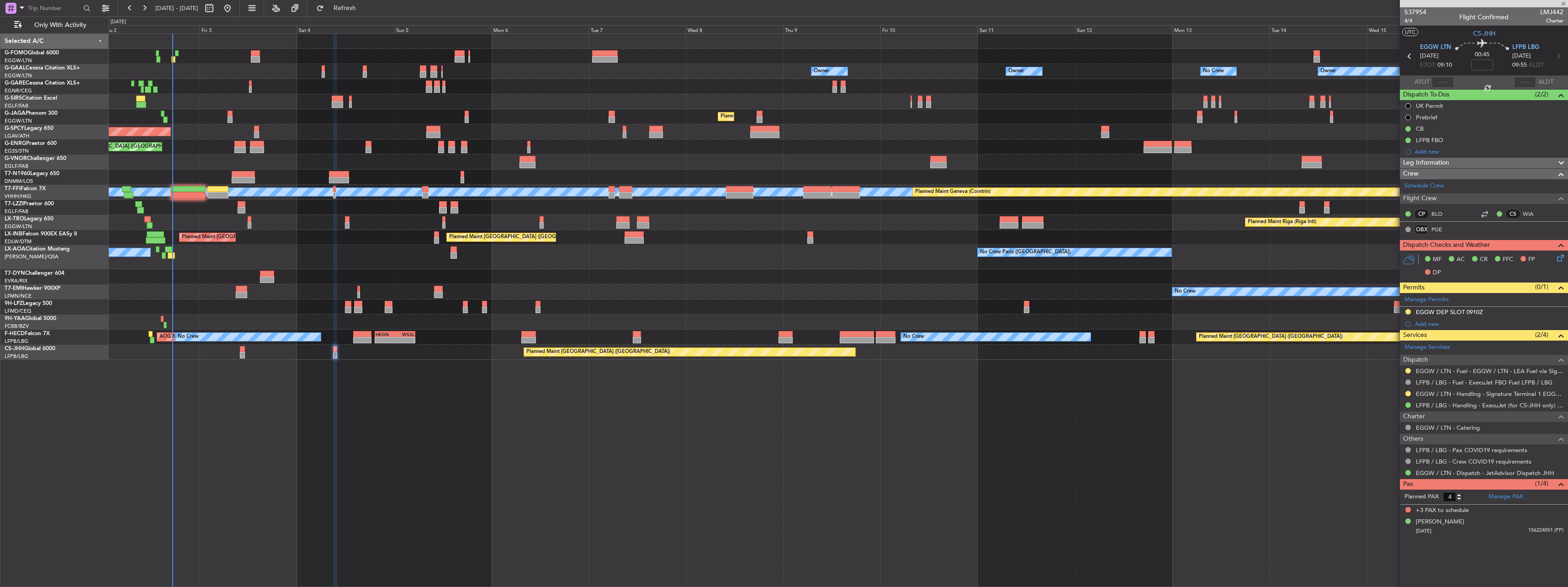
type input "+00:05"
type input "12"
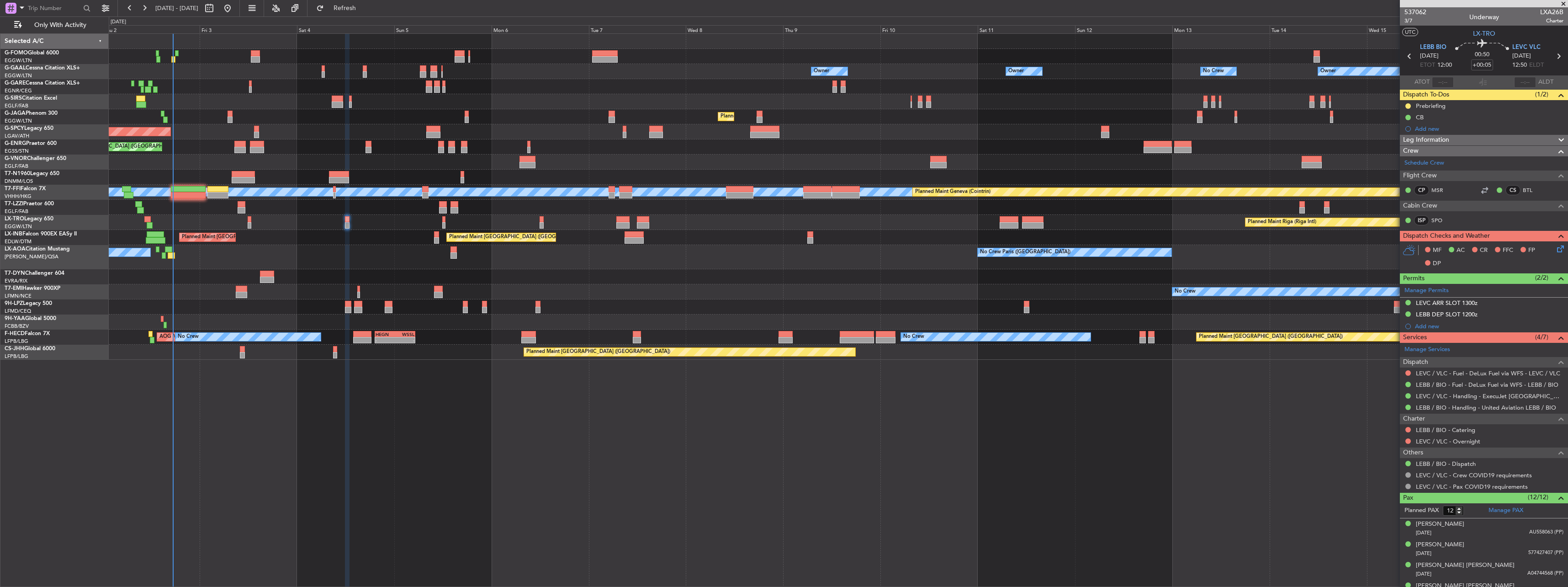
click at [1555, 248] on icon at bounding box center [1559, 247] width 7 height 7
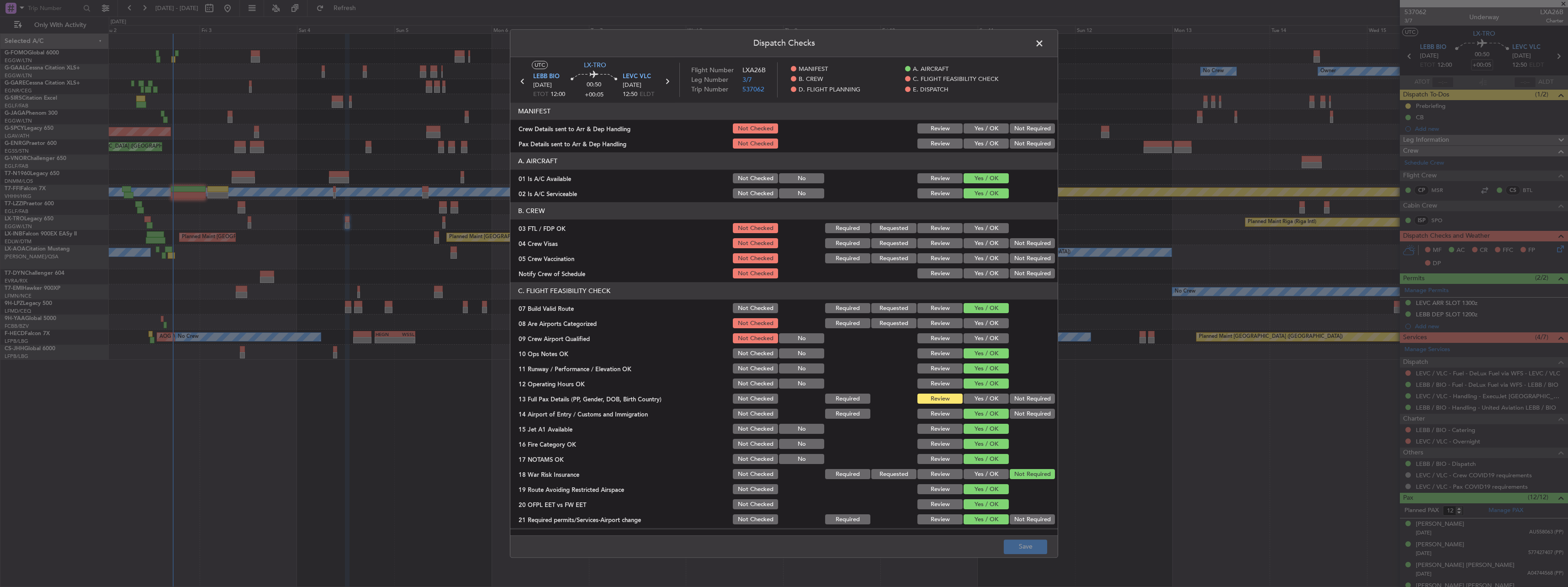
click at [984, 125] on button "Yes / OK" at bounding box center [986, 128] width 45 height 10
click at [987, 142] on button "Yes / OK" at bounding box center [986, 144] width 45 height 10
click at [977, 400] on button "Yes / OK" at bounding box center [986, 399] width 45 height 10
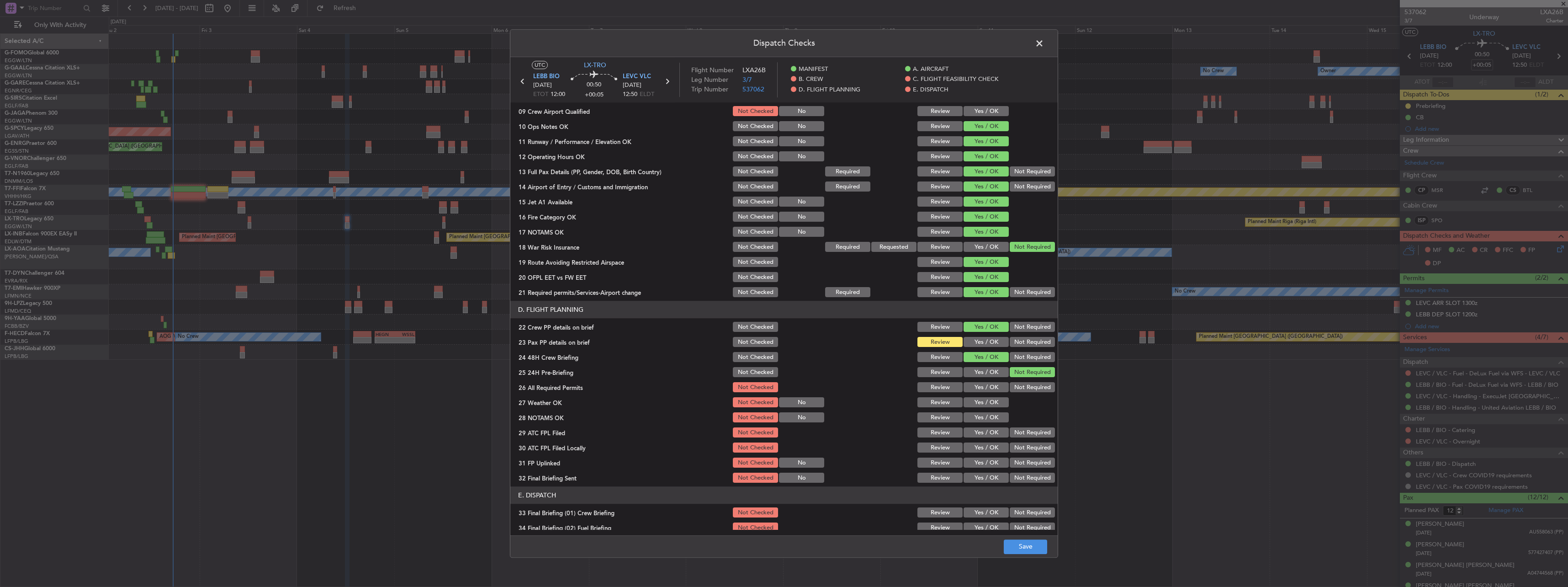
scroll to position [228, 0]
drag, startPoint x: 973, startPoint y: 340, endPoint x: 979, endPoint y: 347, distance: 9.2
click at [973, 340] on button "Yes / OK" at bounding box center [986, 341] width 45 height 10
click at [1033, 547] on button "Save" at bounding box center [1025, 547] width 43 height 15
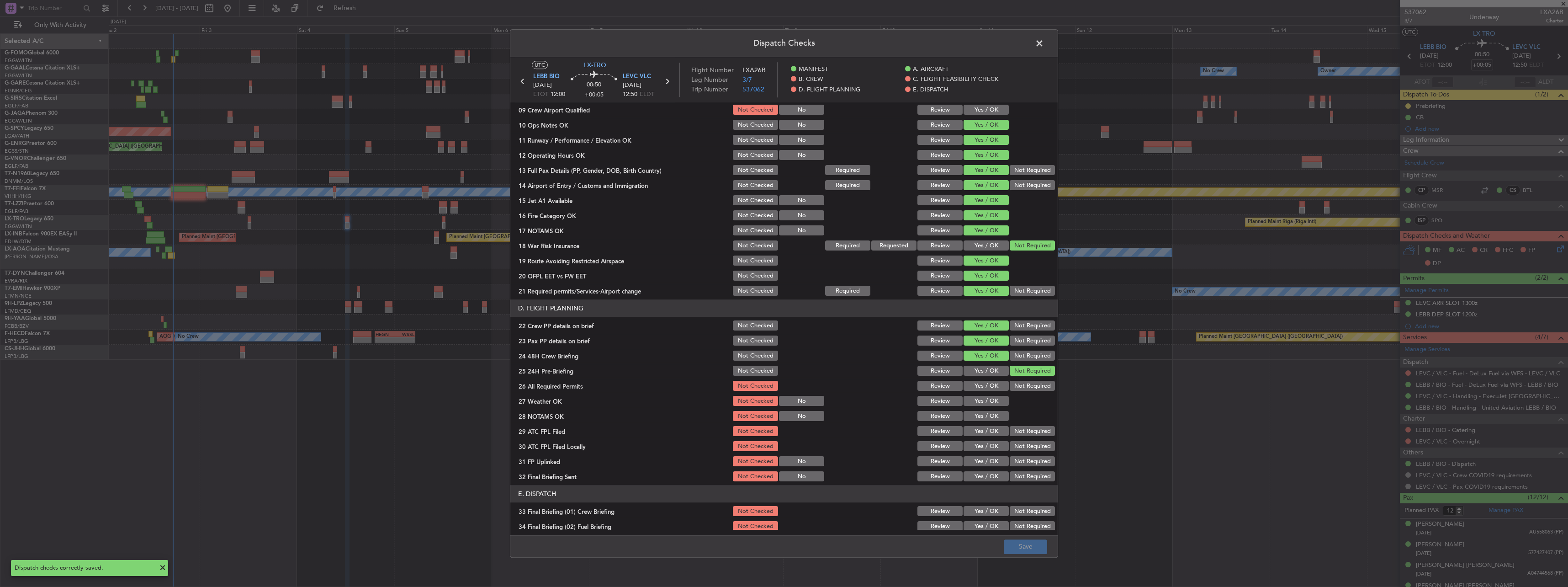
click at [1044, 43] on span at bounding box center [1044, 46] width 0 height 18
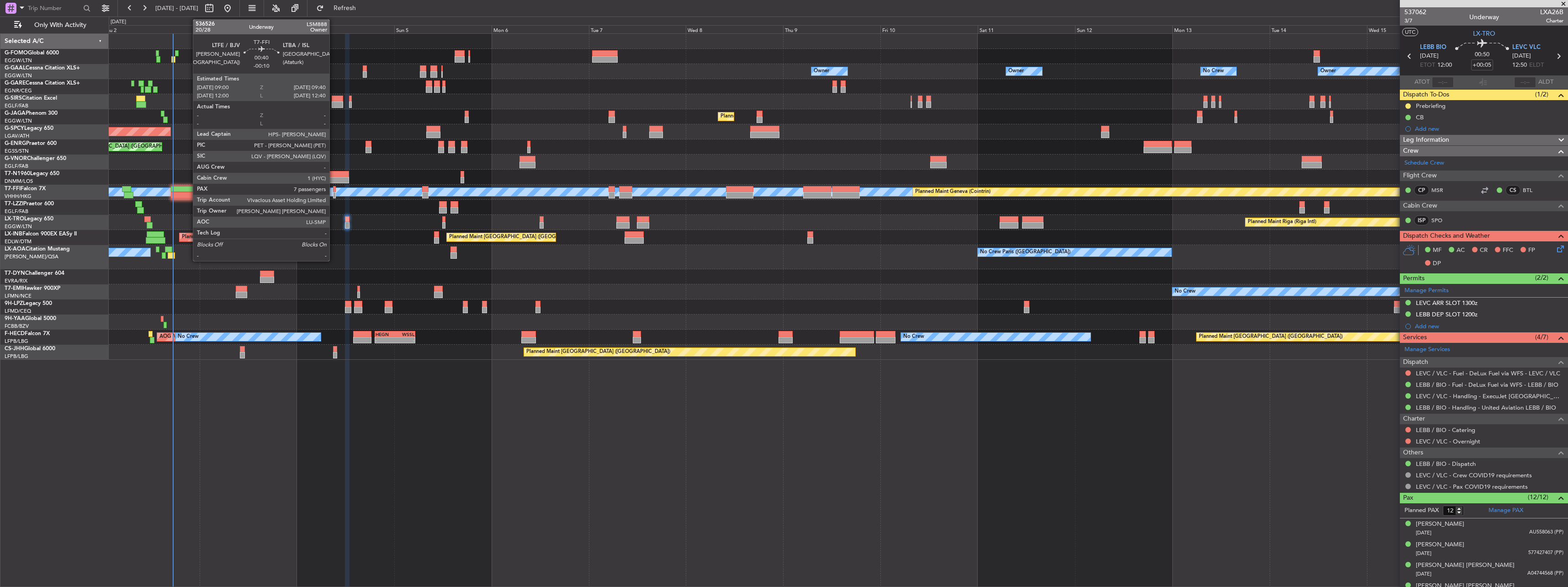
click at [334, 191] on div at bounding box center [334, 189] width 3 height 7
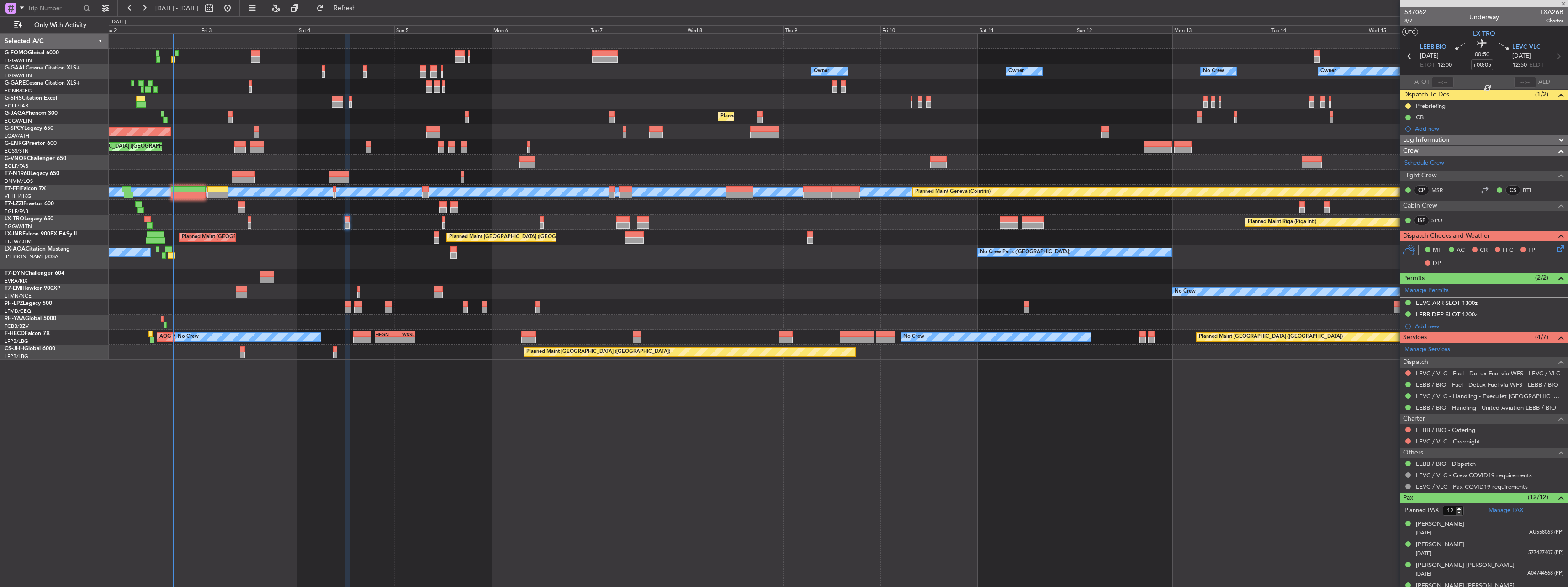
type input "-00:10"
type input "7"
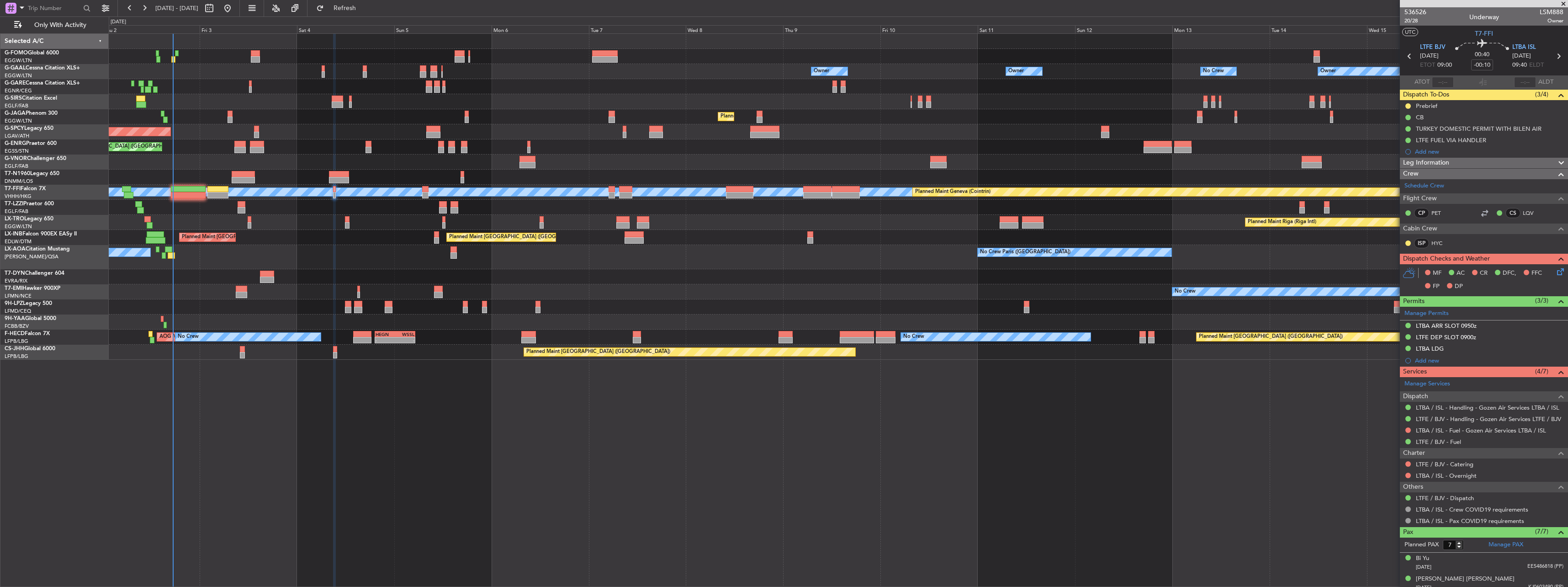
click at [1555, 272] on icon at bounding box center [1559, 270] width 7 height 7
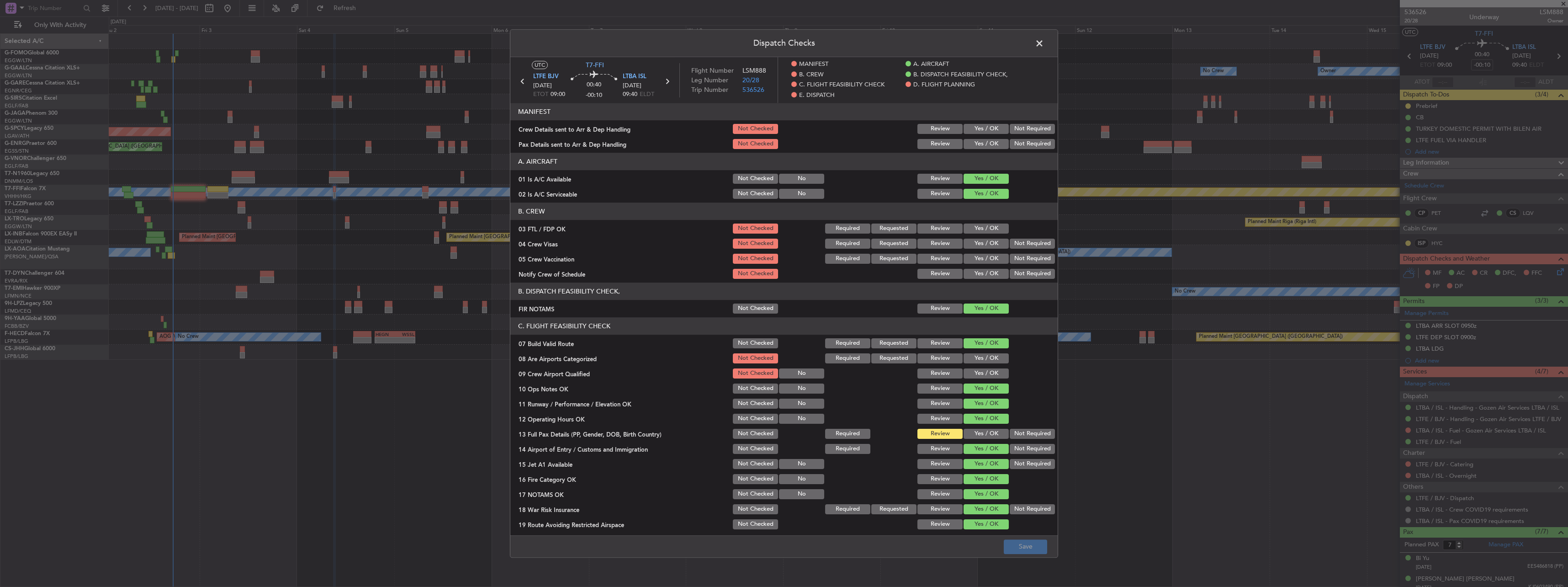
click at [974, 131] on button "Yes / OK" at bounding box center [986, 128] width 45 height 10
click at [976, 138] on div "Yes / OK" at bounding box center [985, 144] width 46 height 13
click at [977, 142] on button "Yes / OK" at bounding box center [986, 144] width 45 height 10
click at [983, 432] on button "Yes / OK" at bounding box center [986, 434] width 45 height 10
click at [1029, 544] on button "Save" at bounding box center [1025, 547] width 43 height 15
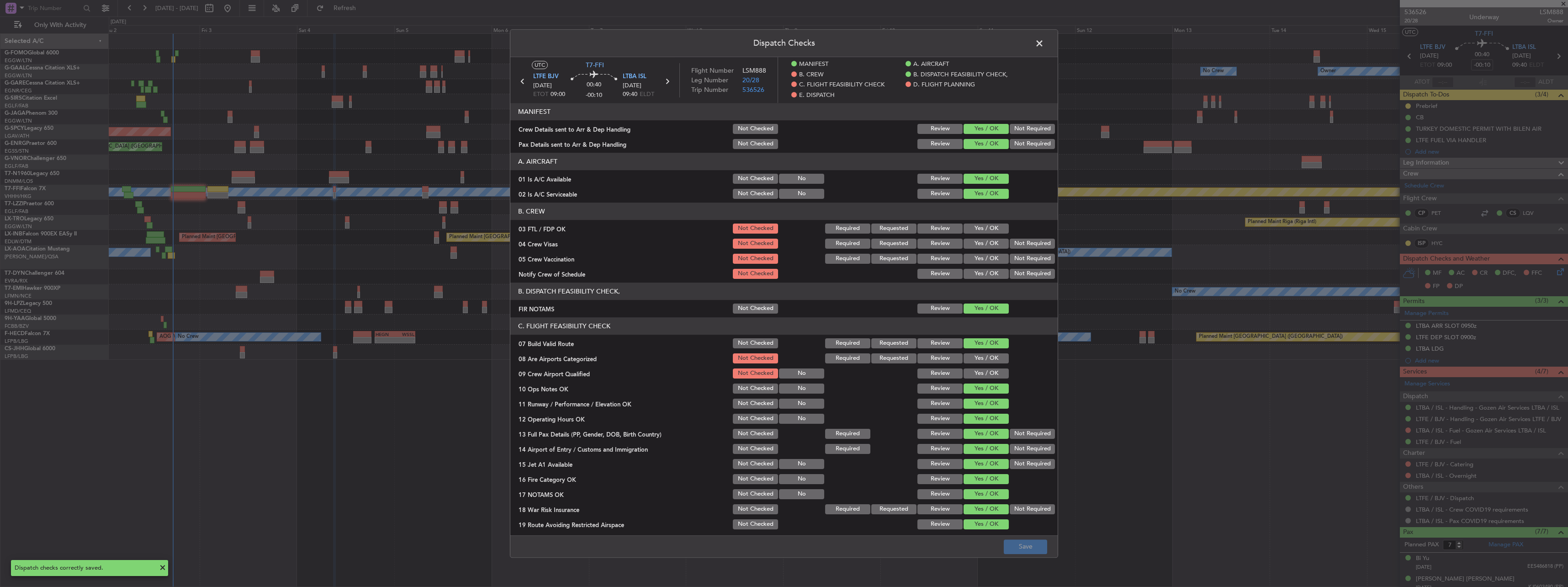
click at [1044, 41] on span at bounding box center [1044, 46] width 0 height 18
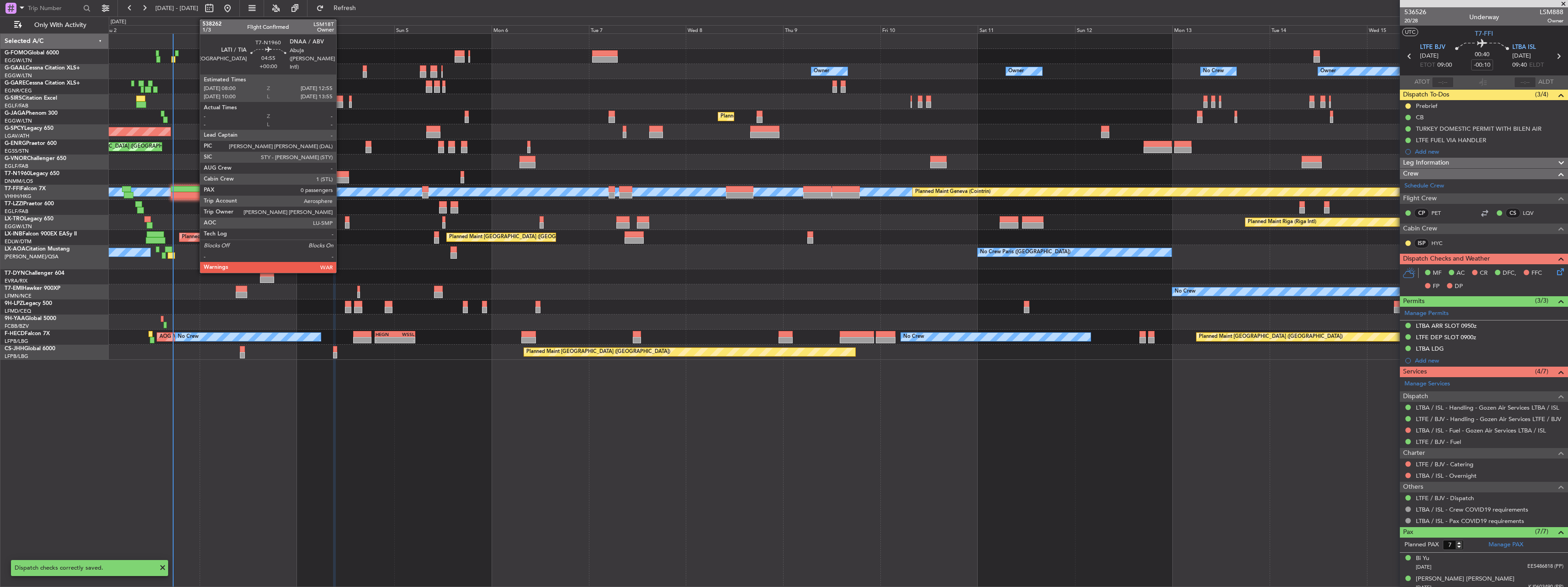
click at [340, 171] on div at bounding box center [338, 174] width 20 height 7
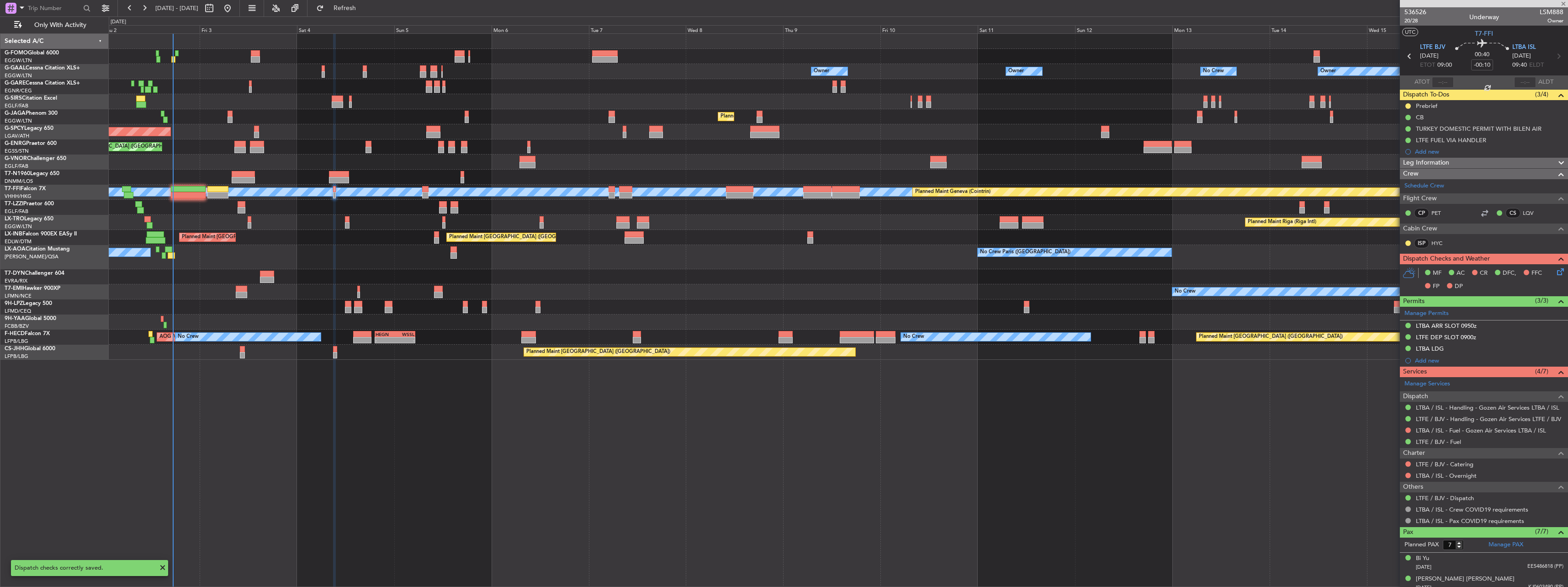
type input "0"
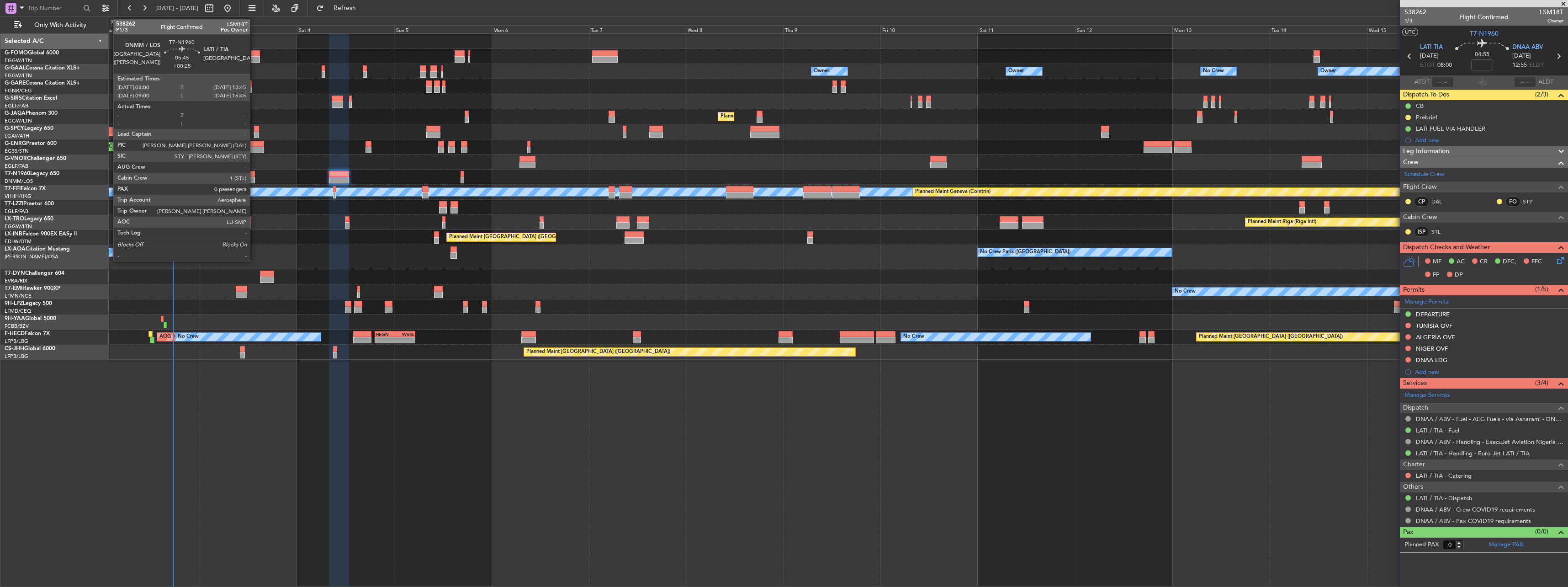
click at [254, 175] on div at bounding box center [243, 174] width 24 height 7
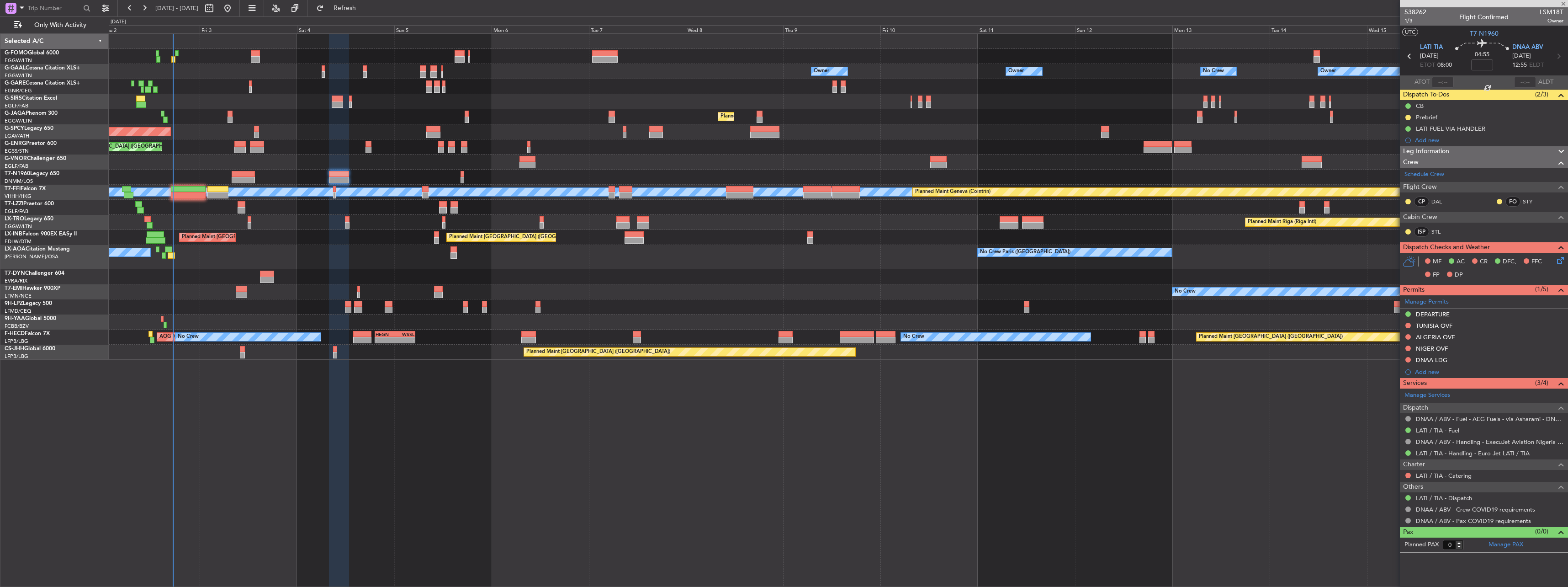
type input "+00:25"
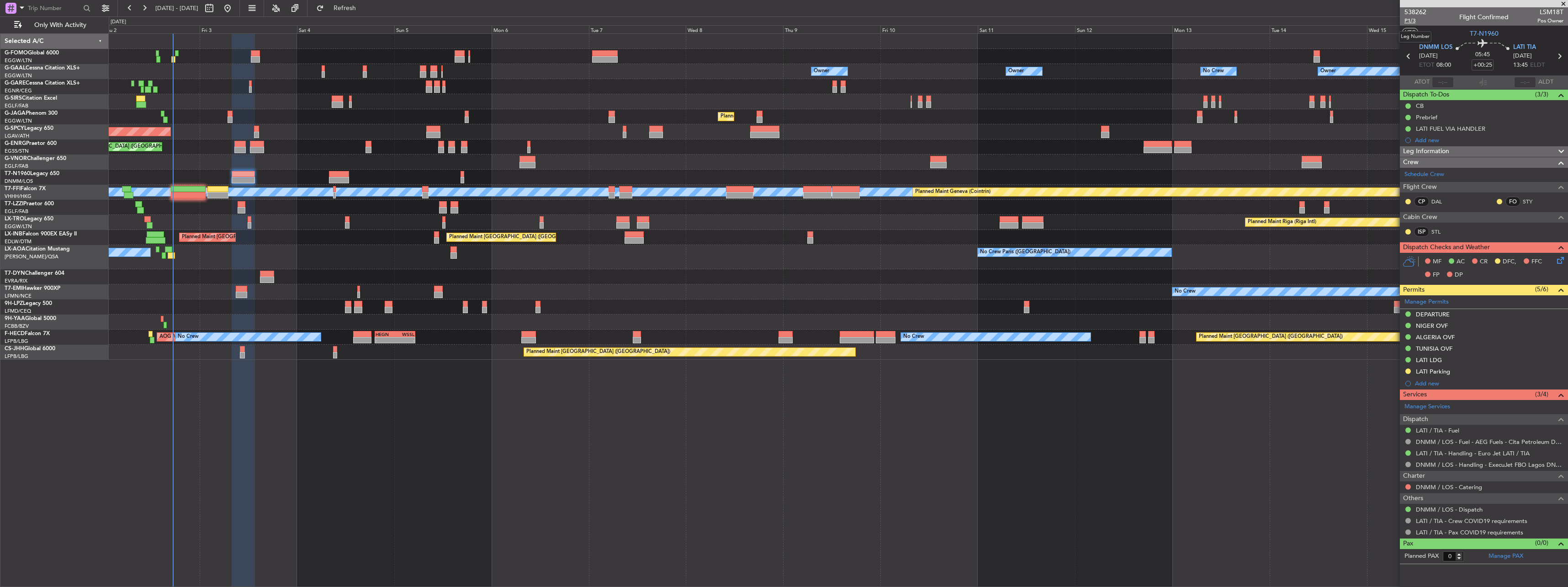
click at [1421, 23] on span "P1/3" at bounding box center [1415, 21] width 22 height 8
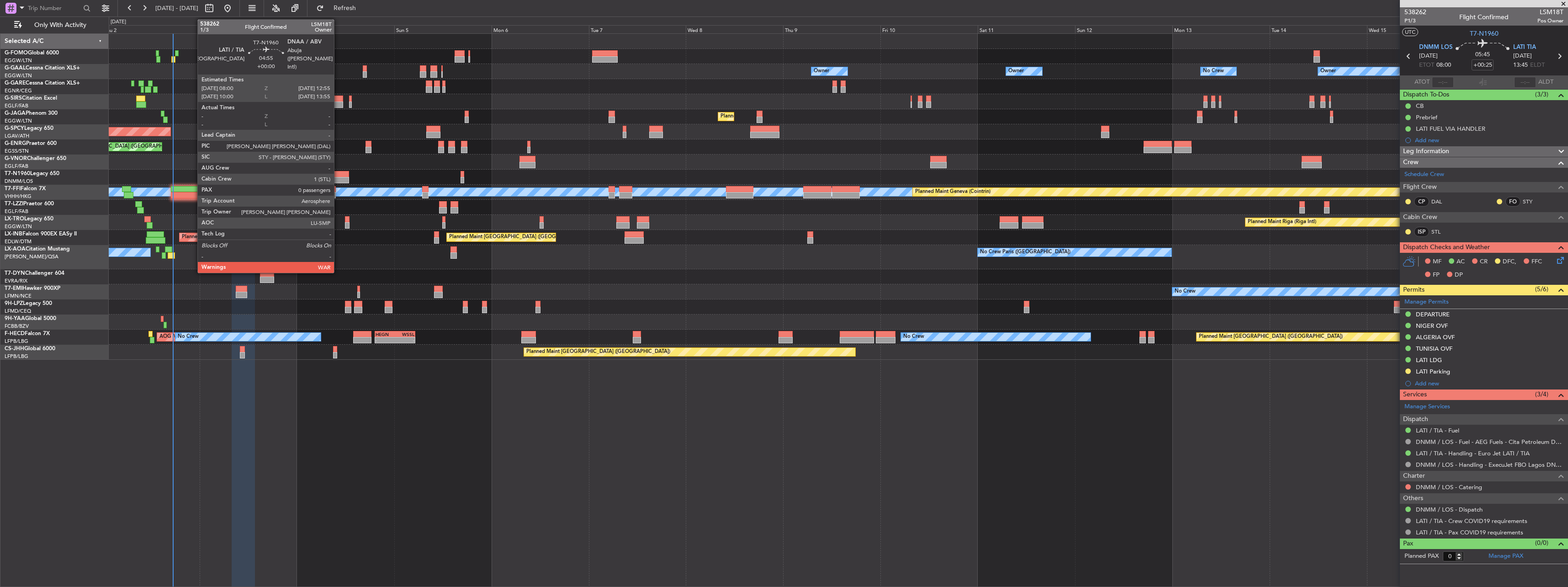
click at [338, 175] on div at bounding box center [338, 174] width 20 height 7
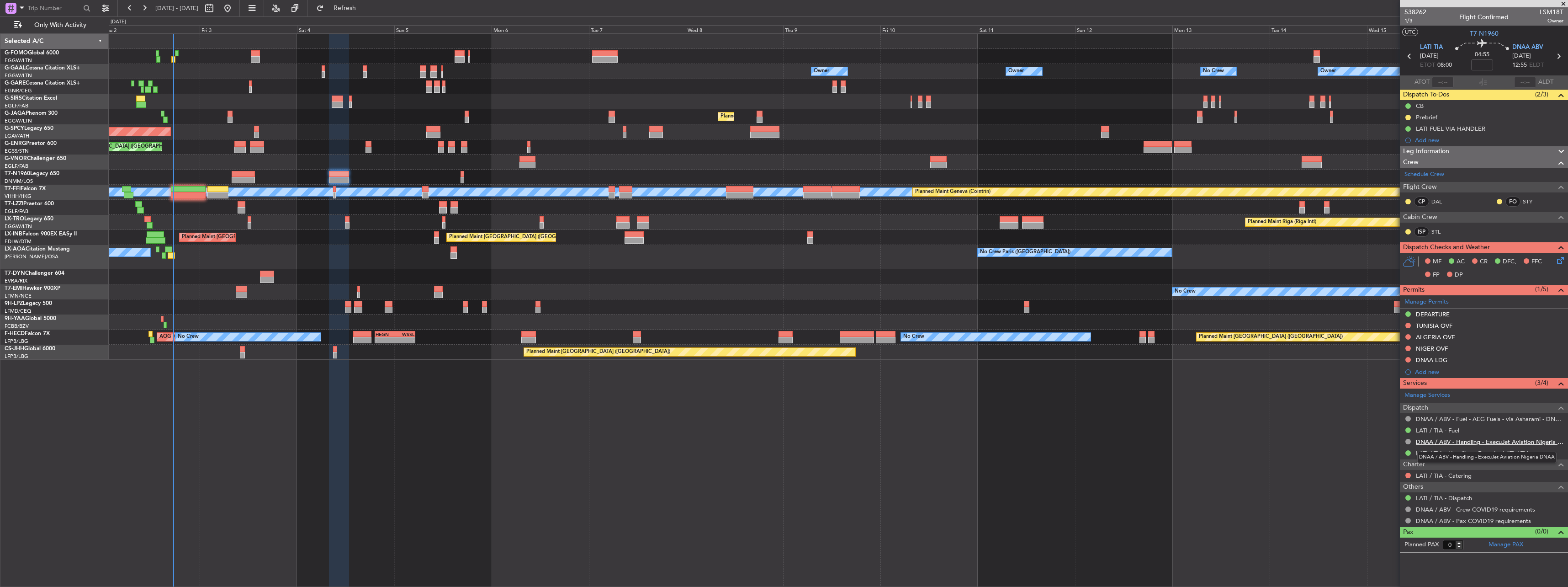
click at [1458, 444] on link "DNAA / ABV - Handling - ExecuJet Aviation Nigeria DNAA" at bounding box center [1489, 441] width 147 height 8
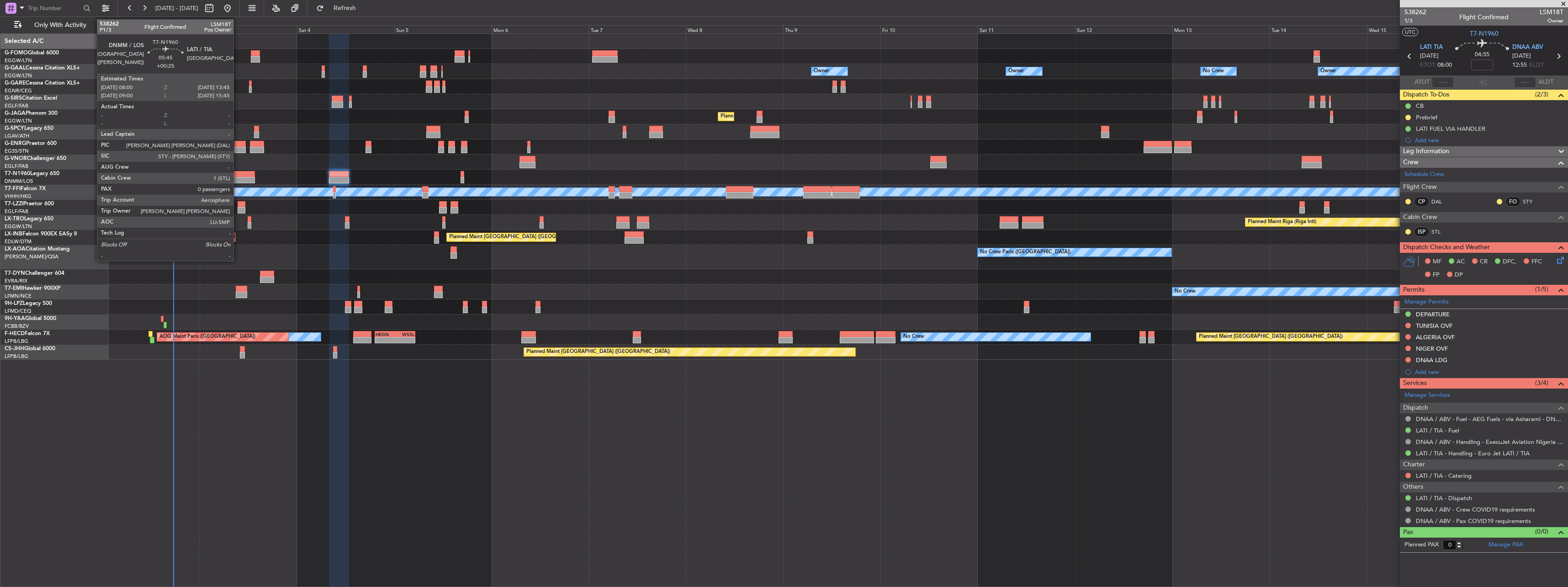
click at [237, 178] on div at bounding box center [243, 180] width 24 height 7
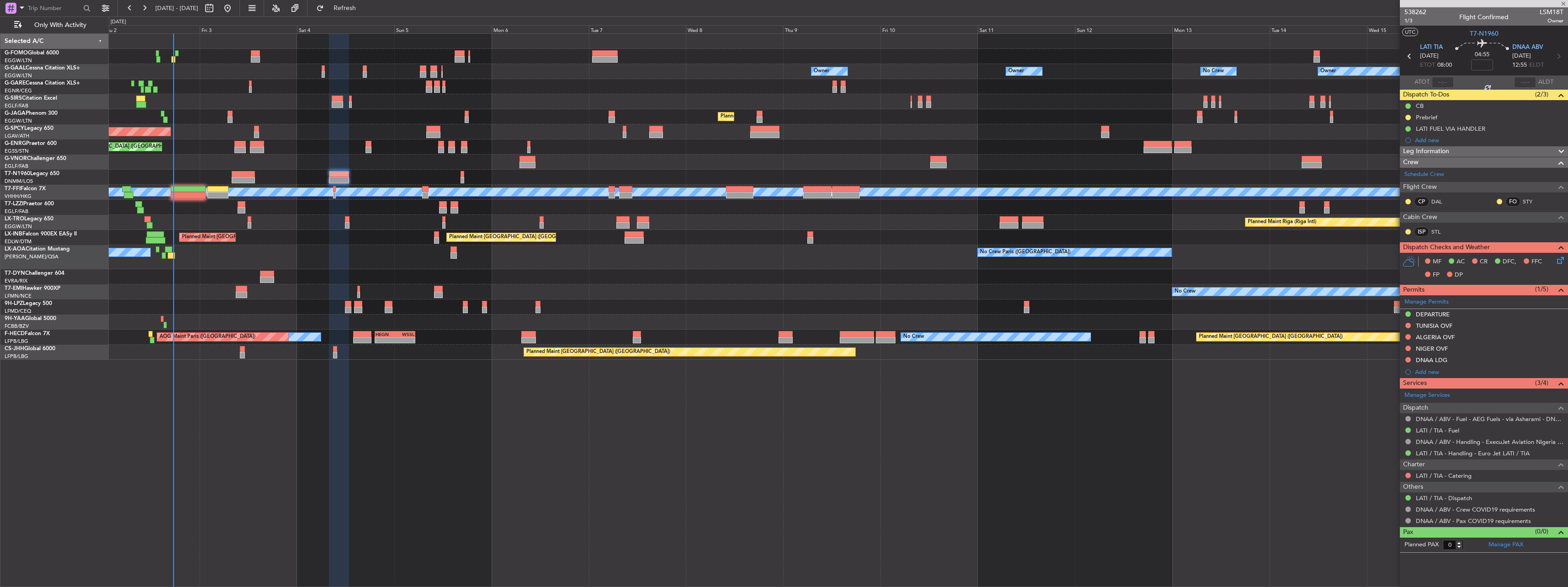
type input "+00:25"
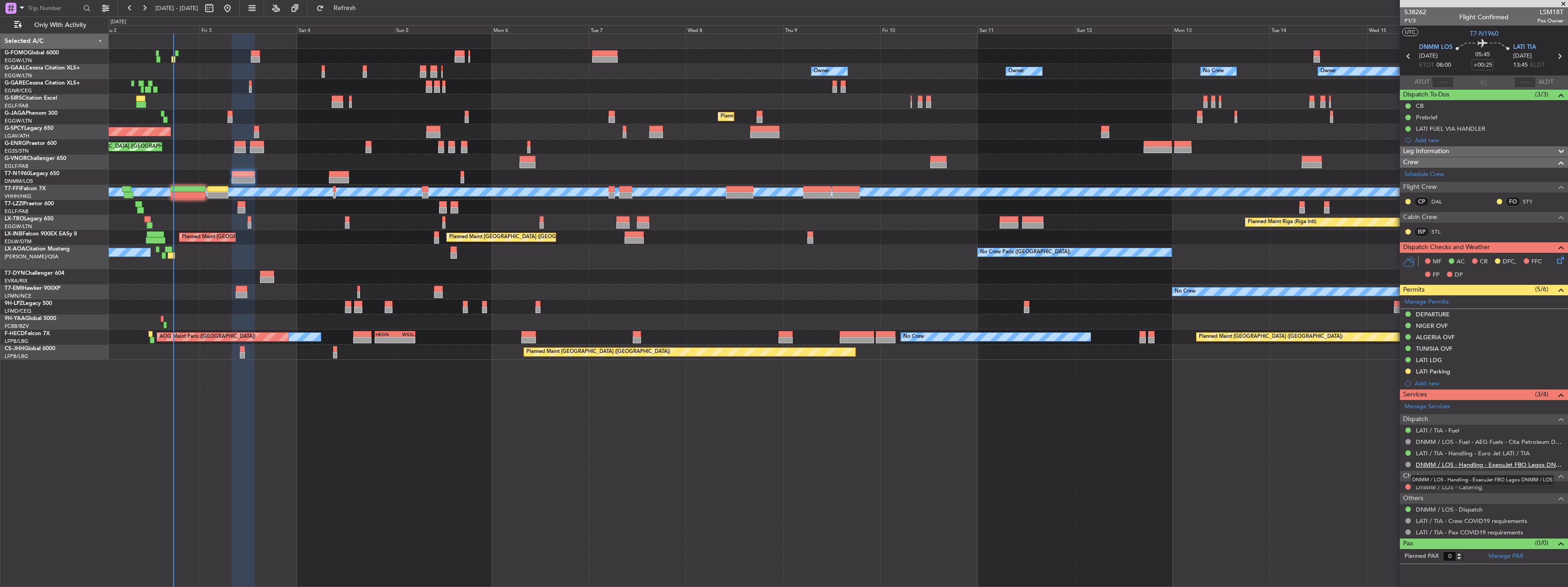
click at [1436, 466] on link "DNMM / LOS - Handling - ExecuJet FBO Lagos DNMM / LOS" at bounding box center [1489, 465] width 147 height 8
click at [1563, 257] on icon at bounding box center [1559, 259] width 7 height 7
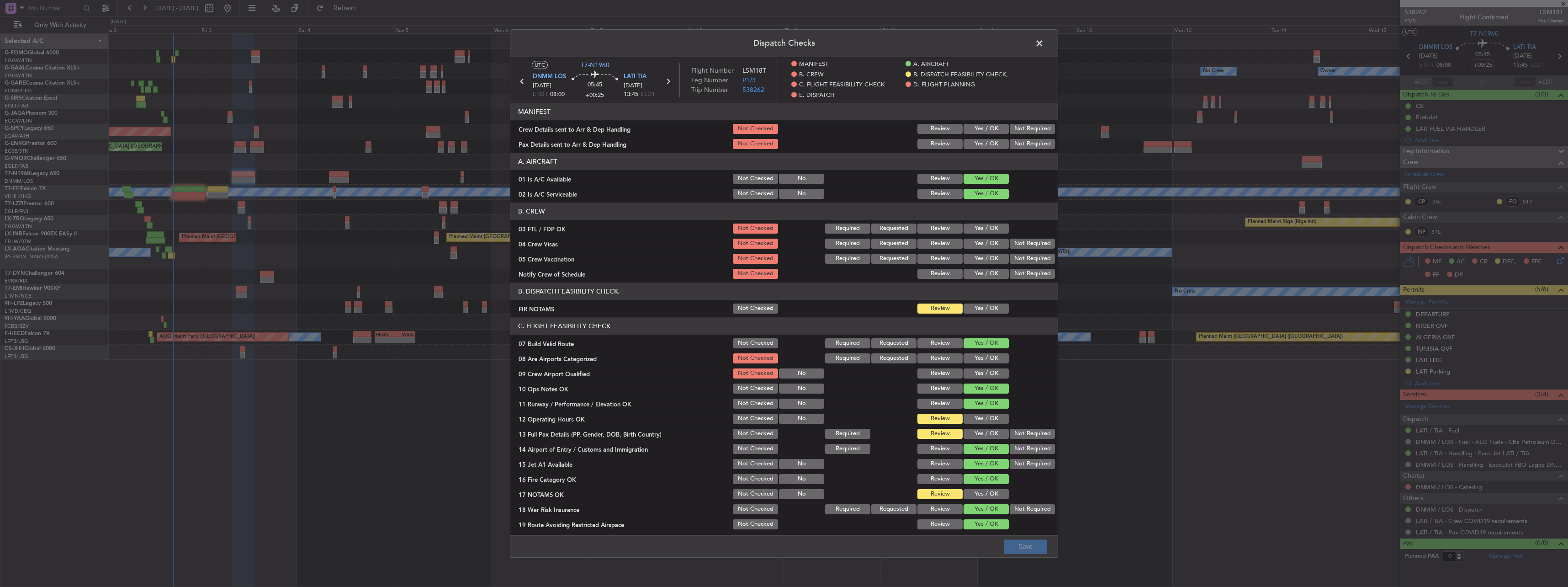
click at [997, 127] on button "Yes / OK" at bounding box center [986, 128] width 45 height 10
click at [993, 140] on button "Yes / OK" at bounding box center [986, 144] width 45 height 10
click at [1032, 549] on button "Save" at bounding box center [1025, 547] width 43 height 15
click at [336, 176] on div "Dispatch Checks UTC T7-N1960 DNMM LOS [DATE] ETOT 08:00 05:45 +00:25 LATI TIA […" at bounding box center [784, 294] width 1568 height 587
click at [1044, 40] on span at bounding box center [1044, 46] width 0 height 18
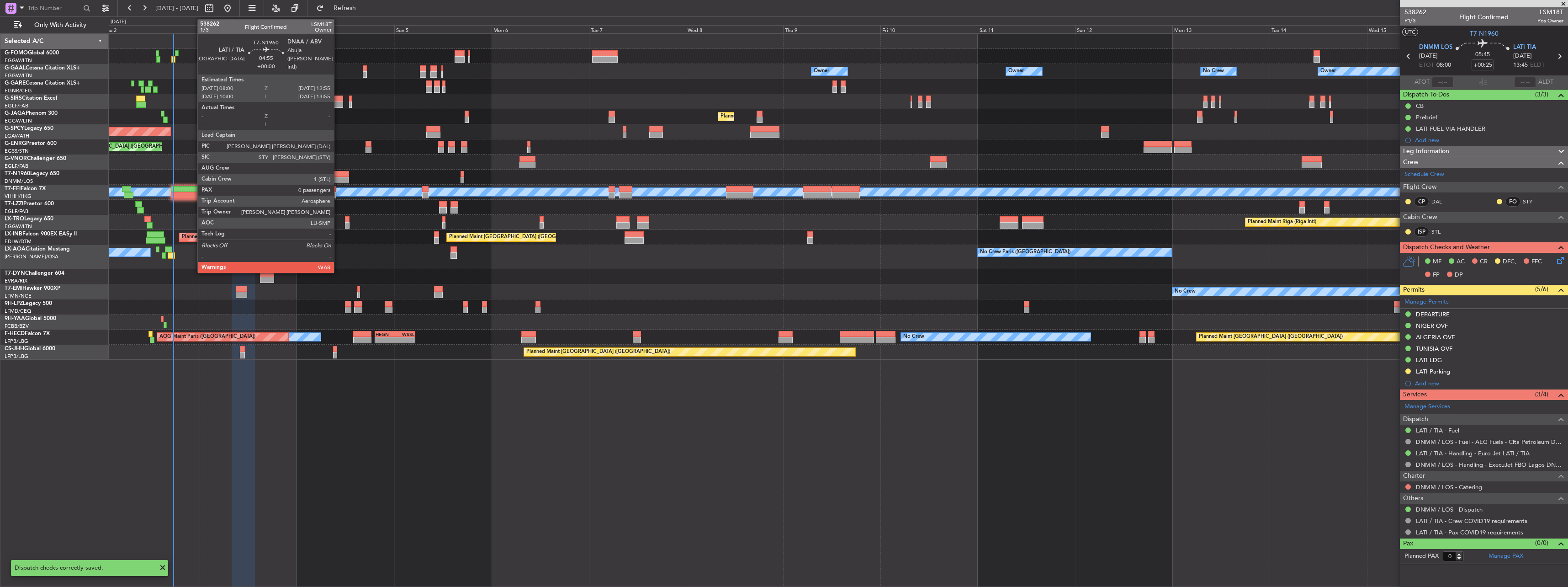
click at [338, 175] on div at bounding box center [338, 174] width 20 height 7
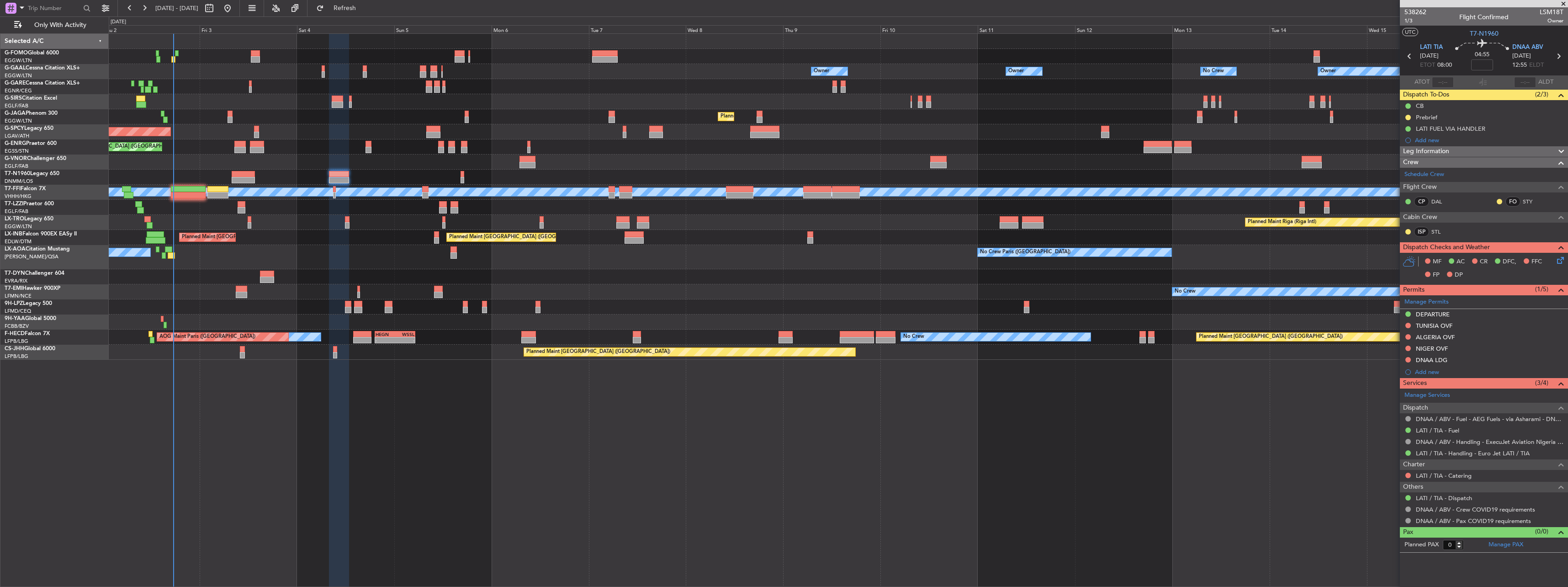
click at [1559, 256] on icon at bounding box center [1559, 259] width 7 height 7
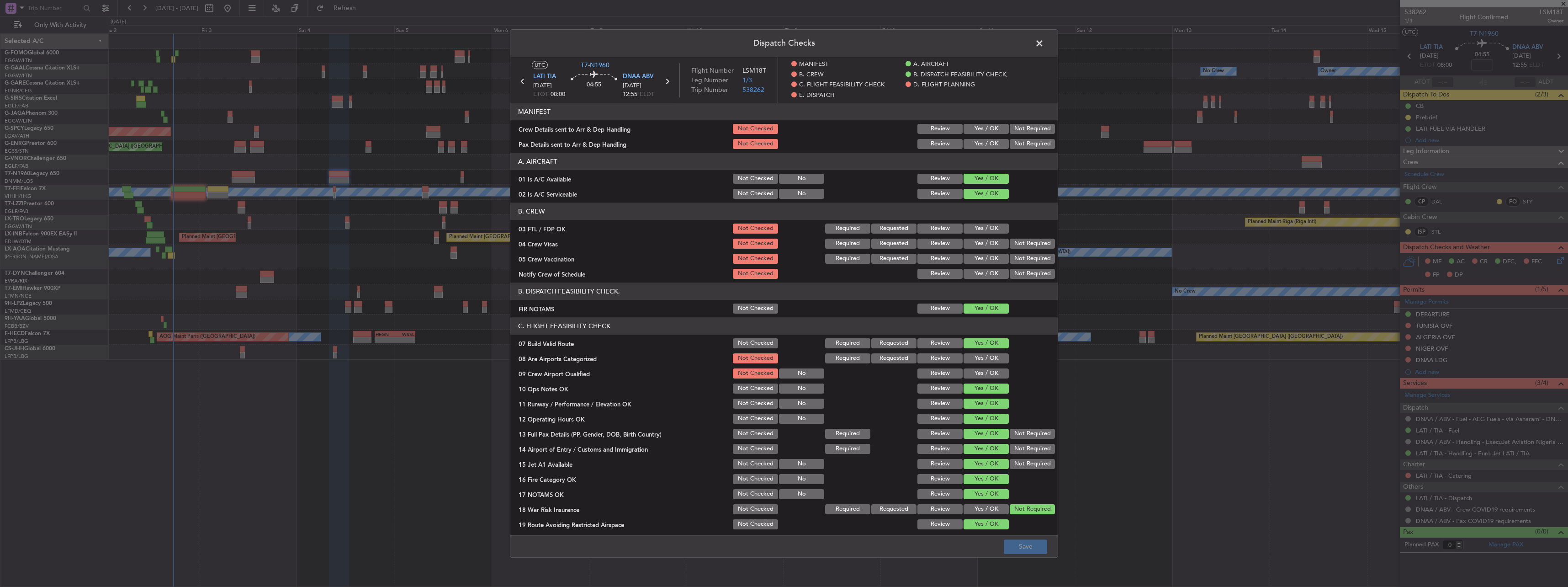
drag, startPoint x: 973, startPoint y: 130, endPoint x: 973, endPoint y: 138, distance: 8.0
click at [973, 130] on button "Yes / OK" at bounding box center [986, 128] width 45 height 10
click at [975, 146] on button "Yes / OK" at bounding box center [986, 144] width 45 height 10
click at [1047, 547] on footer "Save" at bounding box center [783, 546] width 547 height 22
click at [1041, 549] on button "Save" at bounding box center [1025, 547] width 43 height 15
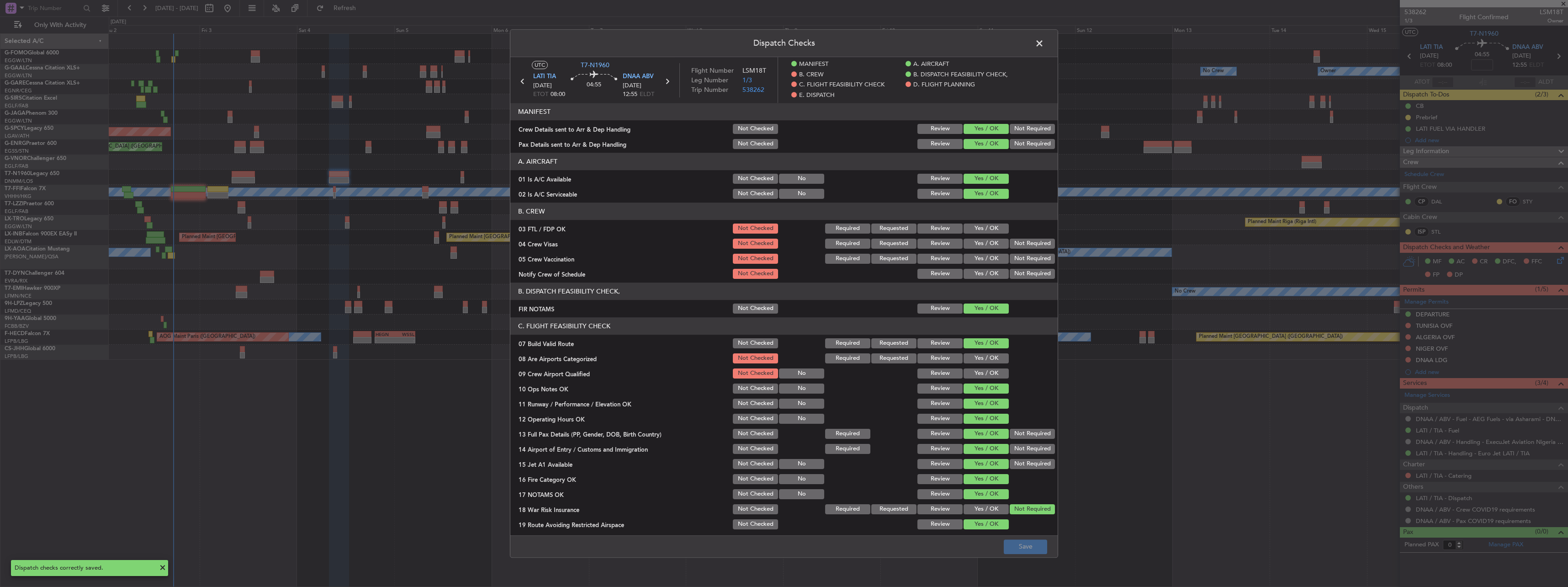
click at [1044, 41] on span at bounding box center [1044, 46] width 0 height 18
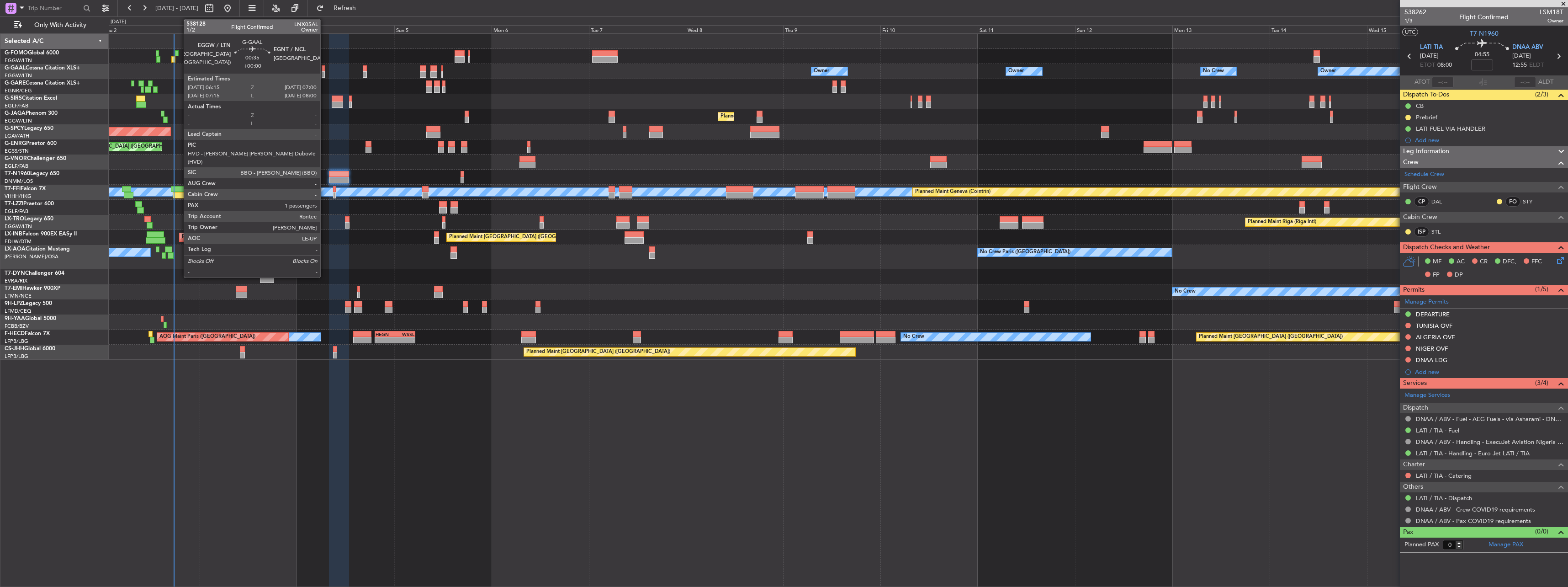
click at [324, 69] on div at bounding box center [323, 68] width 3 height 7
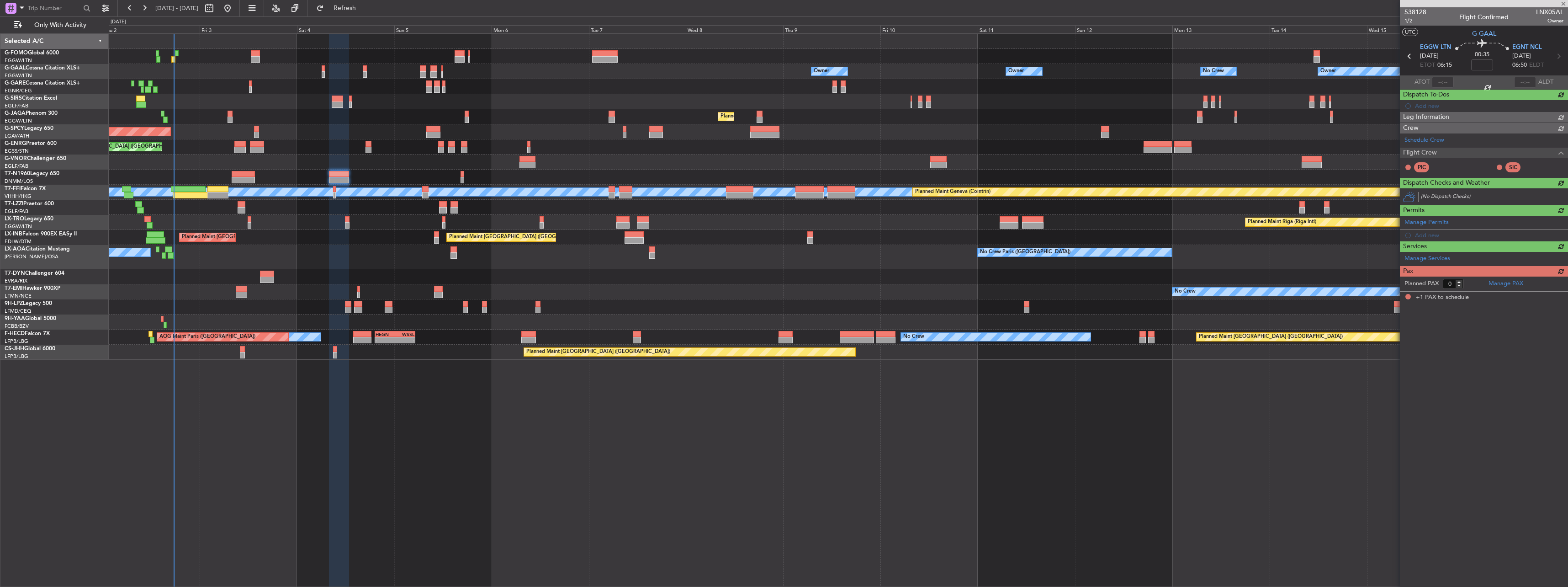
type input "1"
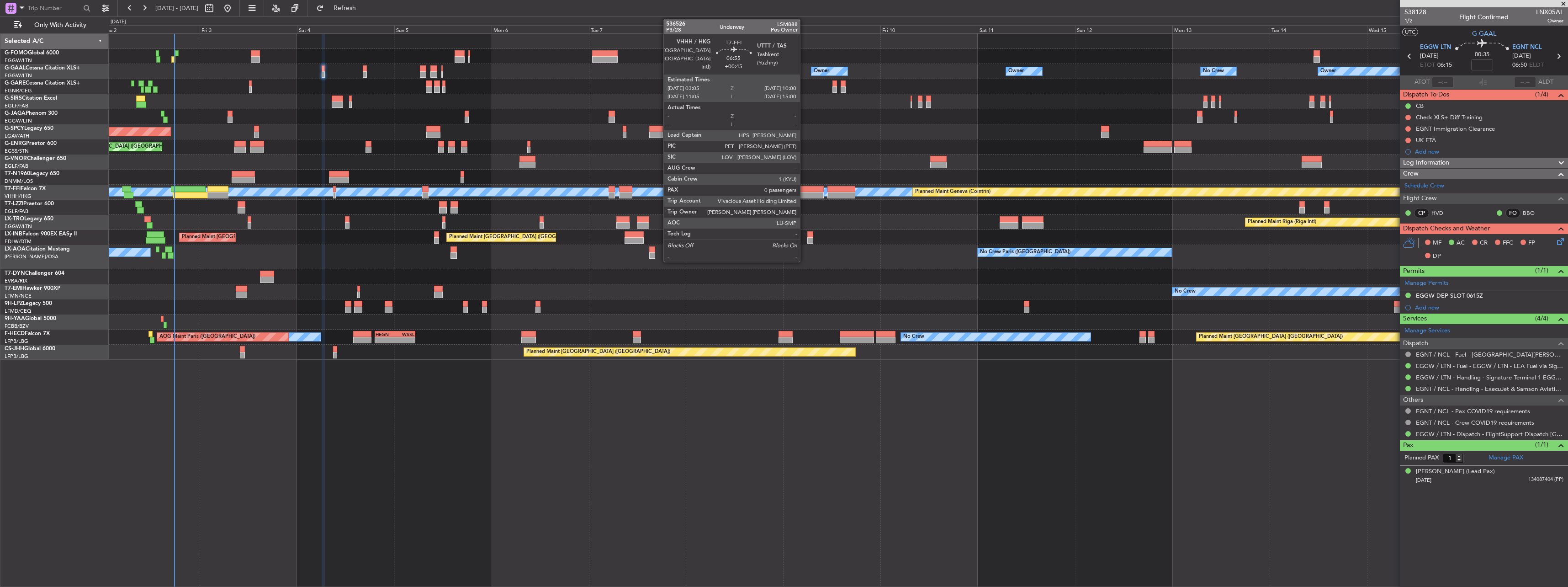
click at [804, 190] on div at bounding box center [810, 189] width 29 height 7
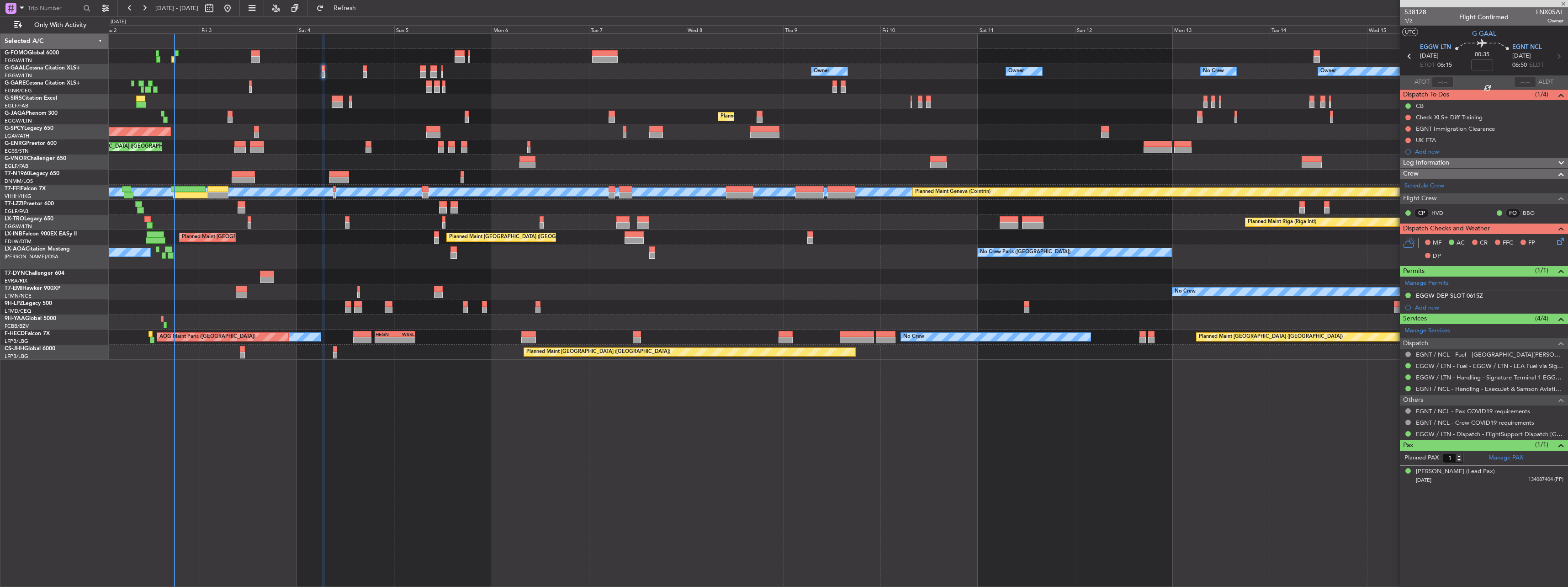
type input "+00:45"
type input "0"
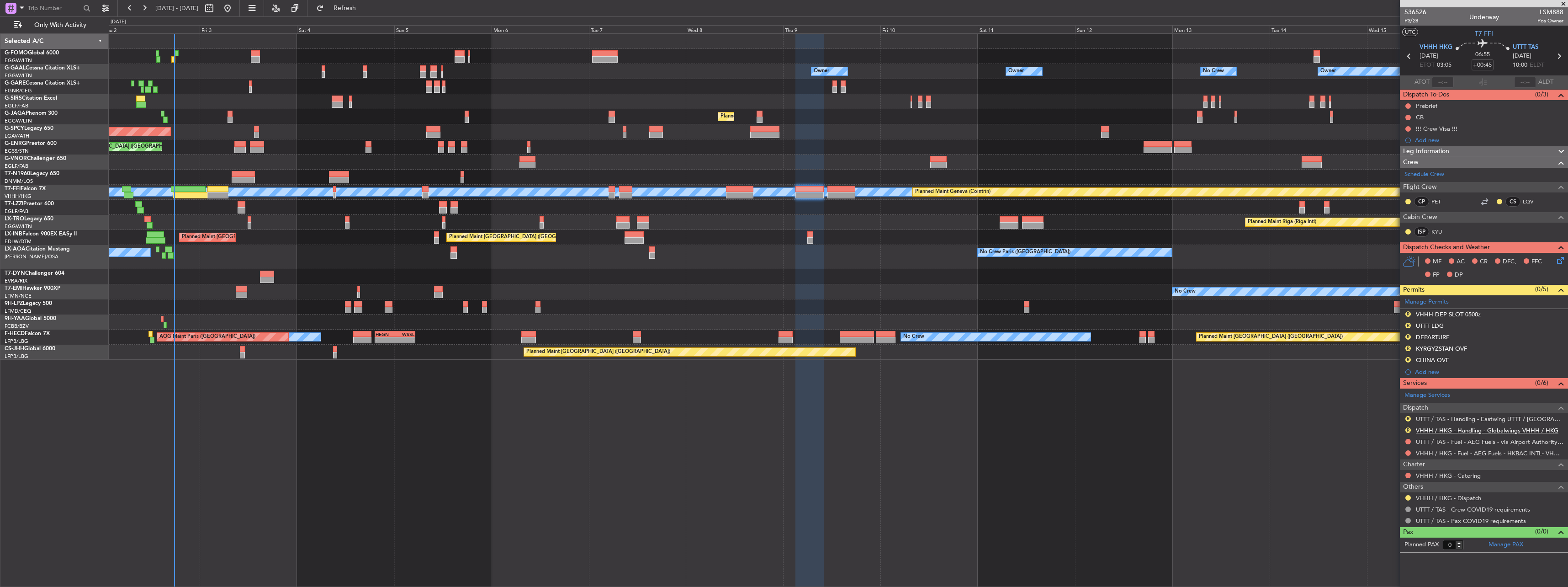
click at [1434, 431] on link "VHHH / HKG - Handling - Globalwings VHHH / HKG" at bounding box center [1487, 430] width 142 height 8
click at [1446, 418] on link "UTTT / TAS - Handling - Eastwing UTTT / [GEOGRAPHIC_DATA]" at bounding box center [1489, 419] width 147 height 8
click at [1409, 496] on button at bounding box center [1408, 497] width 5 height 5
click at [1376, 483] on span "Confirmed" at bounding box center [1382, 483] width 29 height 9
click at [1409, 338] on button "R" at bounding box center [1408, 337] width 5 height 5
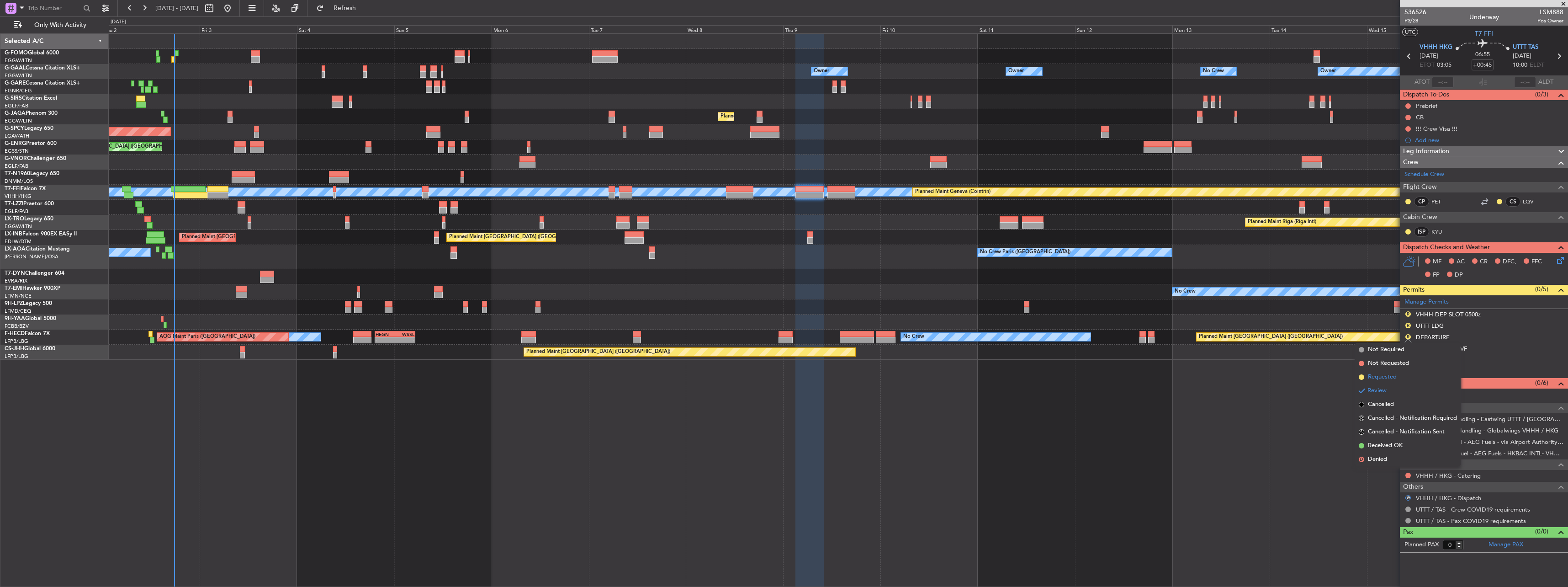
click at [1385, 377] on span "Requested" at bounding box center [1382, 377] width 29 height 9
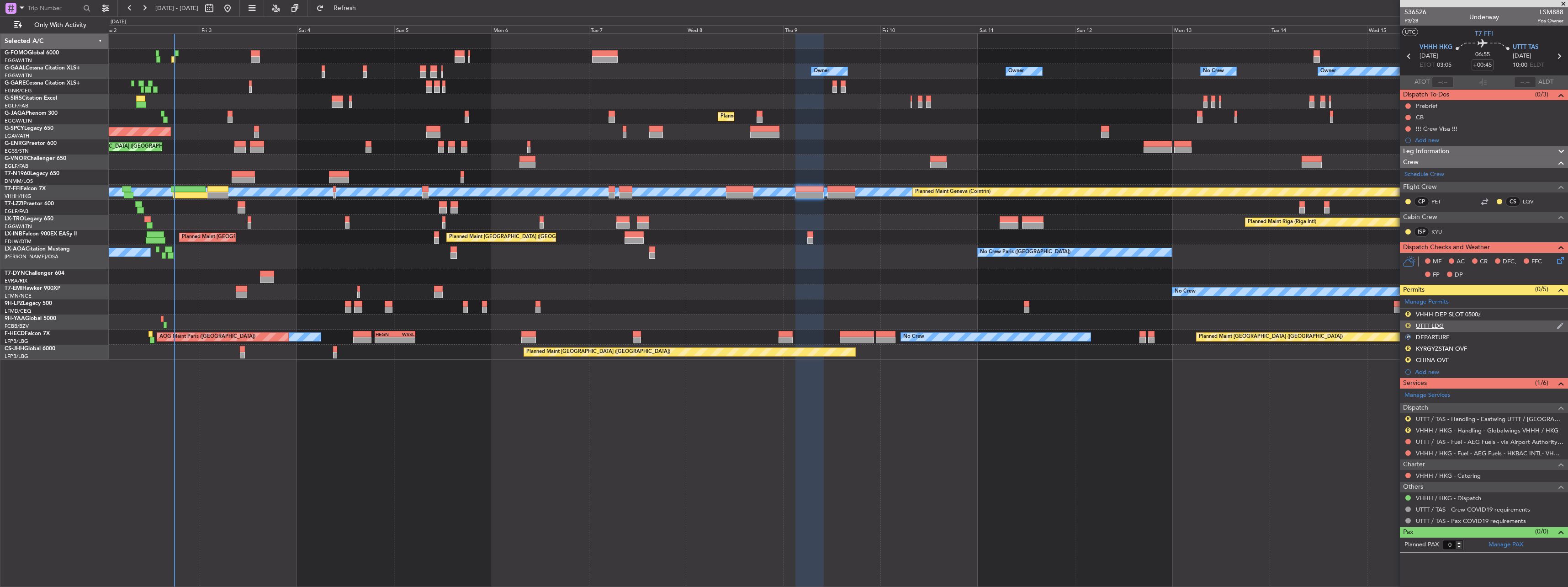
click at [1409, 325] on button "R" at bounding box center [1408, 325] width 5 height 5
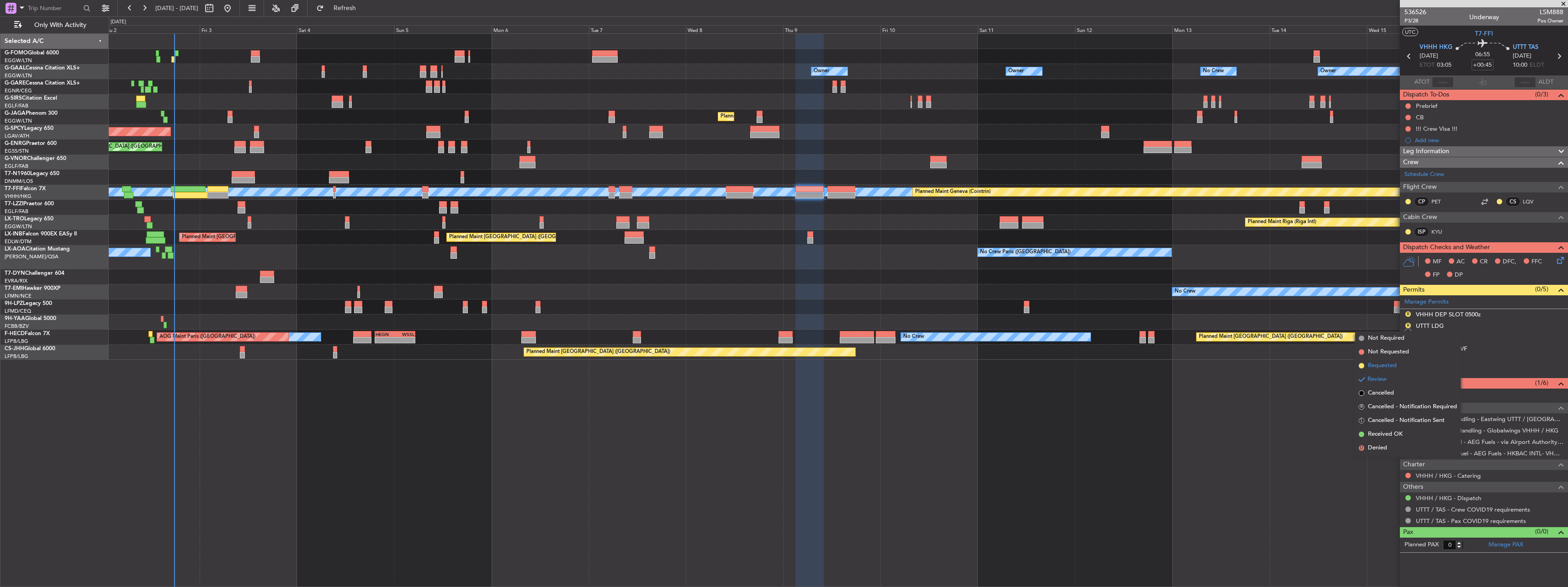
click at [1387, 365] on span "Requested" at bounding box center [1382, 365] width 29 height 9
click at [1426, 316] on div "VHHH DEP SLOT 0500z" at bounding box center [1448, 314] width 65 height 8
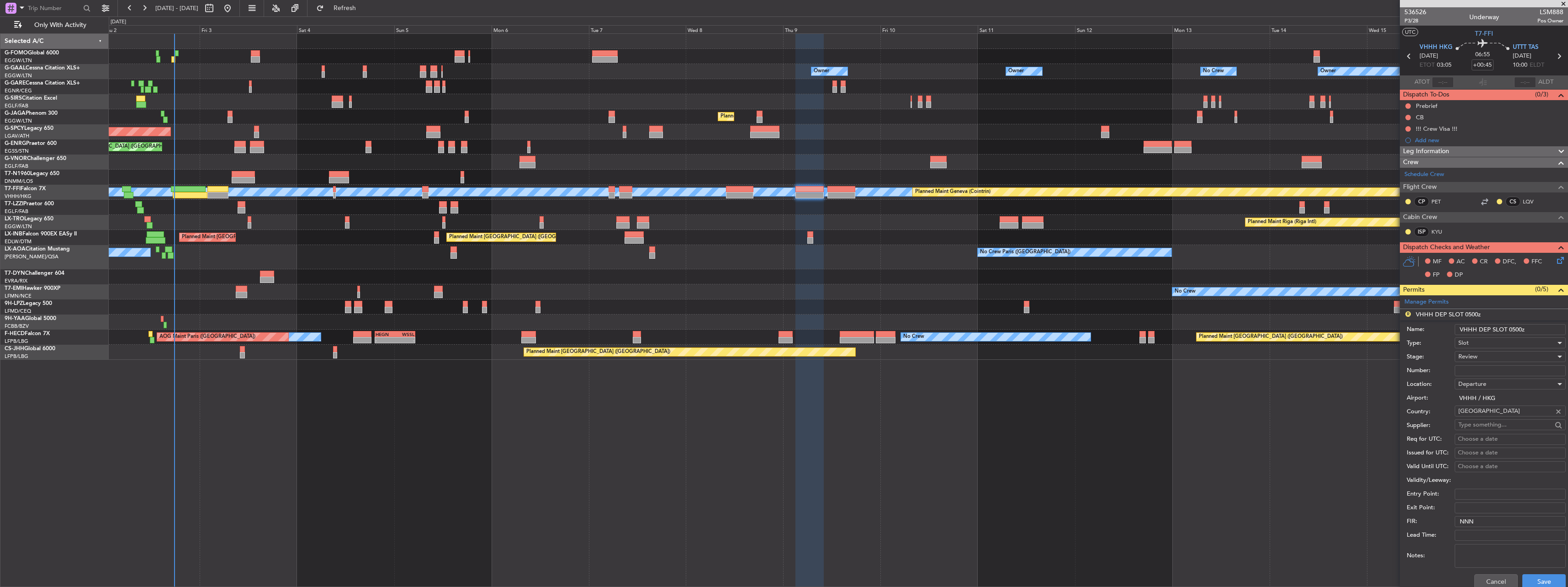
click at [1521, 329] on input "VHHH DEP SLOT 0500z" at bounding box center [1510, 329] width 111 height 11
type input "VHHH DEP SLOT 0305z"
click at [1531, 582] on button "Save" at bounding box center [1544, 582] width 43 height 15
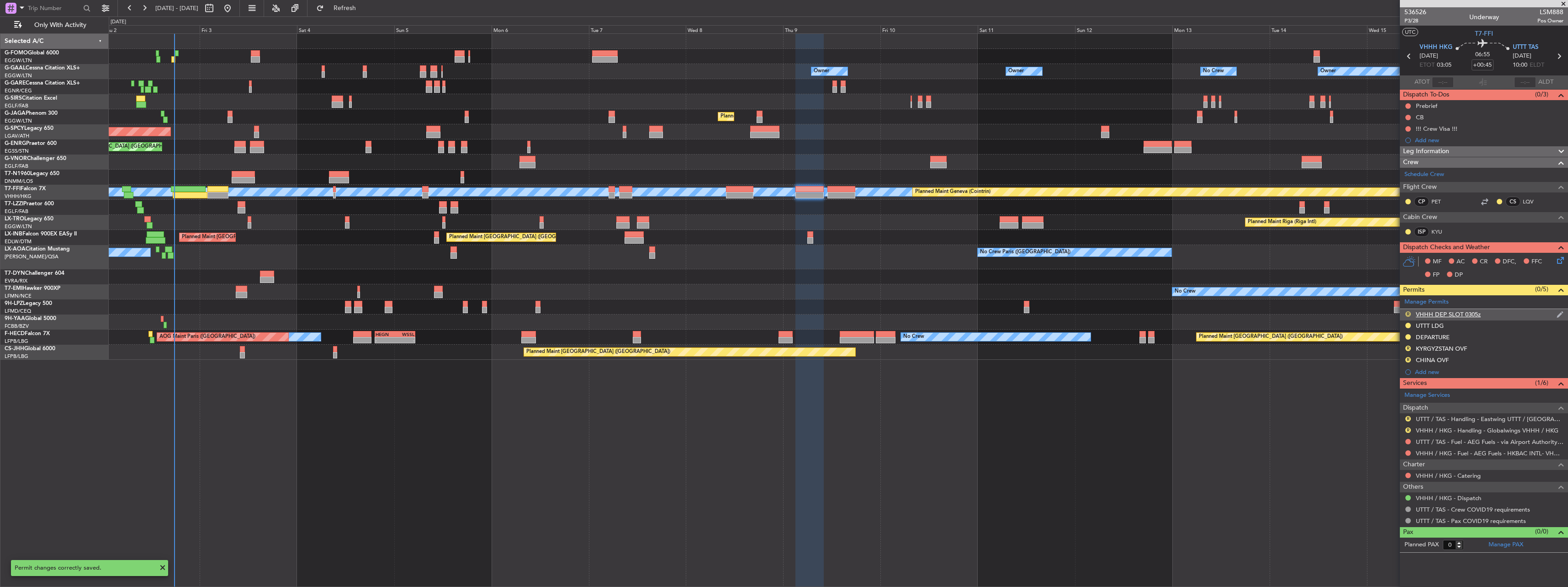
click at [1409, 314] on button "R" at bounding box center [1408, 314] width 5 height 5
click at [1386, 354] on span "Requested" at bounding box center [1382, 354] width 29 height 9
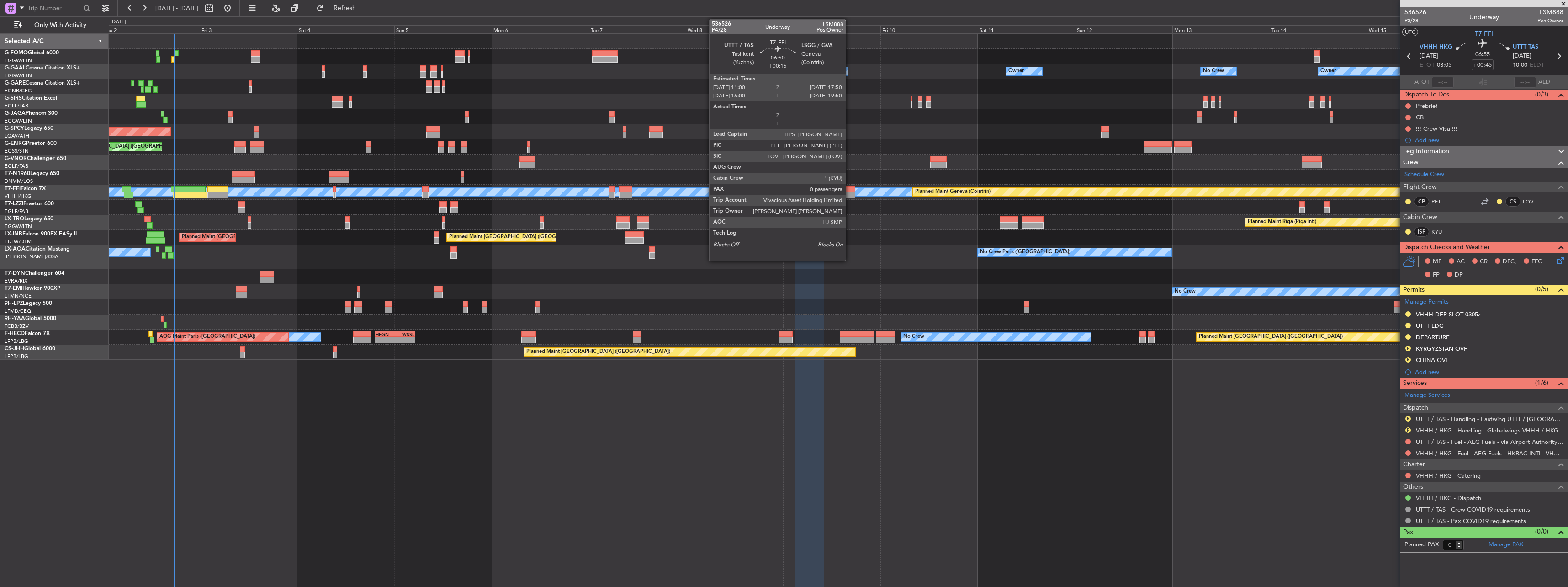
click at [850, 195] on div at bounding box center [841, 195] width 28 height 7
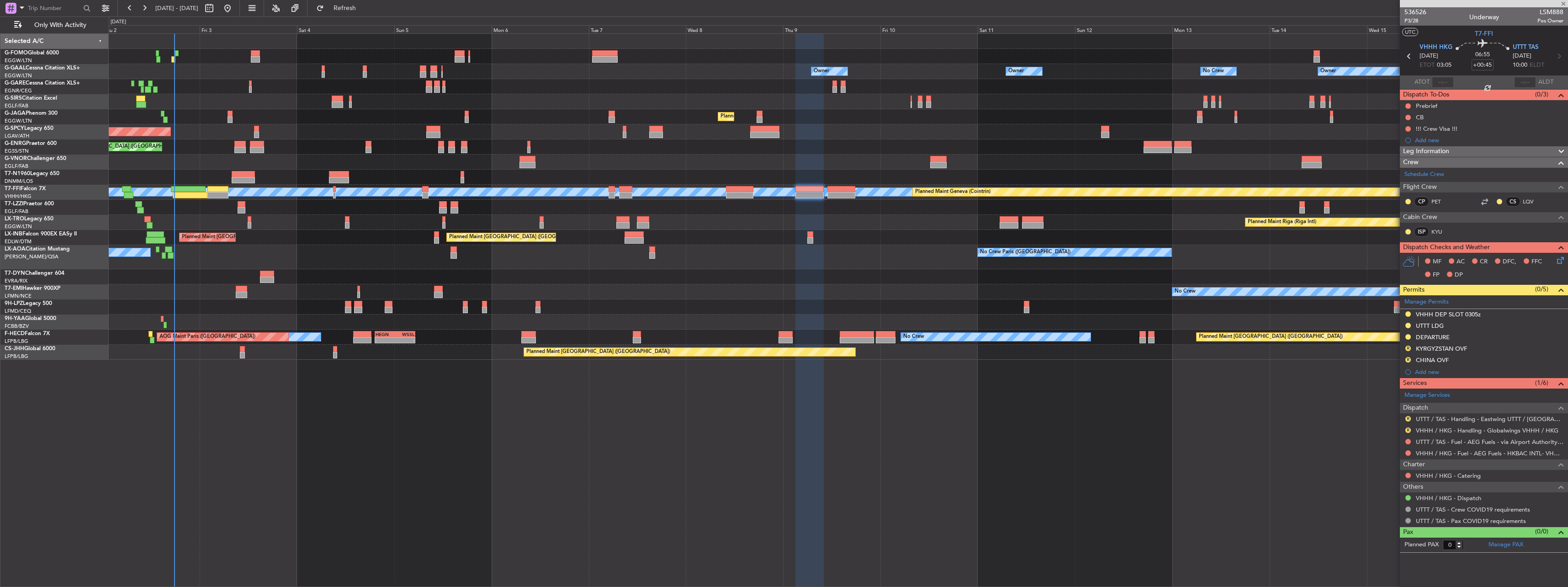
type input "+00:15"
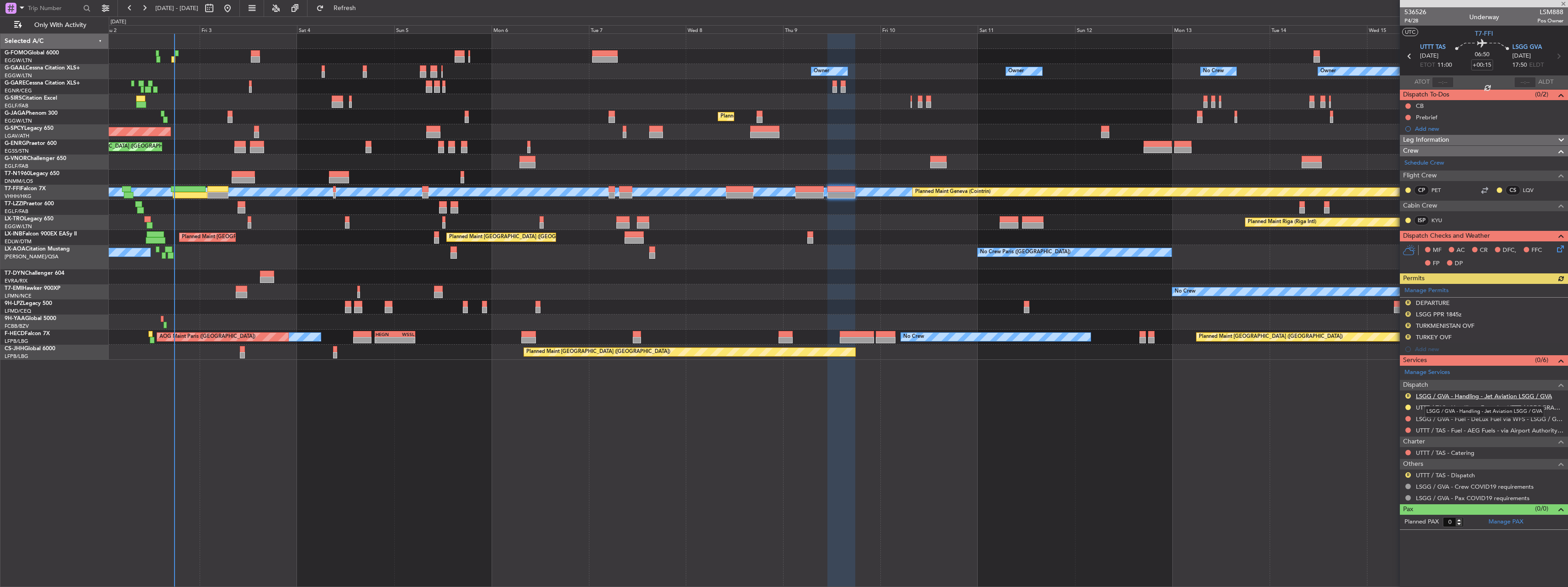
click at [1436, 397] on link "LSGG / GVA - Handling - Jet Aviation LSGG / GVA" at bounding box center [1484, 396] width 136 height 8
click at [1408, 302] on button "R" at bounding box center [1408, 302] width 5 height 5
click at [1388, 341] on span "Requested" at bounding box center [1382, 342] width 29 height 9
click at [1446, 314] on div "LSGG PPR 1845z" at bounding box center [1438, 314] width 46 height 8
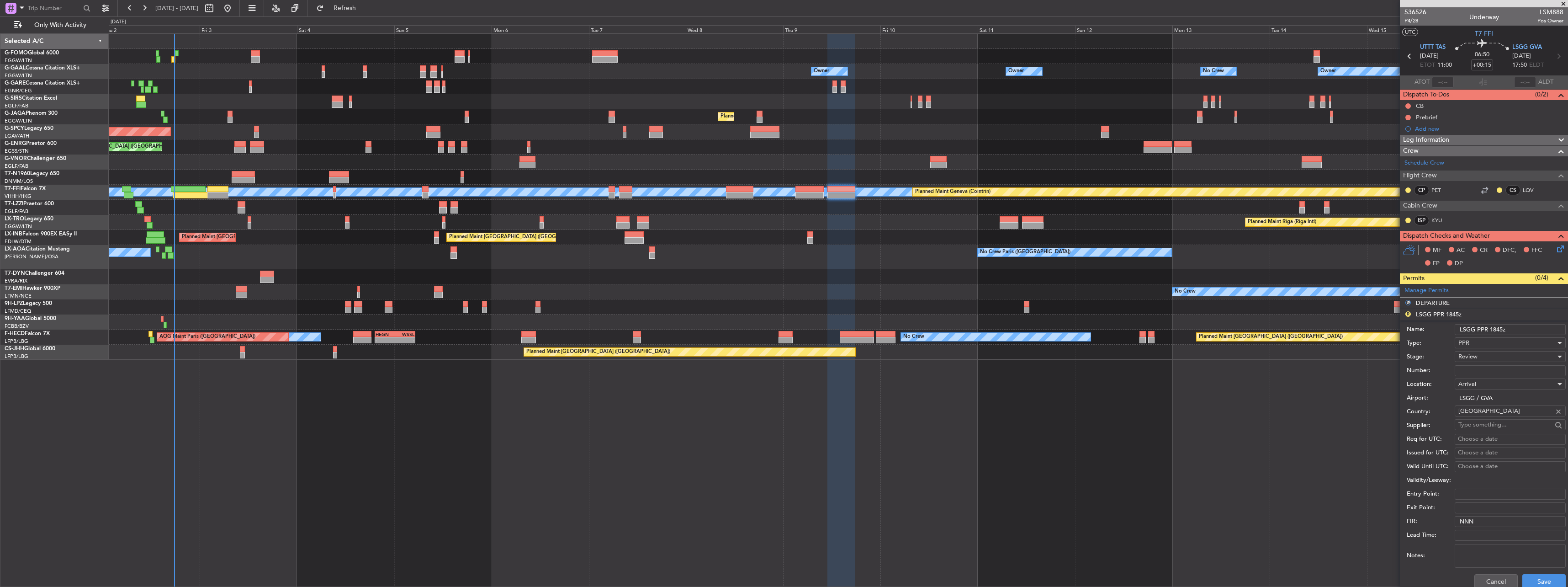
click at [1502, 327] on input "LSGG PPR 1845z" at bounding box center [1510, 329] width 111 height 11
type input "LSGG PPR 1750z"
click at [1475, 354] on span "Review" at bounding box center [1468, 357] width 19 height 9
click at [1499, 419] on span "Requested" at bounding box center [1507, 417] width 96 height 14
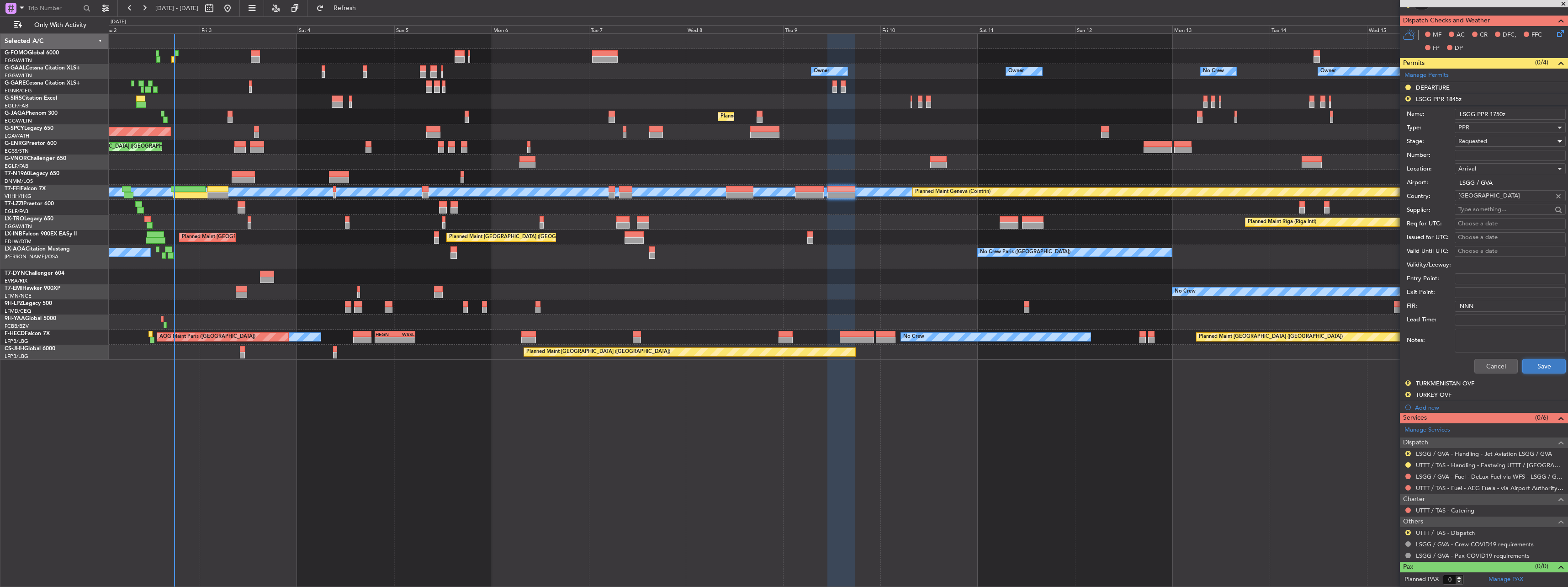
click at [1545, 365] on button "Save" at bounding box center [1544, 366] width 43 height 15
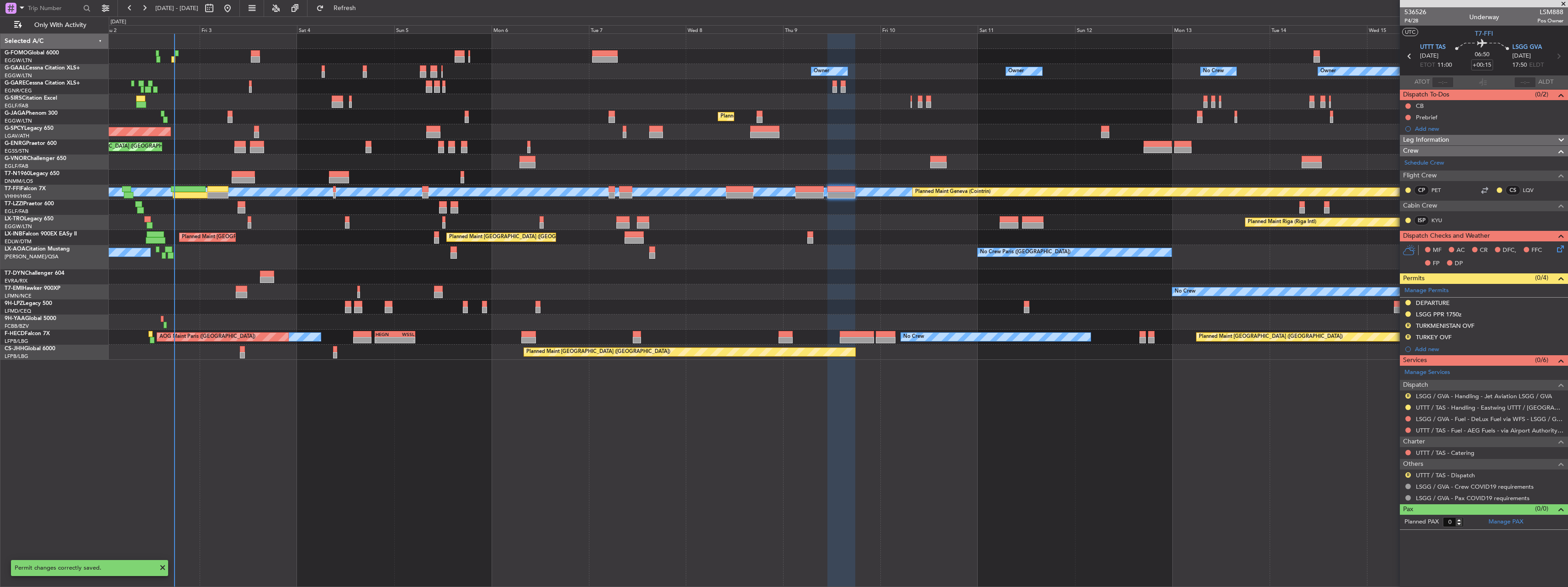
scroll to position [0, 0]
click at [1408, 475] on button "R" at bounding box center [1408, 474] width 5 height 5
click at [1396, 463] on span "Confirmed" at bounding box center [1382, 461] width 29 height 9
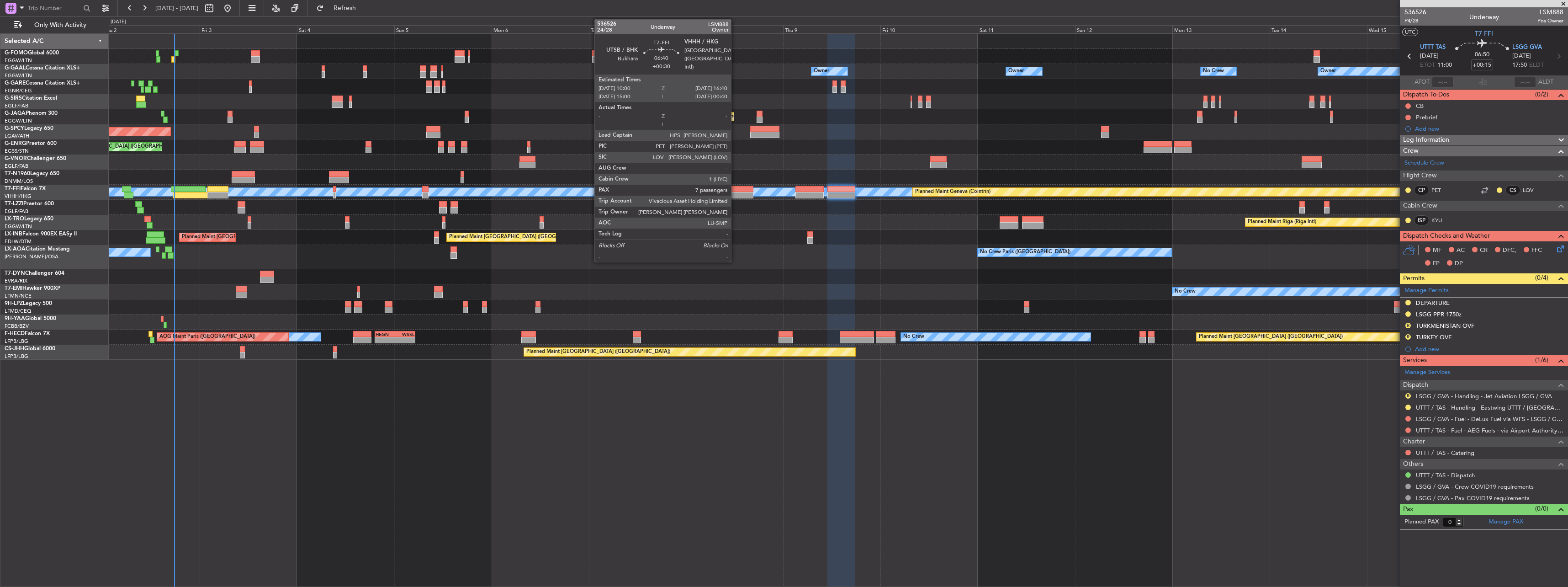
click at [735, 191] on div at bounding box center [740, 189] width 27 height 7
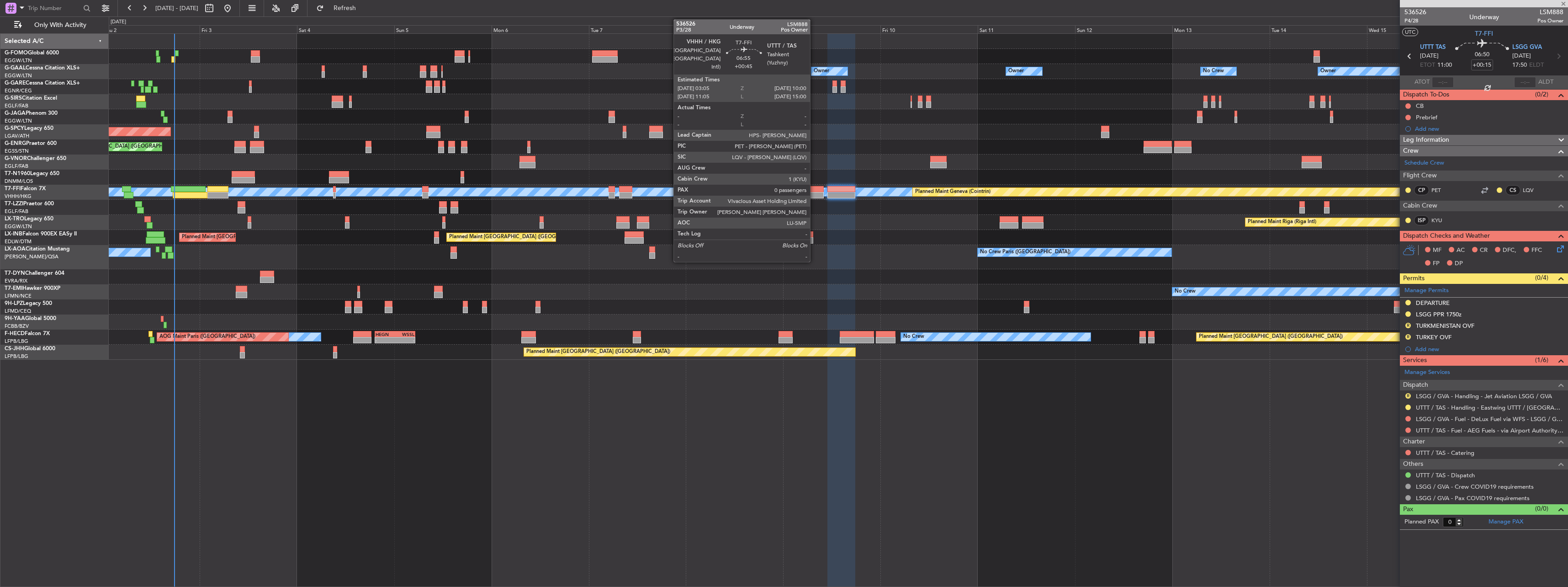
type input "+00:30"
type input "7"
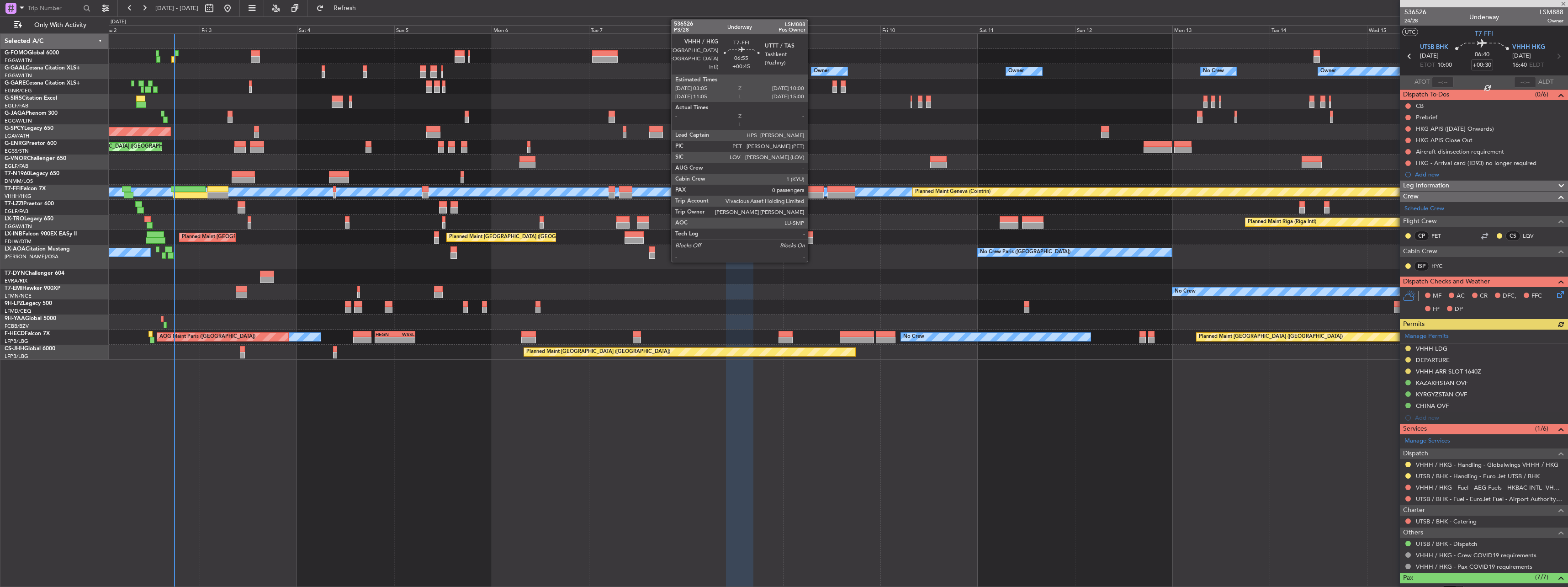
click at [812, 189] on div at bounding box center [810, 189] width 29 height 7
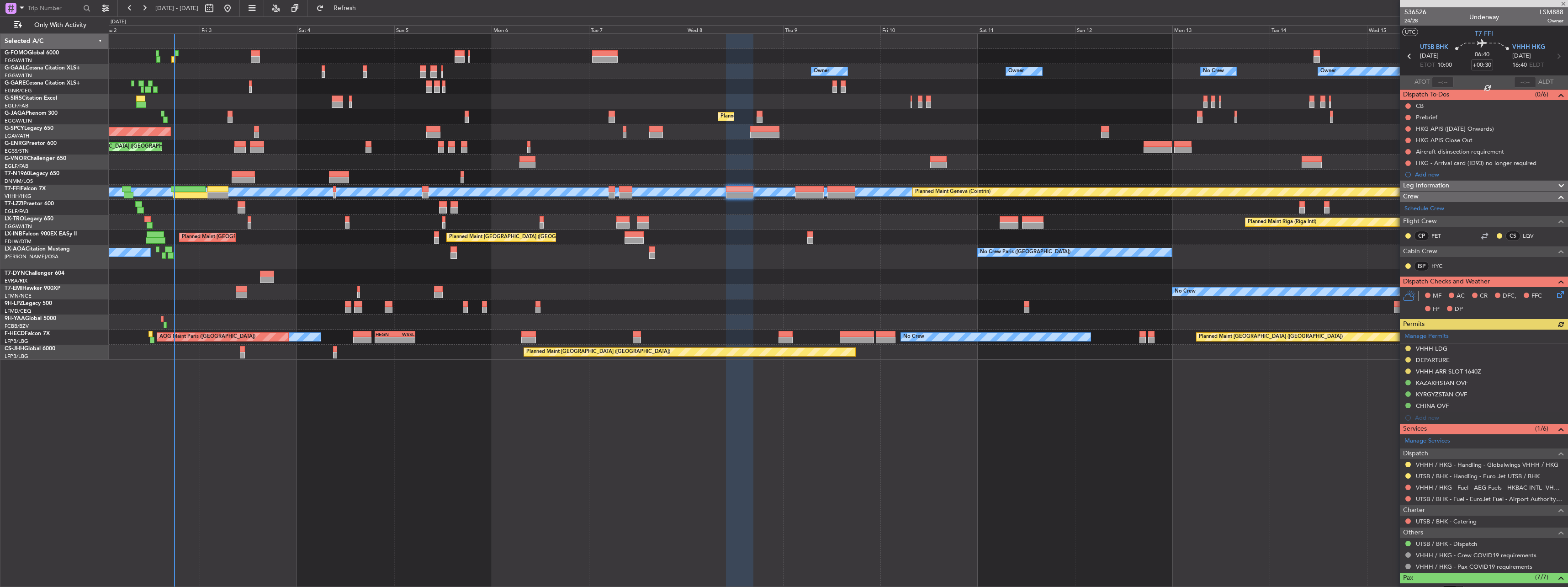
type input "+00:45"
type input "0"
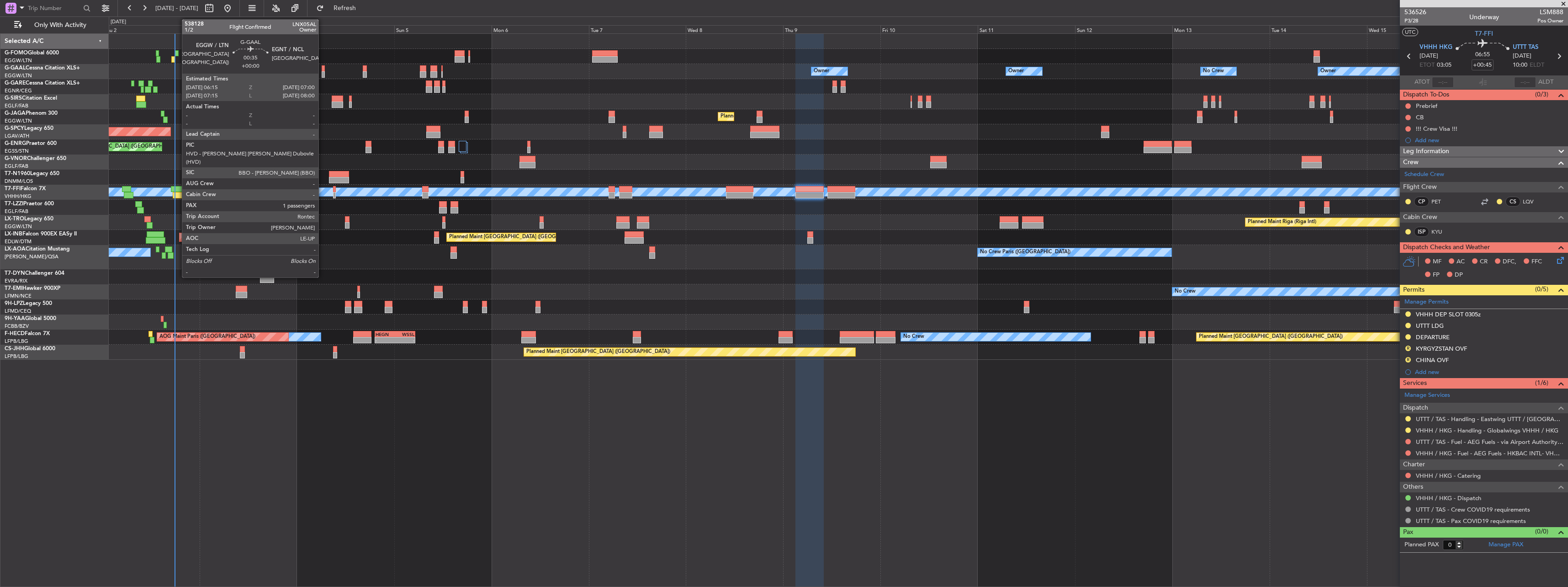
click at [323, 69] on div at bounding box center [323, 68] width 3 height 7
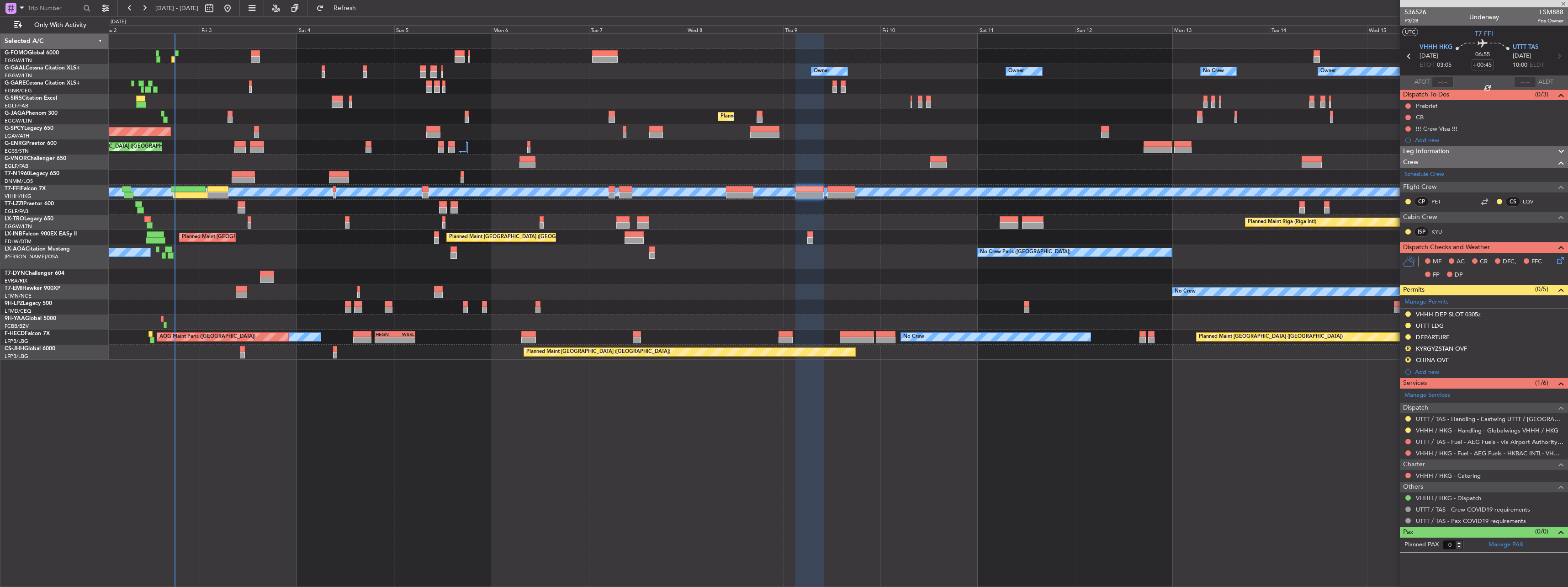
type input "1"
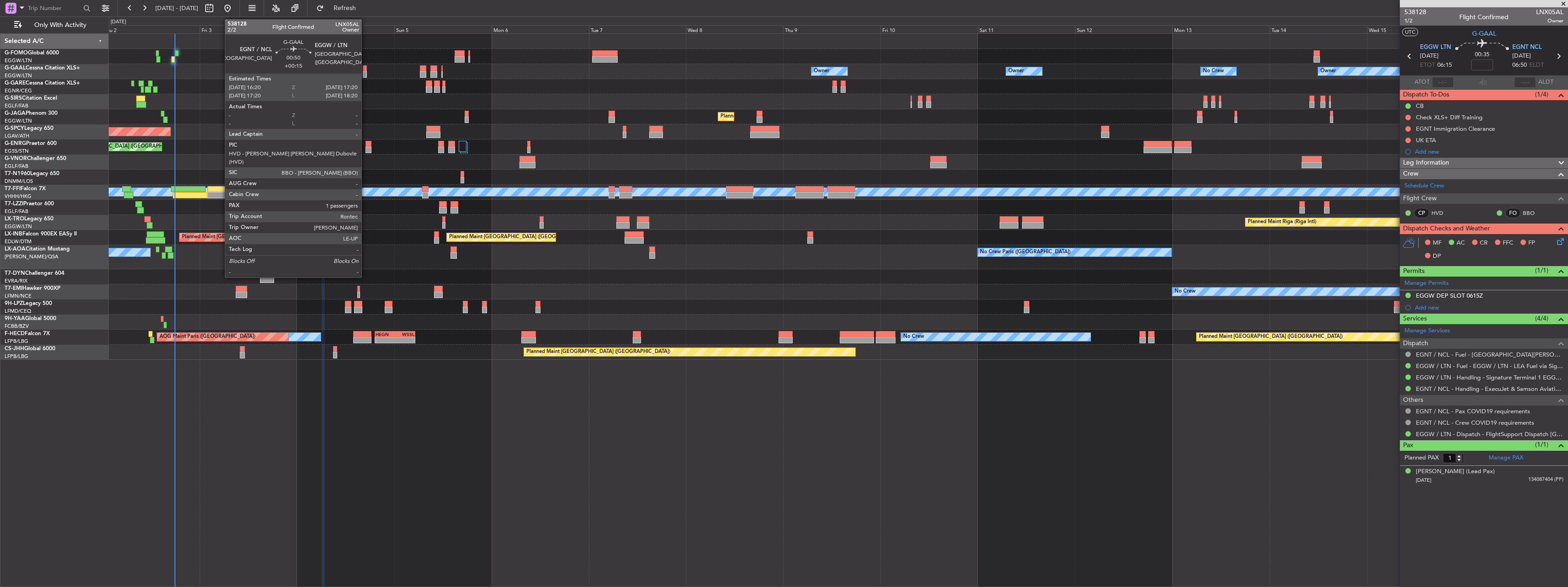
click at [365, 71] on div at bounding box center [365, 68] width 4 height 7
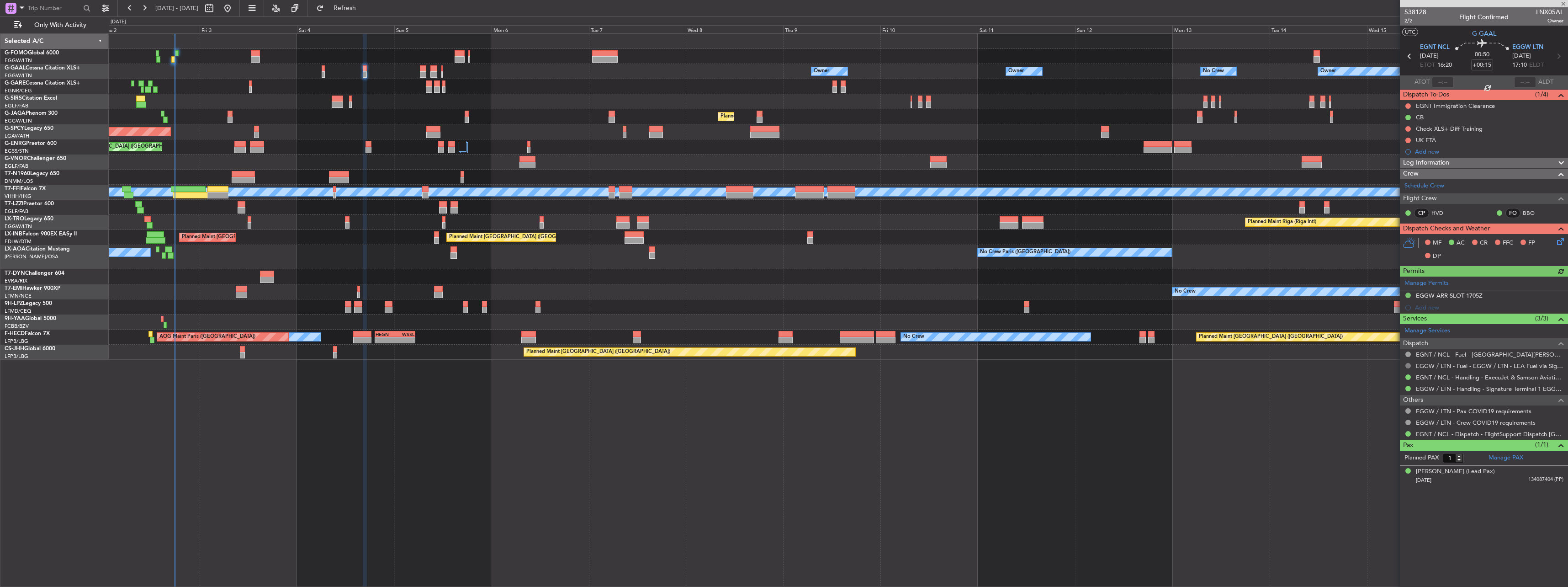
click at [1408, 364] on button at bounding box center [1408, 365] width 5 height 5
click at [1391, 474] on span "Confirmed" at bounding box center [1382, 474] width 29 height 9
click at [1496, 354] on link "EGNT / NCL - Fuel - [GEOGRAPHIC_DATA][PERSON_NAME] Fuel EGNT / NCL" at bounding box center [1489, 354] width 147 height 8
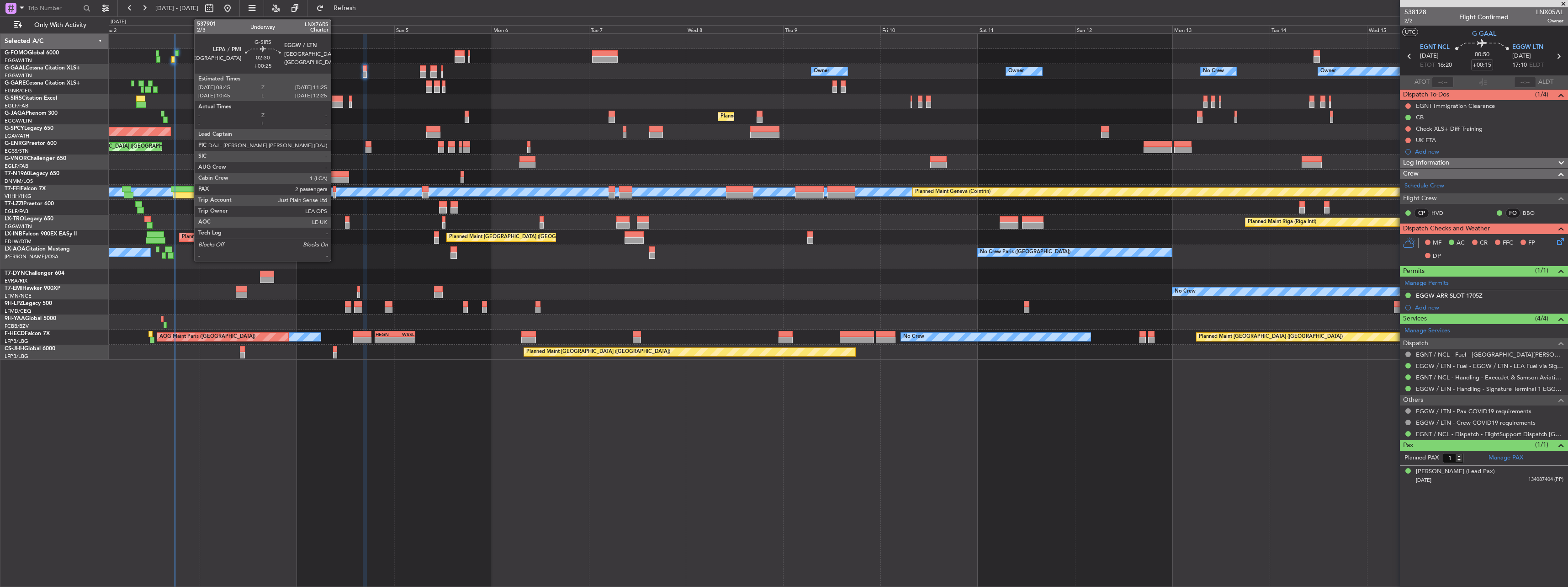
click at [335, 102] on div at bounding box center [337, 105] width 11 height 7
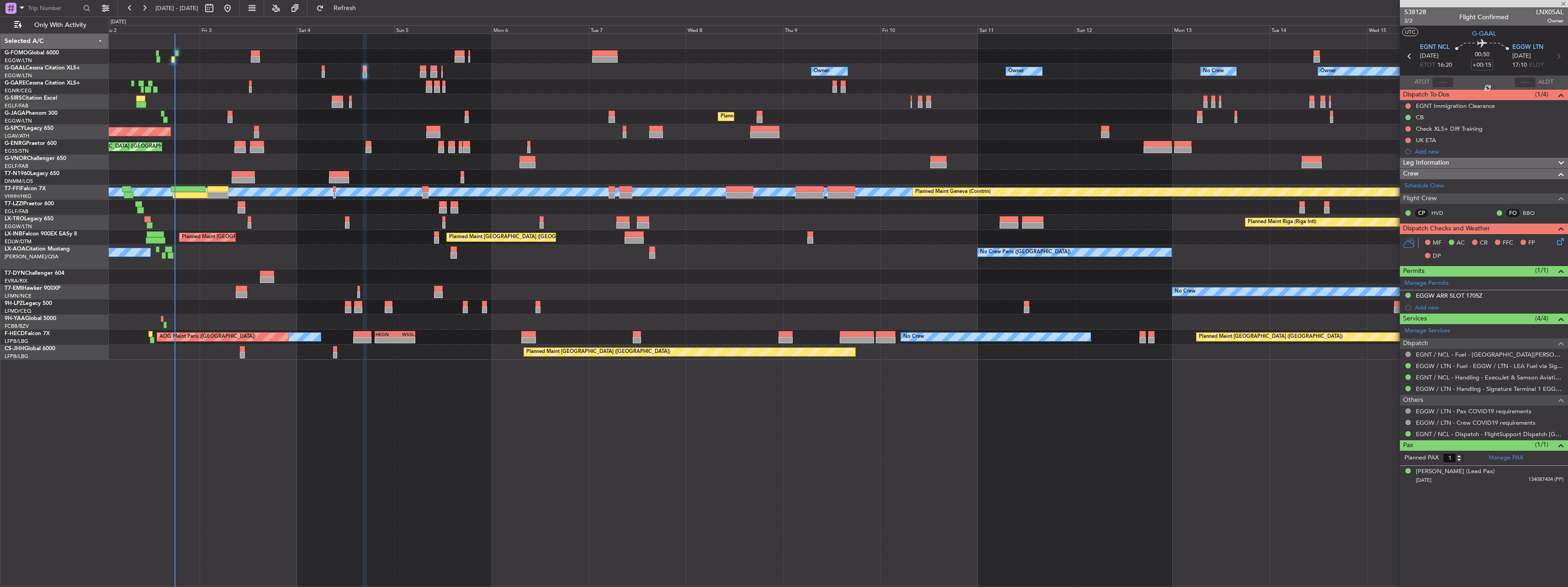
type input "+00:25"
type input "2"
